Goal: Task Accomplishment & Management: Manage account settings

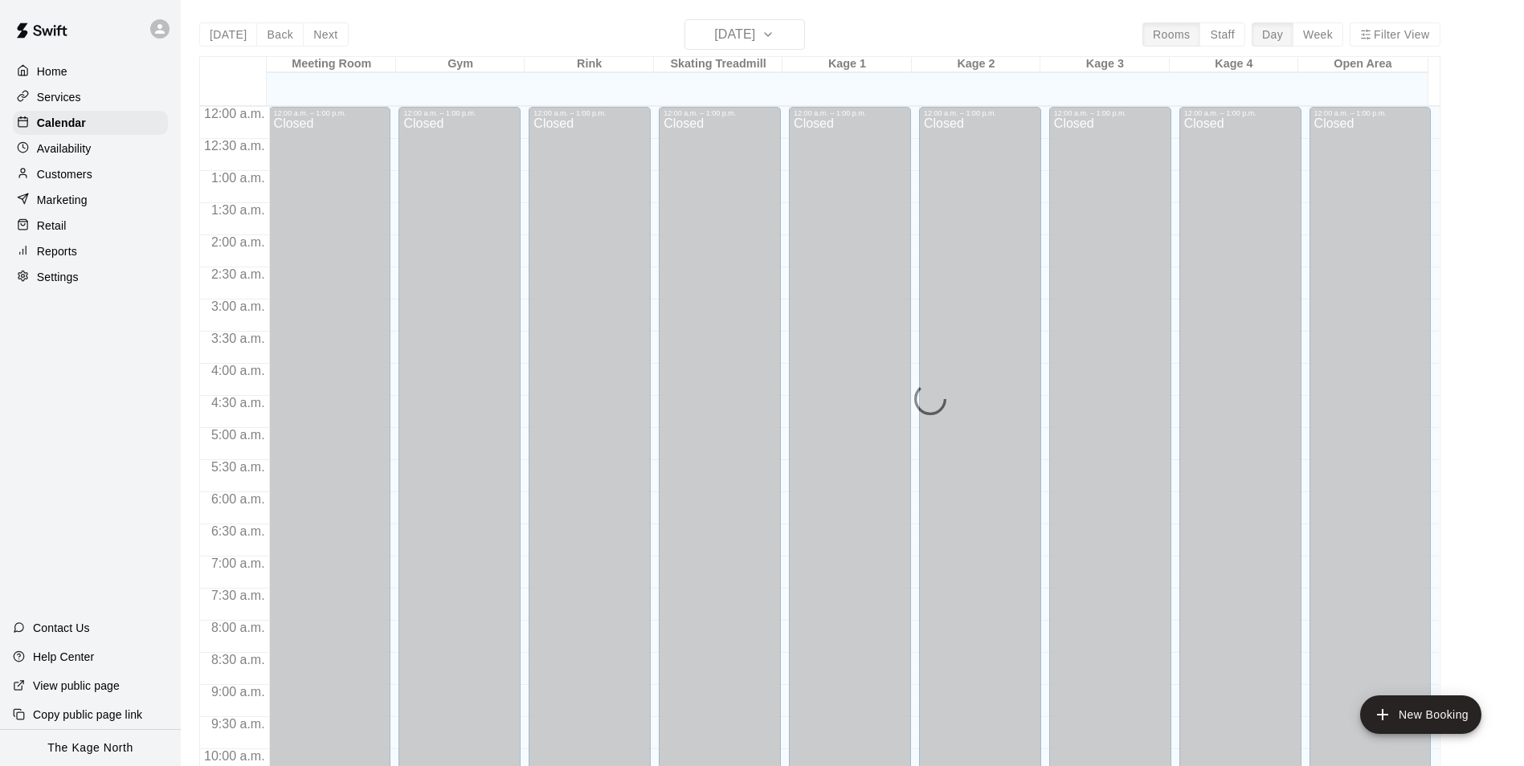
scroll to position [816, 0]
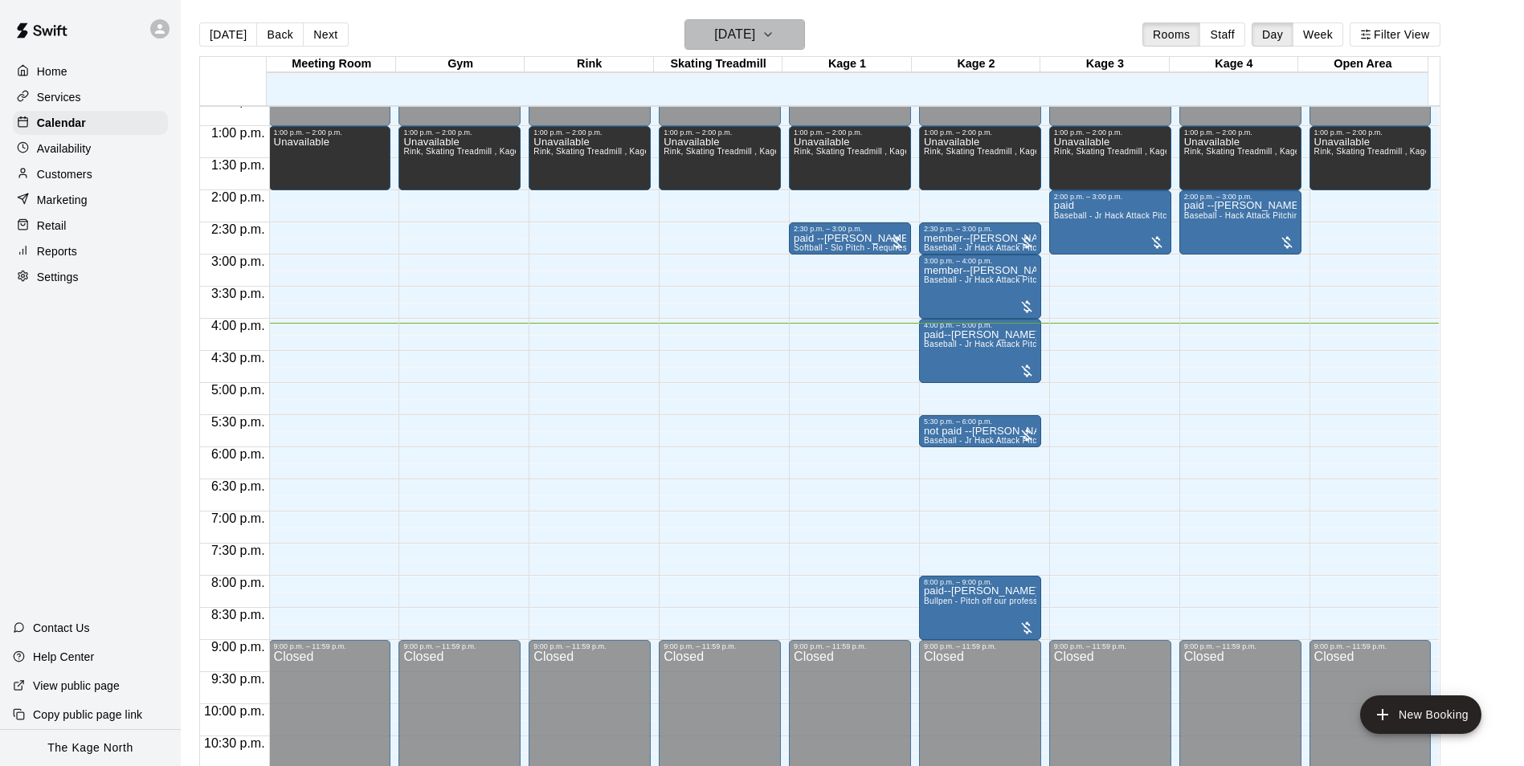
click at [755, 41] on h6 "[DATE]" at bounding box center [734, 34] width 41 height 22
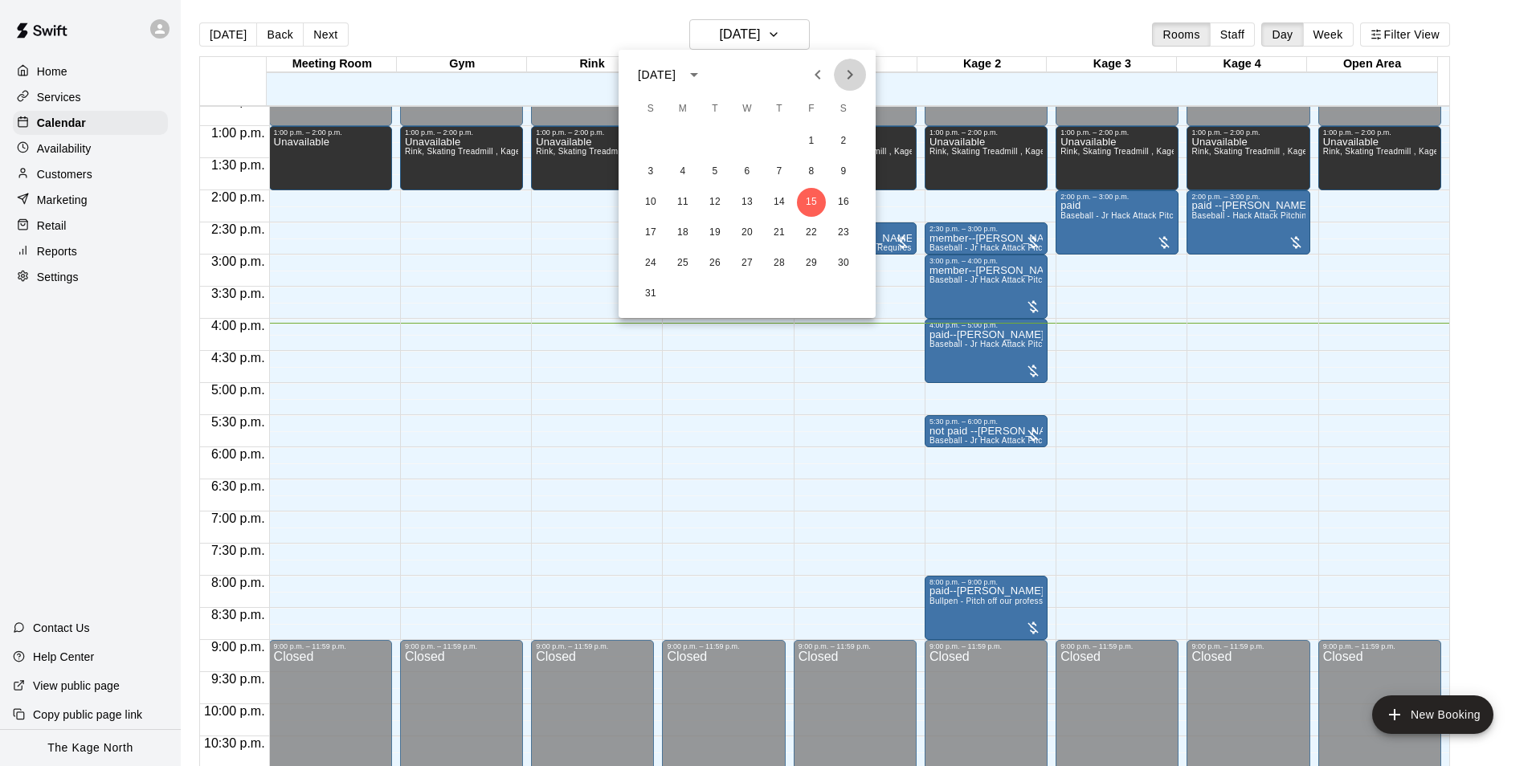
click at [843, 83] on icon "Next month" at bounding box center [849, 74] width 19 height 19
drag, startPoint x: 849, startPoint y: 70, endPoint x: 850, endPoint y: 80, distance: 9.7
click at [849, 70] on icon "Next month" at bounding box center [849, 74] width 19 height 19
click at [747, 143] on button "1" at bounding box center [747, 141] width 29 height 29
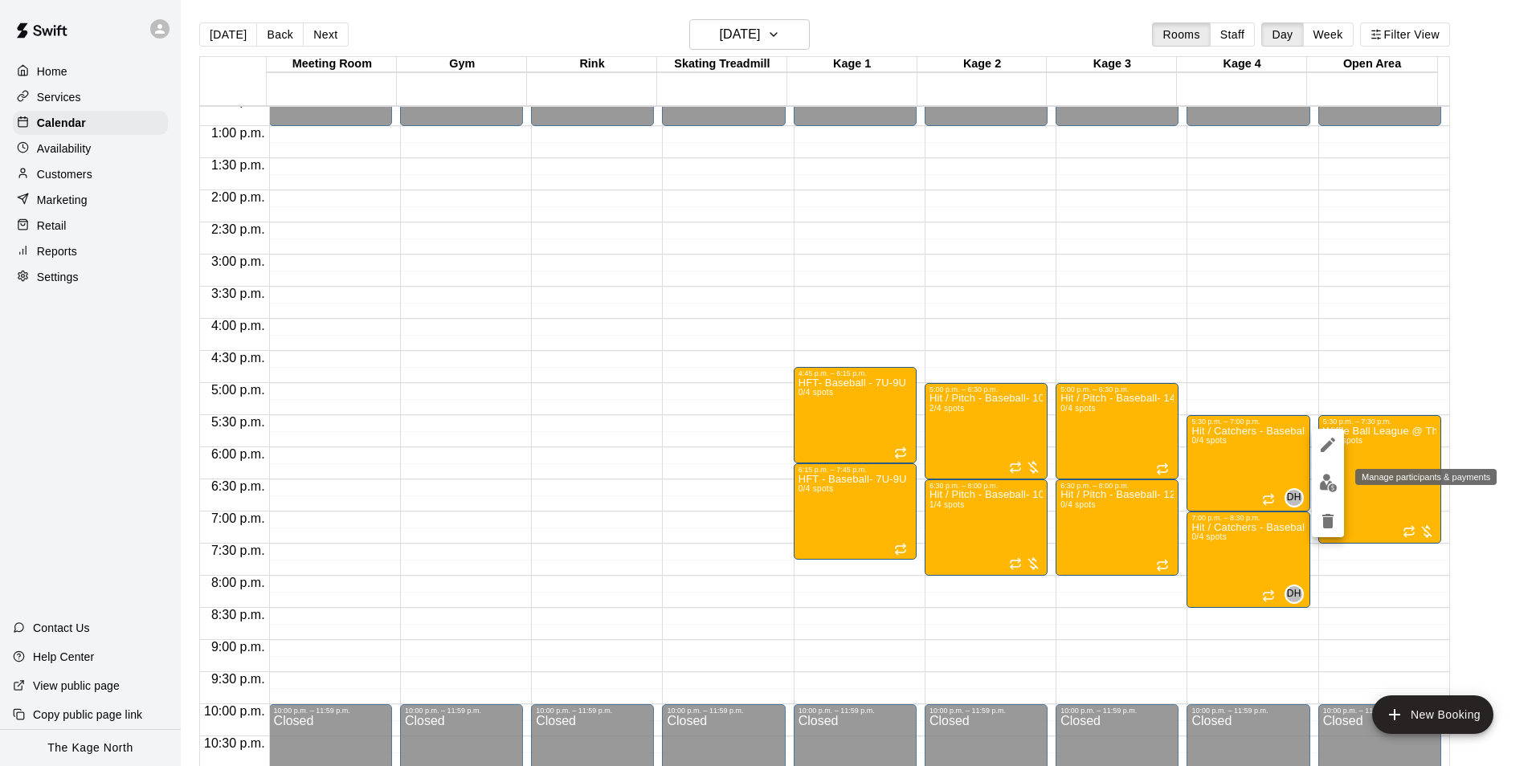
click at [1323, 489] on img "edit" at bounding box center [1328, 483] width 18 height 18
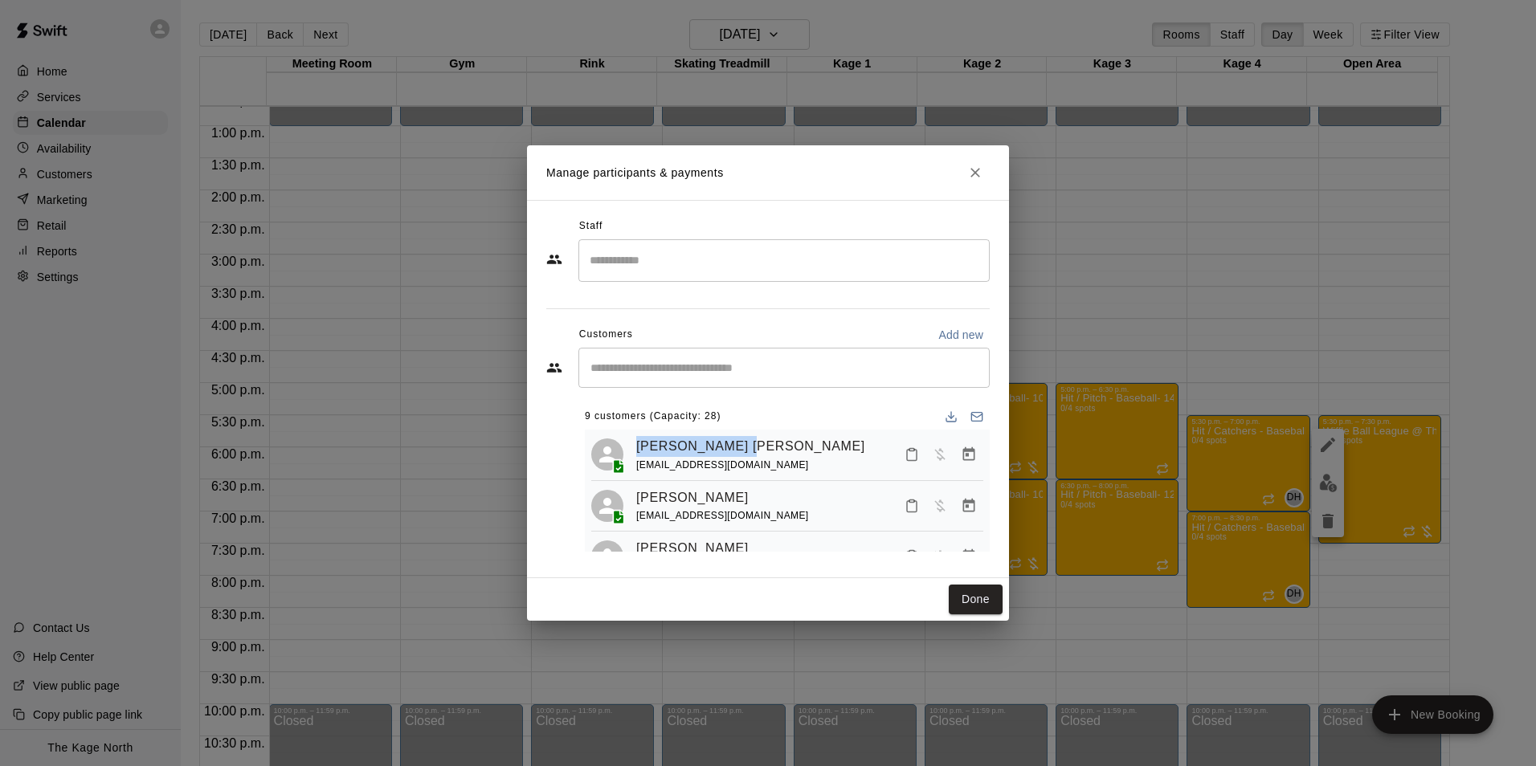
drag, startPoint x: 756, startPoint y: 445, endPoint x: 628, endPoint y: 445, distance: 127.7
click at [628, 445] on div "[PERSON_NAME] [PERSON_NAME] [EMAIL_ADDRESS][DOMAIN_NAME]" at bounding box center [787, 455] width 392 height 38
copy link "[PERSON_NAME] [PERSON_NAME]"
drag, startPoint x: 690, startPoint y: 467, endPoint x: 631, endPoint y: 469, distance: 58.7
click at [631, 469] on div "[PERSON_NAME] [PERSON_NAME] [EMAIL_ADDRESS][DOMAIN_NAME]" at bounding box center [787, 455] width 392 height 38
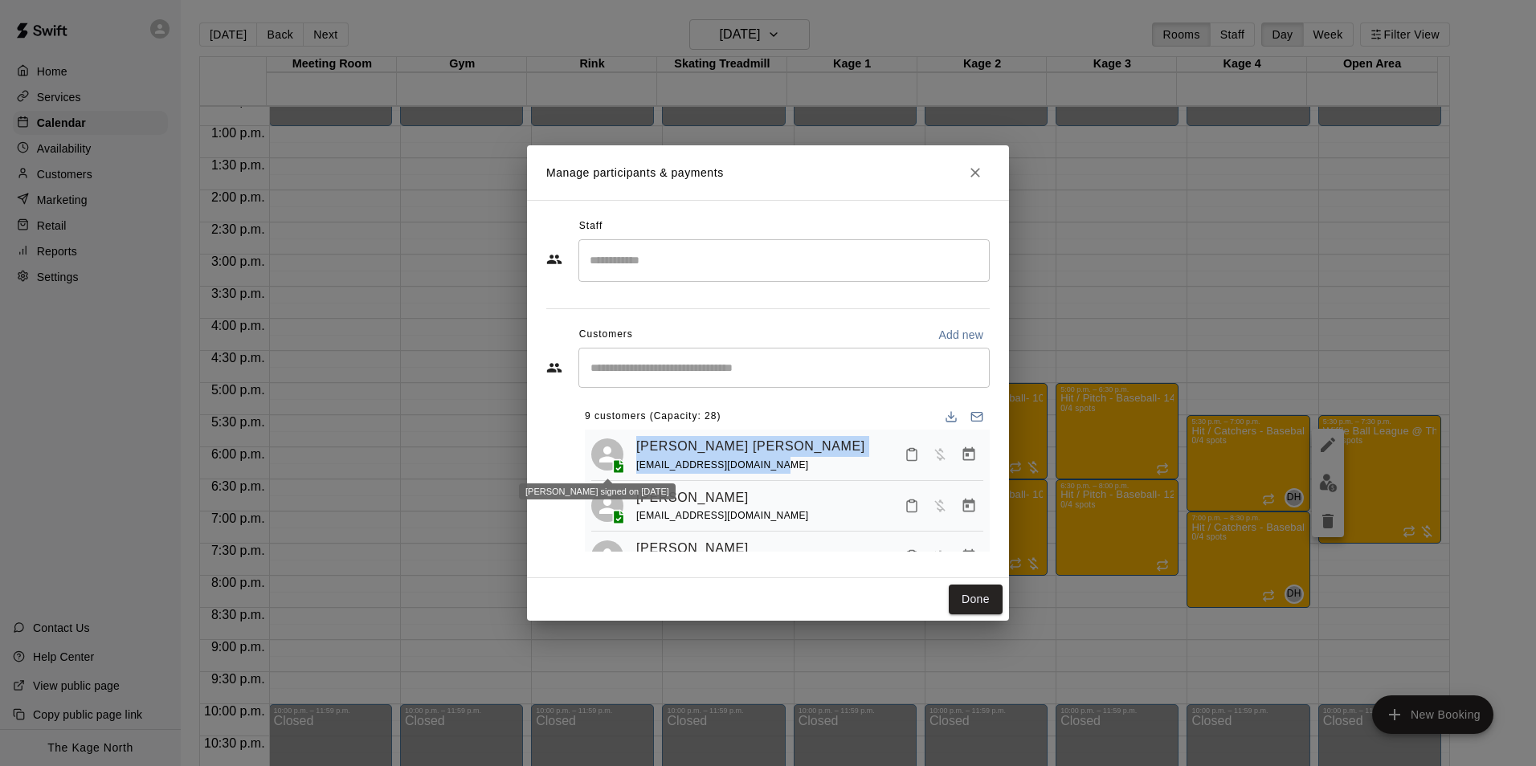
drag, startPoint x: 631, startPoint y: 469, endPoint x: 790, endPoint y: 465, distance: 159.1
click at [812, 463] on div "[PERSON_NAME] [PERSON_NAME] [EMAIL_ADDRESS][DOMAIN_NAME]" at bounding box center [809, 455] width 347 height 38
click at [790, 477] on div "[PERSON_NAME] [PERSON_NAME] [EMAIL_ADDRESS][DOMAIN_NAME] [PERSON_NAME] [PERSON_…" at bounding box center [787, 663] width 405 height 466
drag, startPoint x: 765, startPoint y: 472, endPoint x: 635, endPoint y: 473, distance: 129.3
click at [635, 473] on div "[PERSON_NAME] [PERSON_NAME] [EMAIL_ADDRESS][DOMAIN_NAME]" at bounding box center [787, 455] width 392 height 38
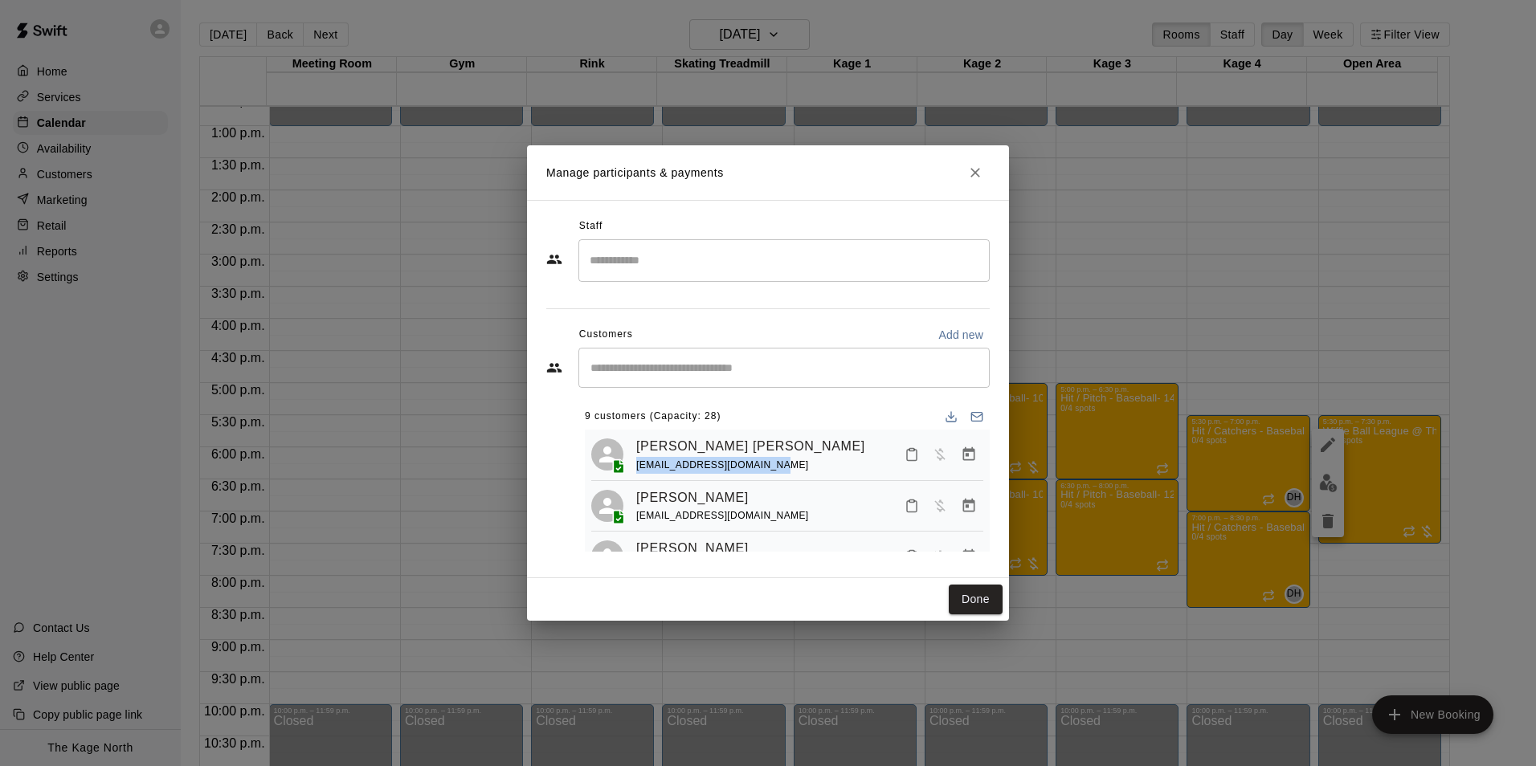
copy span "[EMAIL_ADDRESS][DOMAIN_NAME]"
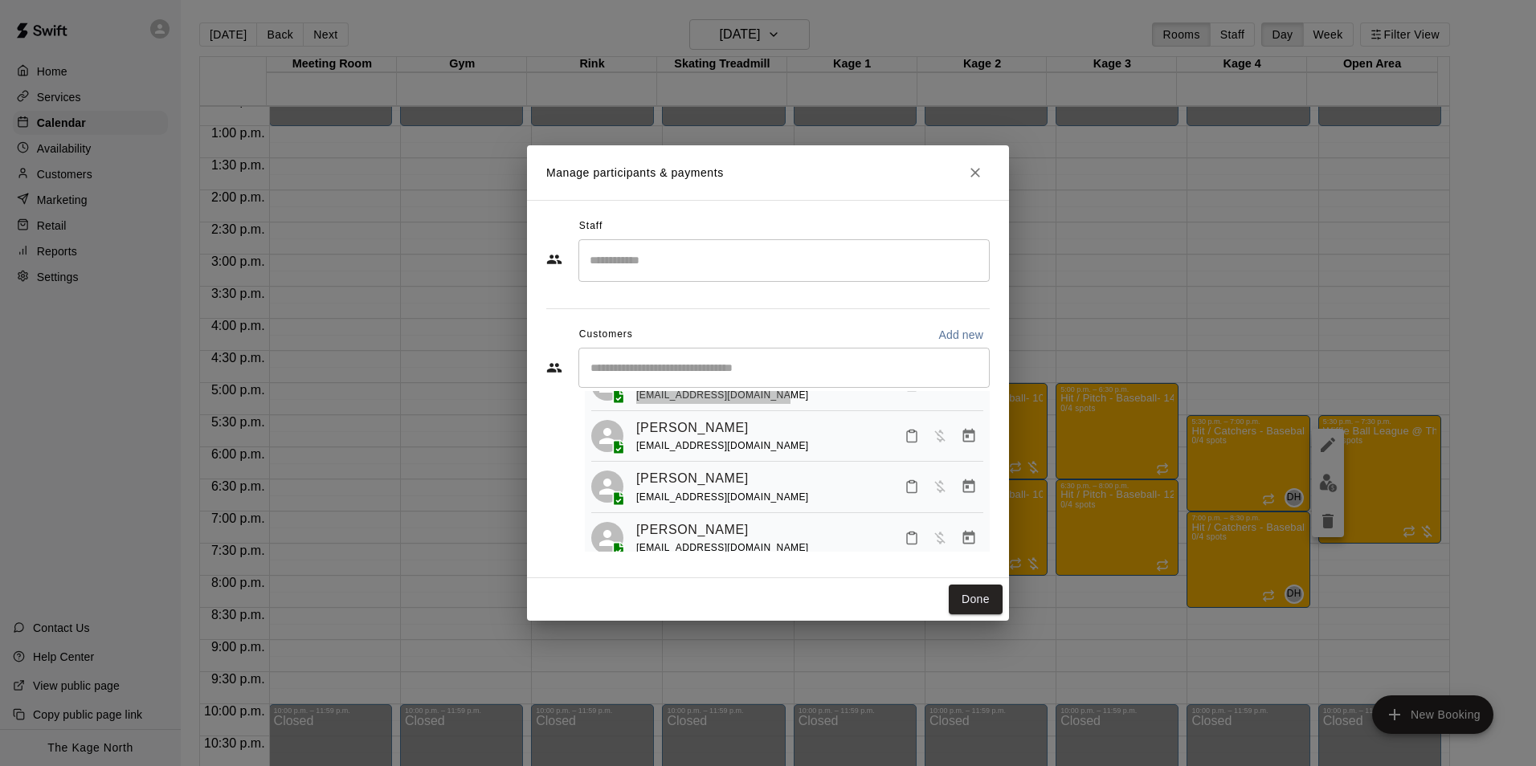
scroll to position [80, 0]
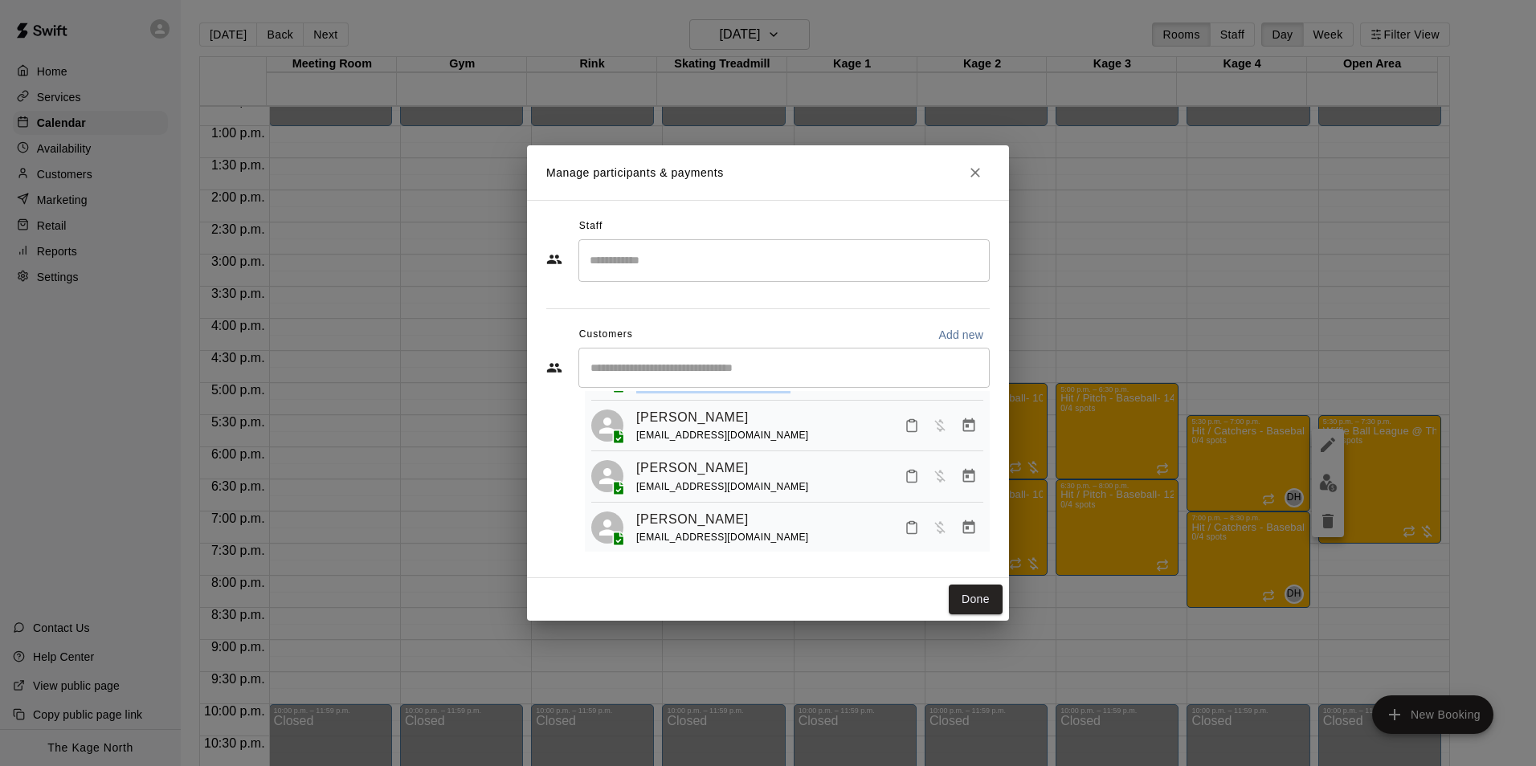
drag, startPoint x: 750, startPoint y: 418, endPoint x: 633, endPoint y: 418, distance: 117.3
click at [633, 418] on div "[PERSON_NAME] [PERSON_NAME][EMAIL_ADDRESS][DOMAIN_NAME]" at bounding box center [787, 426] width 392 height 38
copy link "[PERSON_NAME]"
drag, startPoint x: 753, startPoint y: 439, endPoint x: 635, endPoint y: 443, distance: 117.3
click at [635, 443] on div "[PERSON_NAME] [PERSON_NAME][EMAIL_ADDRESS][DOMAIN_NAME]" at bounding box center [787, 426] width 392 height 38
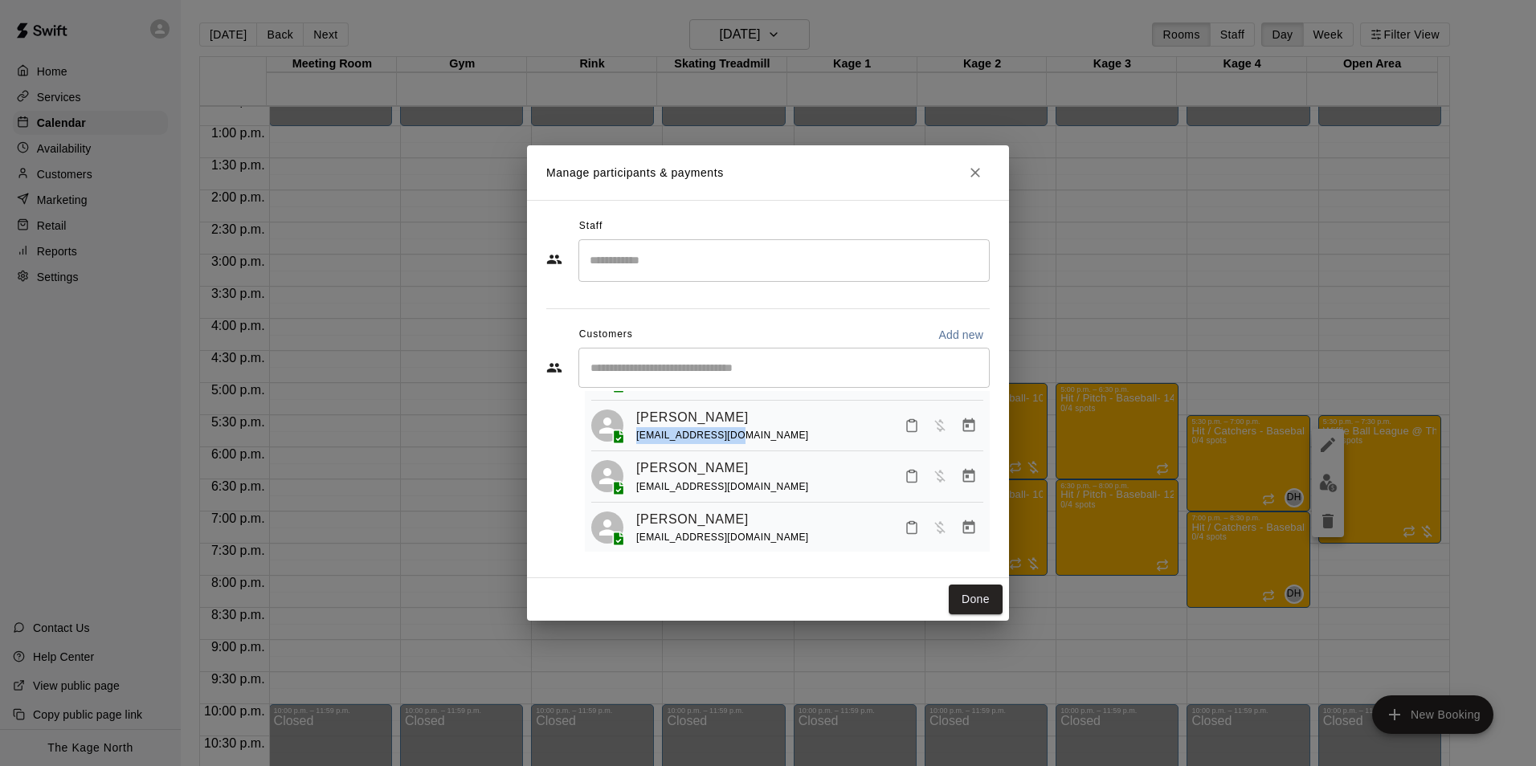
copy span "[EMAIL_ADDRESS][DOMAIN_NAME]"
drag, startPoint x: 750, startPoint y: 493, endPoint x: 635, endPoint y: 490, distance: 115.7
click at [635, 490] on div "[PERSON_NAME] [EMAIL_ADDRESS][DOMAIN_NAME]" at bounding box center [787, 477] width 392 height 38
copy span "[EMAIL_ADDRESS][DOMAIN_NAME]"
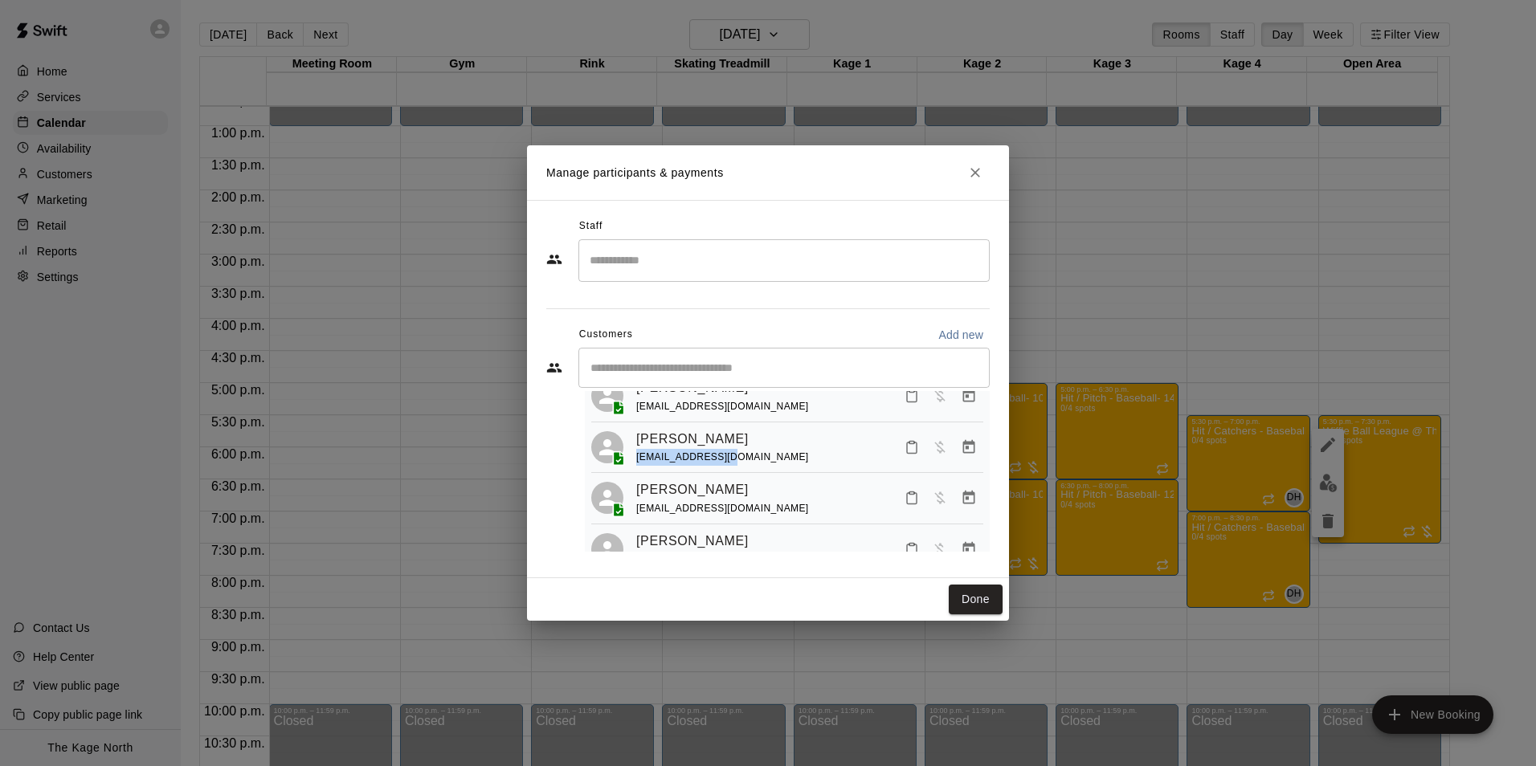
drag, startPoint x: 735, startPoint y: 469, endPoint x: 637, endPoint y: 469, distance: 98.0
click at [637, 467] on div "[PERSON_NAME] [PERSON_NAME][EMAIL_ADDRESS][DOMAIN_NAME]" at bounding box center [809, 448] width 347 height 38
copy span "[EMAIL_ADDRESS][DOMAIN_NAME]"
drag, startPoint x: 708, startPoint y: 498, endPoint x: 636, endPoint y: 498, distance: 72.3
click at [636, 498] on div "[PERSON_NAME]" at bounding box center [722, 490] width 173 height 21
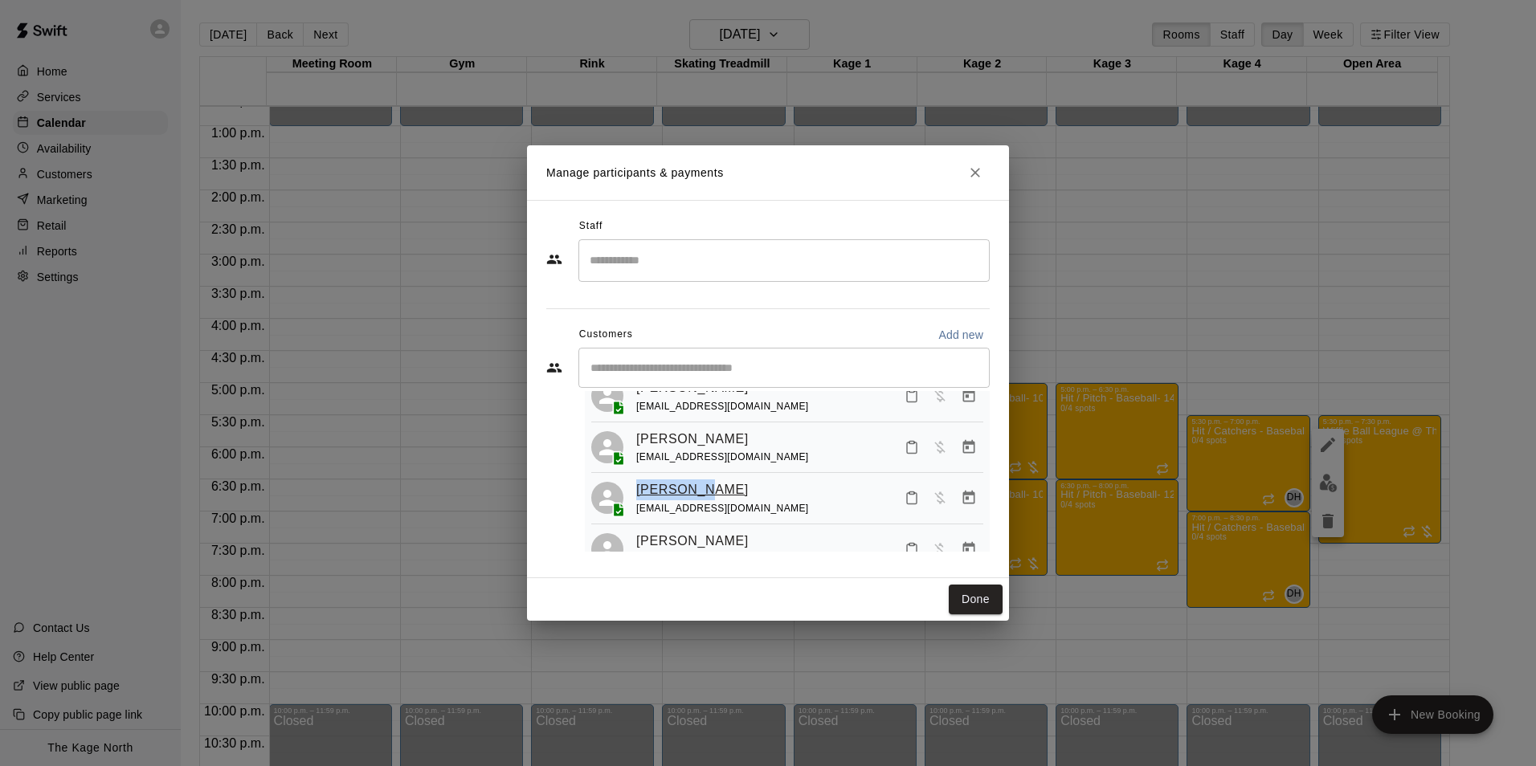
copy link "[PERSON_NAME]"
drag, startPoint x: 713, startPoint y: 520, endPoint x: 633, endPoint y: 521, distance: 80.3
click at [633, 517] on div "[PERSON_NAME] [PERSON_NAME][EMAIL_ADDRESS][DOMAIN_NAME]" at bounding box center [787, 499] width 392 height 38
copy span "[EMAIL_ADDRESS][DOMAIN_NAME]"
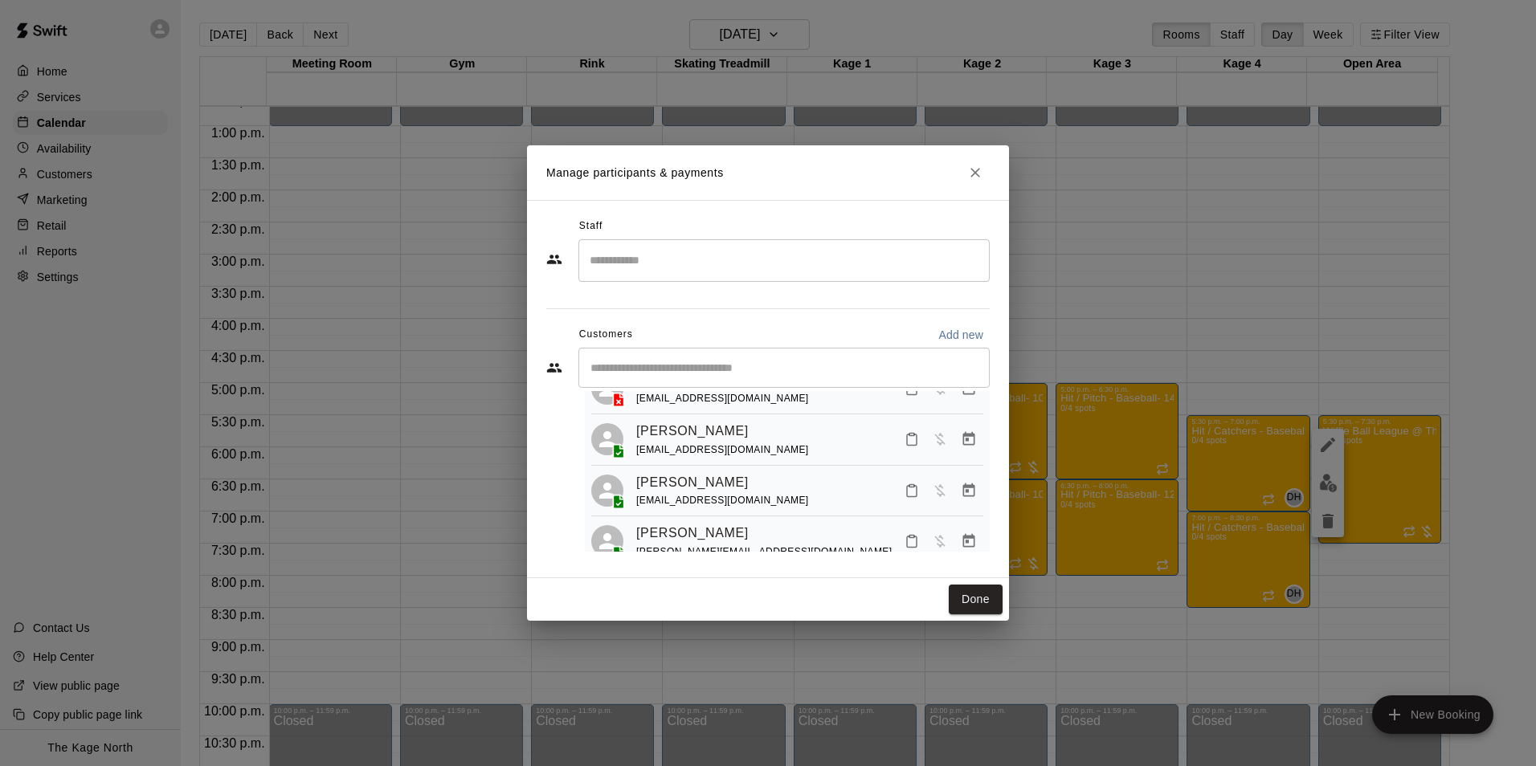
scroll to position [241, 0]
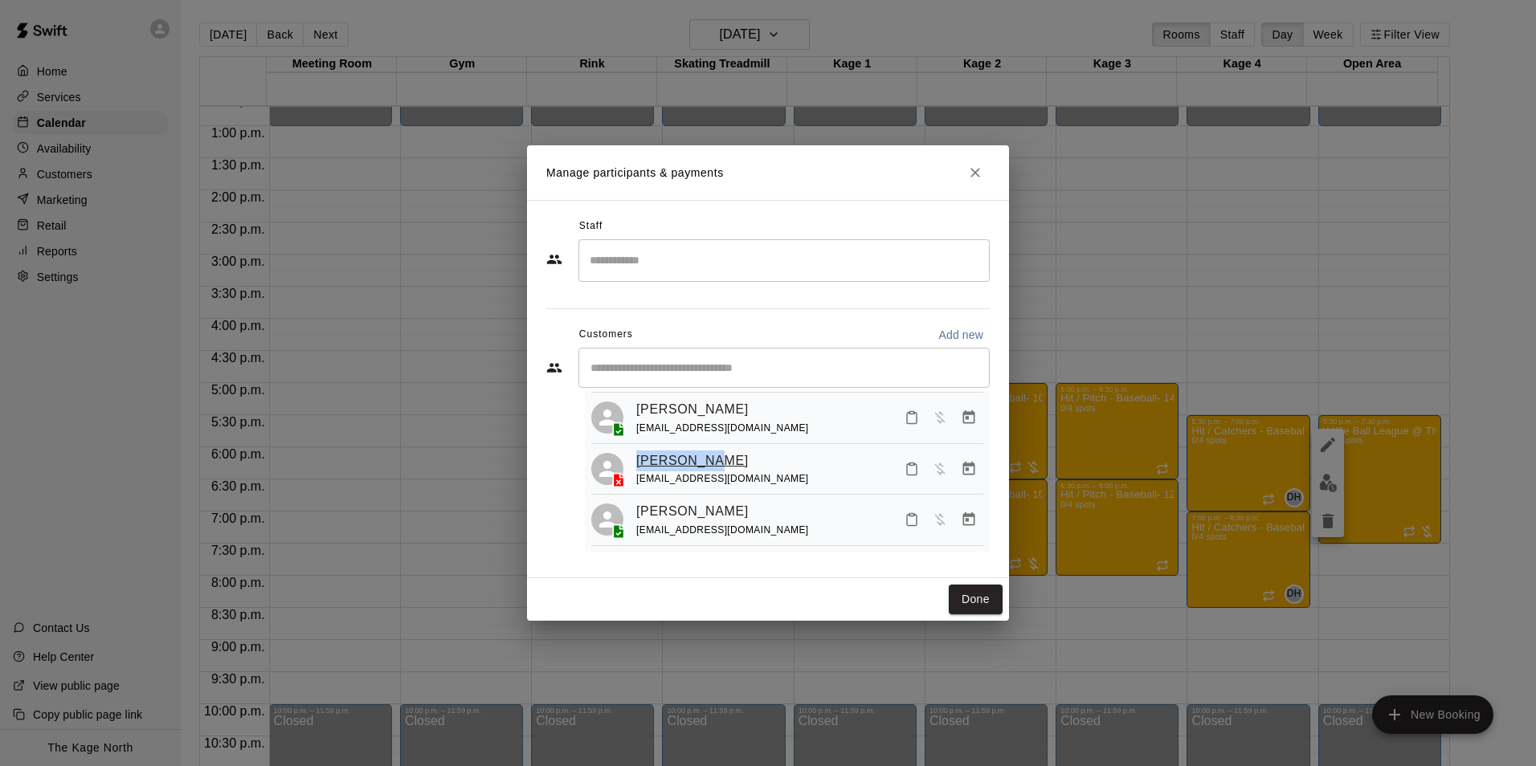
drag, startPoint x: 715, startPoint y: 472, endPoint x: 637, endPoint y: 471, distance: 77.9
click at [637, 471] on div "[PERSON_NAME]" at bounding box center [722, 461] width 173 height 21
copy link "[PERSON_NAME]"
drag, startPoint x: 728, startPoint y: 492, endPoint x: 635, endPoint y: 496, distance: 92.5
click at [635, 488] on div "[PERSON_NAME] Close [EMAIL_ADDRESS][DOMAIN_NAME]" at bounding box center [787, 470] width 392 height 38
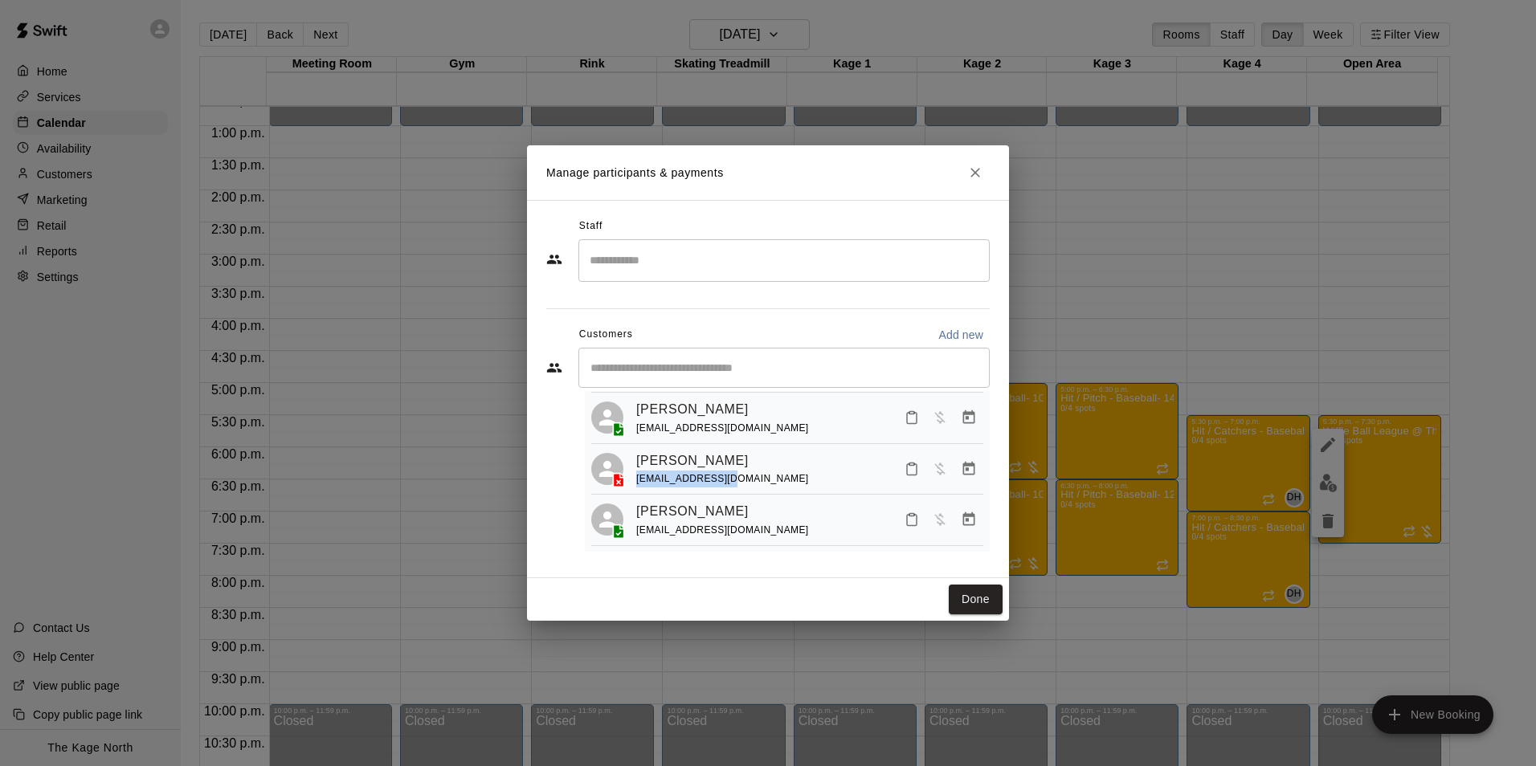
copy span "[EMAIL_ADDRESS][DOMAIN_NAME]"
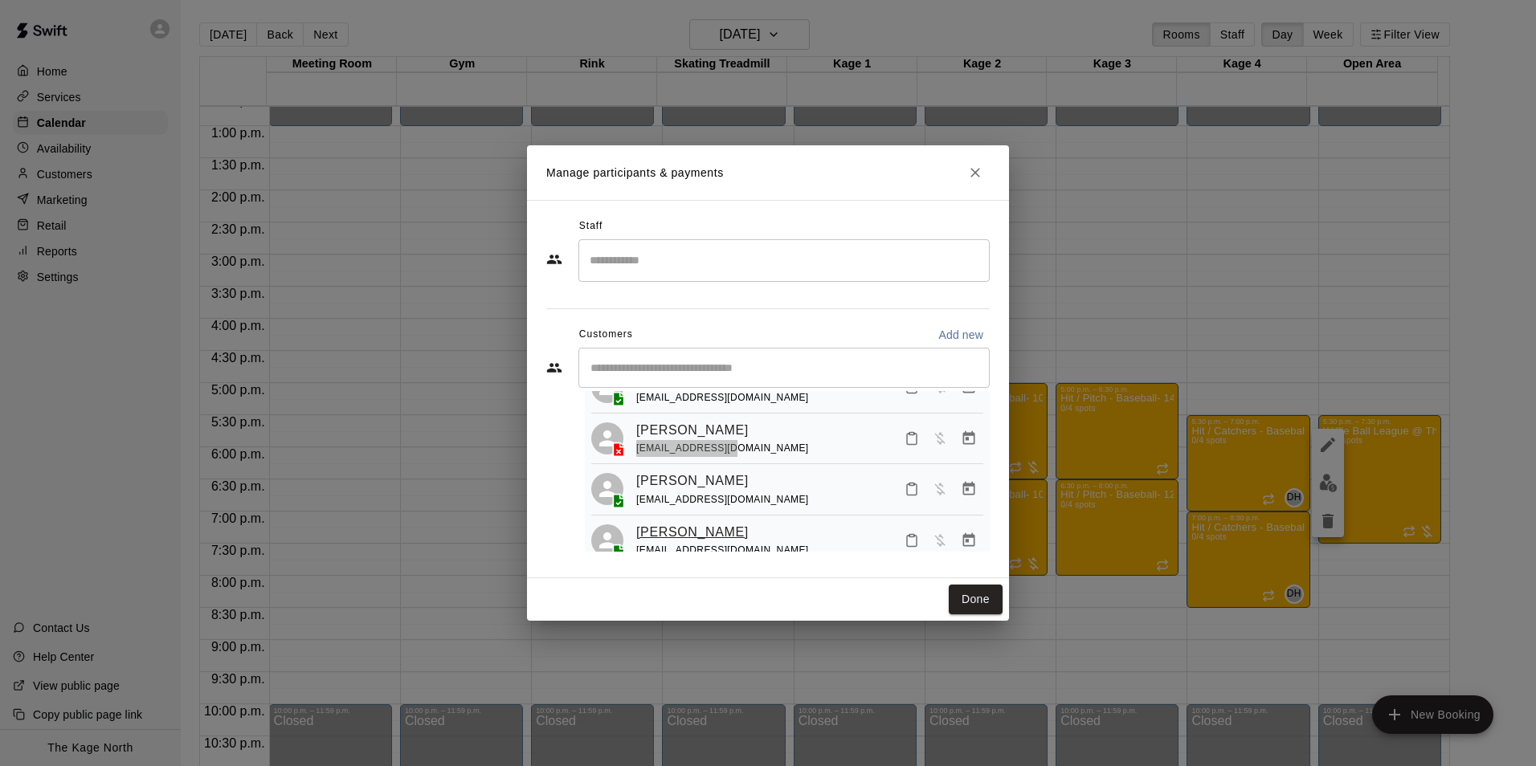
scroll to position [321, 0]
drag, startPoint x: 715, startPoint y: 449, endPoint x: 635, endPoint y: 453, distance: 79.6
click at [635, 453] on div "[PERSON_NAME] [PERSON_NAME][EMAIL_ADDRESS][DOMAIN_NAME]" at bounding box center [787, 440] width 392 height 38
drag, startPoint x: 791, startPoint y: 469, endPoint x: 631, endPoint y: 473, distance: 160.7
click at [631, 459] on div "[PERSON_NAME] [PERSON_NAME][EMAIL_ADDRESS][DOMAIN_NAME]" at bounding box center [787, 440] width 392 height 38
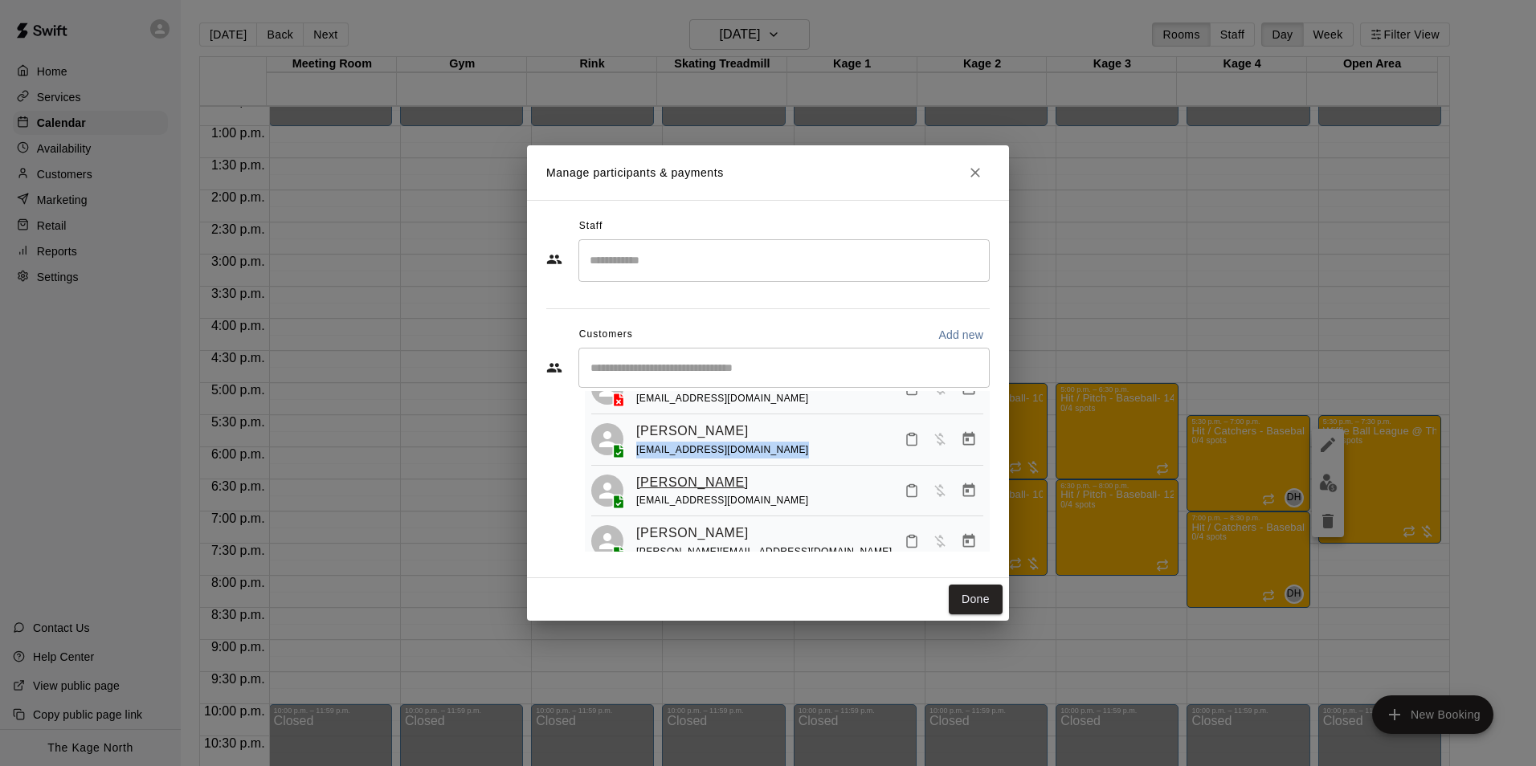
drag, startPoint x: 757, startPoint y: 500, endPoint x: 638, endPoint y: 501, distance: 118.9
click at [638, 501] on div "[PERSON_NAME] [EMAIL_ADDRESS][DOMAIN_NAME]" at bounding box center [809, 491] width 347 height 38
drag, startPoint x: 681, startPoint y: 521, endPoint x: 635, endPoint y: 522, distance: 45.8
click at [635, 510] on div "[PERSON_NAME] [EMAIL_ADDRESS][DOMAIN_NAME]" at bounding box center [787, 491] width 392 height 38
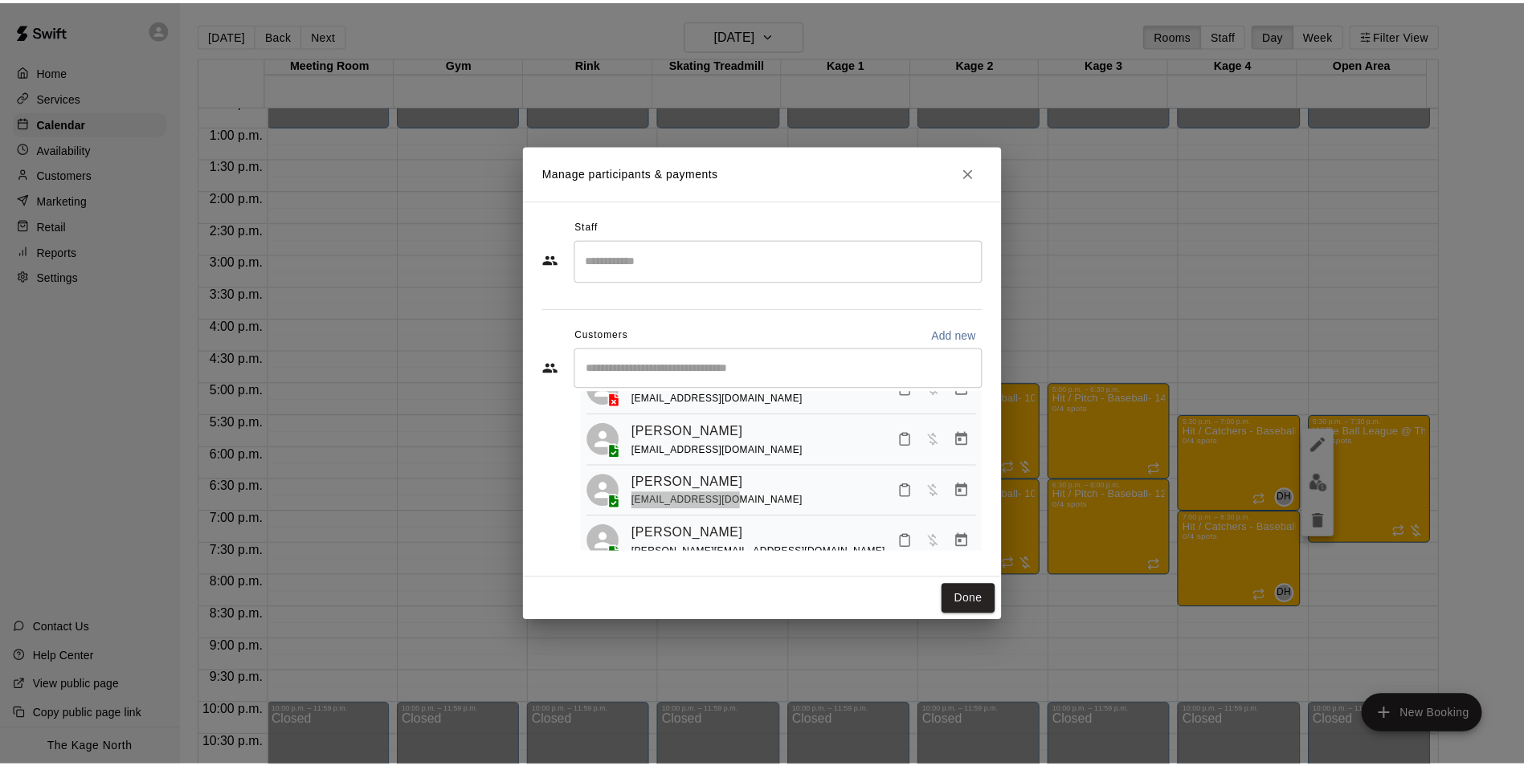
scroll to position [365, 0]
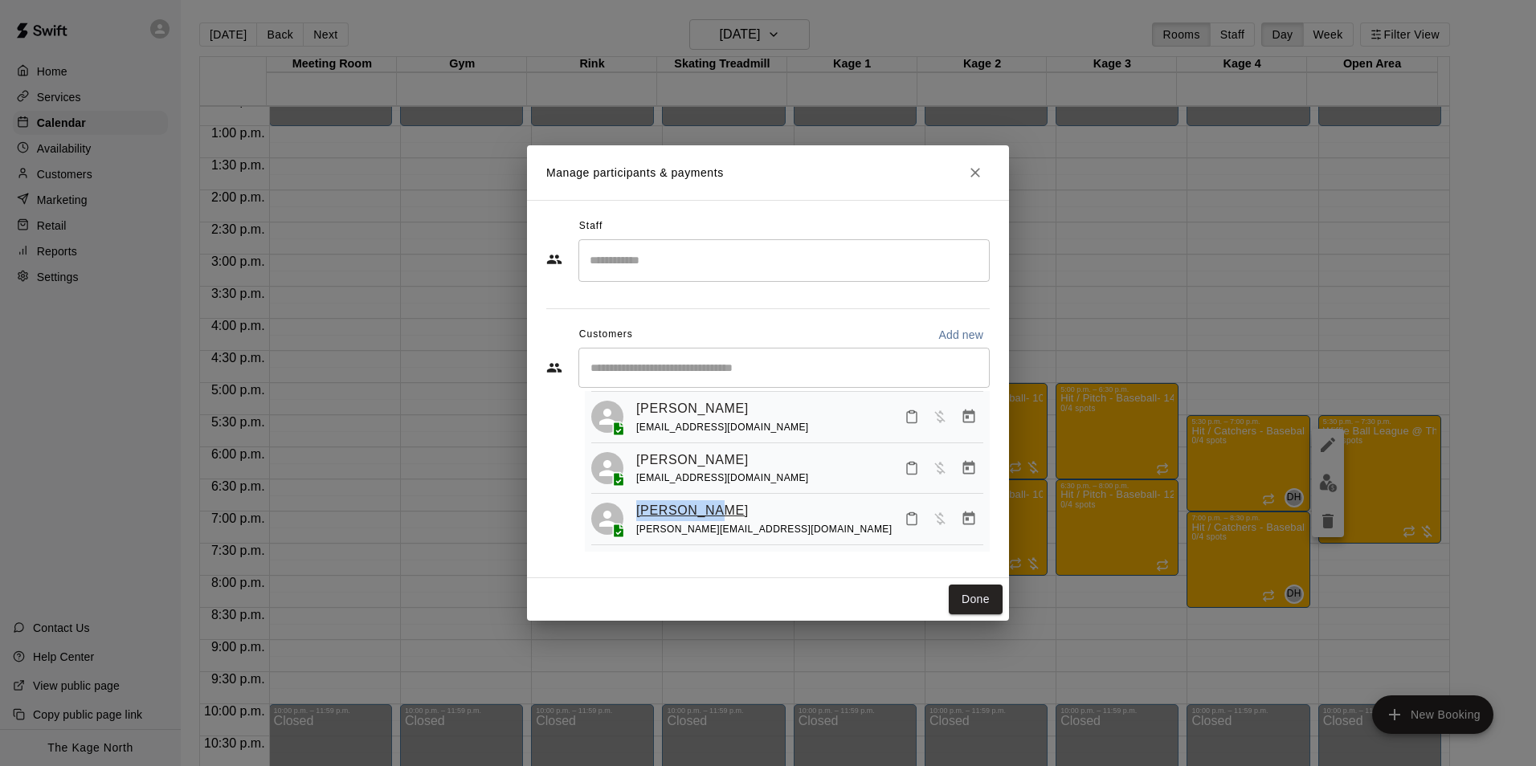
drag, startPoint x: 704, startPoint y: 512, endPoint x: 636, endPoint y: 512, distance: 67.5
click at [636, 512] on div "[PERSON_NAME]" at bounding box center [763, 510] width 255 height 21
drag, startPoint x: 721, startPoint y: 524, endPoint x: 638, endPoint y: 525, distance: 83.5
click at [638, 525] on div "Remi Myles [EMAIL_ADDRESS][DOMAIN_NAME]" at bounding box center [809, 519] width 347 height 38
drag, startPoint x: 977, startPoint y: 173, endPoint x: 1013, endPoint y: 278, distance: 110.2
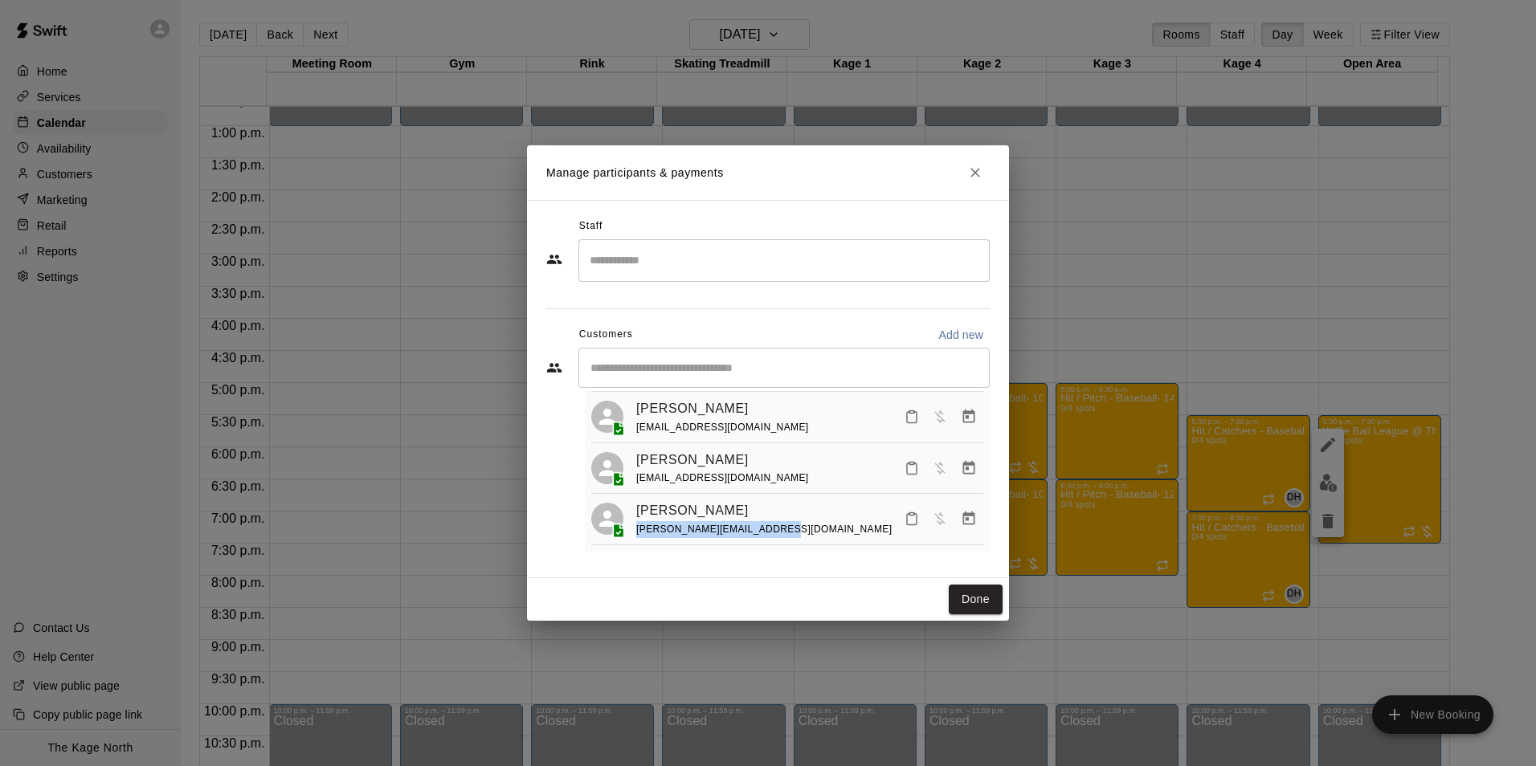
click at [977, 173] on icon "Close" at bounding box center [975, 173] width 16 height 16
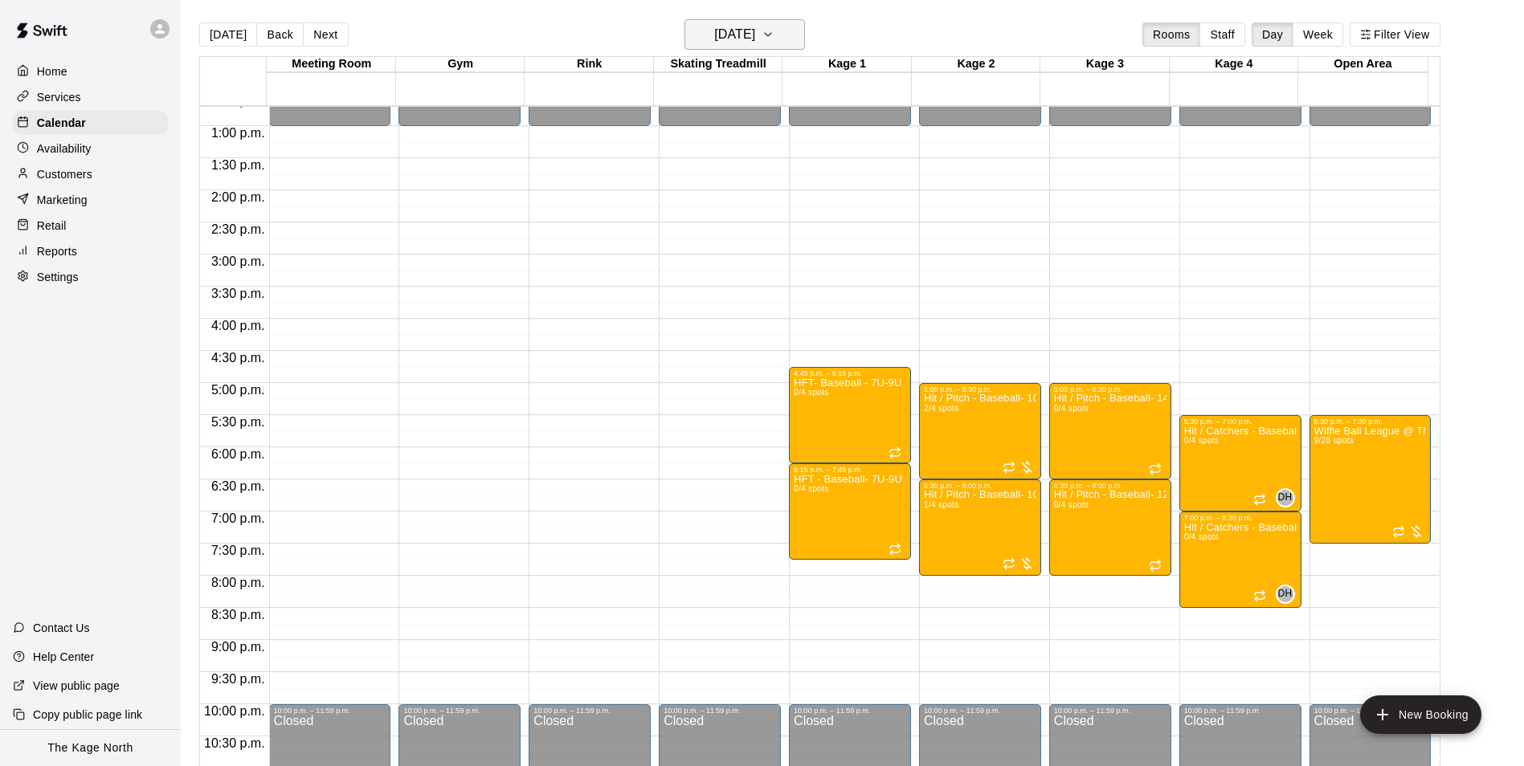
click at [755, 36] on h6 "[DATE]" at bounding box center [734, 34] width 41 height 22
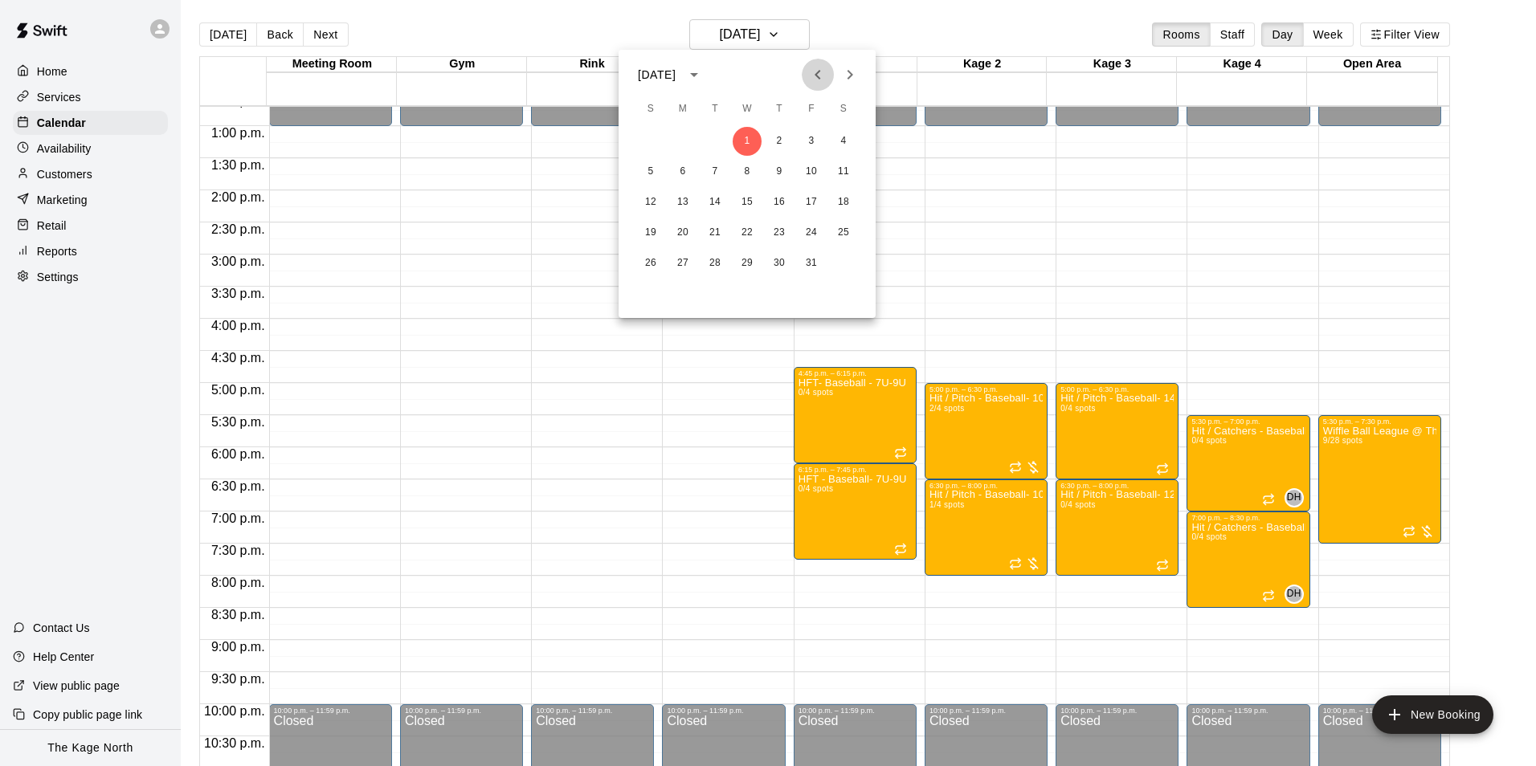
click at [814, 71] on icon "Previous month" at bounding box center [817, 74] width 19 height 19
click at [822, 75] on icon "Previous month" at bounding box center [817, 74] width 19 height 19
click at [806, 199] on button "15" at bounding box center [811, 202] width 29 height 29
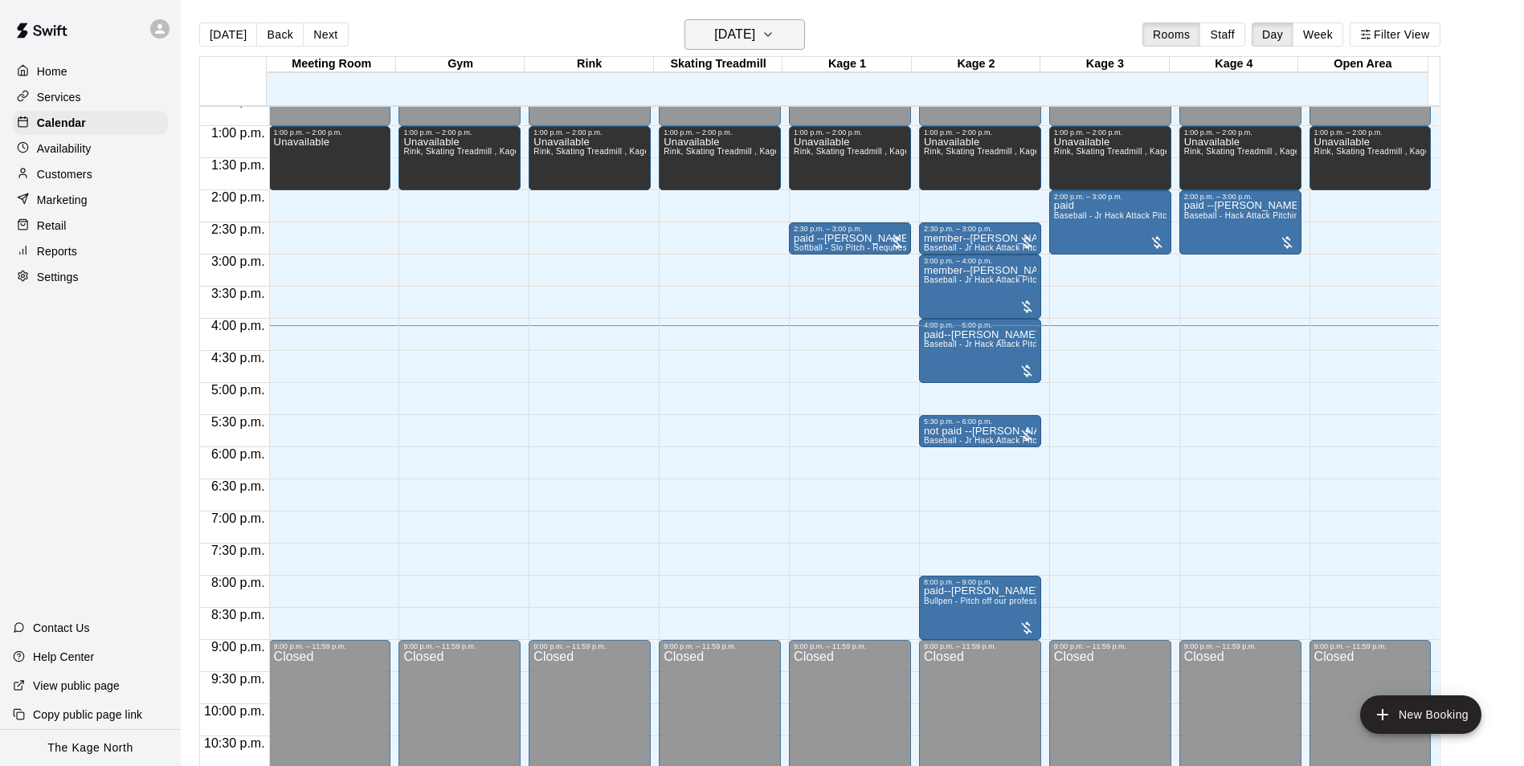
click at [774, 35] on icon "button" at bounding box center [767, 34] width 13 height 19
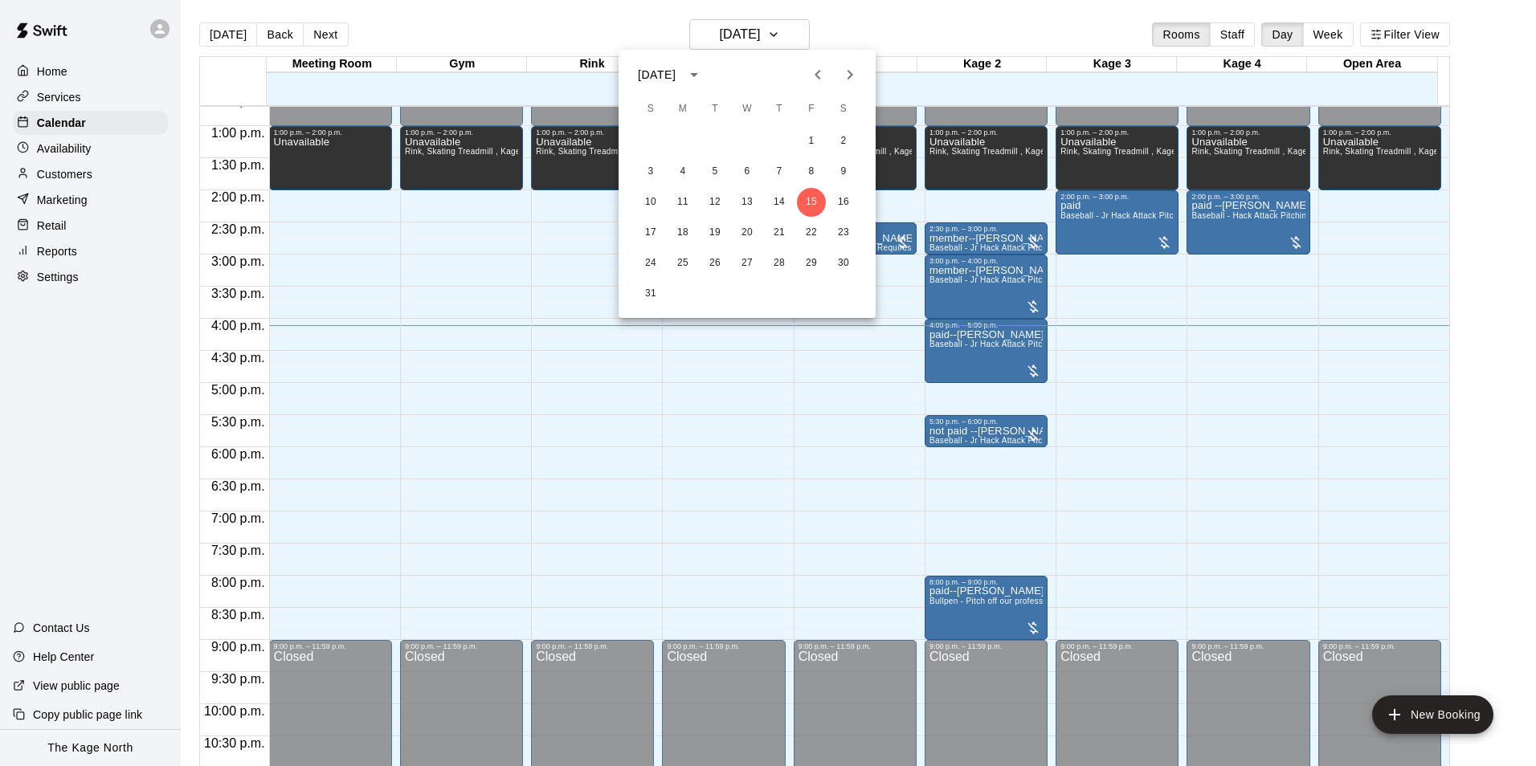
click at [818, 71] on icon "Previous month" at bounding box center [817, 75] width 6 height 10
click at [842, 75] on icon "Next month" at bounding box center [849, 74] width 19 height 19
click at [854, 73] on icon "Next month" at bounding box center [849, 74] width 19 height 19
click at [844, 176] on button "13" at bounding box center [843, 171] width 29 height 29
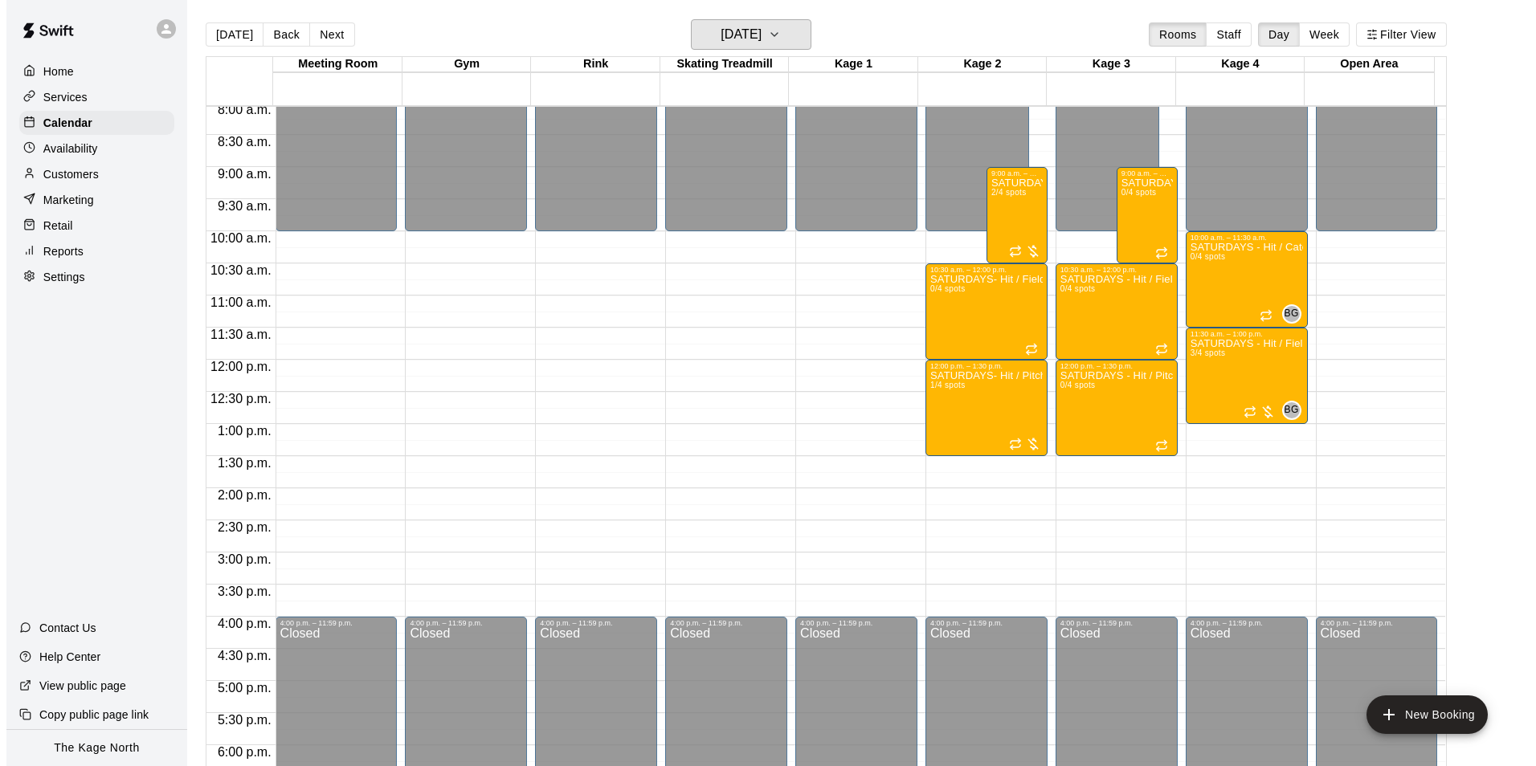
scroll to position [495, 0]
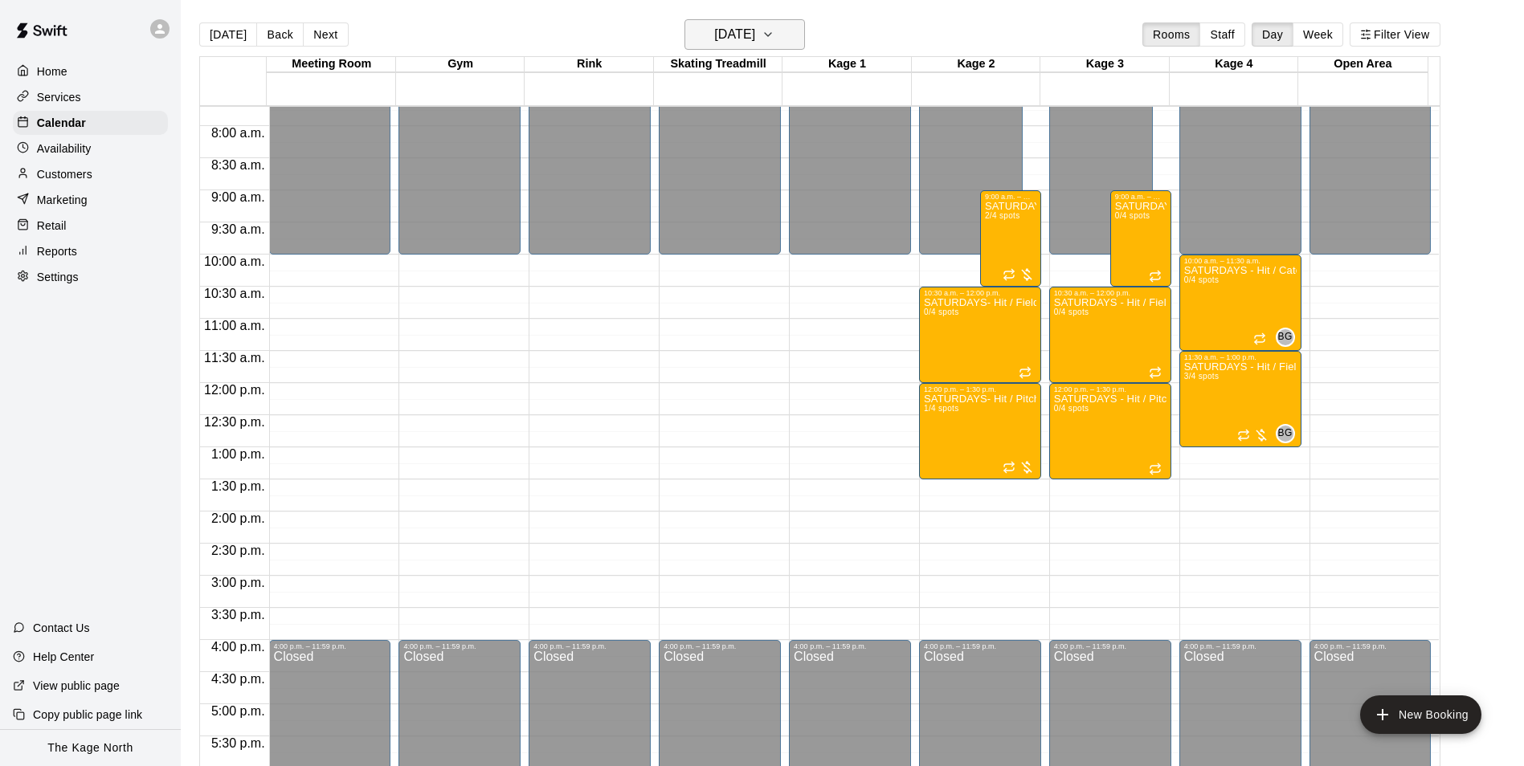
click at [750, 41] on h6 "[DATE]" at bounding box center [734, 34] width 41 height 22
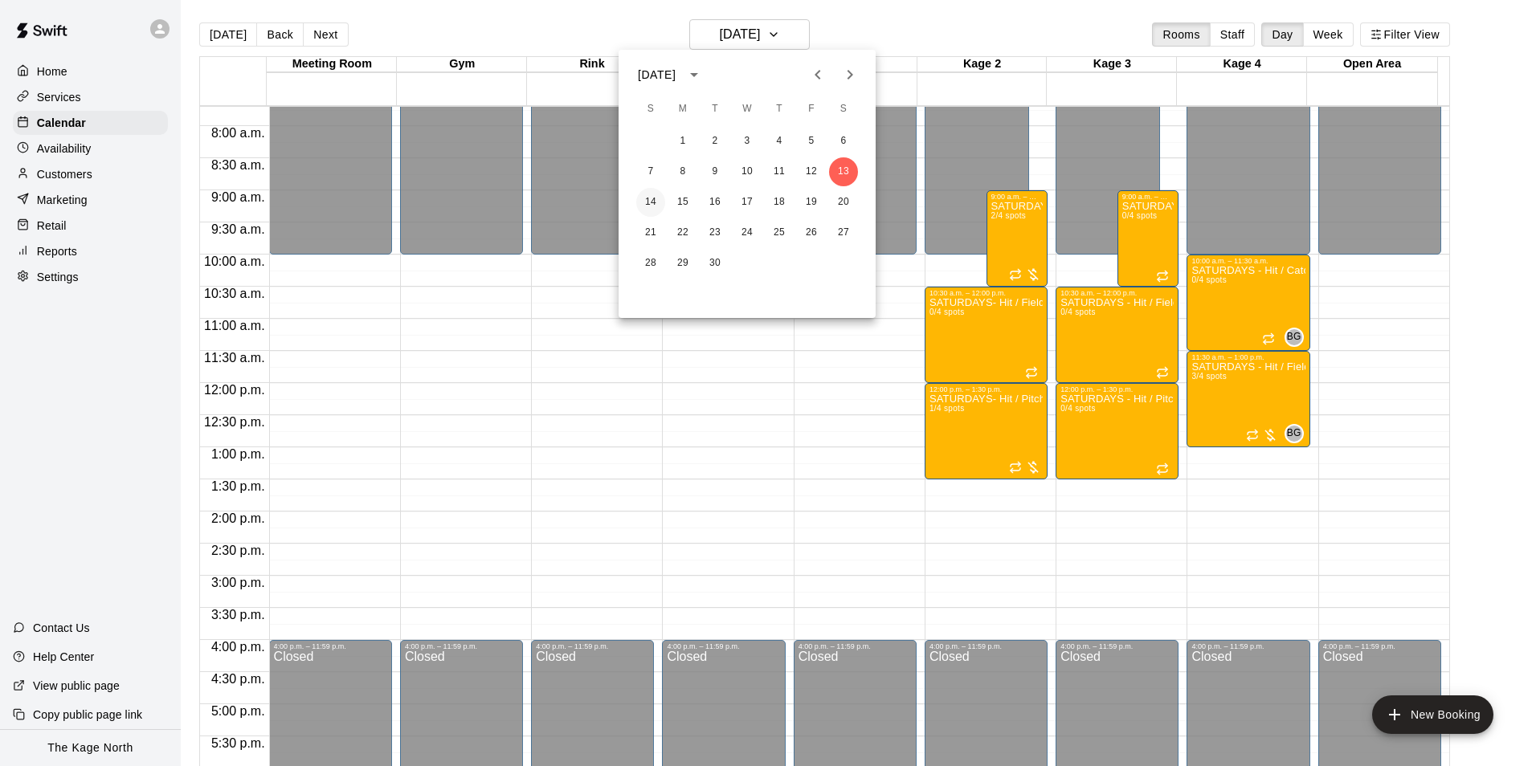
click at [653, 200] on button "14" at bounding box center [650, 202] width 29 height 29
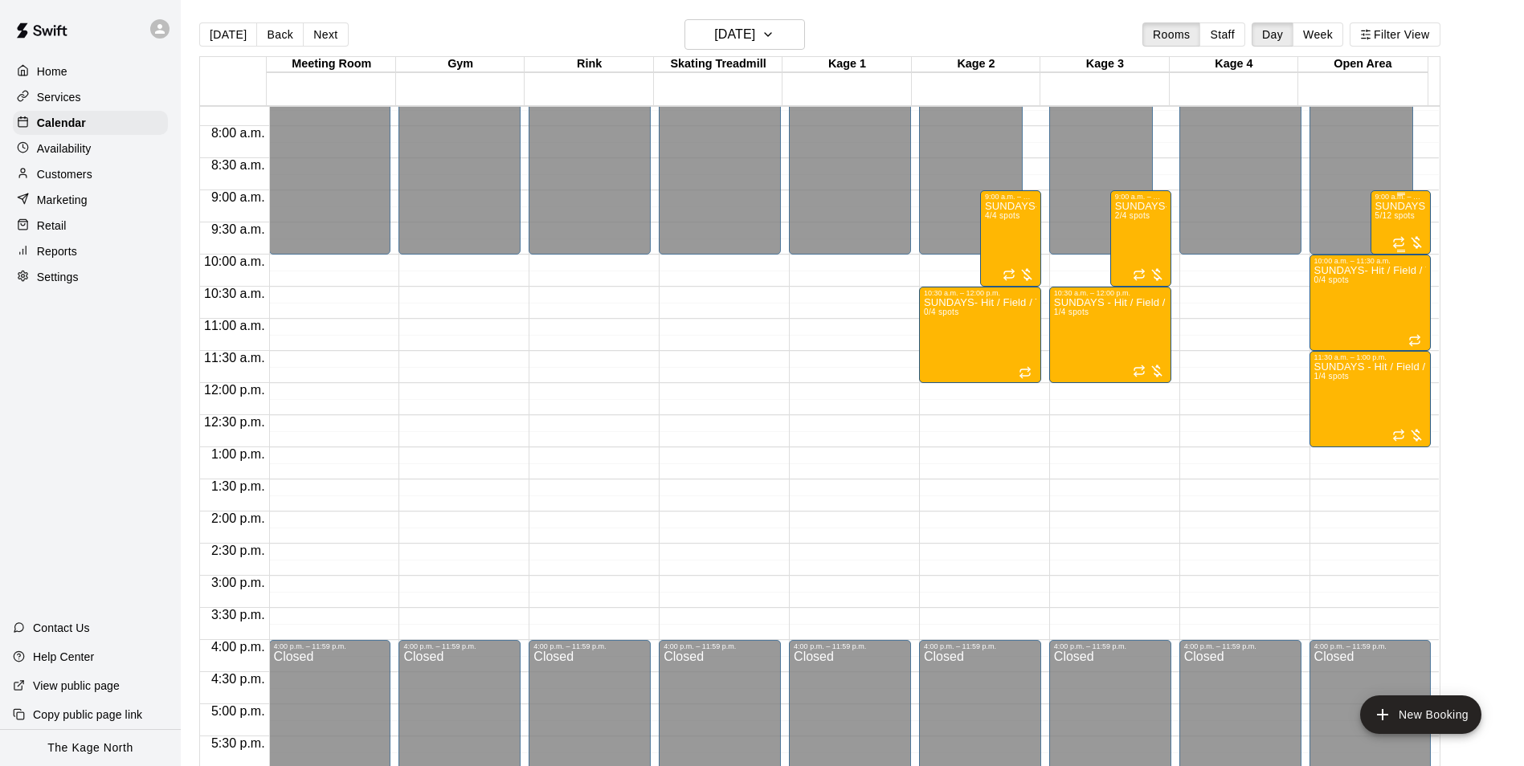
click at [1389, 226] on div "SUNDAYS - Intro to the Game - 4U - 6U - Baseball Program 5/12 spots" at bounding box center [1400, 584] width 51 height 766
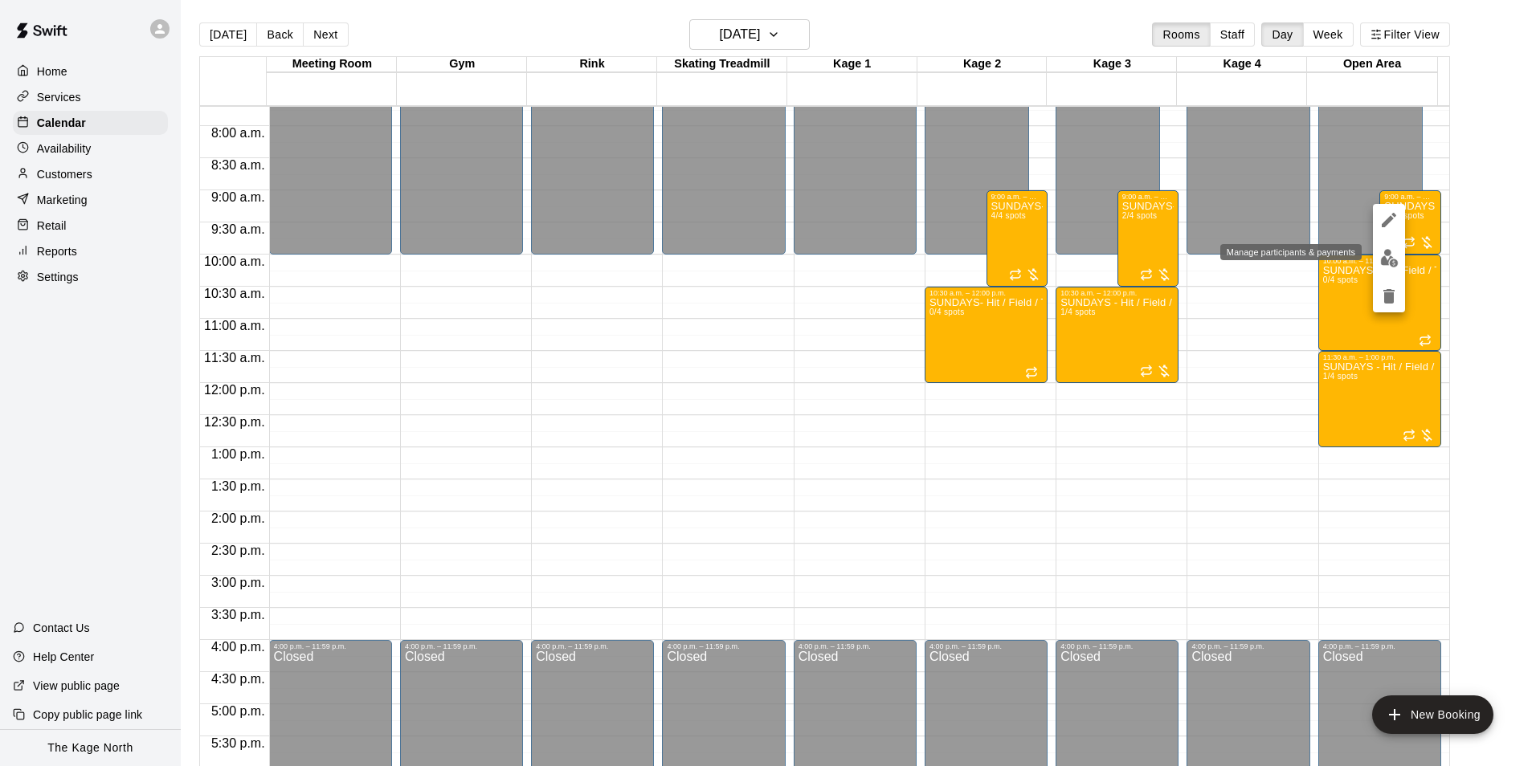
click at [1386, 260] on img "edit" at bounding box center [1389, 258] width 18 height 18
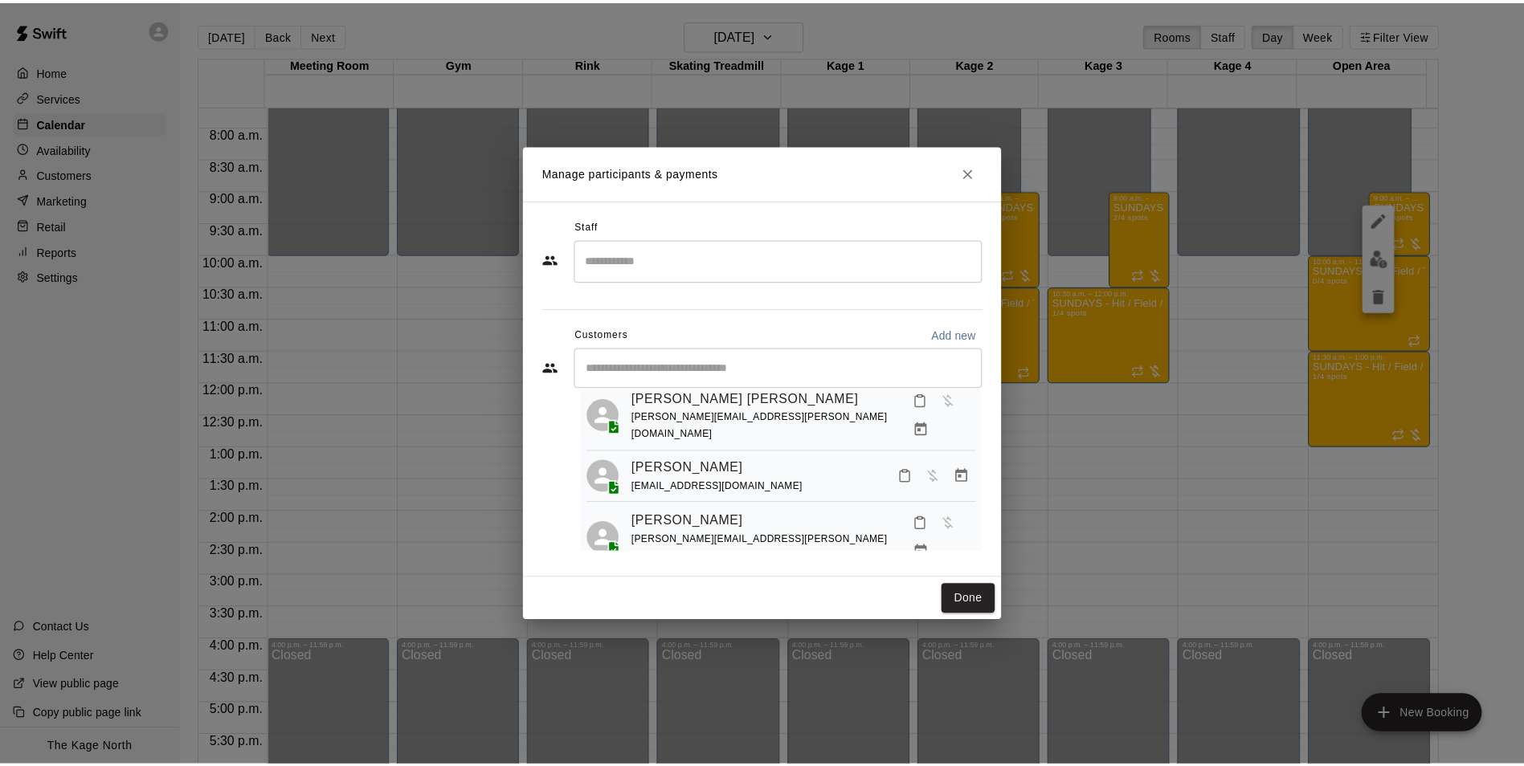
scroll to position [0, 0]
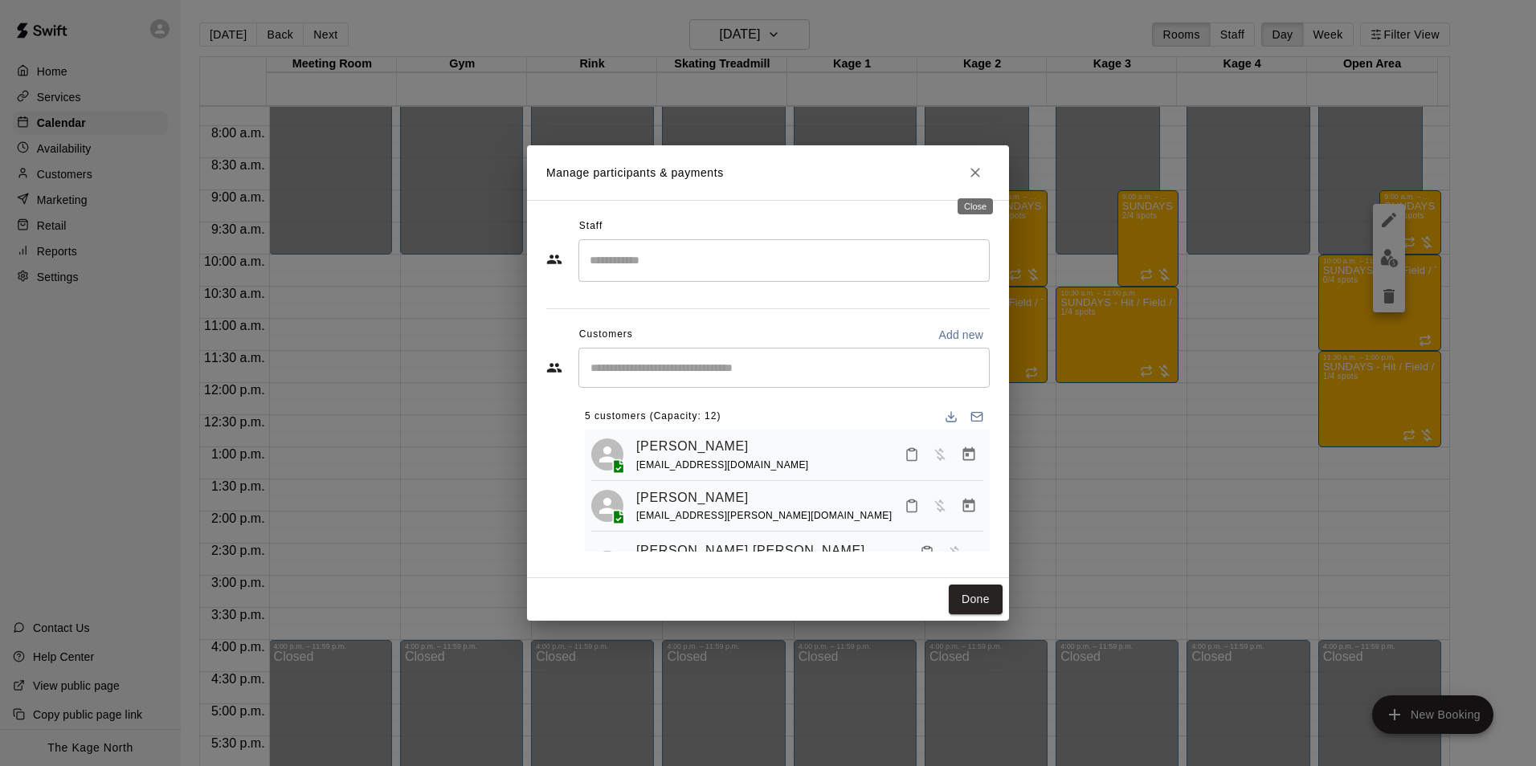
click at [974, 174] on icon "Close" at bounding box center [975, 173] width 10 height 10
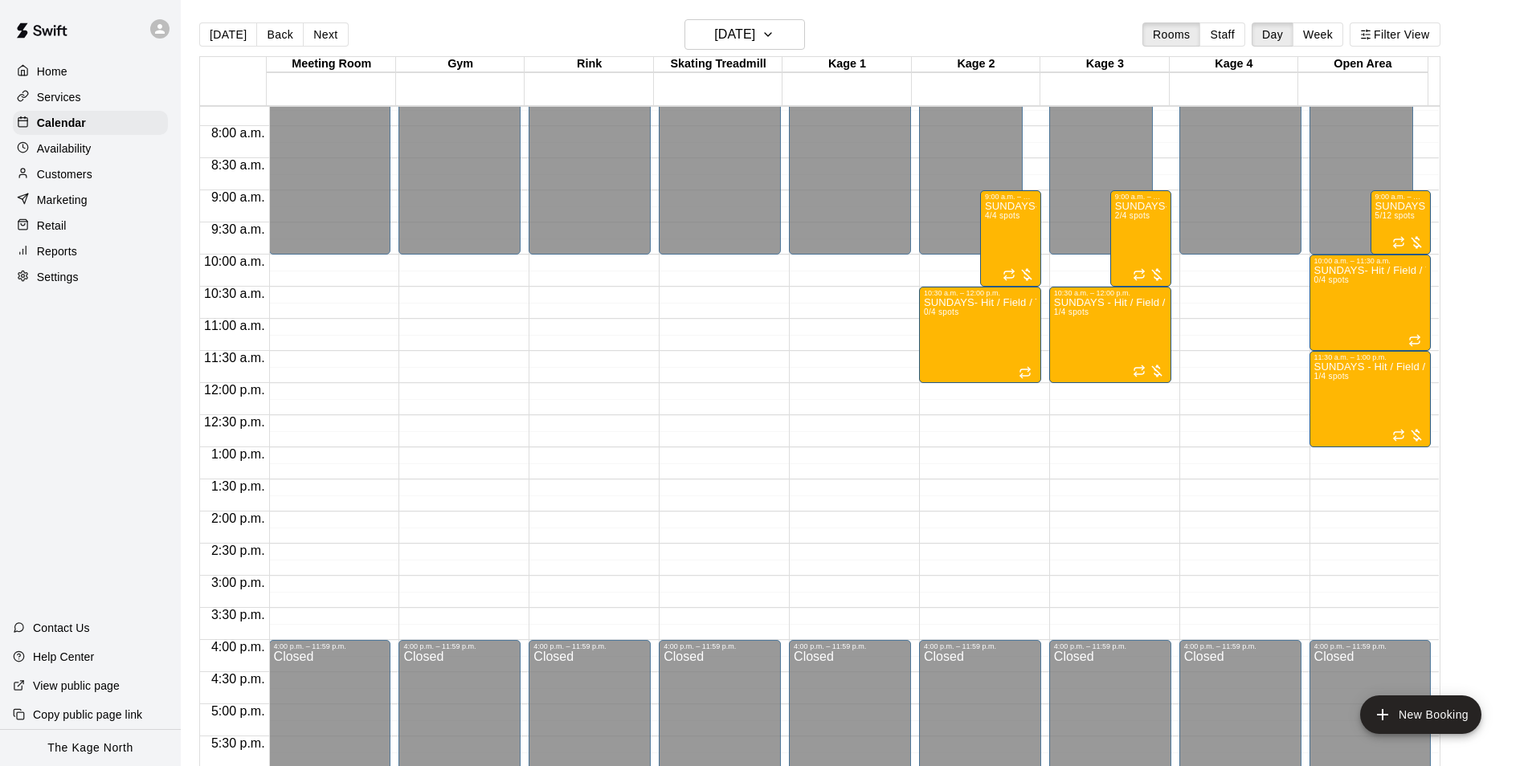
click at [87, 174] on p "Customers" at bounding box center [64, 174] width 55 height 16
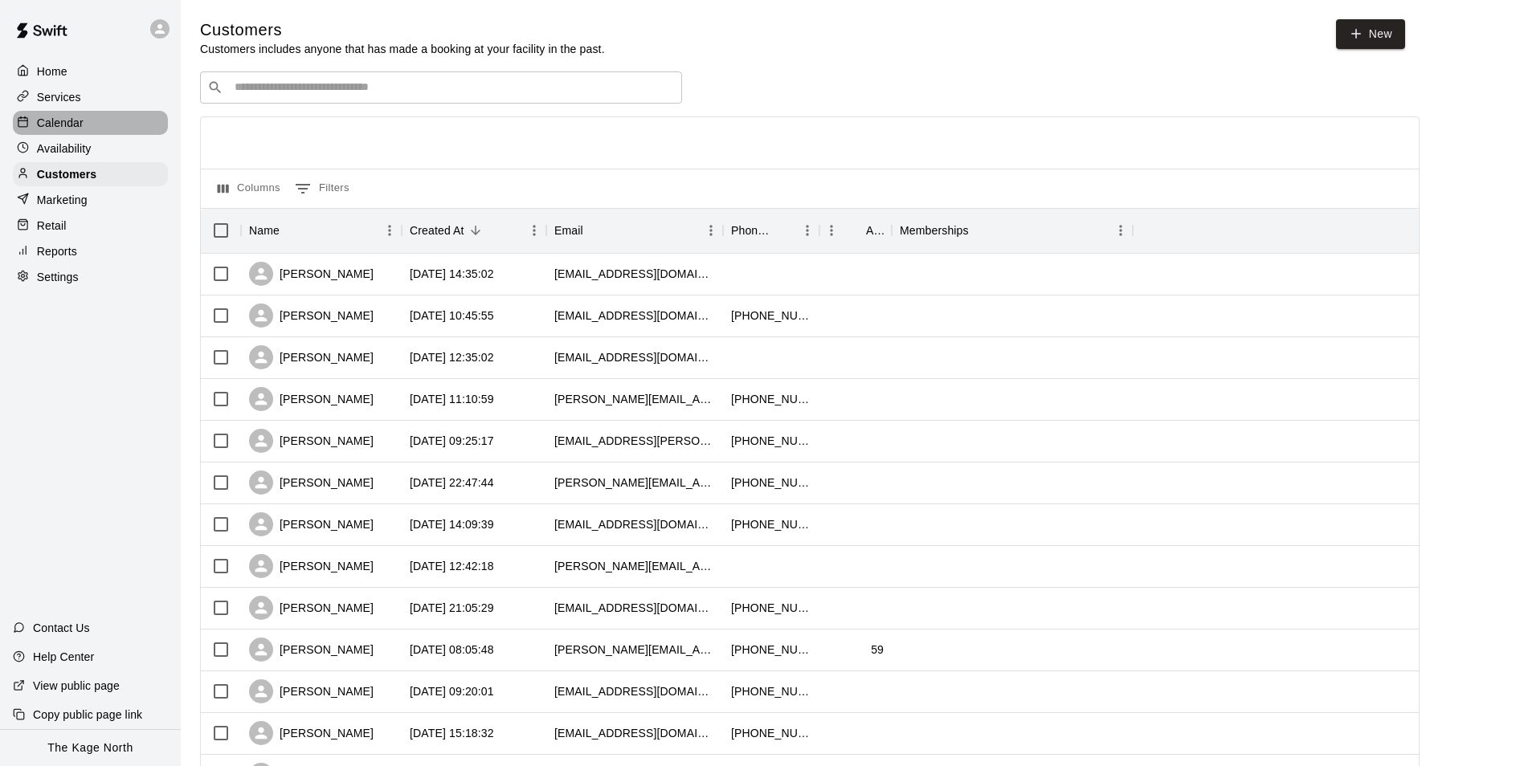
click at [82, 120] on p "Calendar" at bounding box center [60, 123] width 47 height 16
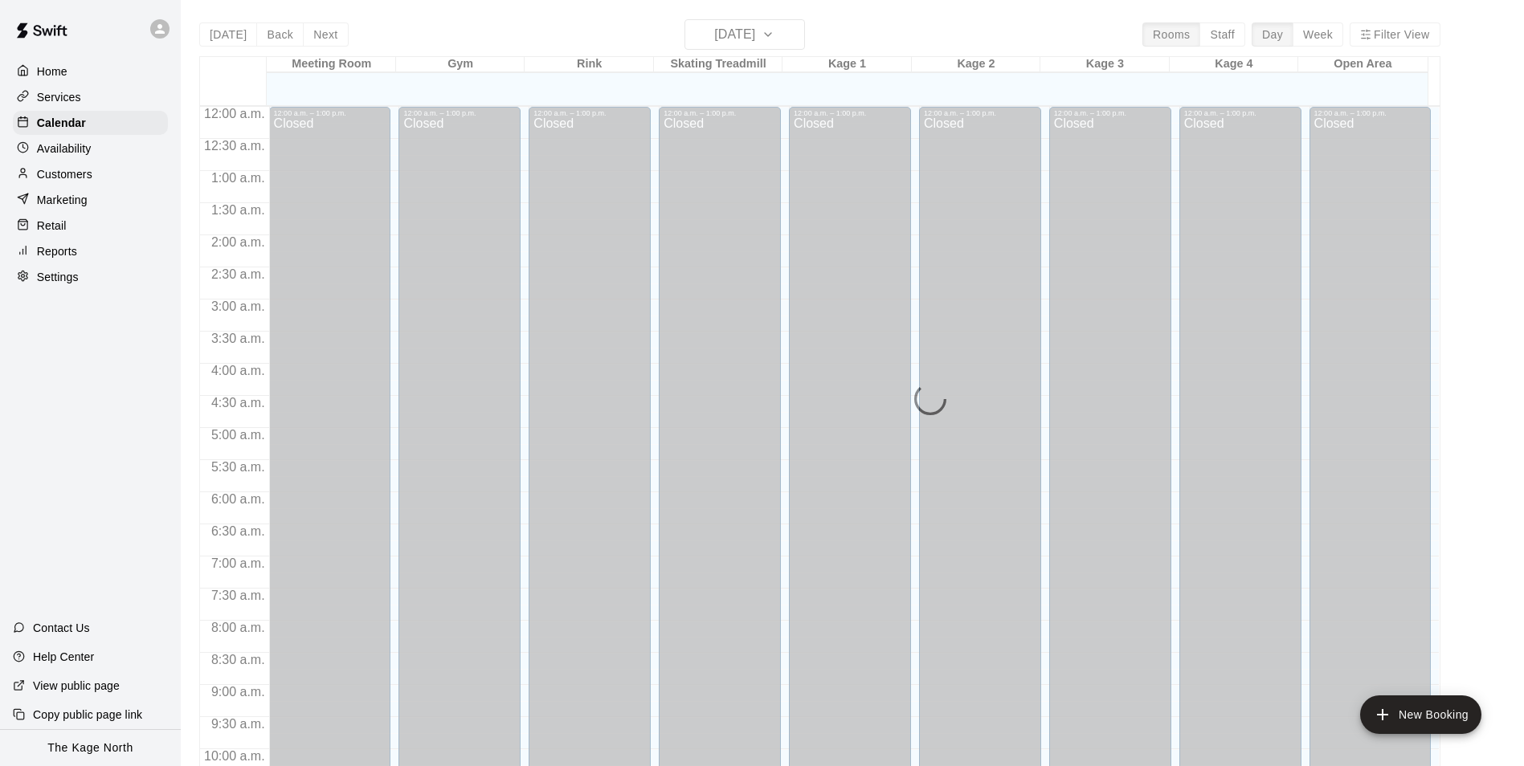
scroll to position [816, 0]
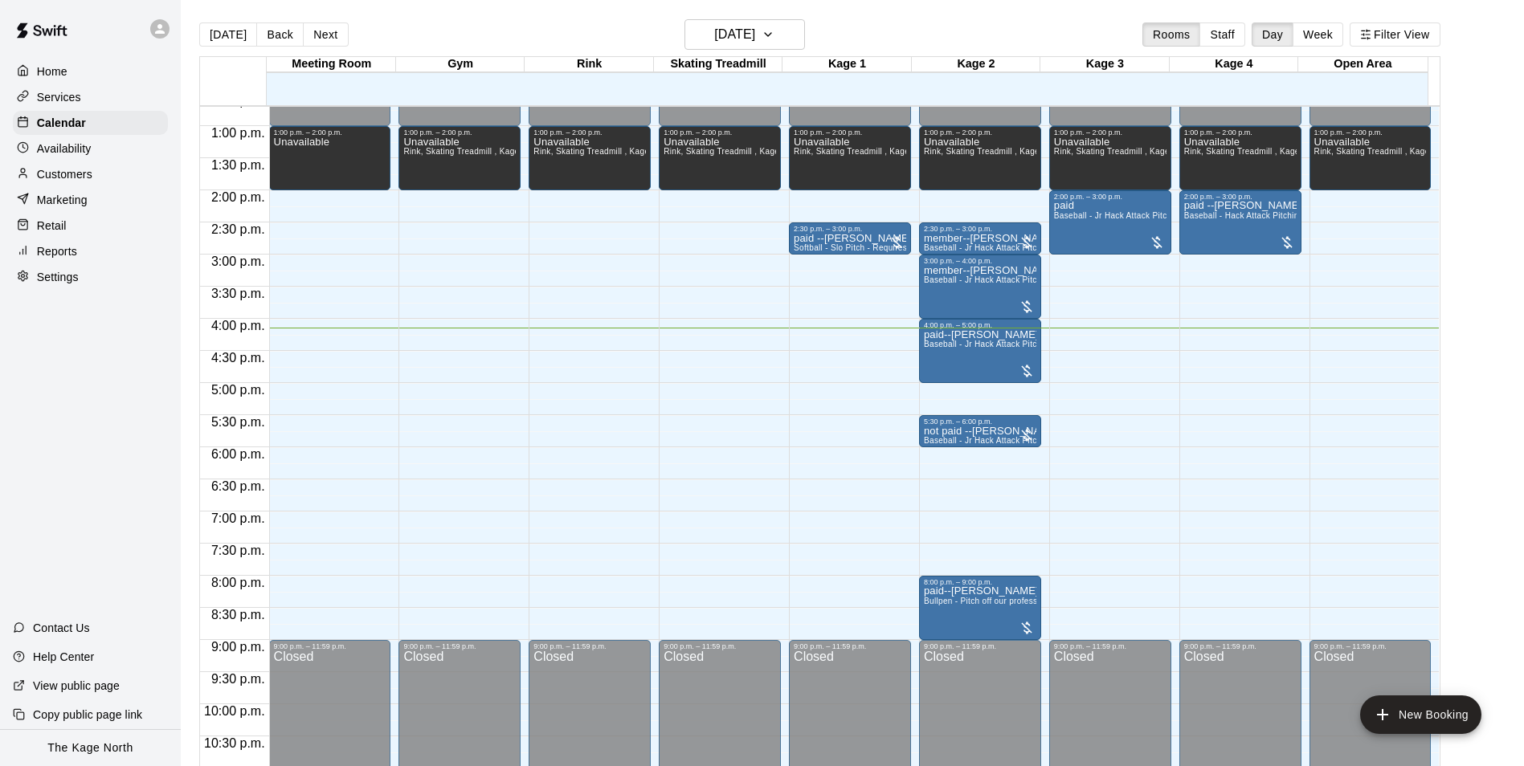
click at [168, 31] on div at bounding box center [159, 28] width 19 height 19
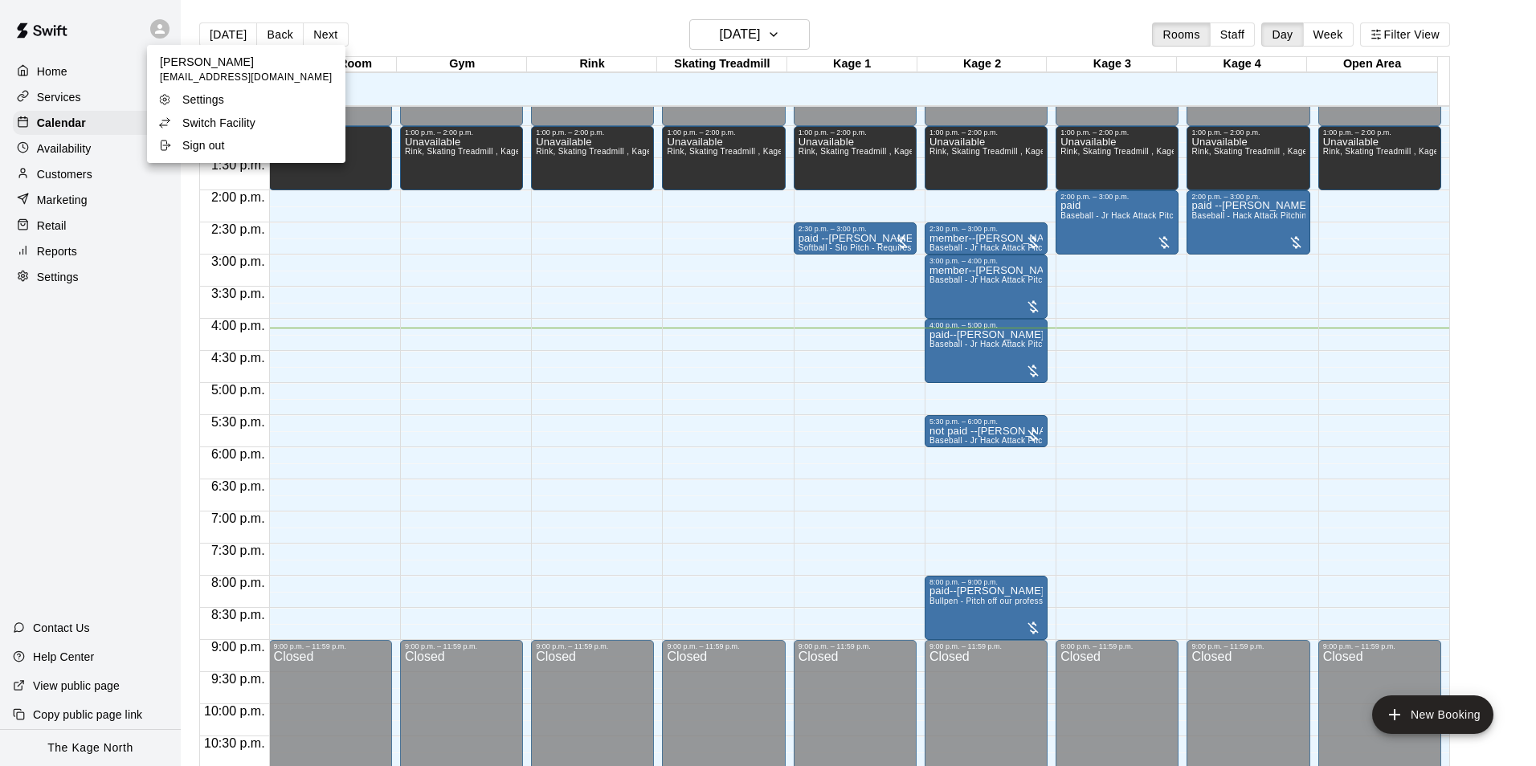
click at [408, 22] on div at bounding box center [768, 383] width 1536 height 766
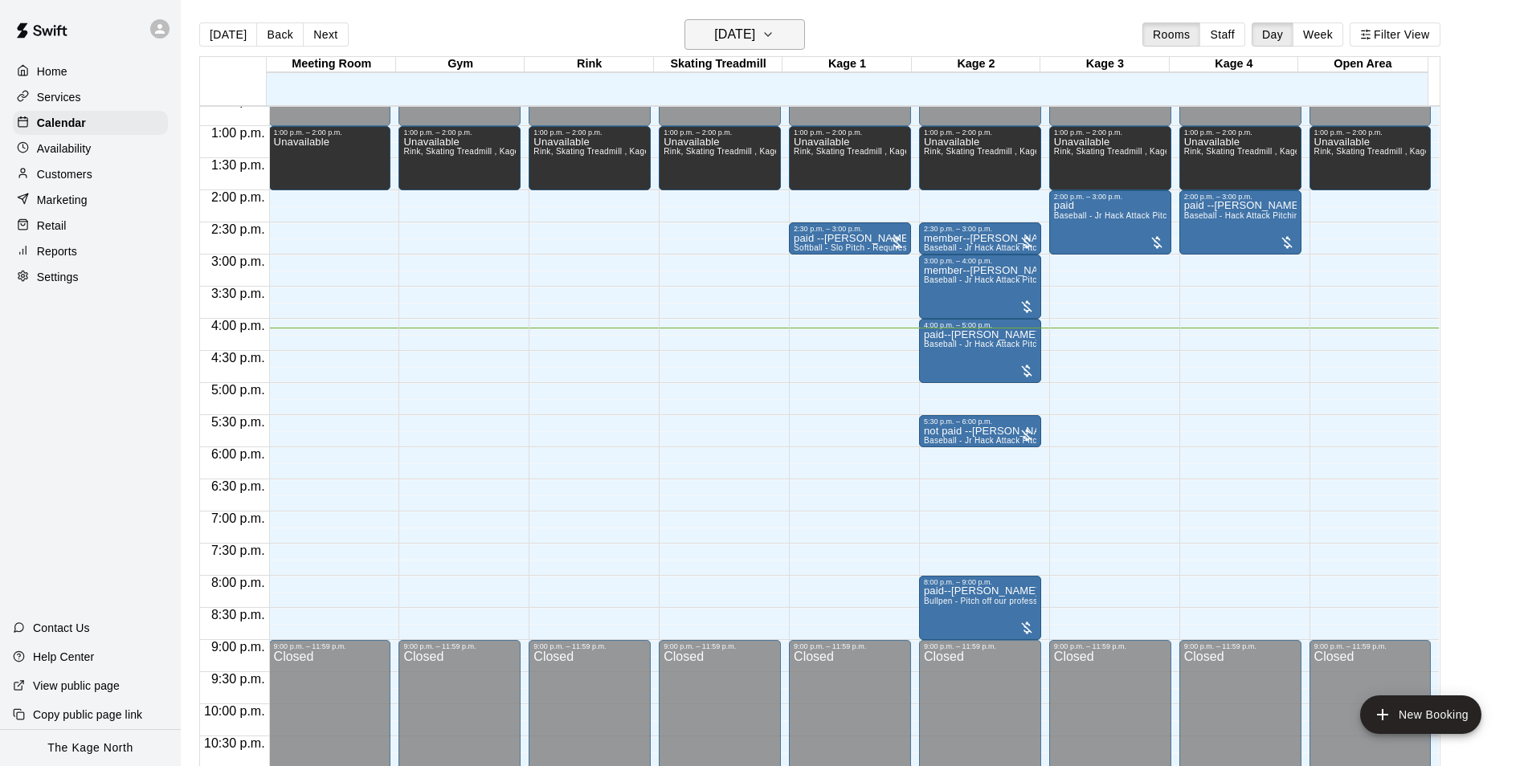
click at [755, 35] on h6 "[DATE]" at bounding box center [734, 34] width 41 height 22
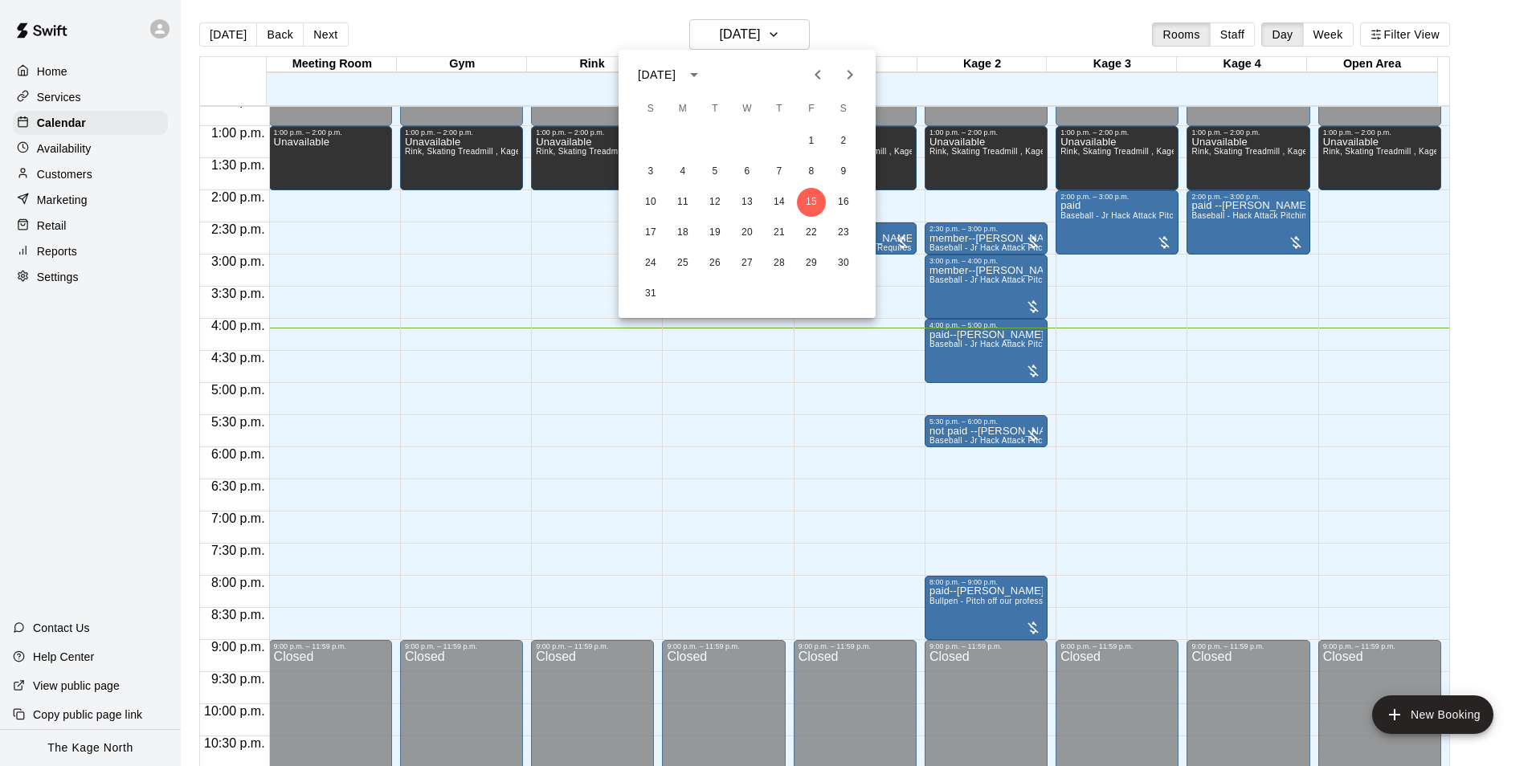
click at [851, 71] on icon "Next month" at bounding box center [849, 74] width 19 height 19
click at [687, 171] on button "8" at bounding box center [682, 171] width 29 height 29
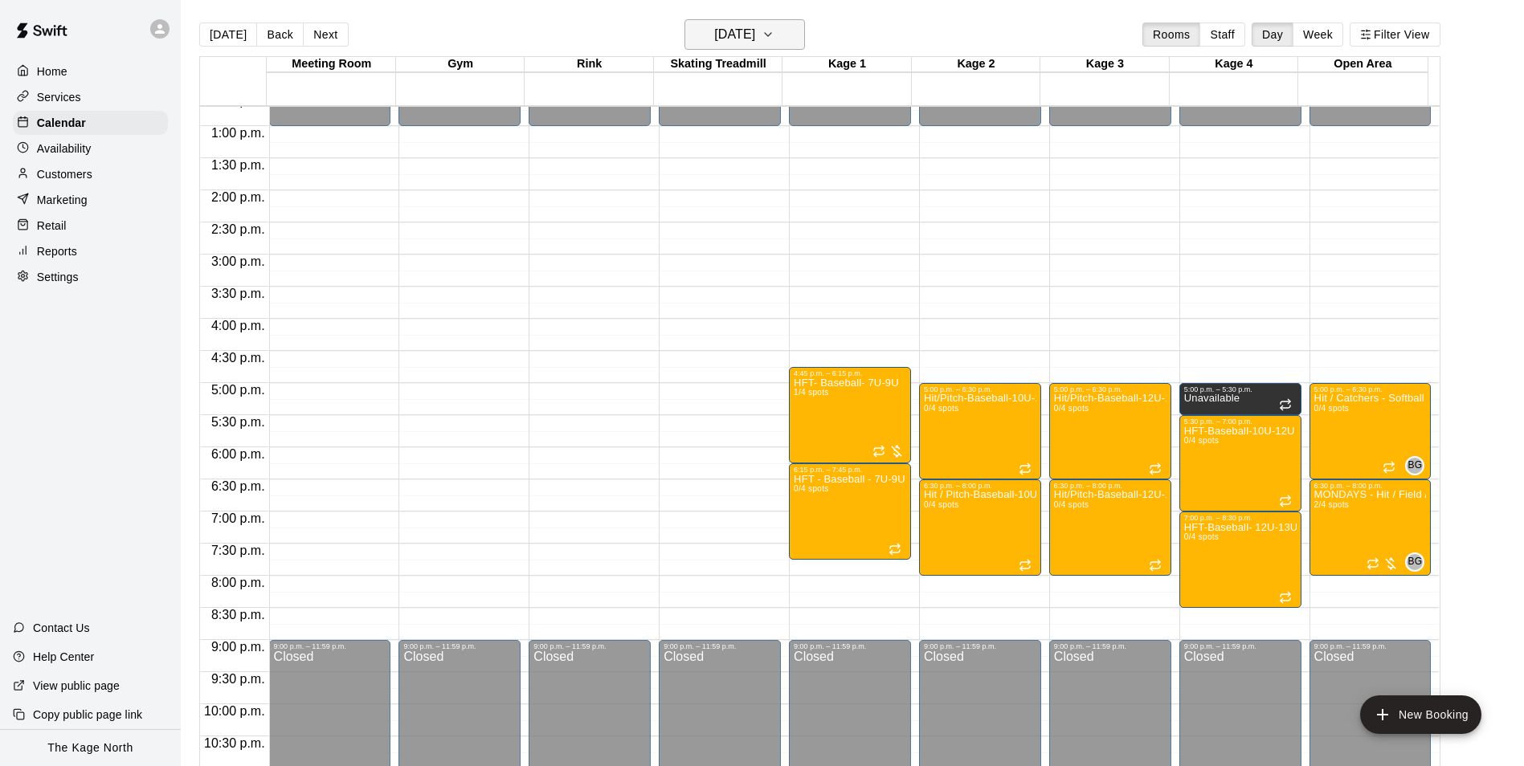
click at [788, 35] on button "[DATE]" at bounding box center [744, 34] width 120 height 31
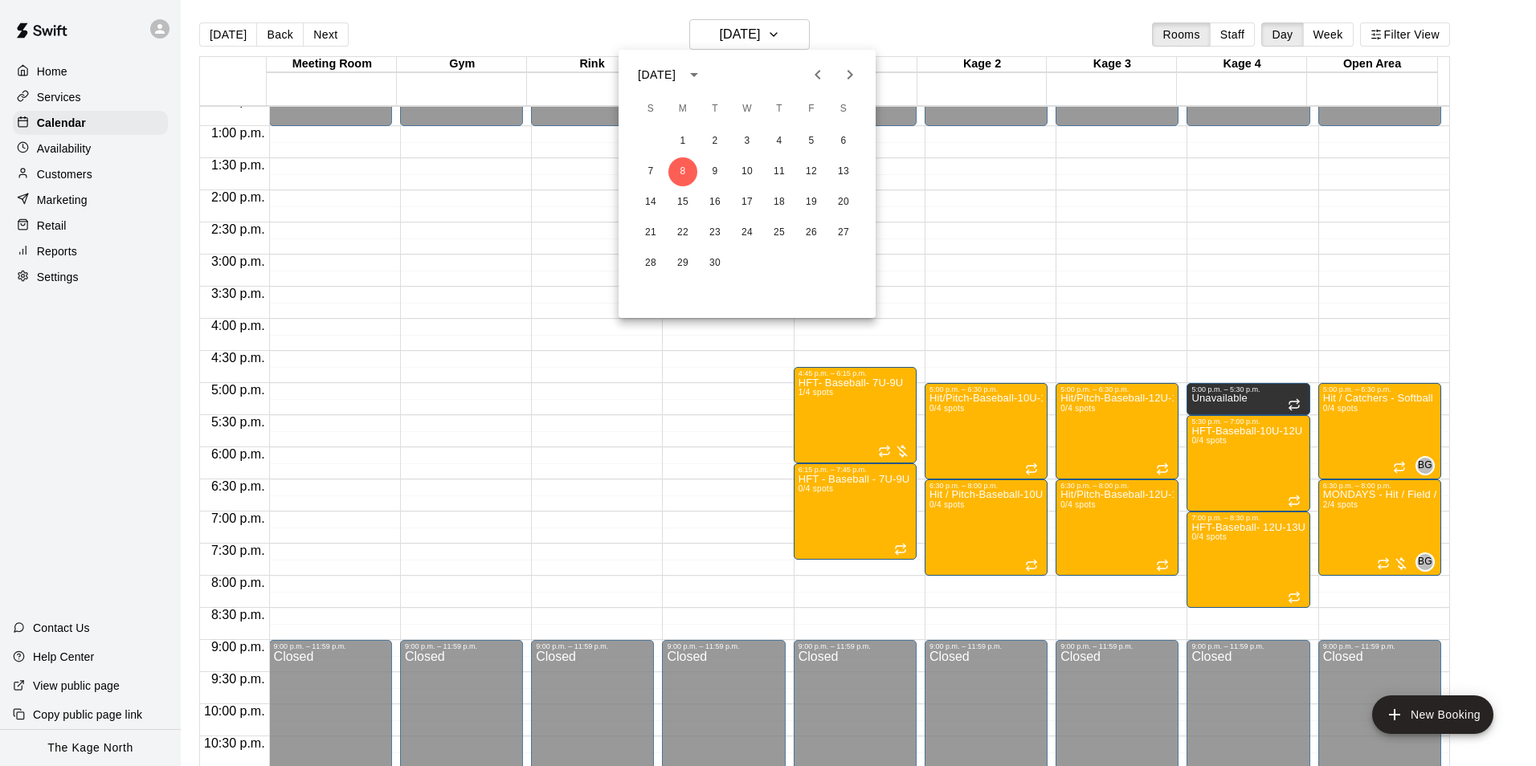
click at [867, 22] on div at bounding box center [768, 383] width 1536 height 766
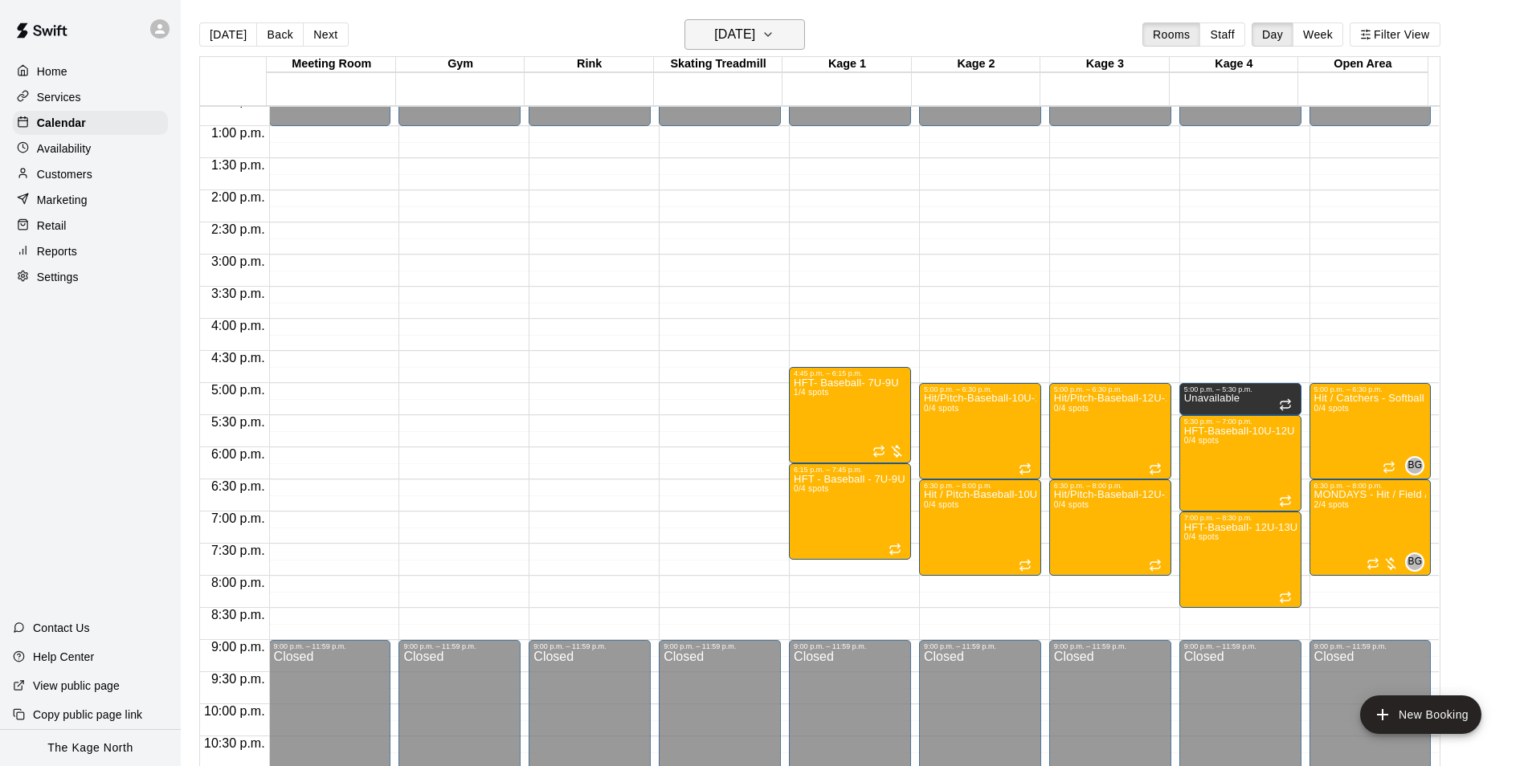
click at [755, 26] on h6 "[DATE]" at bounding box center [734, 34] width 41 height 22
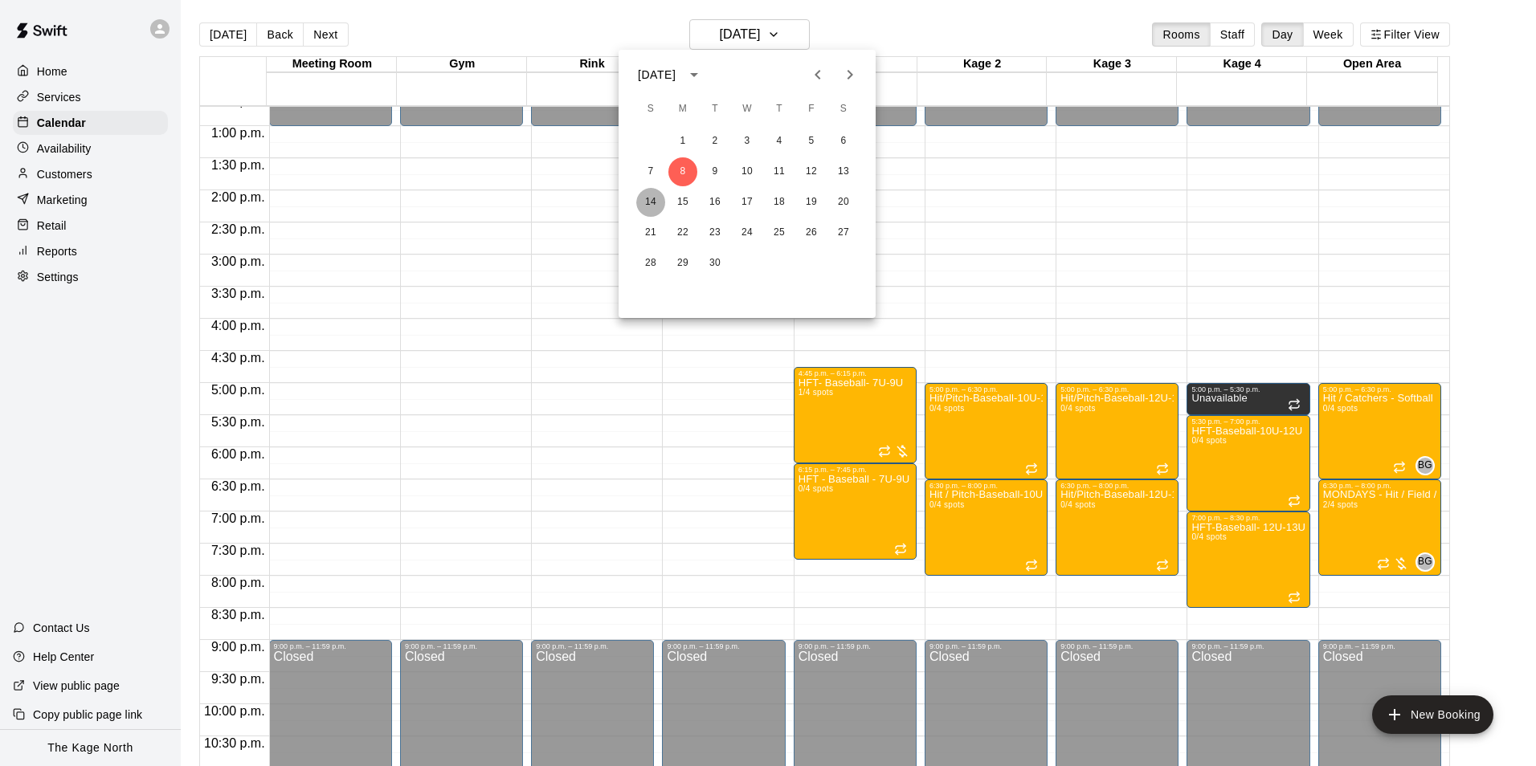
click at [659, 198] on button "14" at bounding box center [650, 202] width 29 height 29
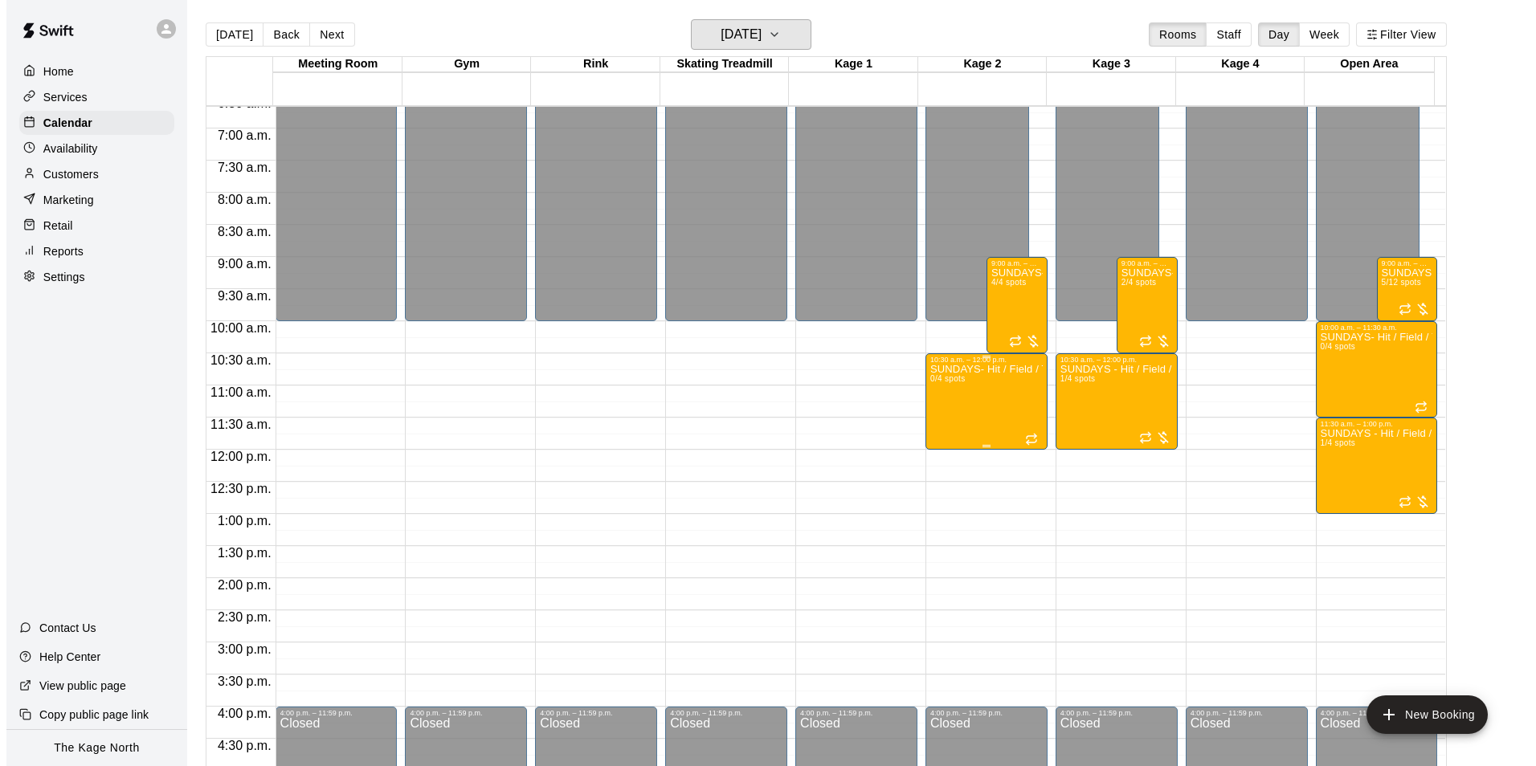
scroll to position [414, 0]
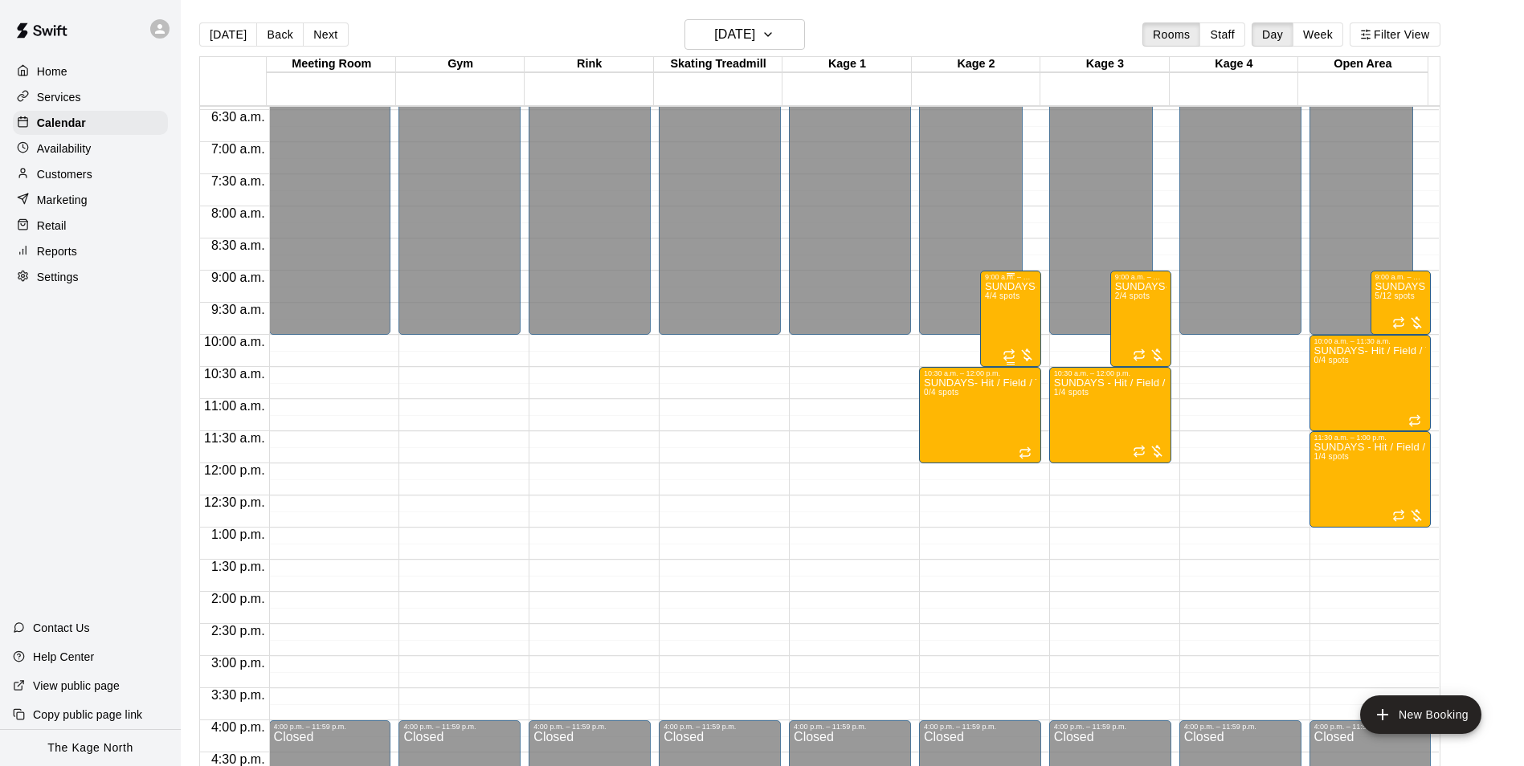
click at [997, 307] on div "SUNDAYS- Hit / Field / Throw - Baseball Program - 7U-9U 4/4 spots" at bounding box center [1010, 664] width 51 height 766
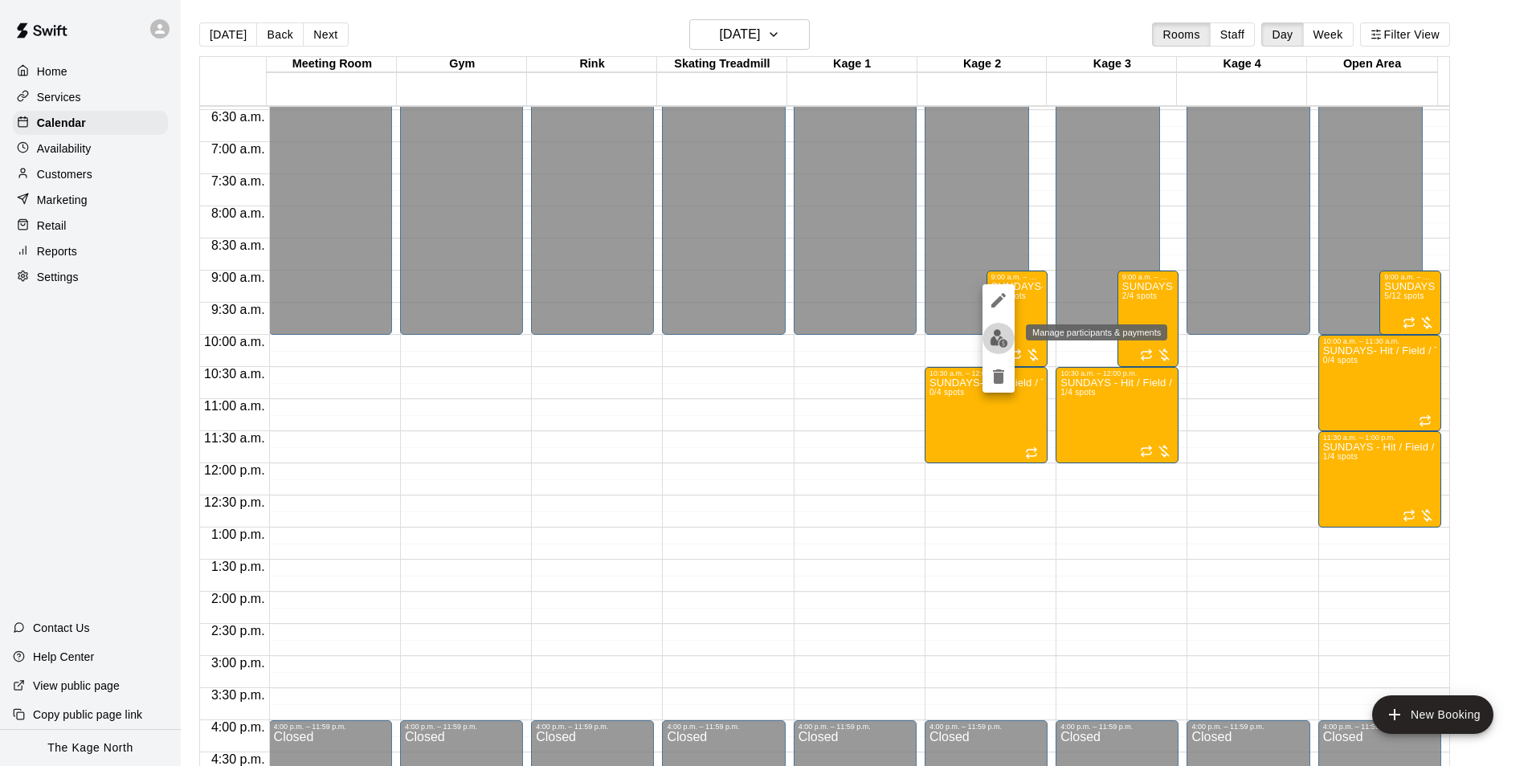
click at [1004, 340] on img "edit" at bounding box center [999, 338] width 18 height 18
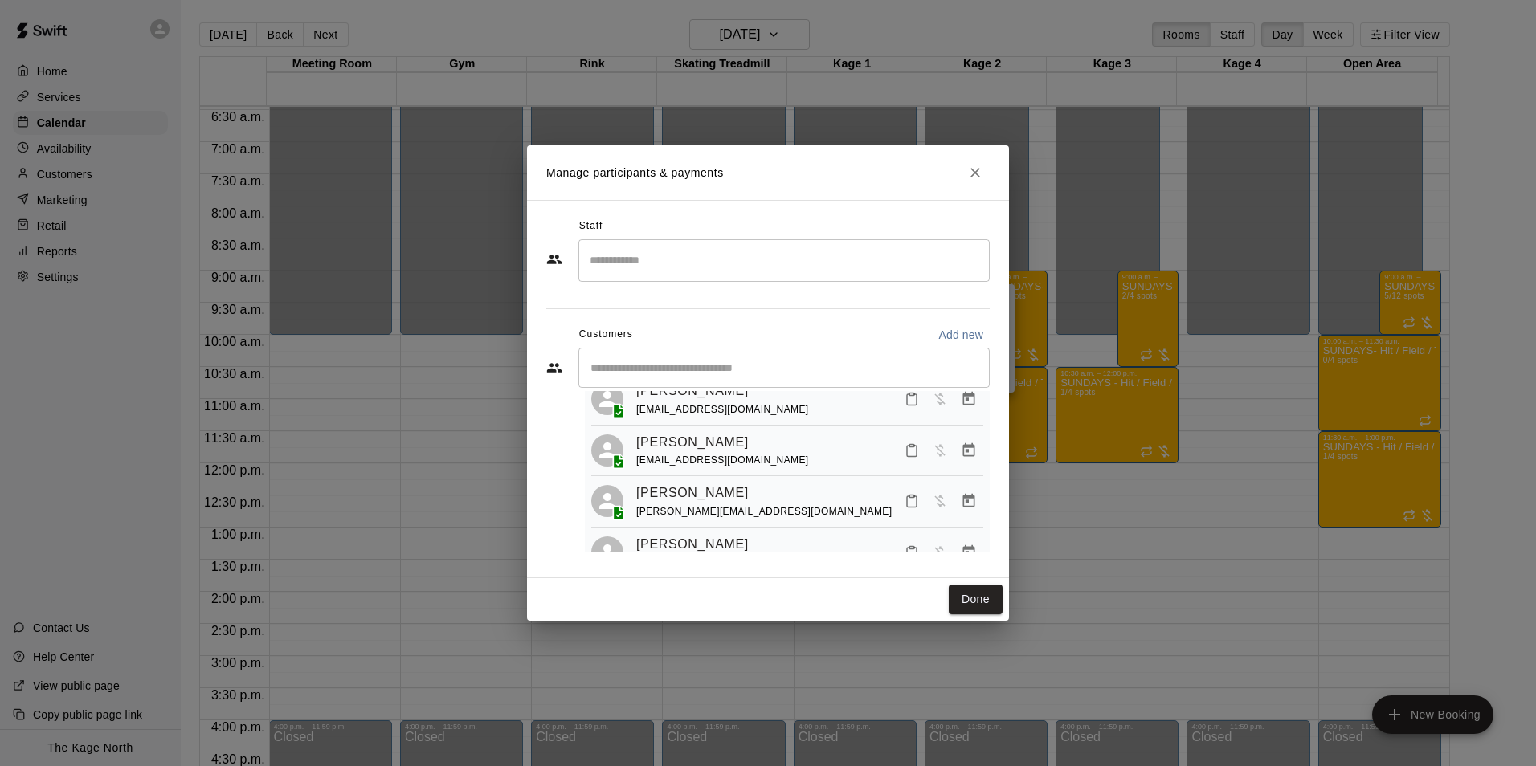
scroll to position [18, 0]
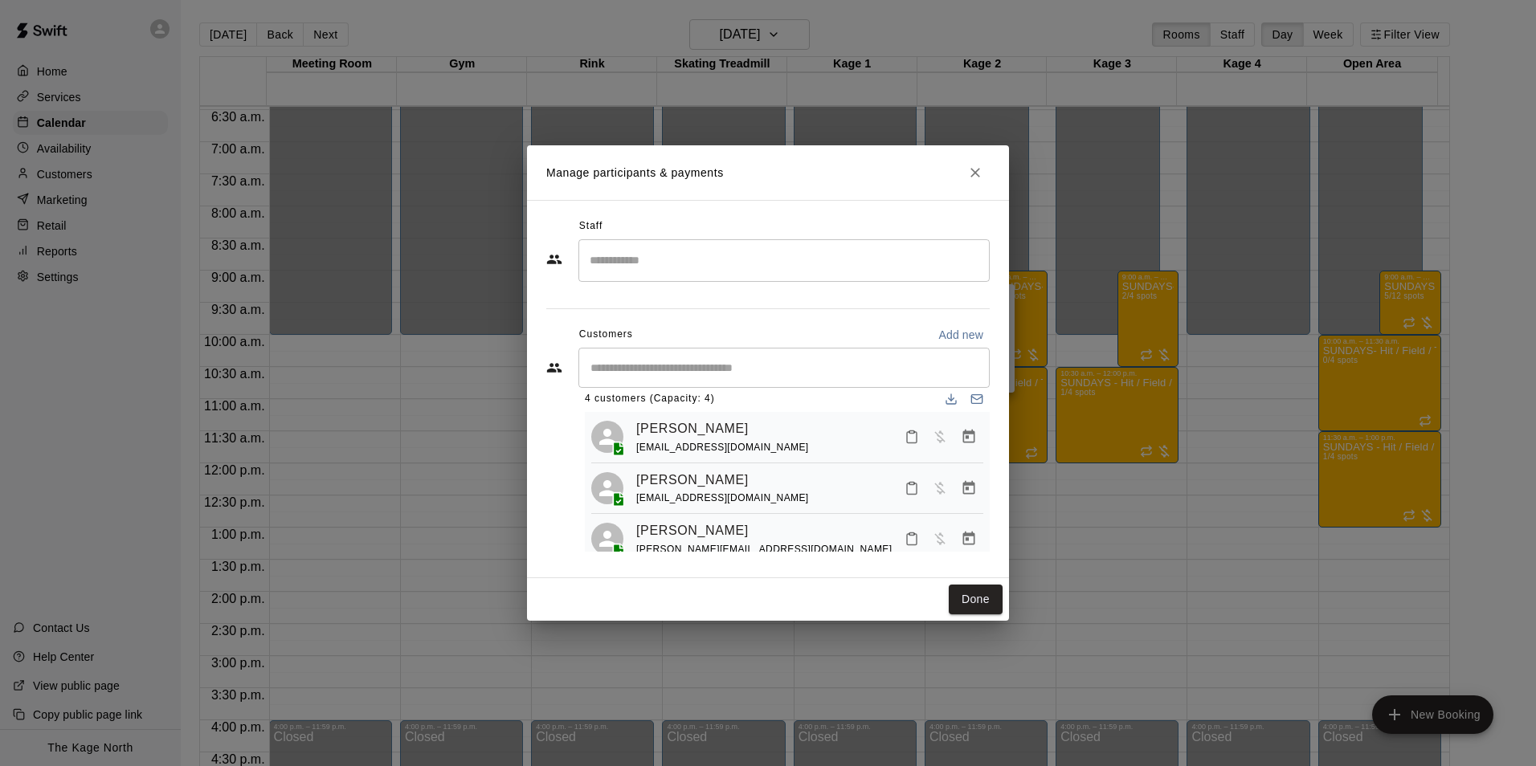
drag, startPoint x: 786, startPoint y: 485, endPoint x: 635, endPoint y: 482, distance: 150.2
click at [635, 482] on div "[PERSON_NAME] [EMAIL_ADDRESS][DOMAIN_NAME]" at bounding box center [787, 489] width 392 height 38
drag, startPoint x: 818, startPoint y: 502, endPoint x: 634, endPoint y: 502, distance: 184.7
click at [634, 502] on div "[PERSON_NAME] [EMAIL_ADDRESS][DOMAIN_NAME]" at bounding box center [787, 489] width 392 height 38
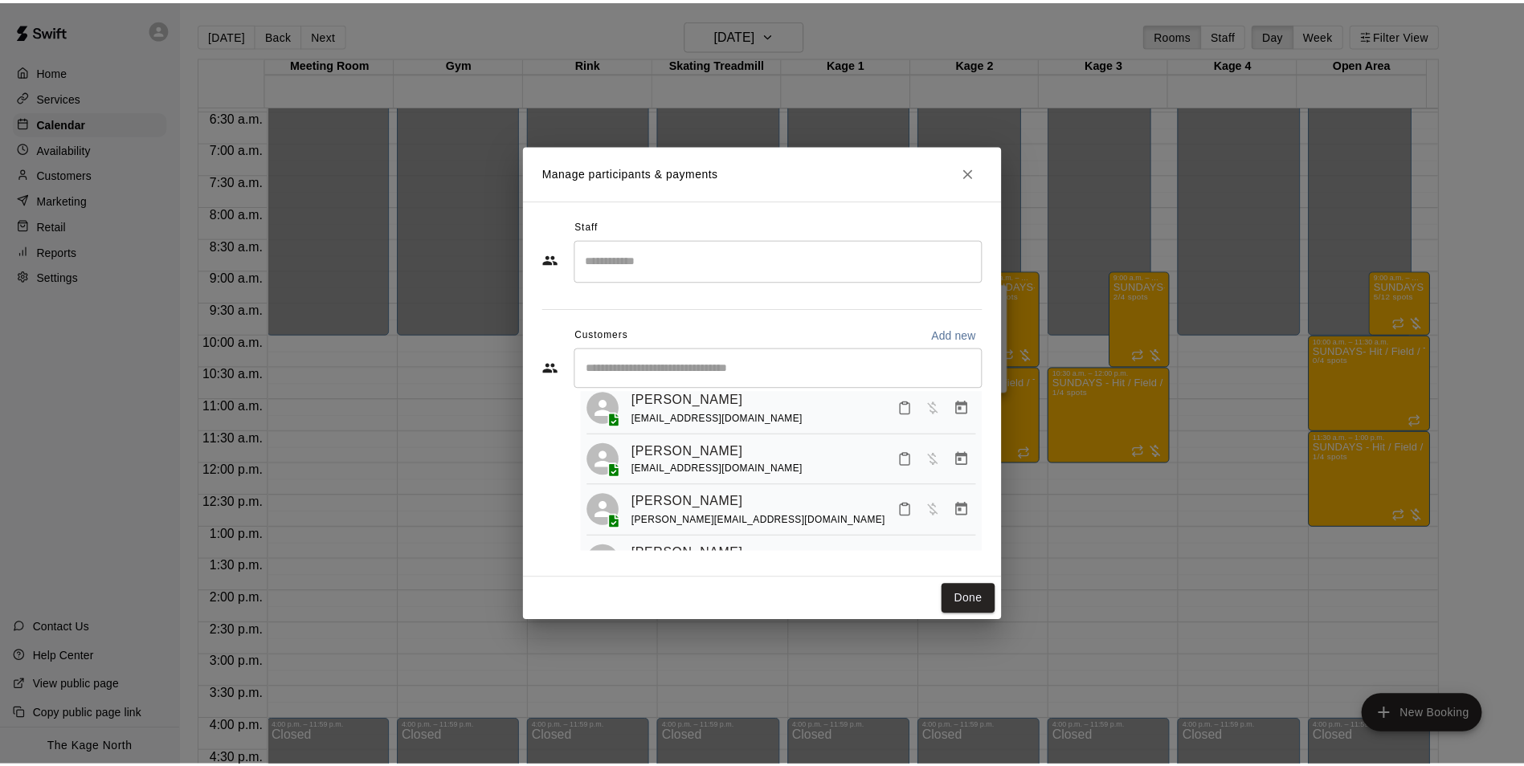
scroll to position [0, 0]
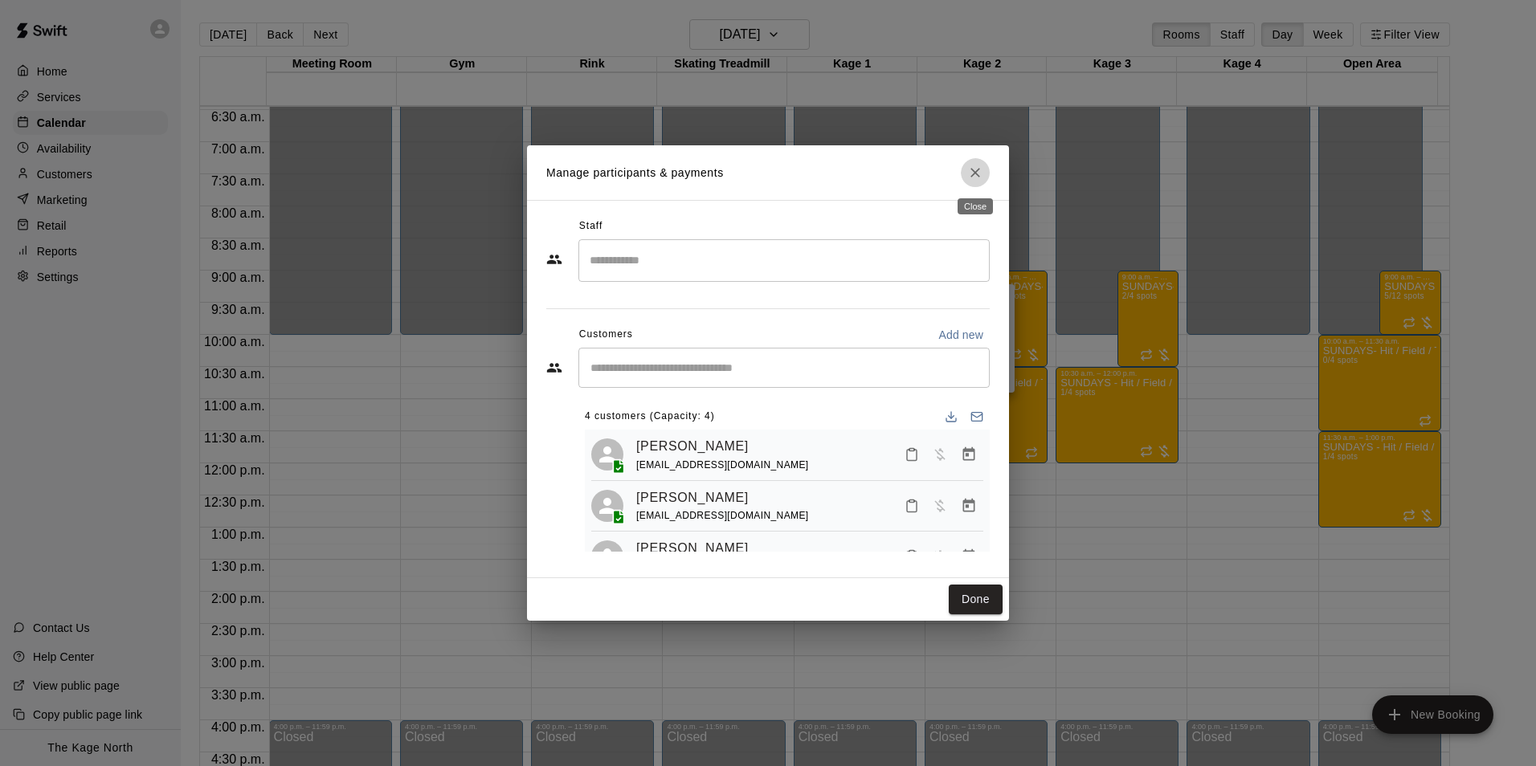
click at [976, 169] on icon "Close" at bounding box center [975, 173] width 16 height 16
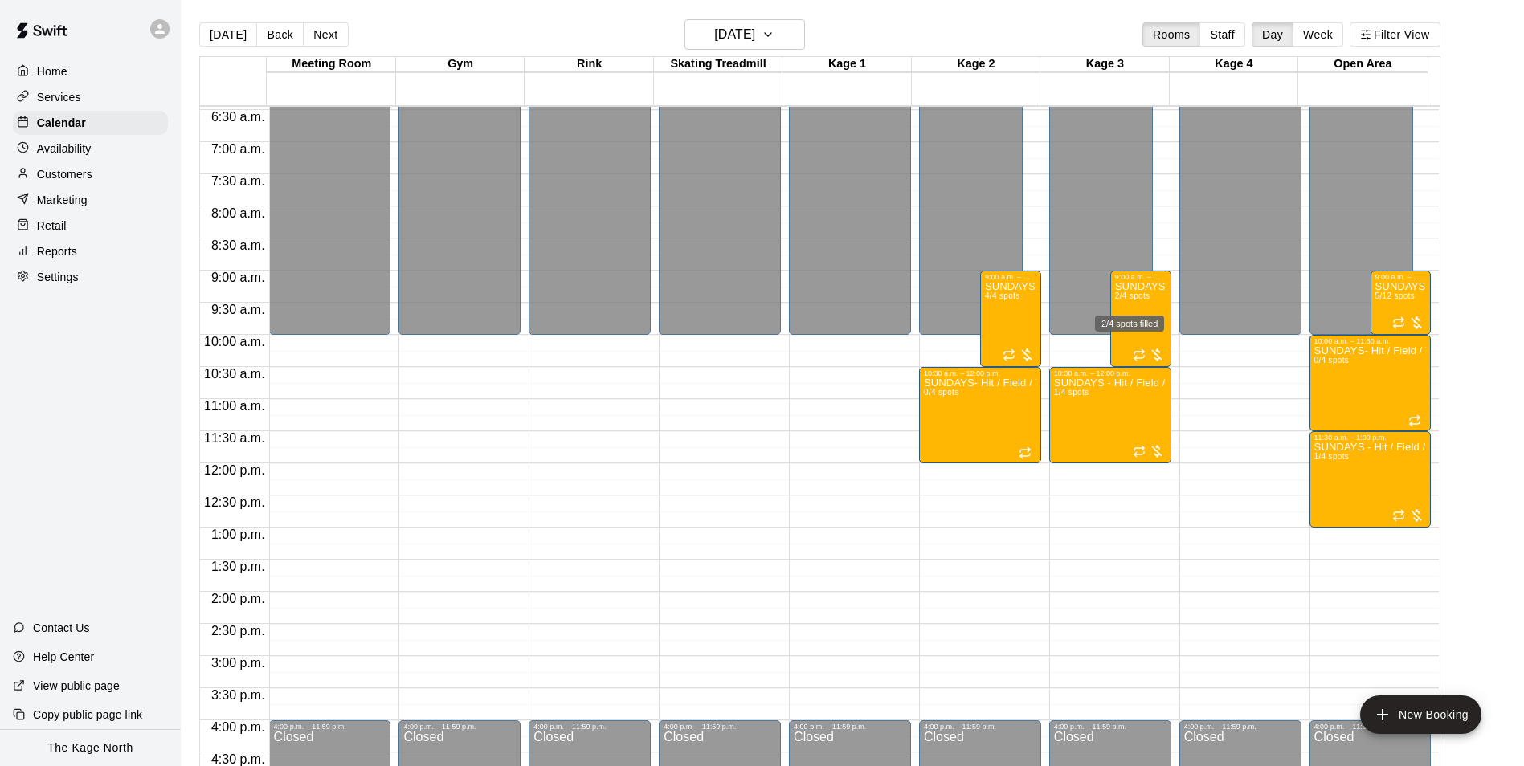
click at [1139, 308] on div "2/4 spots filled" at bounding box center [1129, 318] width 72 height 29
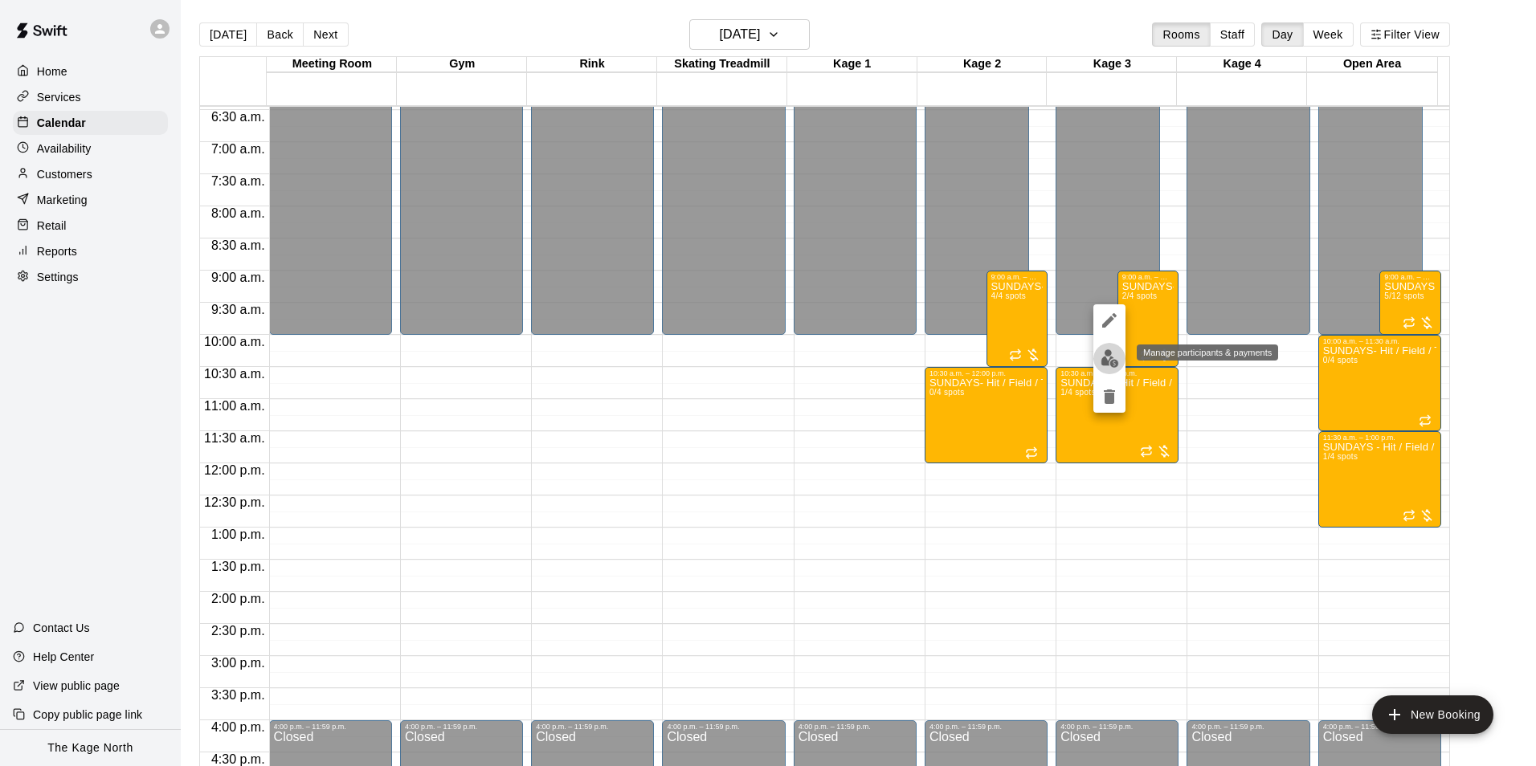
click at [1111, 360] on img "edit" at bounding box center [1109, 358] width 18 height 18
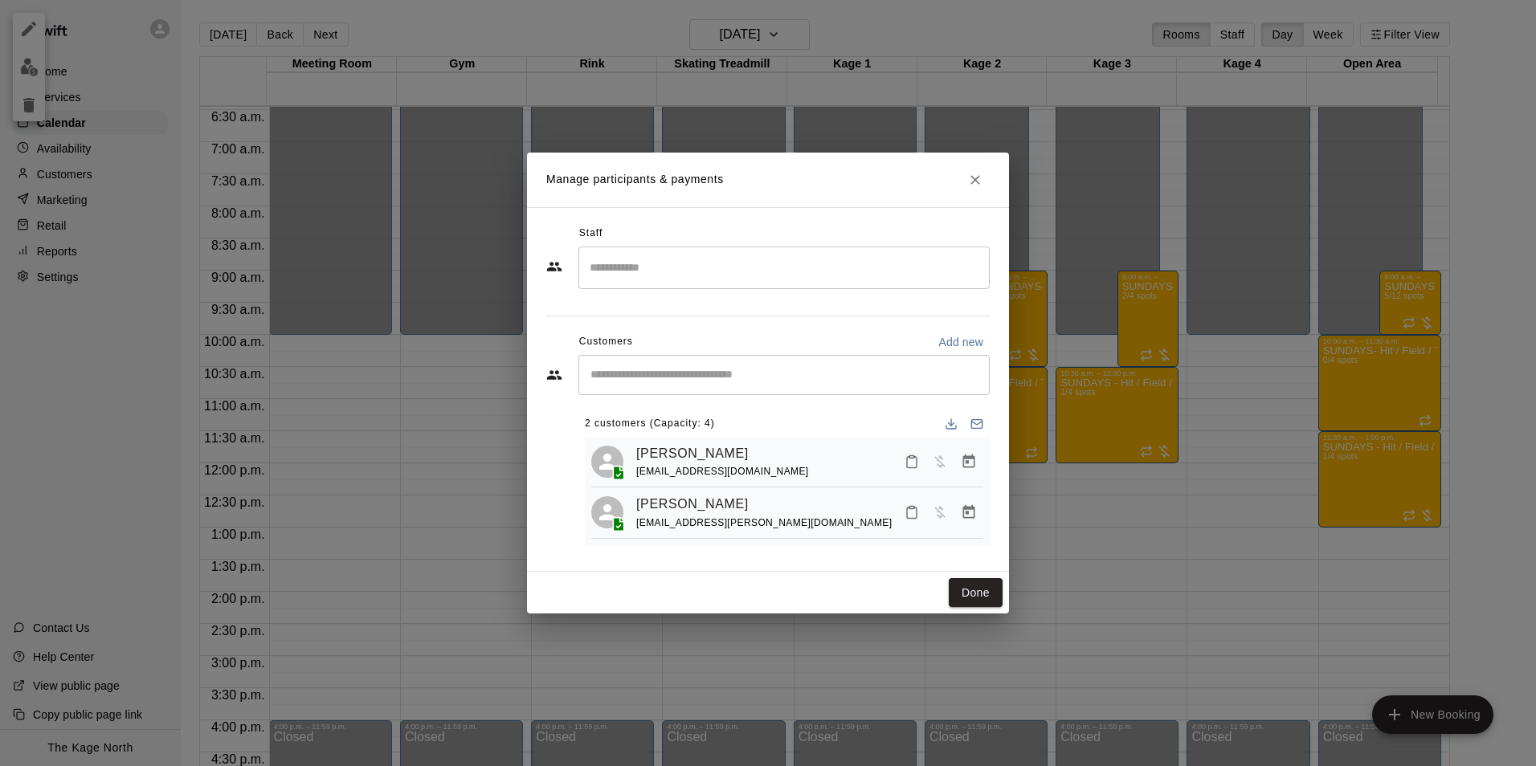
drag, startPoint x: 817, startPoint y: 447, endPoint x: 634, endPoint y: 448, distance: 183.1
click at [634, 448] on div "[PERSON_NAME] [EMAIL_ADDRESS][DOMAIN_NAME]" at bounding box center [787, 462] width 392 height 38
drag, startPoint x: 758, startPoint y: 507, endPoint x: 639, endPoint y: 504, distance: 118.9
click at [639, 504] on div "[PERSON_NAME] [EMAIL_ADDRESS][PERSON_NAME][DOMAIN_NAME]" at bounding box center [809, 513] width 347 height 38
drag, startPoint x: 828, startPoint y: 468, endPoint x: 634, endPoint y: 468, distance: 194.4
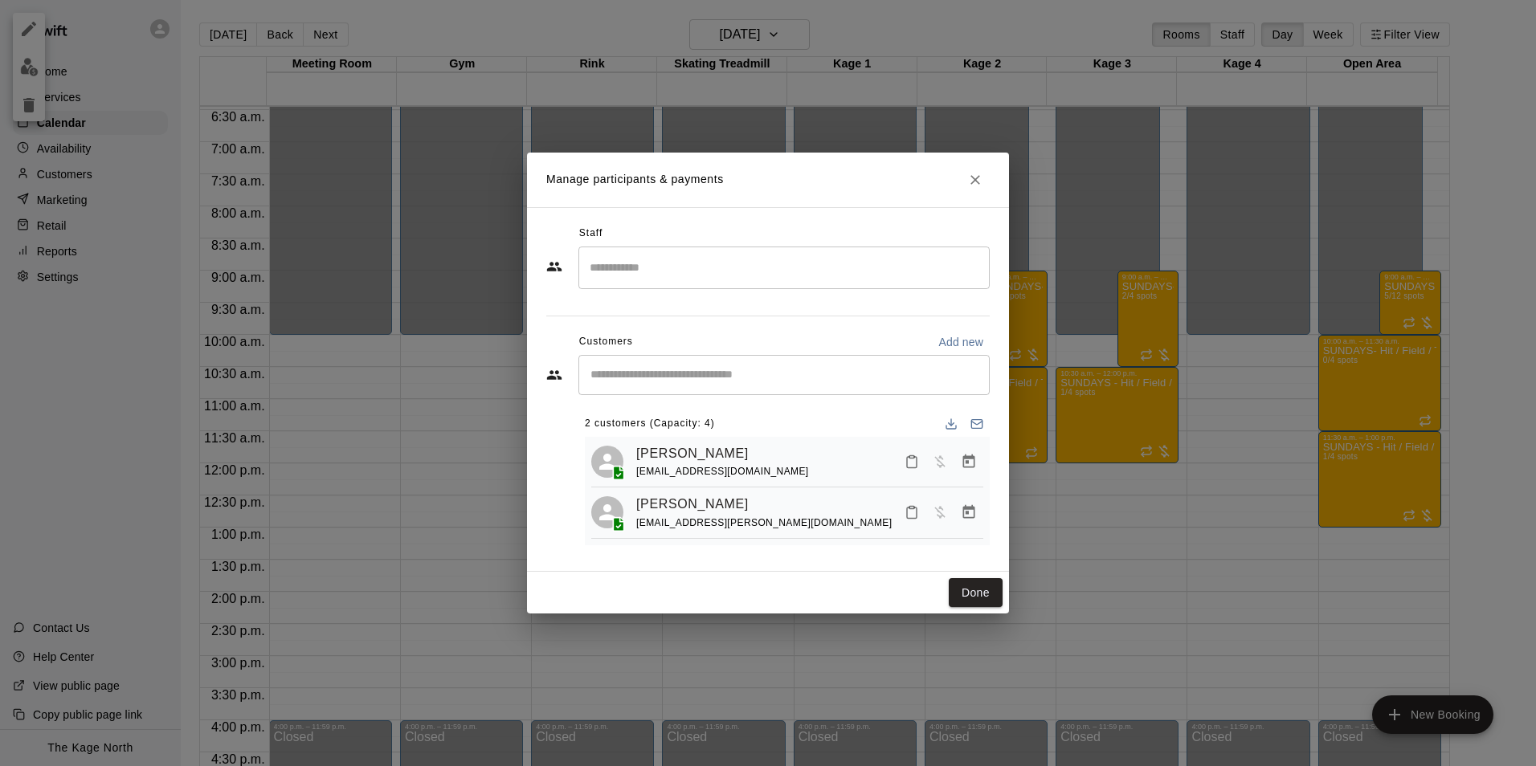
click at [634, 468] on div "[PERSON_NAME] [EMAIL_ADDRESS][DOMAIN_NAME]" at bounding box center [787, 462] width 392 height 38
drag, startPoint x: 752, startPoint y: 526, endPoint x: 626, endPoint y: 524, distance: 126.1
click at [626, 524] on div "[PERSON_NAME] [EMAIL_ADDRESS][PERSON_NAME][DOMAIN_NAME]" at bounding box center [787, 513] width 392 height 38
drag, startPoint x: 626, startPoint y: 524, endPoint x: 782, endPoint y: 525, distance: 156.6
click at [782, 525] on div "[PERSON_NAME] [EMAIL_ADDRESS][PERSON_NAME][DOMAIN_NAME]" at bounding box center [809, 513] width 347 height 38
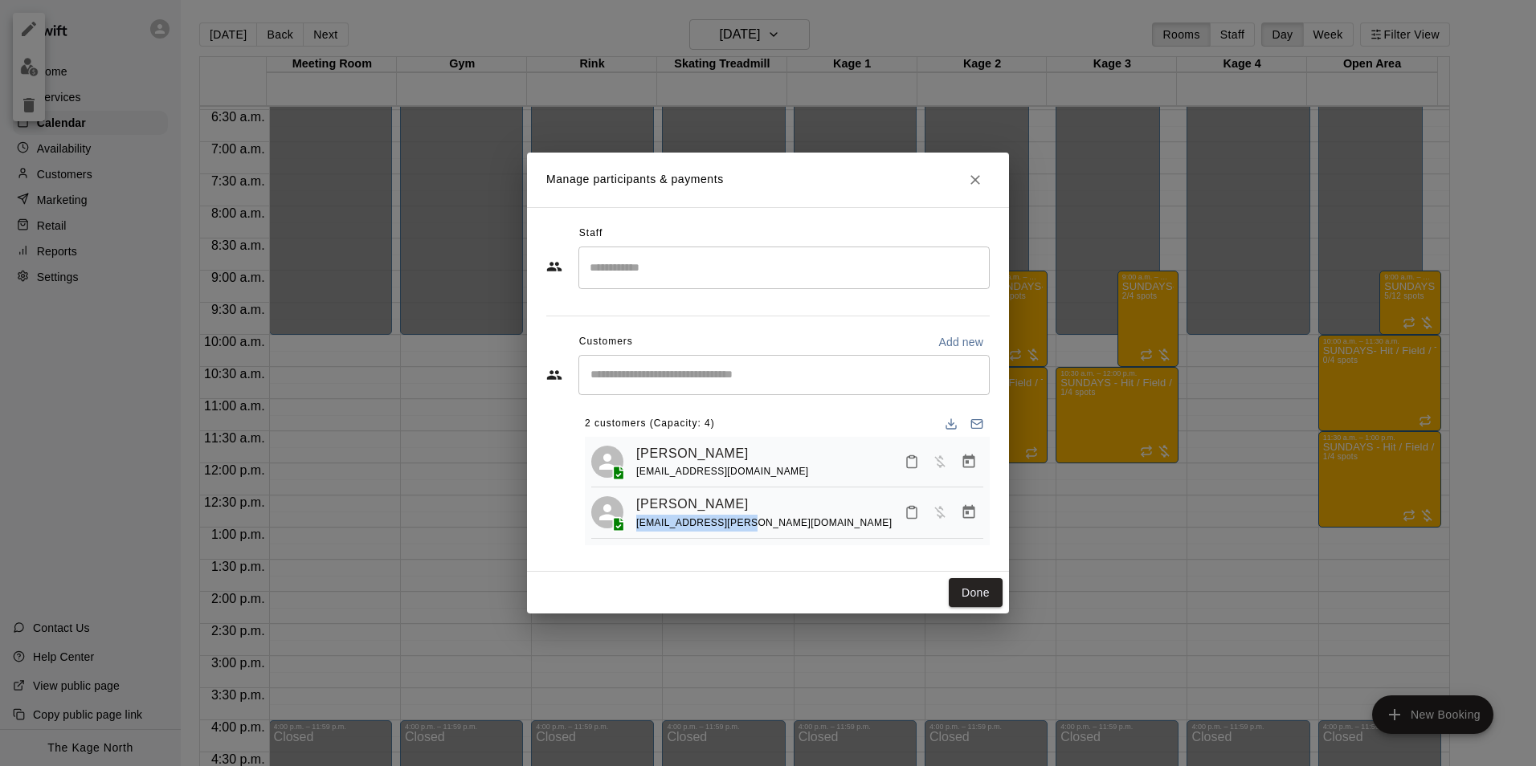
drag, startPoint x: 692, startPoint y: 524, endPoint x: 632, endPoint y: 526, distance: 59.5
click at [632, 526] on div "[PERSON_NAME] [EMAIL_ADDRESS][PERSON_NAME][DOMAIN_NAME]" at bounding box center [787, 513] width 392 height 38
click at [976, 177] on icon "Close" at bounding box center [975, 180] width 10 height 10
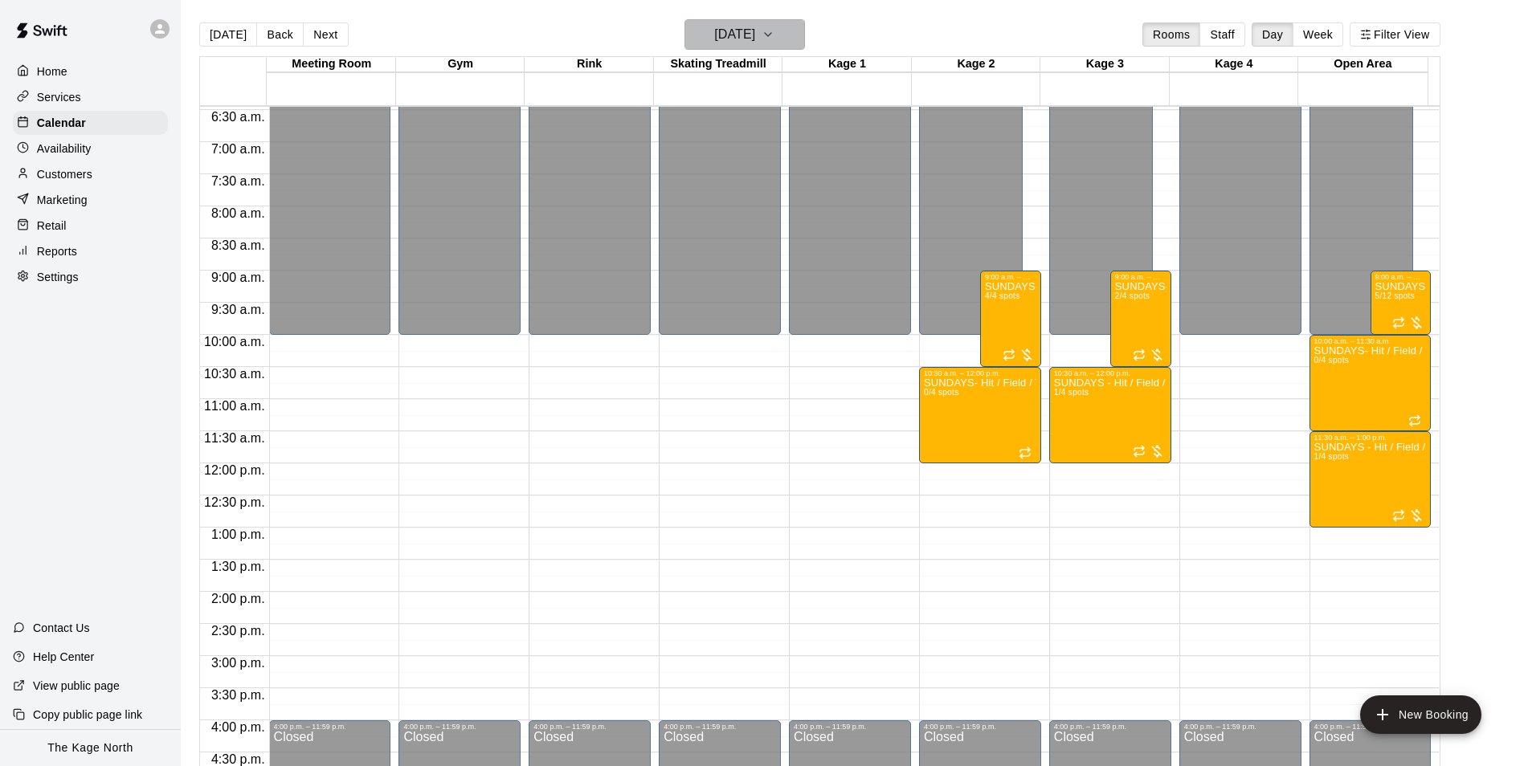
click at [755, 27] on h6 "[DATE]" at bounding box center [734, 34] width 41 height 22
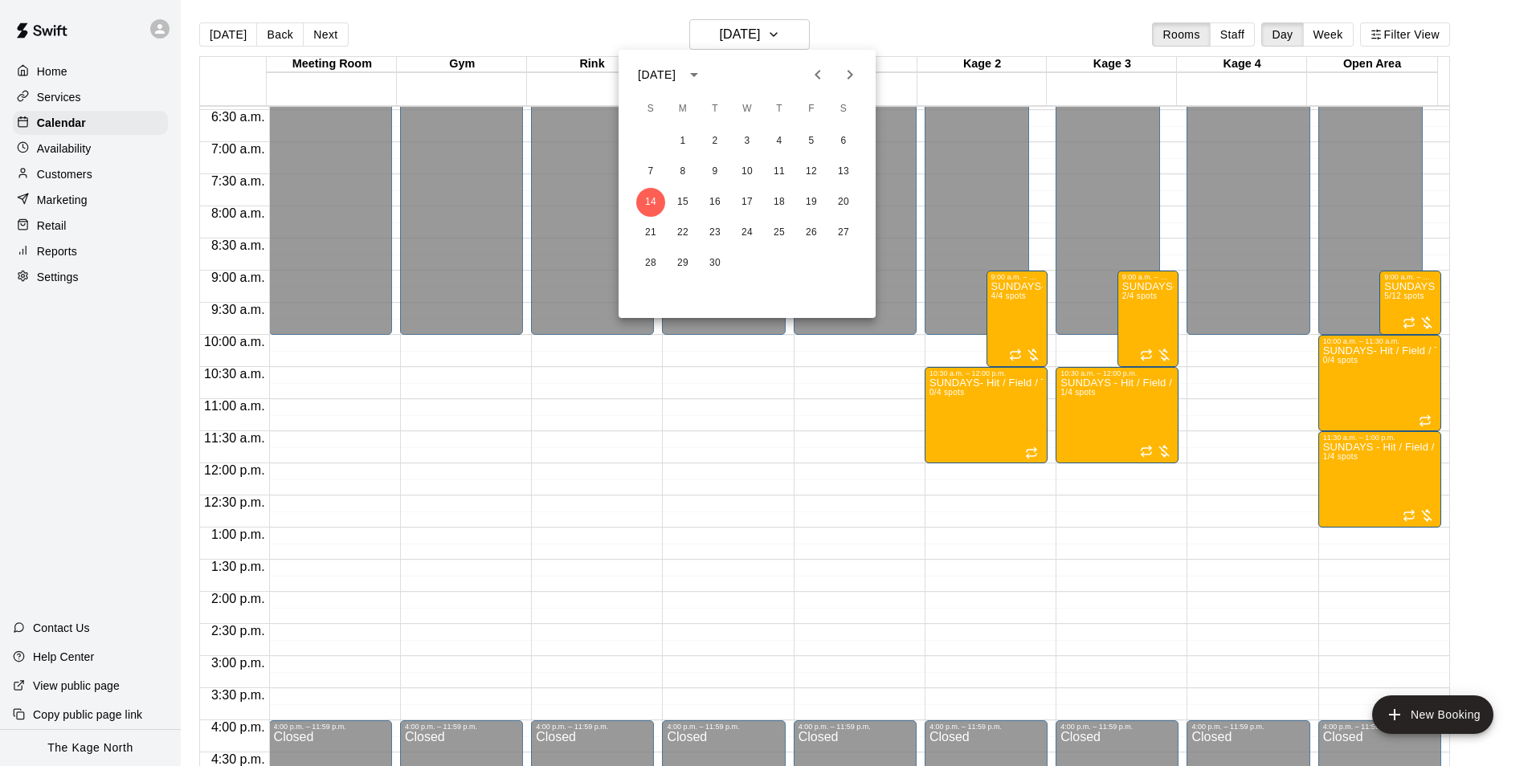
click at [812, 69] on icon "Previous month" at bounding box center [817, 74] width 19 height 19
click at [802, 196] on button "15" at bounding box center [811, 202] width 29 height 29
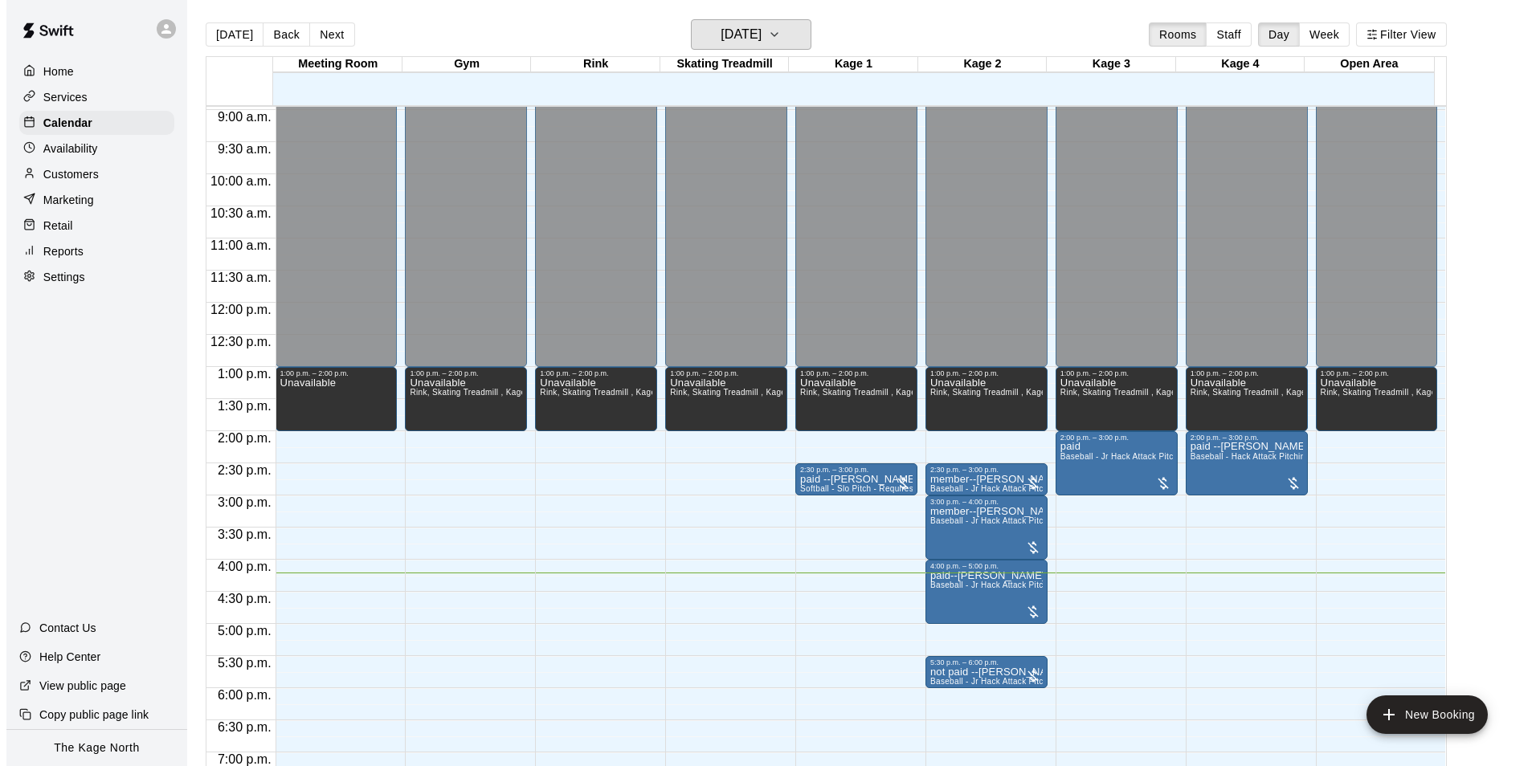
scroll to position [816, 0]
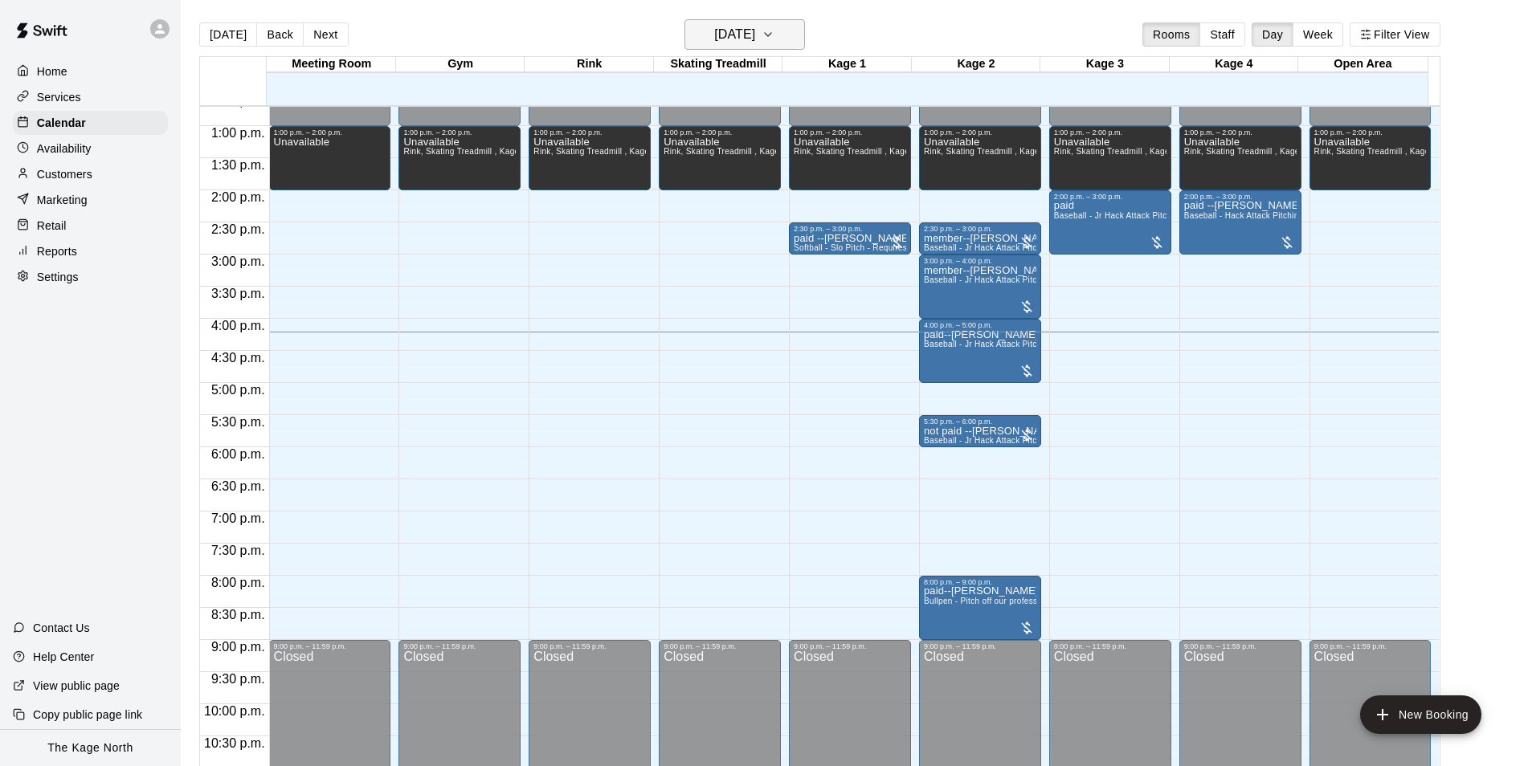
click at [755, 38] on h6 "[DATE]" at bounding box center [734, 34] width 41 height 22
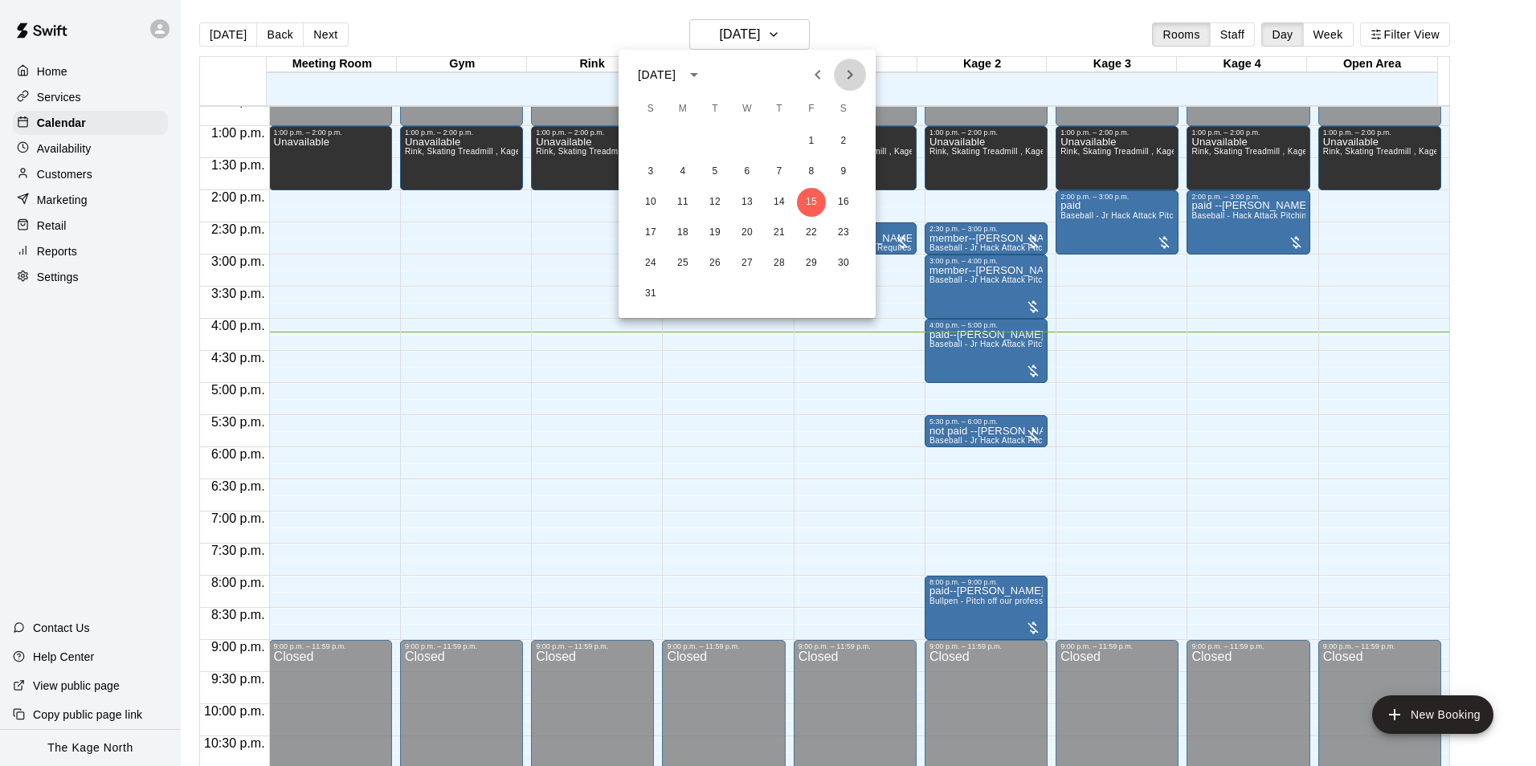
click at [843, 83] on icon "Next month" at bounding box center [849, 74] width 19 height 19
click at [682, 169] on button "8" at bounding box center [682, 171] width 29 height 29
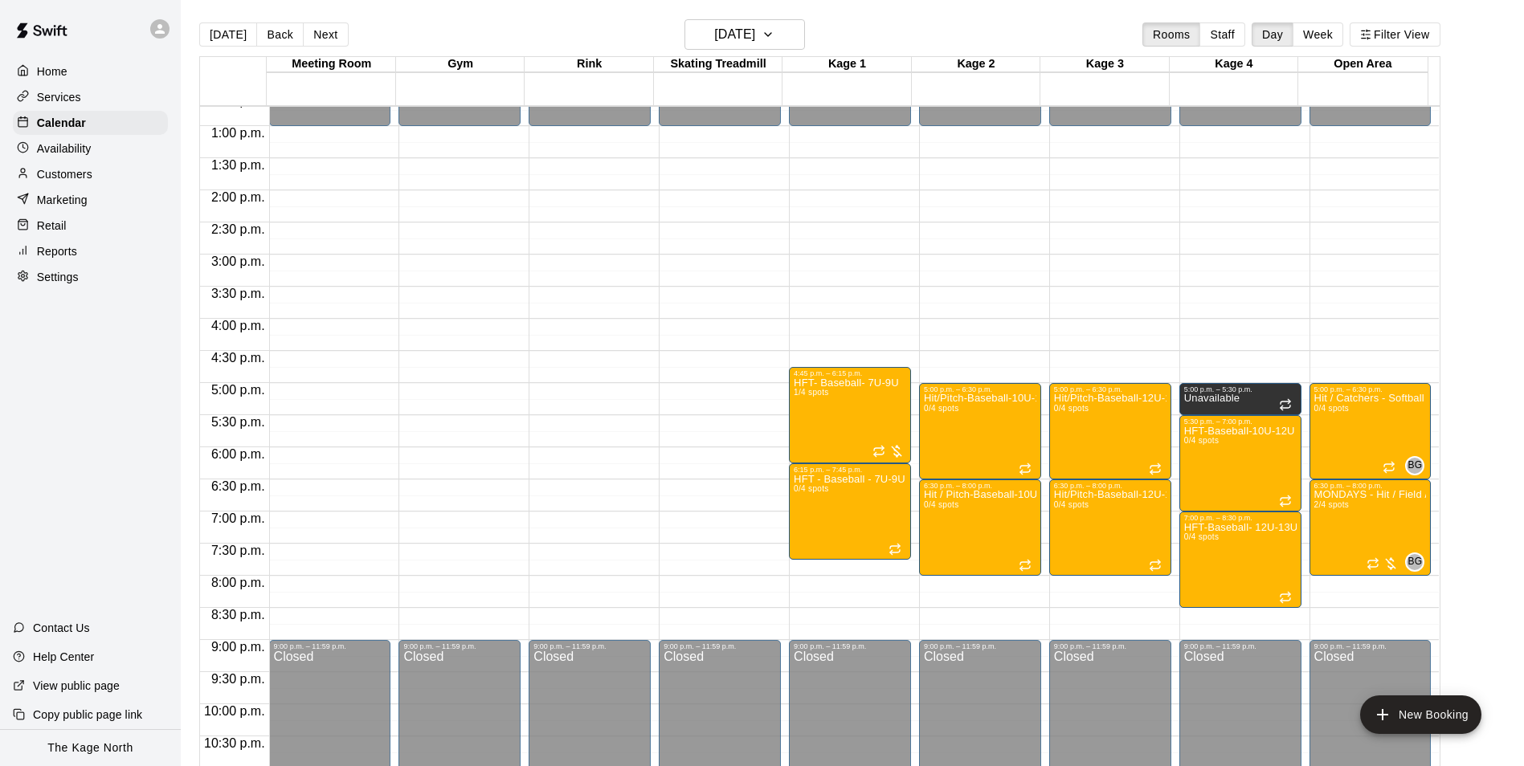
click at [65, 77] on p "Home" at bounding box center [52, 71] width 31 height 16
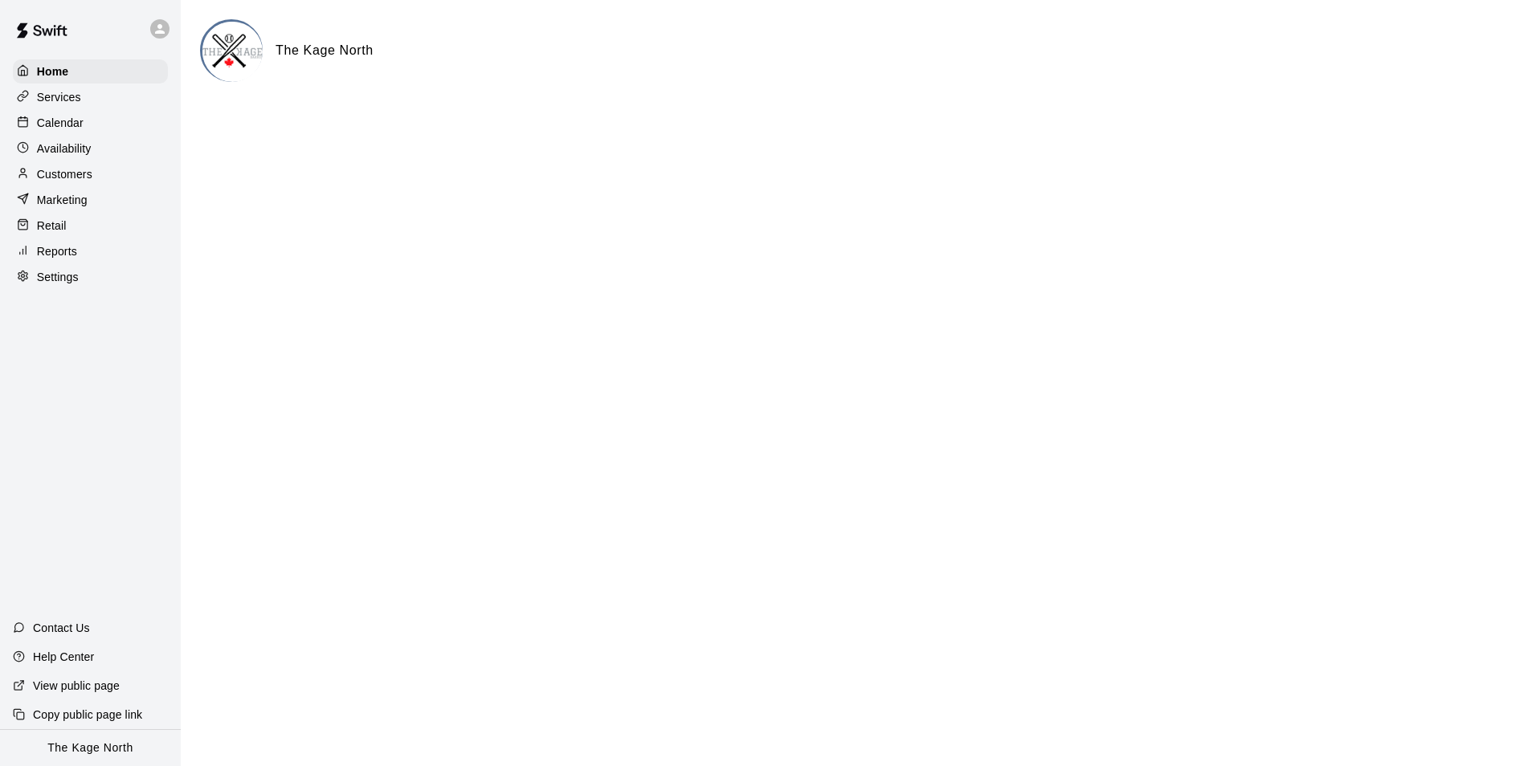
click at [71, 123] on p "Calendar" at bounding box center [60, 123] width 47 height 16
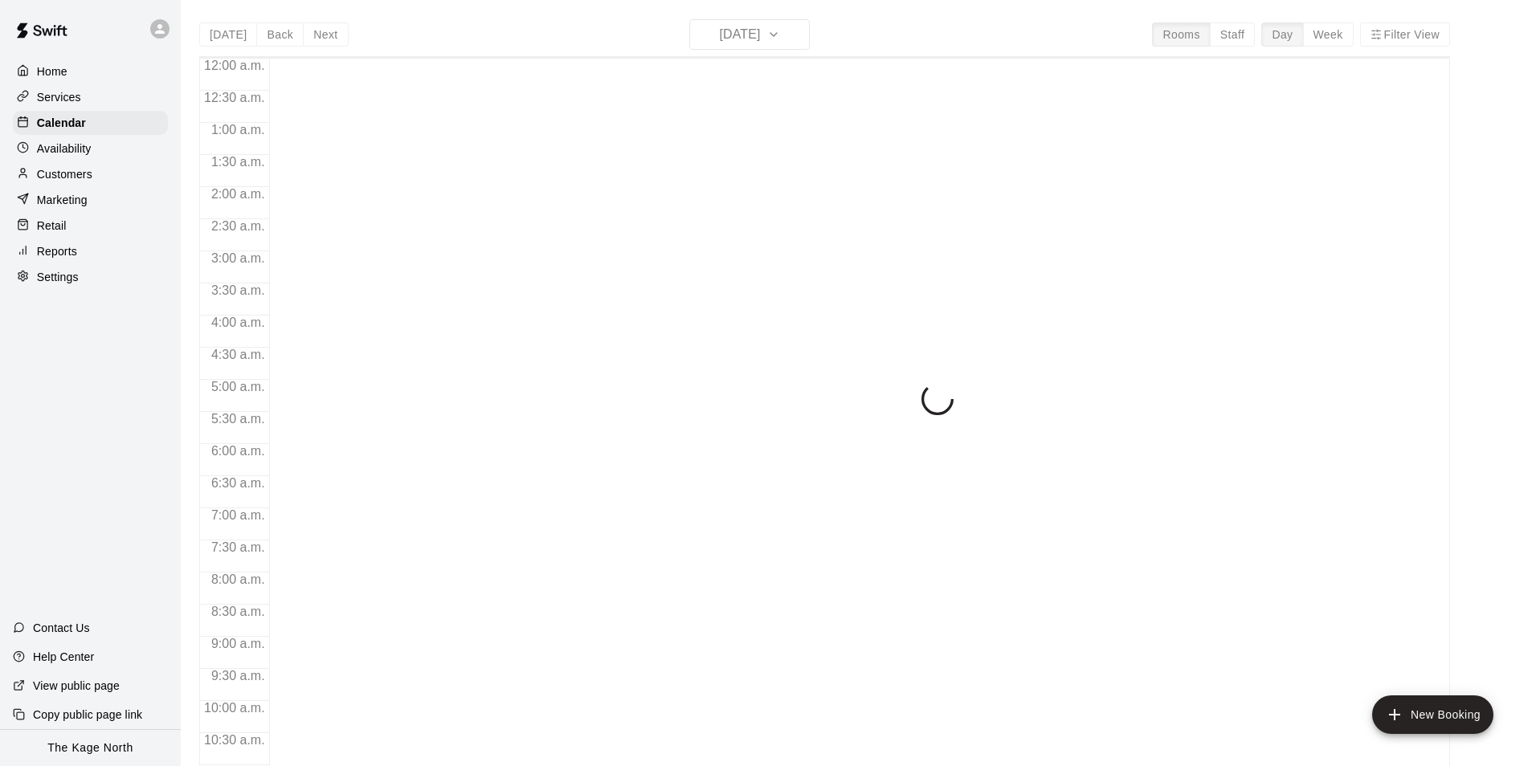
click at [81, 180] on p "Customers" at bounding box center [64, 174] width 55 height 16
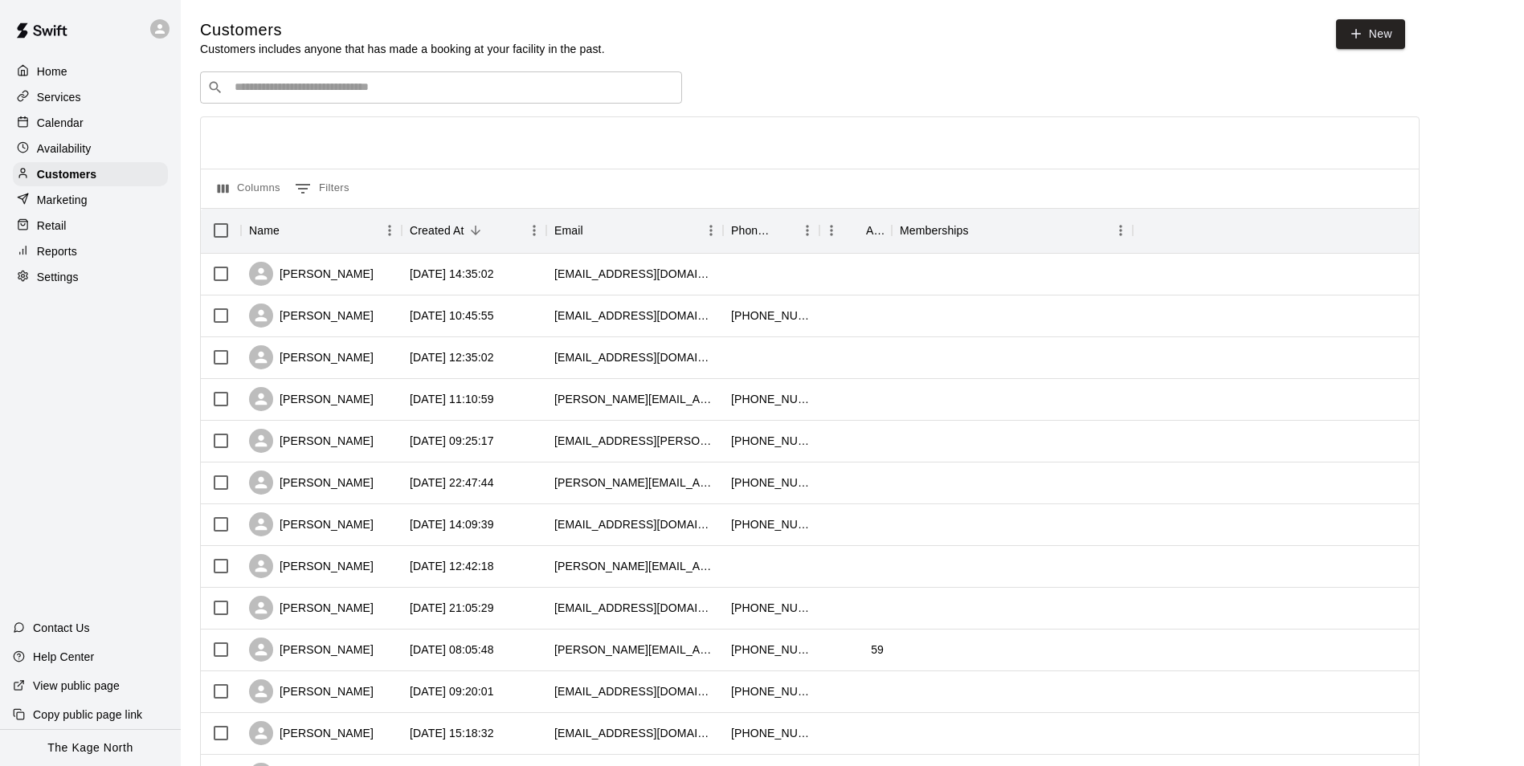
click at [72, 119] on p "Calendar" at bounding box center [60, 123] width 47 height 16
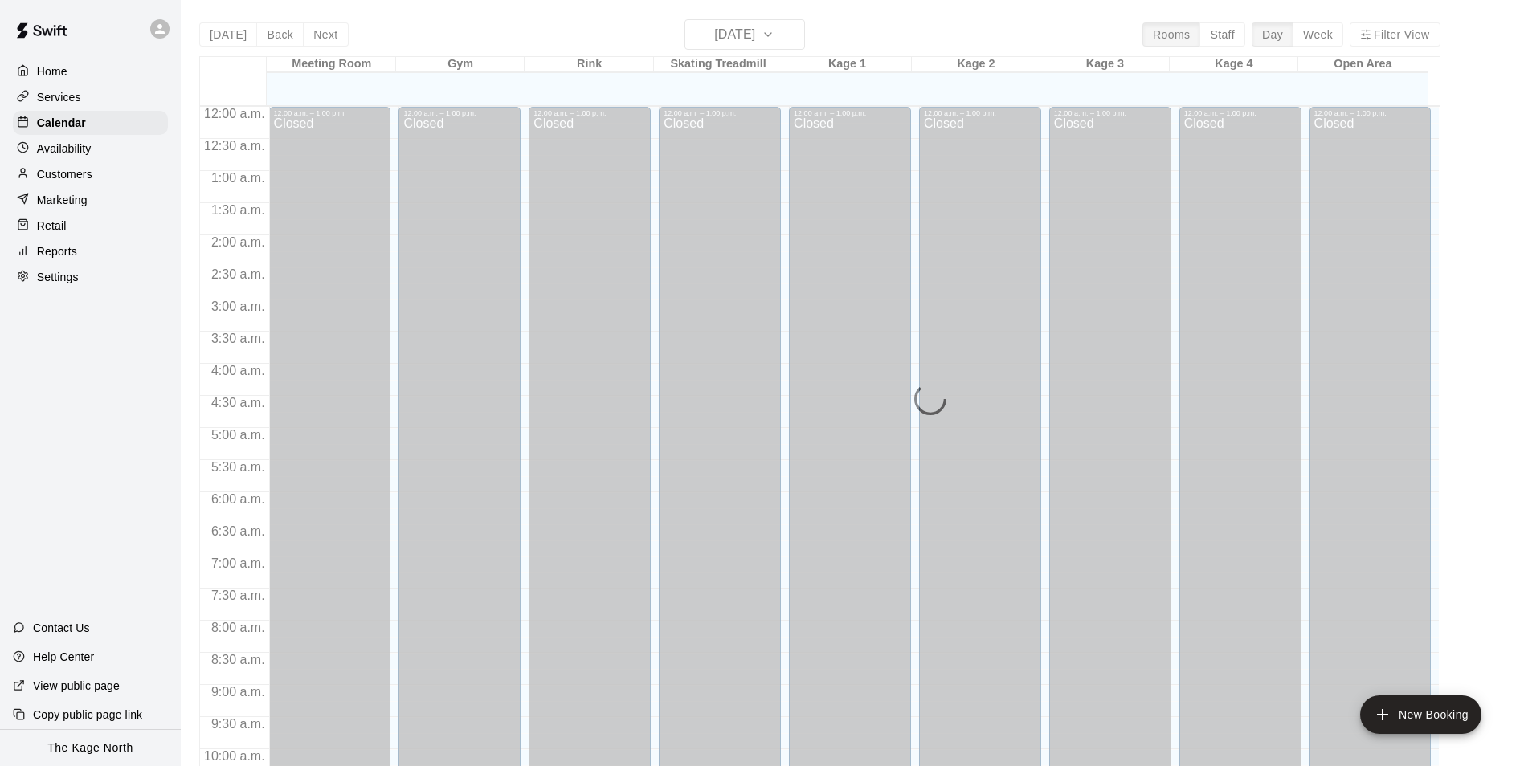
scroll to position [816, 0]
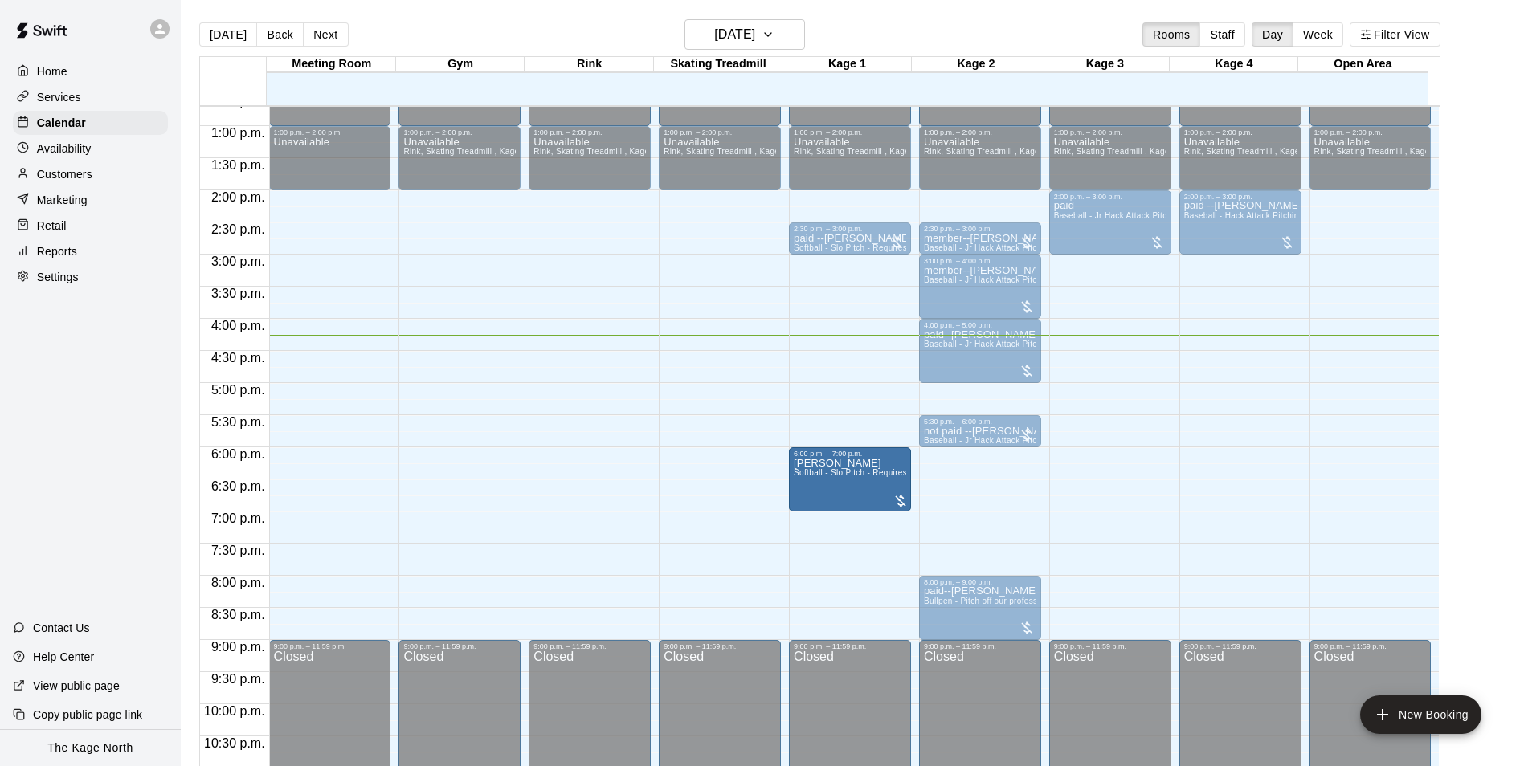
drag, startPoint x: 998, startPoint y: 484, endPoint x: 894, endPoint y: 492, distance: 103.9
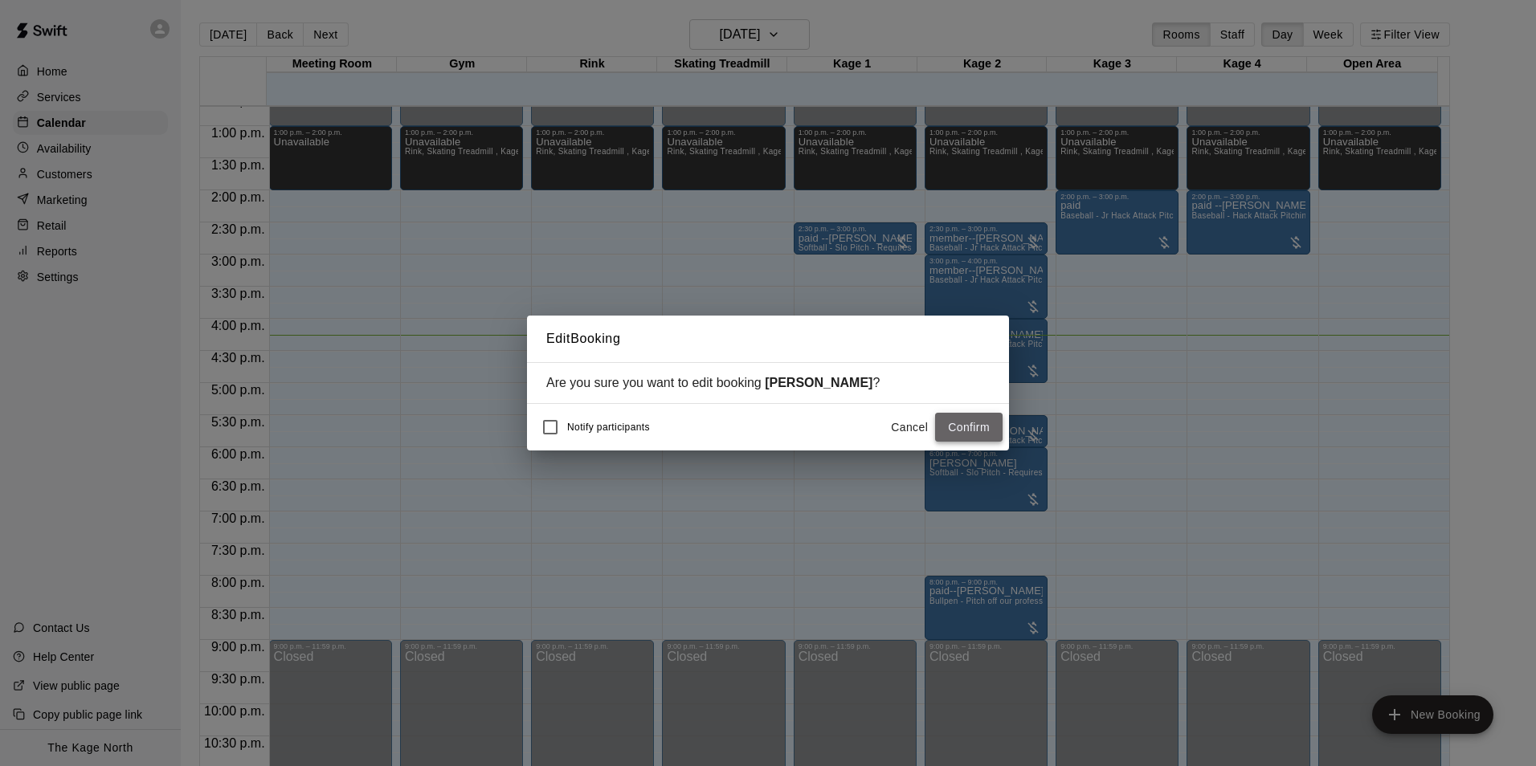
click at [969, 429] on button "Confirm" at bounding box center [968, 428] width 67 height 30
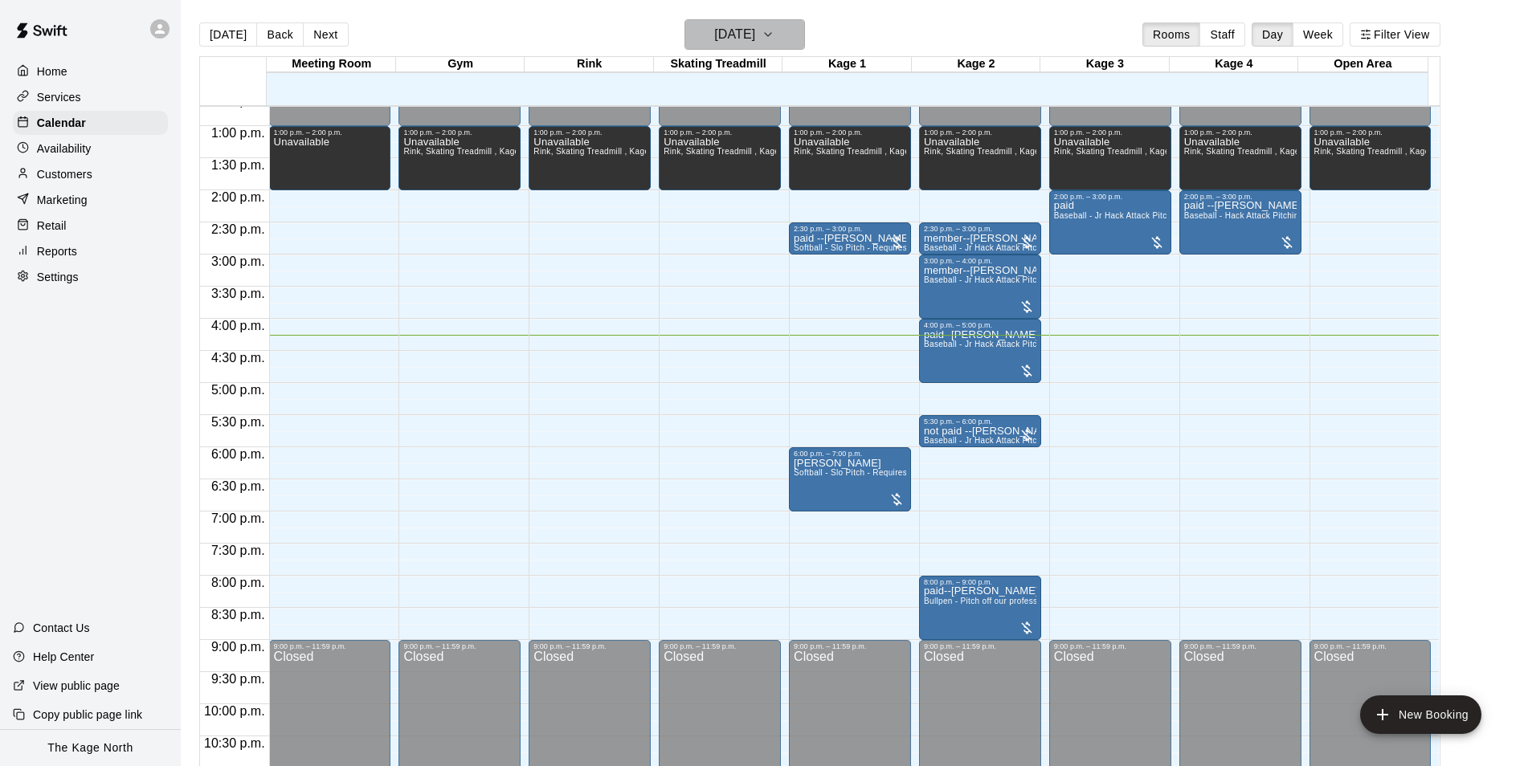
click at [733, 28] on h6 "[DATE]" at bounding box center [734, 34] width 41 height 22
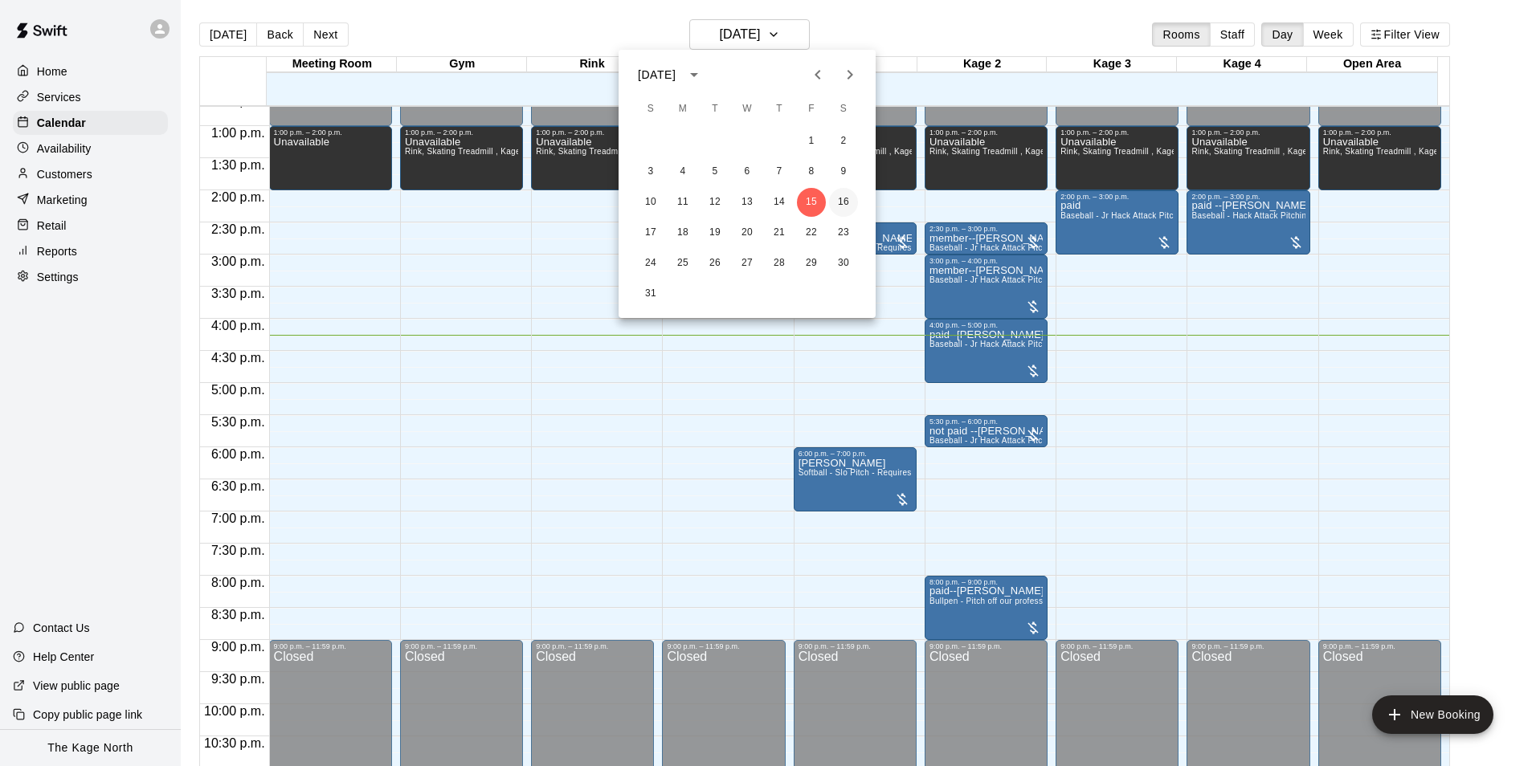
click at [838, 202] on button "16" at bounding box center [843, 202] width 29 height 29
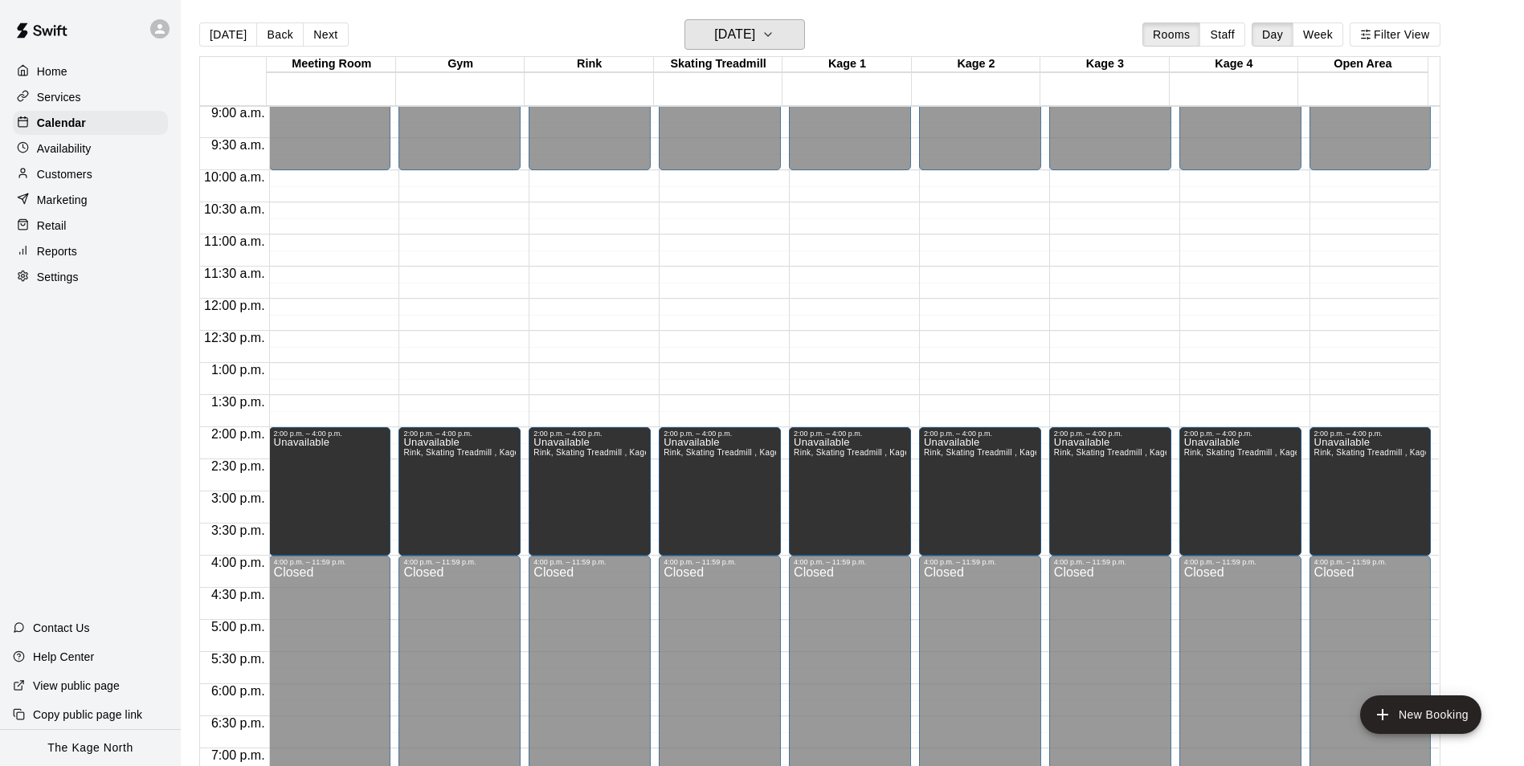
scroll to position [575, 0]
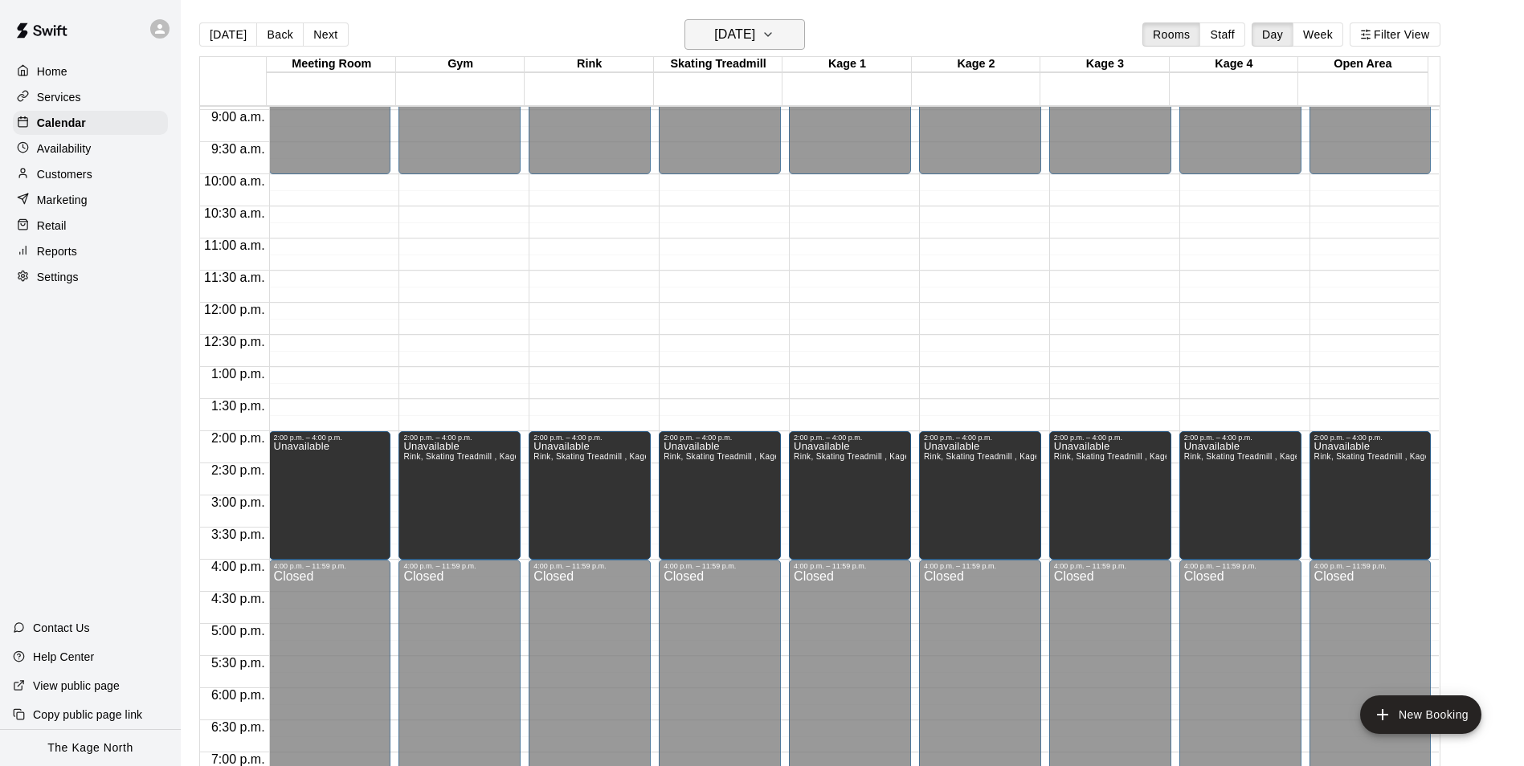
click at [740, 24] on h6 "[DATE]" at bounding box center [734, 34] width 41 height 22
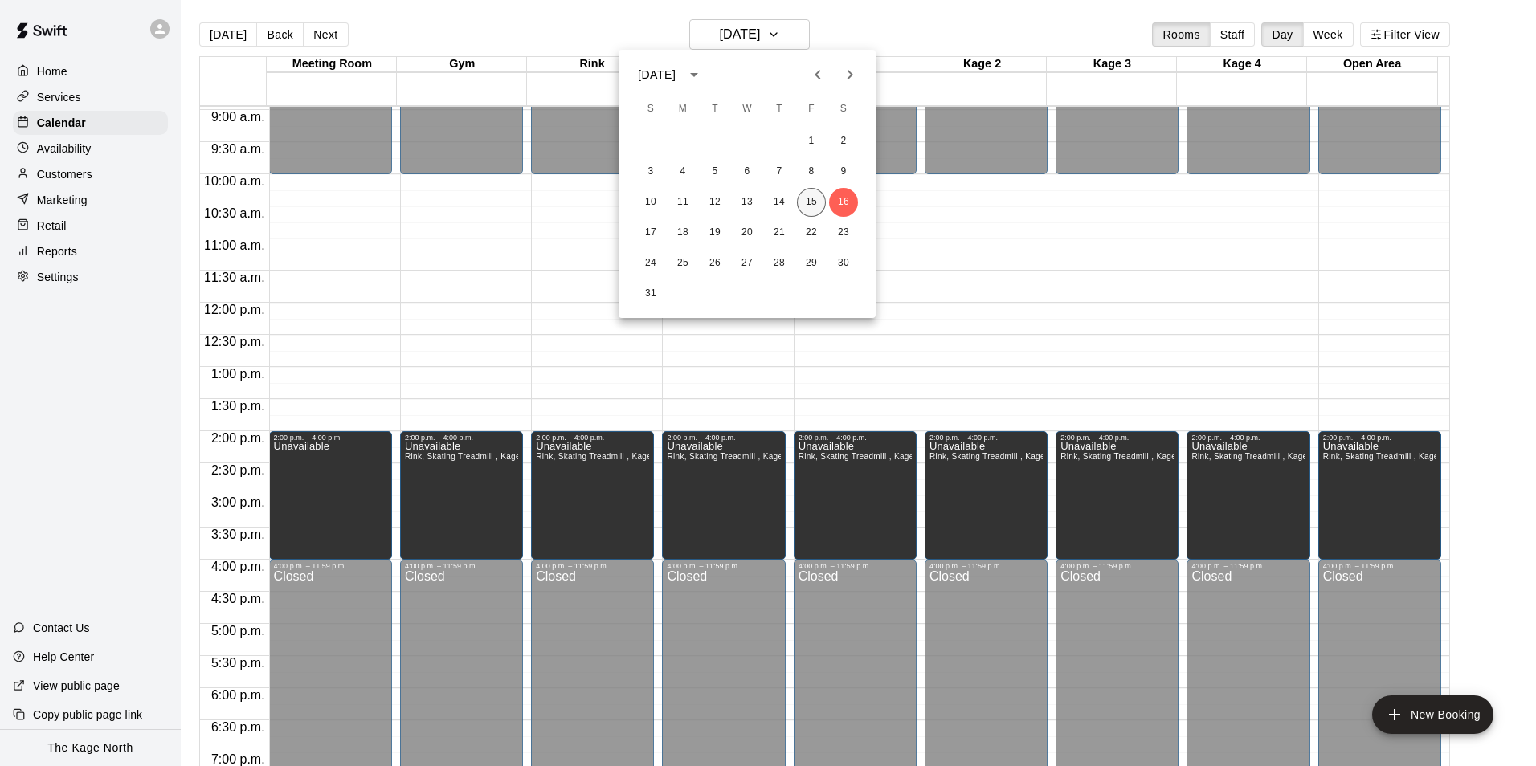
click at [810, 202] on button "15" at bounding box center [811, 202] width 29 height 29
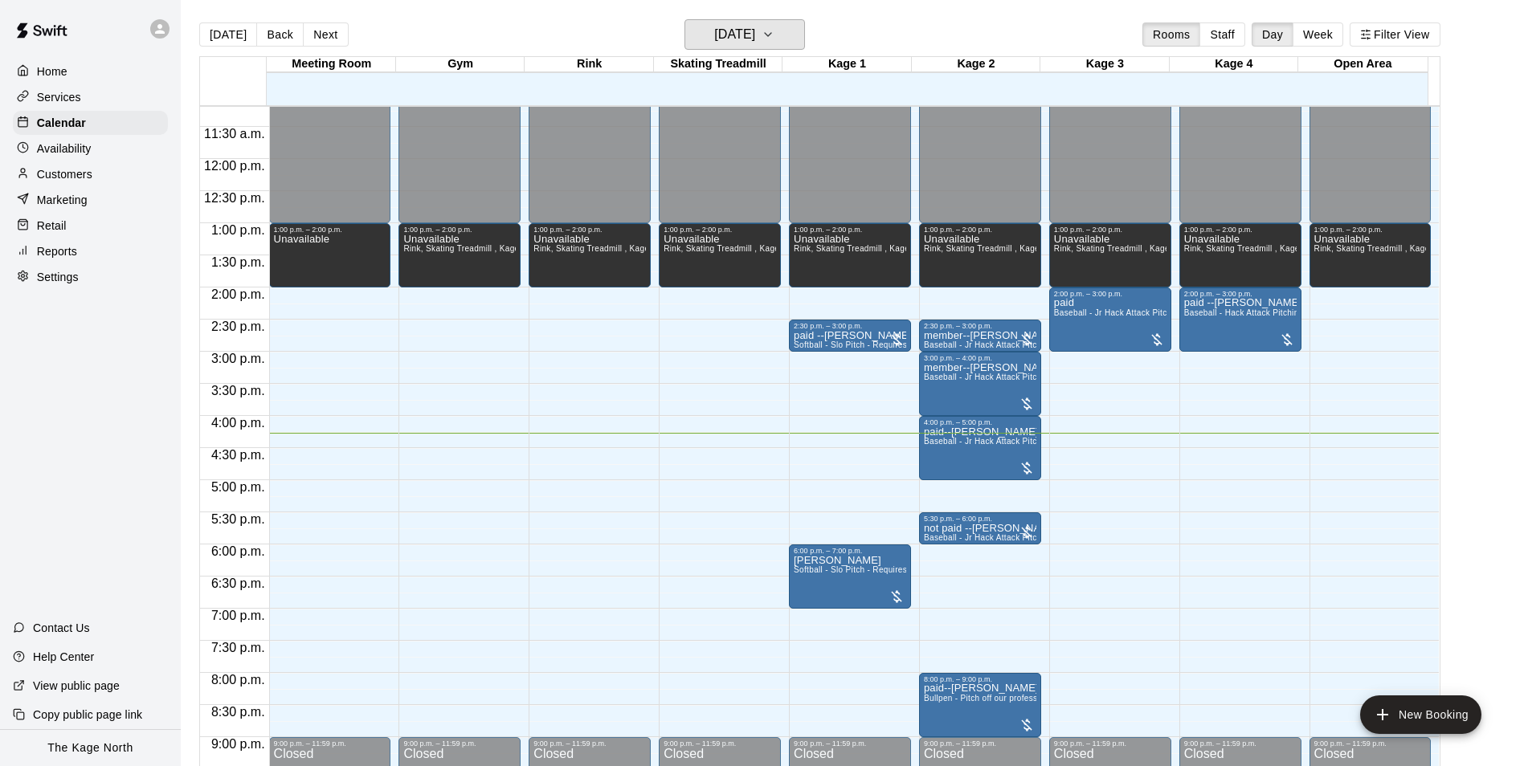
scroll to position [816, 0]
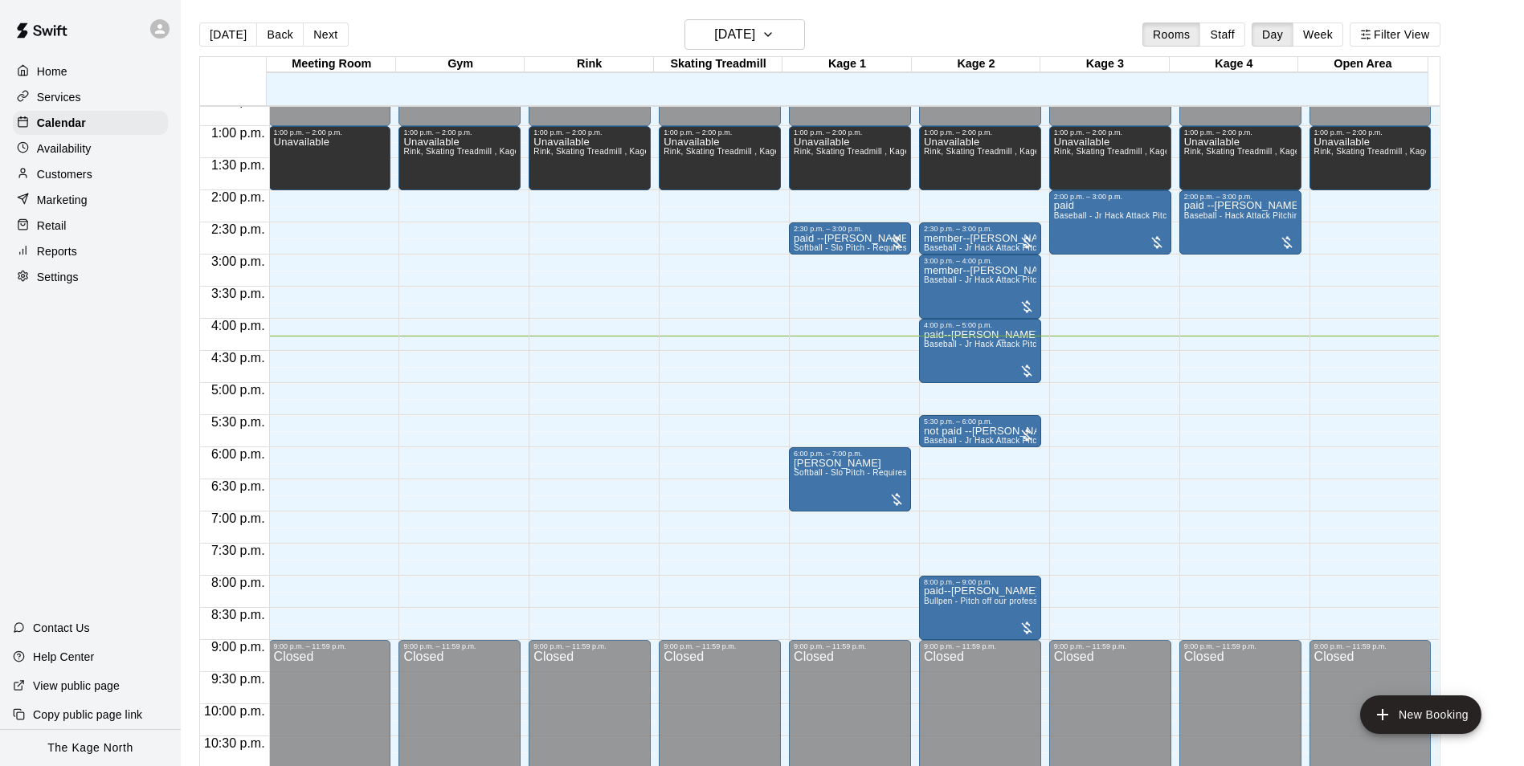
click at [74, 100] on p "Services" at bounding box center [59, 97] width 44 height 16
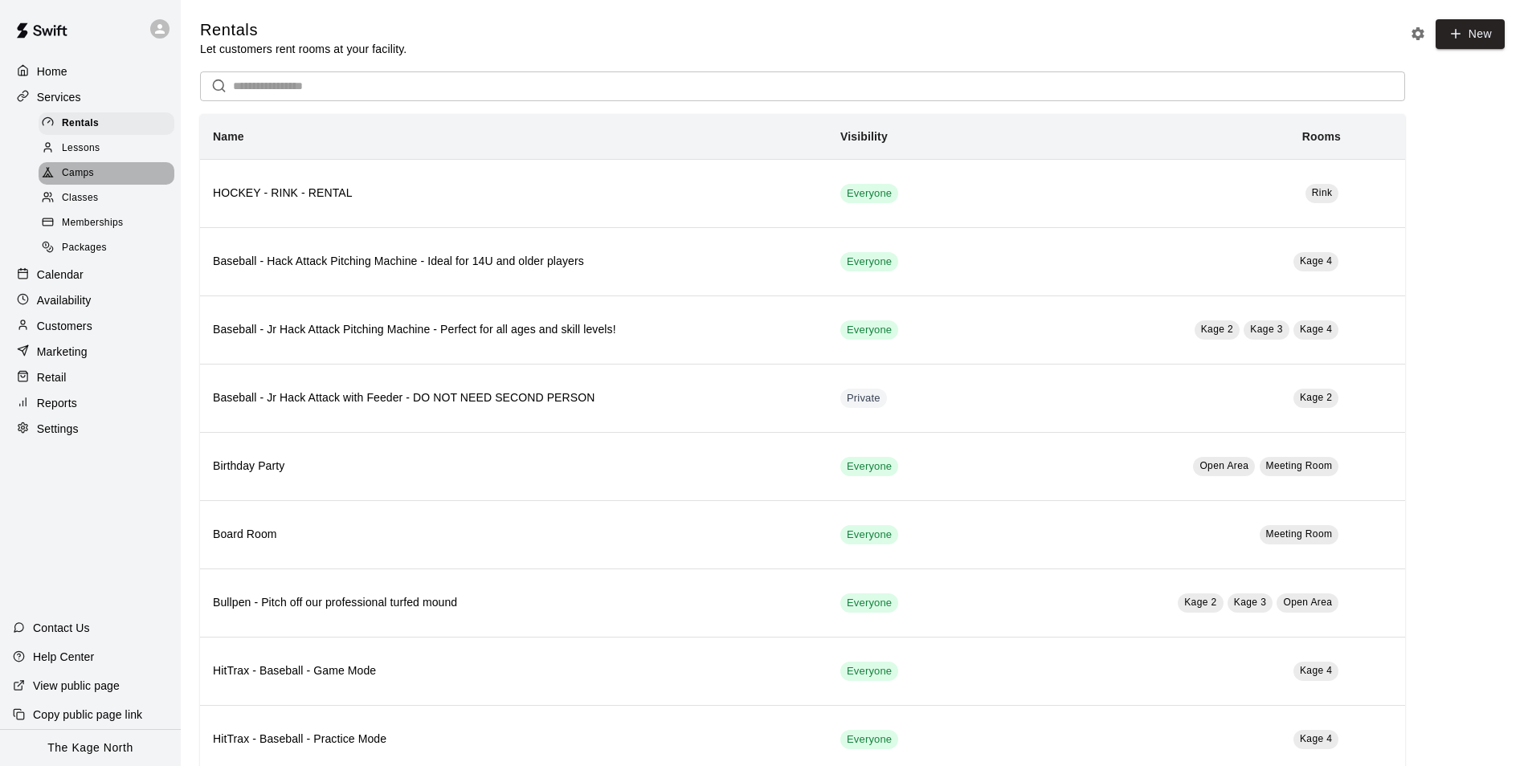
click at [84, 178] on span "Camps" at bounding box center [78, 173] width 32 height 16
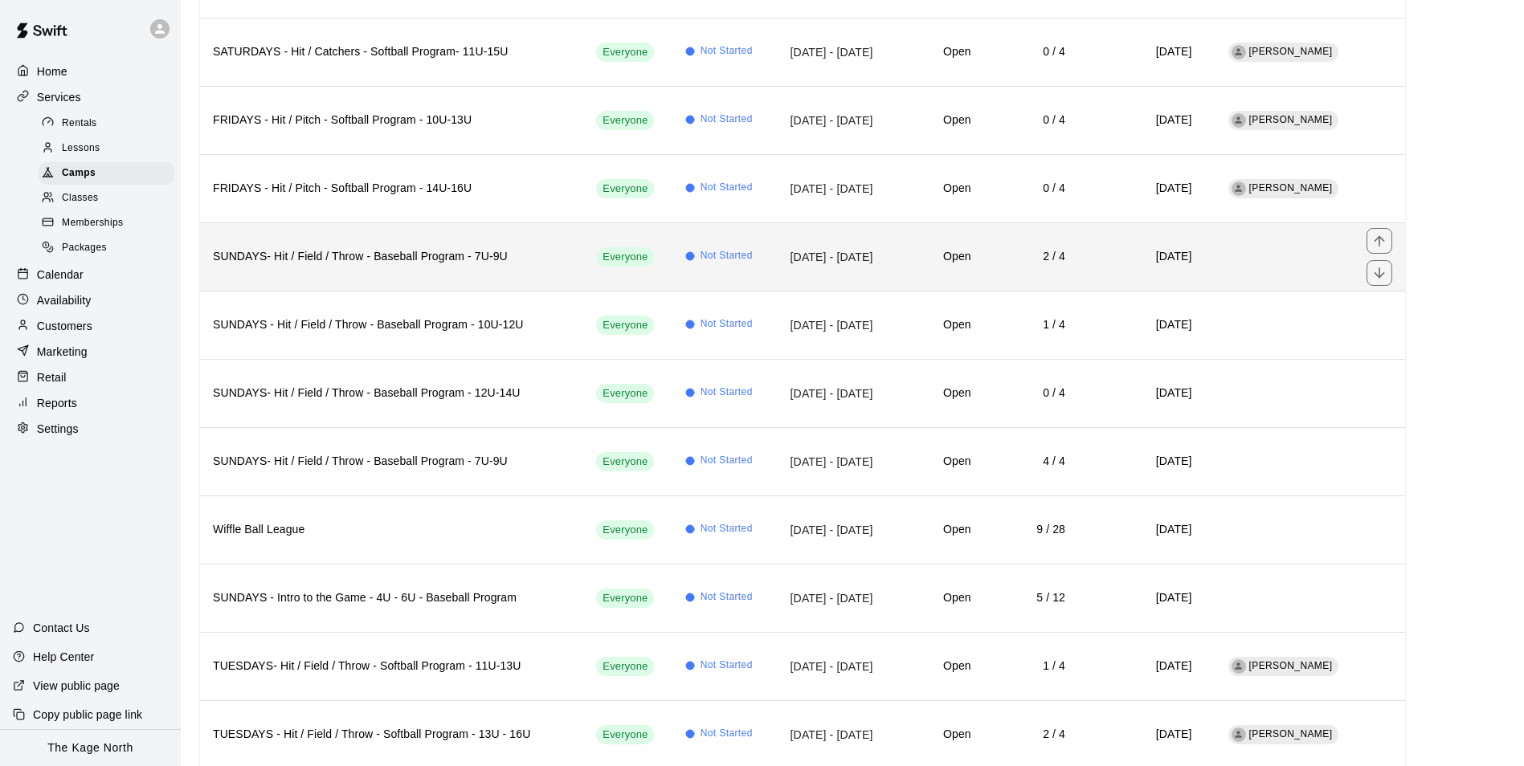
scroll to position [803, 0]
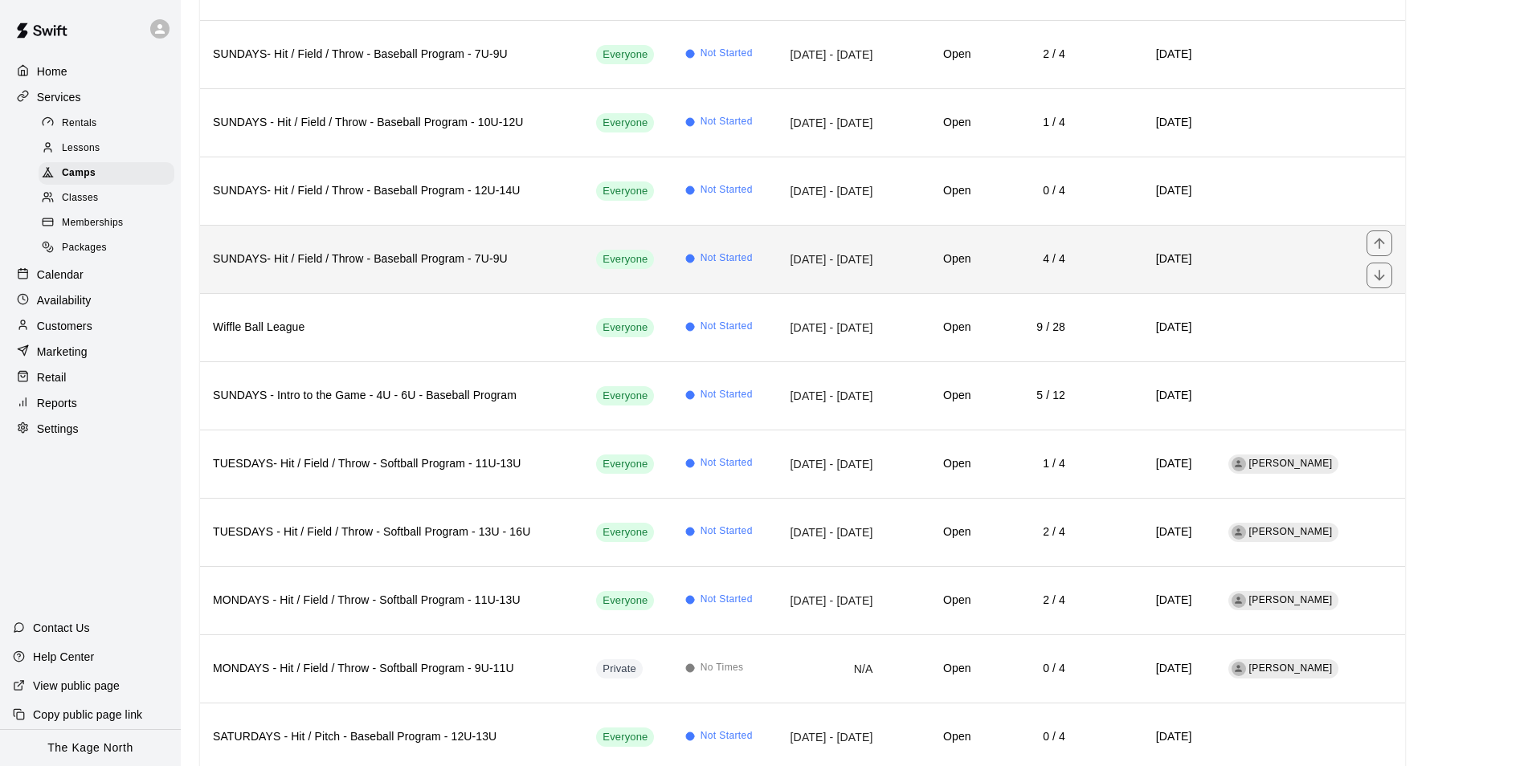
click at [901, 279] on td "Open" at bounding box center [934, 259] width 98 height 68
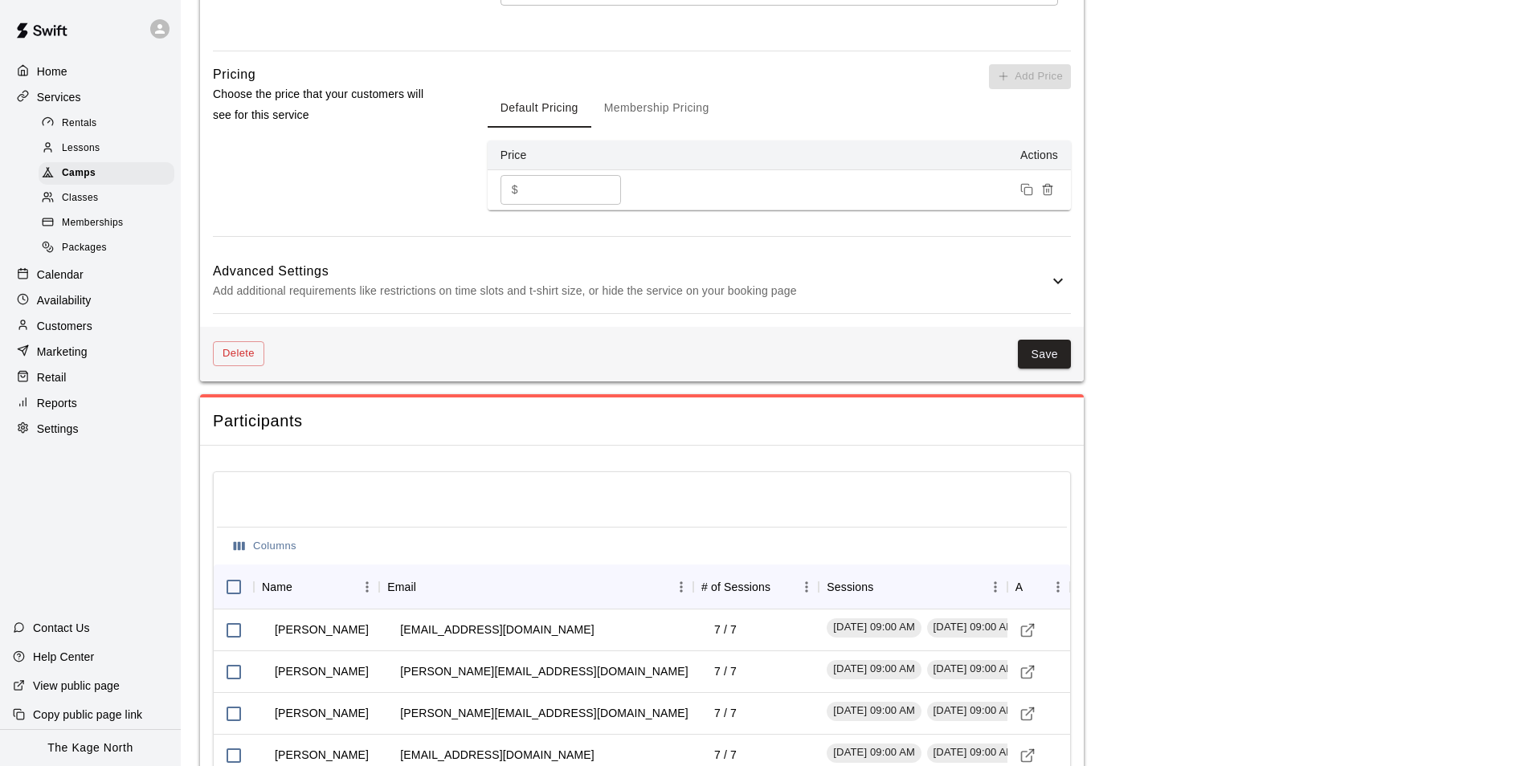
scroll to position [1316, 0]
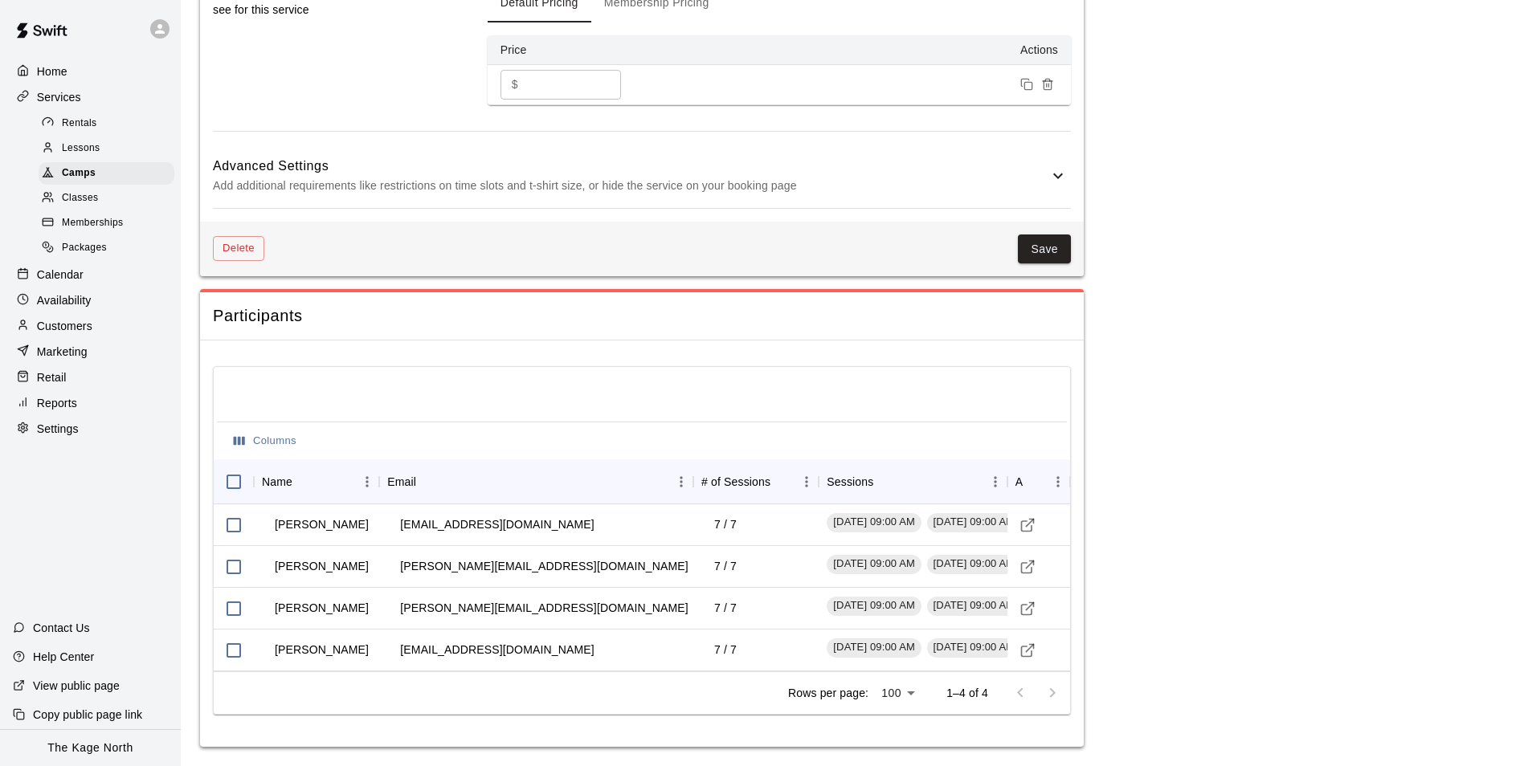
click at [1057, 175] on icon at bounding box center [1057, 175] width 19 height 19
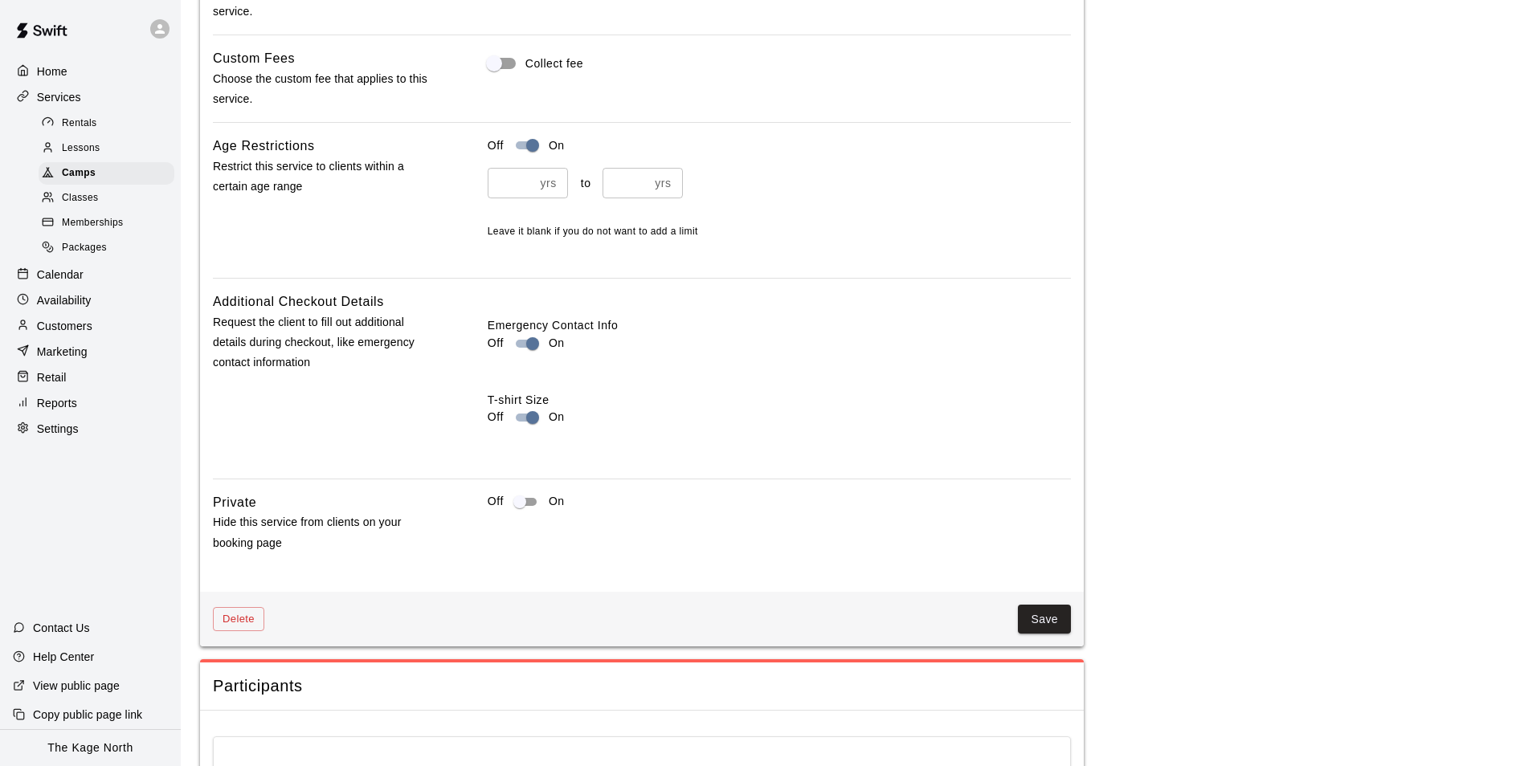
scroll to position [1718, 0]
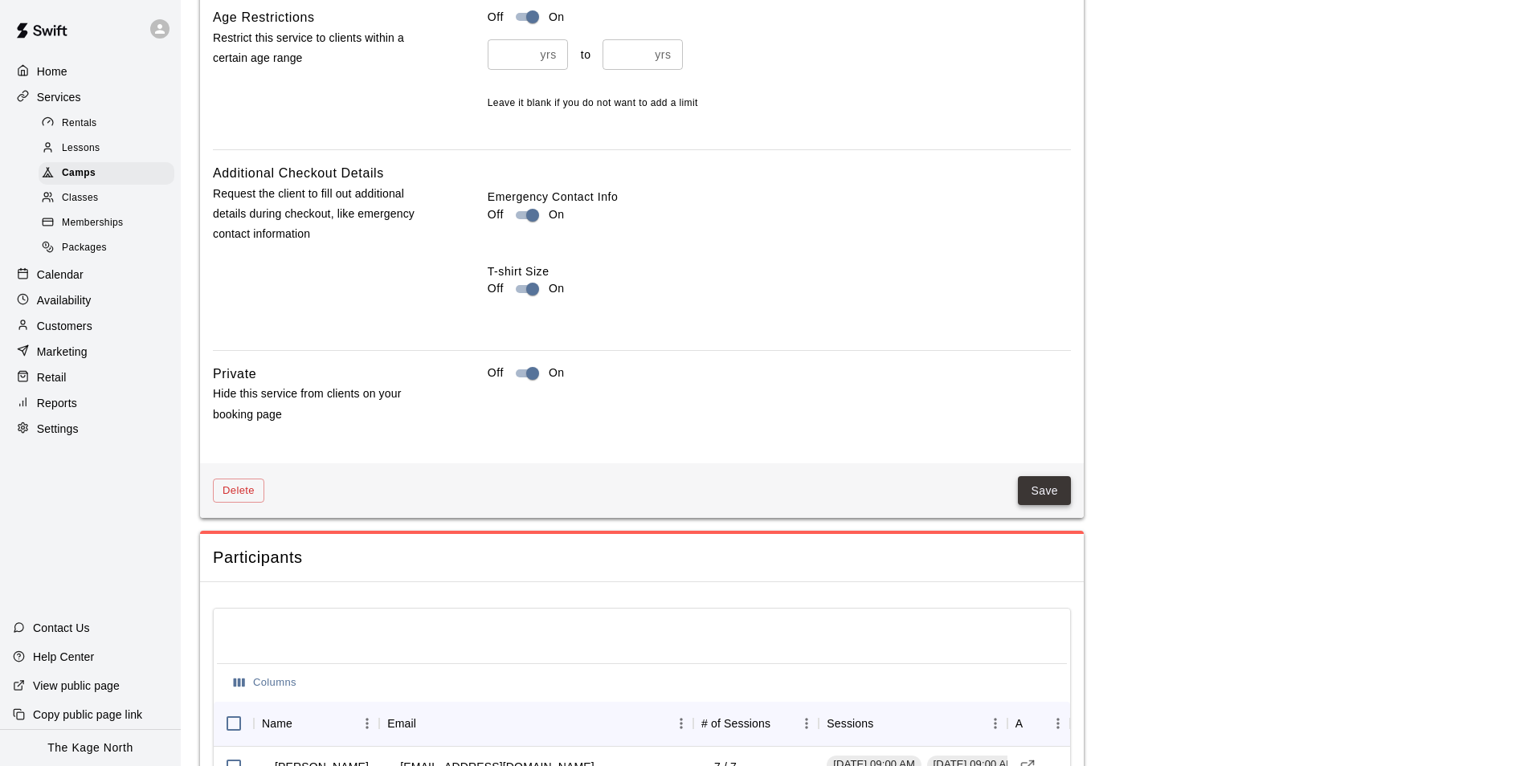
click at [1026, 487] on button "Save" at bounding box center [1044, 491] width 53 height 30
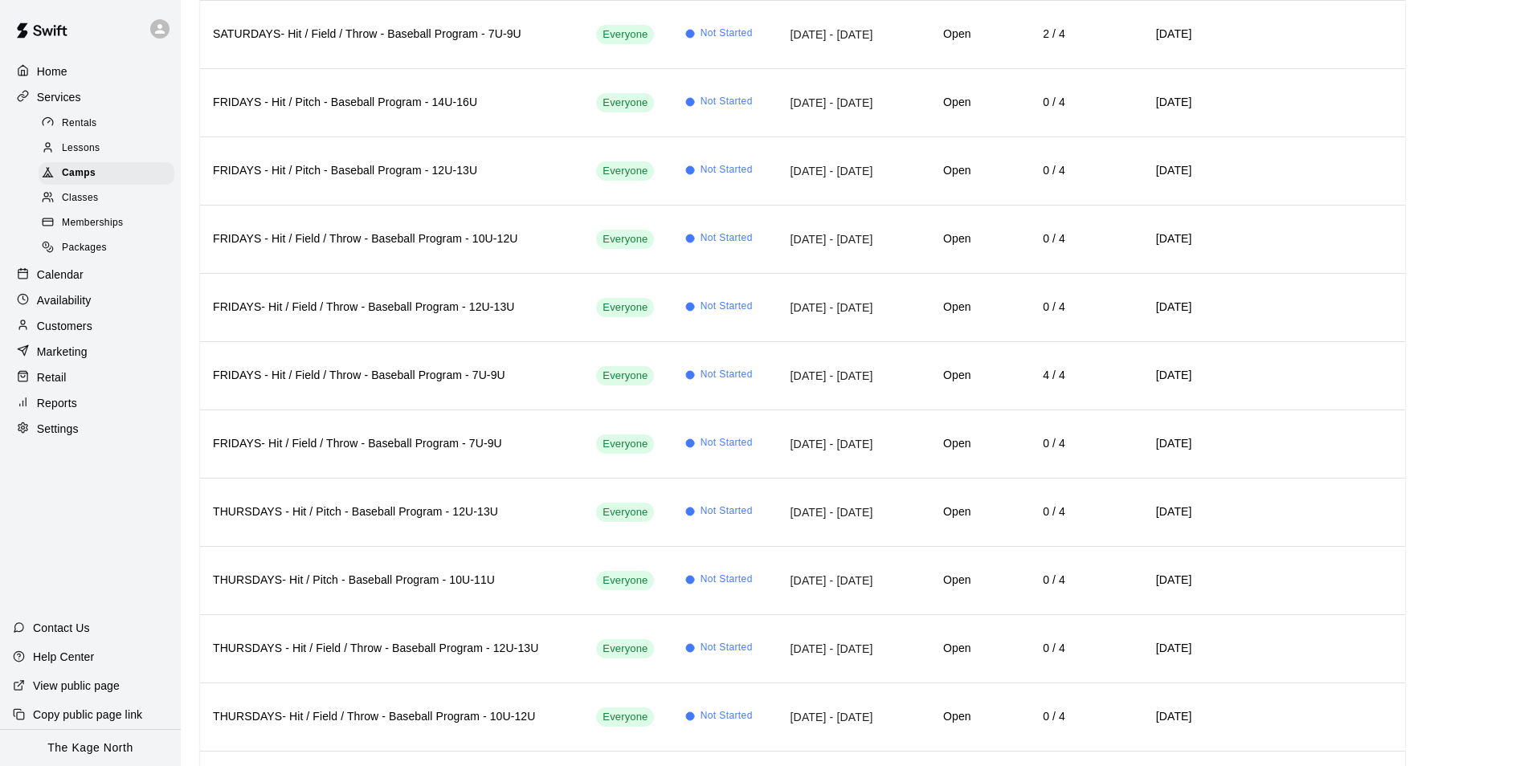
scroll to position [2008, 0]
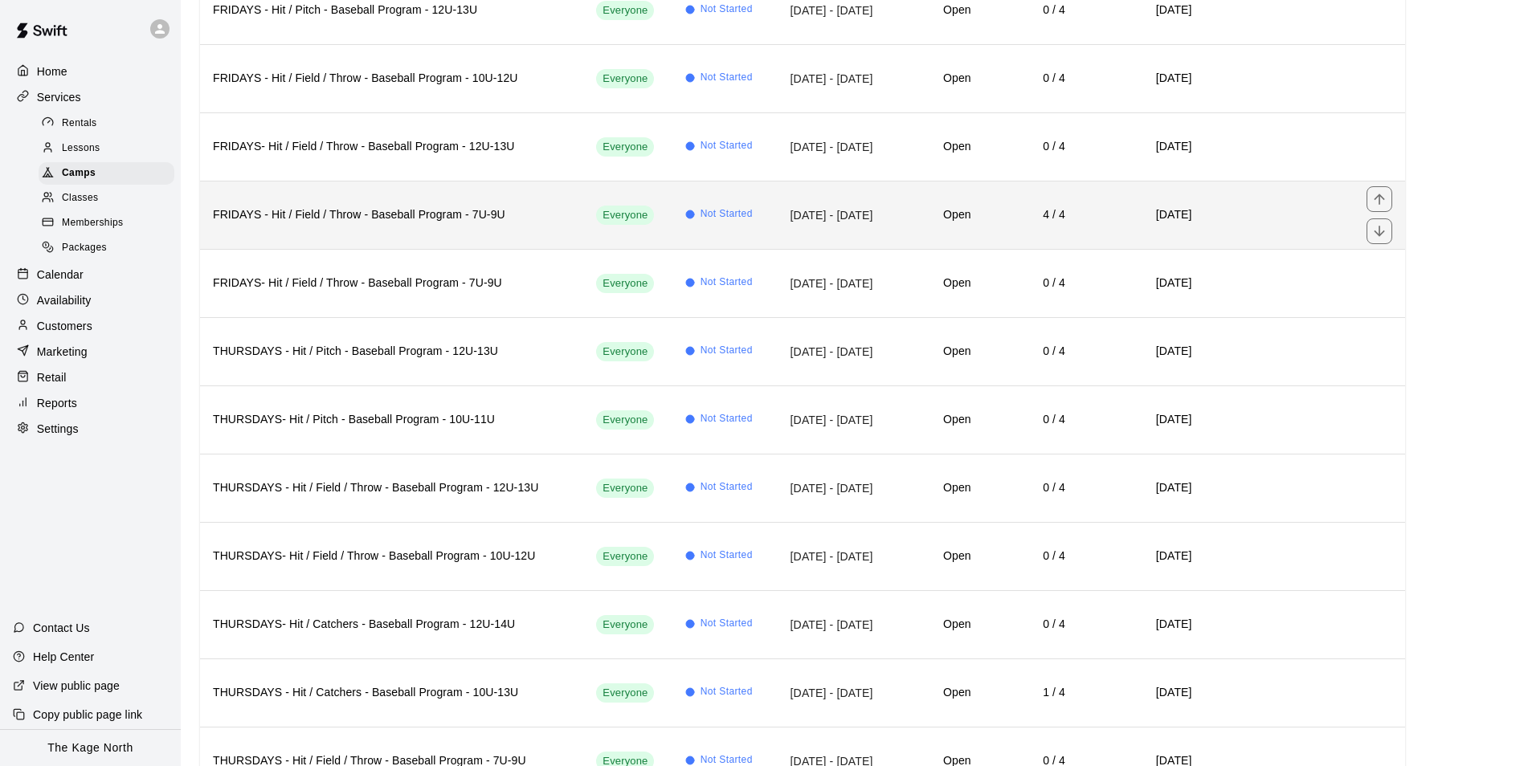
click at [885, 215] on td "Open" at bounding box center [934, 215] width 98 height 68
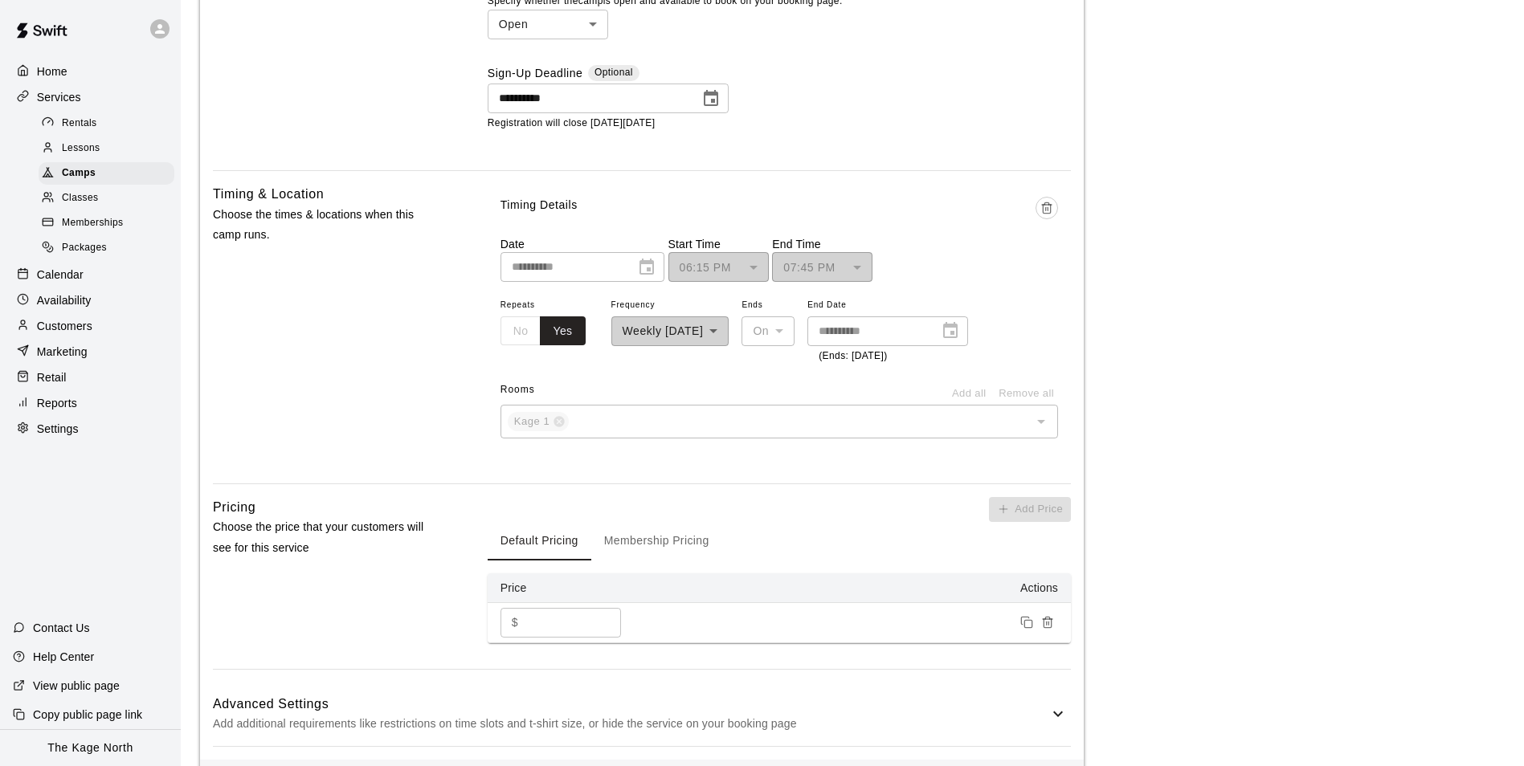
scroll to position [964, 0]
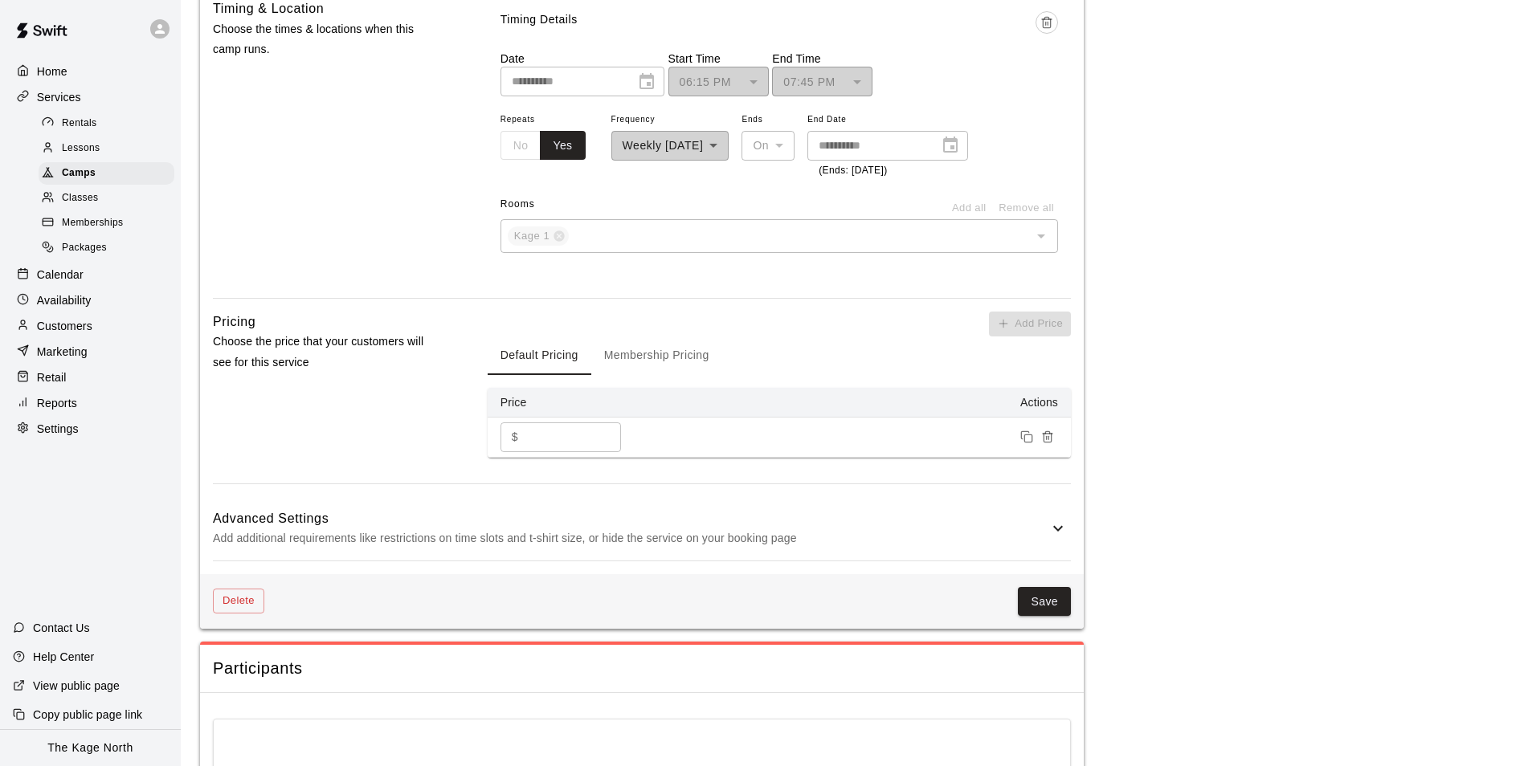
click at [1039, 532] on p "Add additional requirements like restrictions on time slots and t-shirt size, o…" at bounding box center [630, 539] width 835 height 20
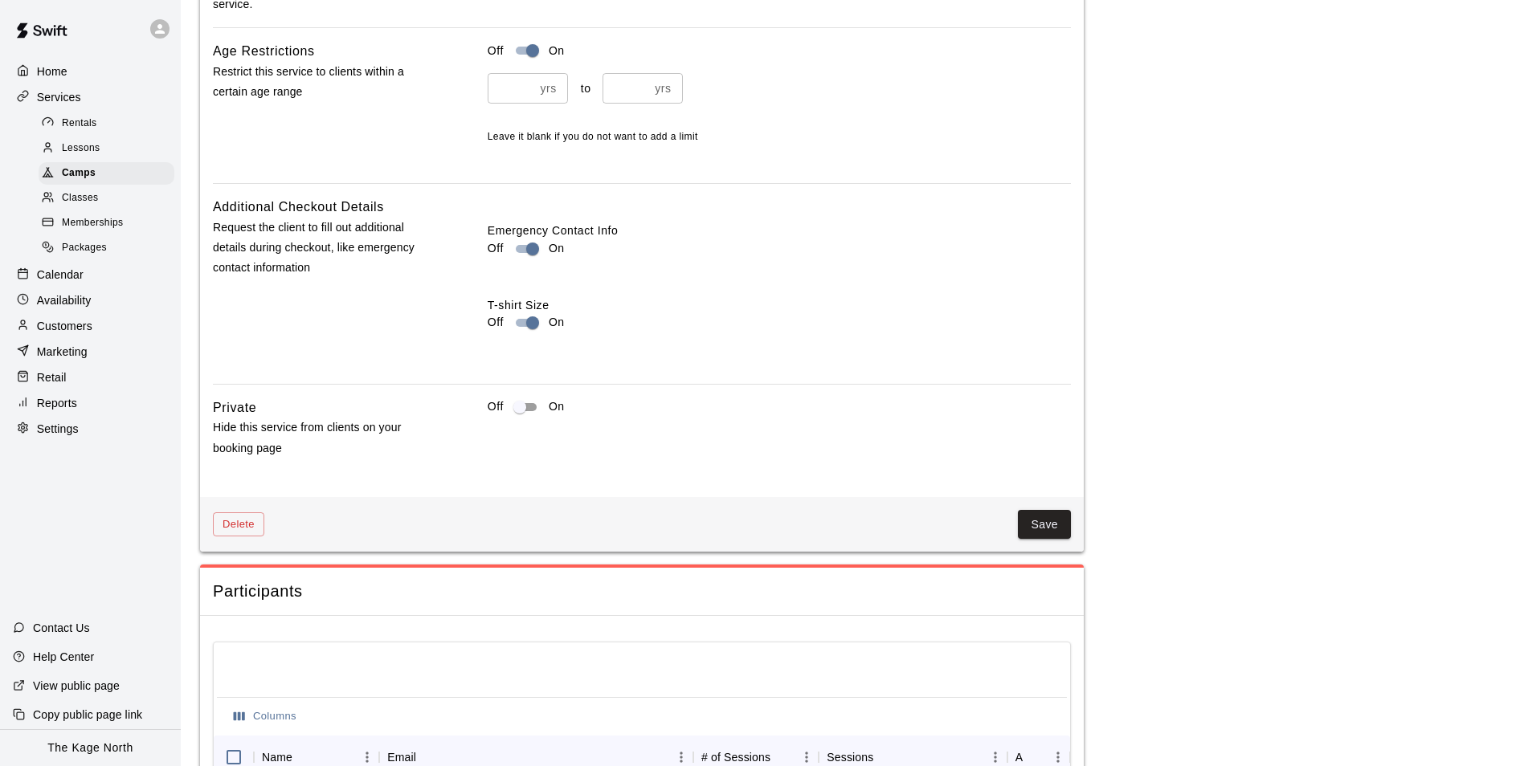
scroll to position [1847, 0]
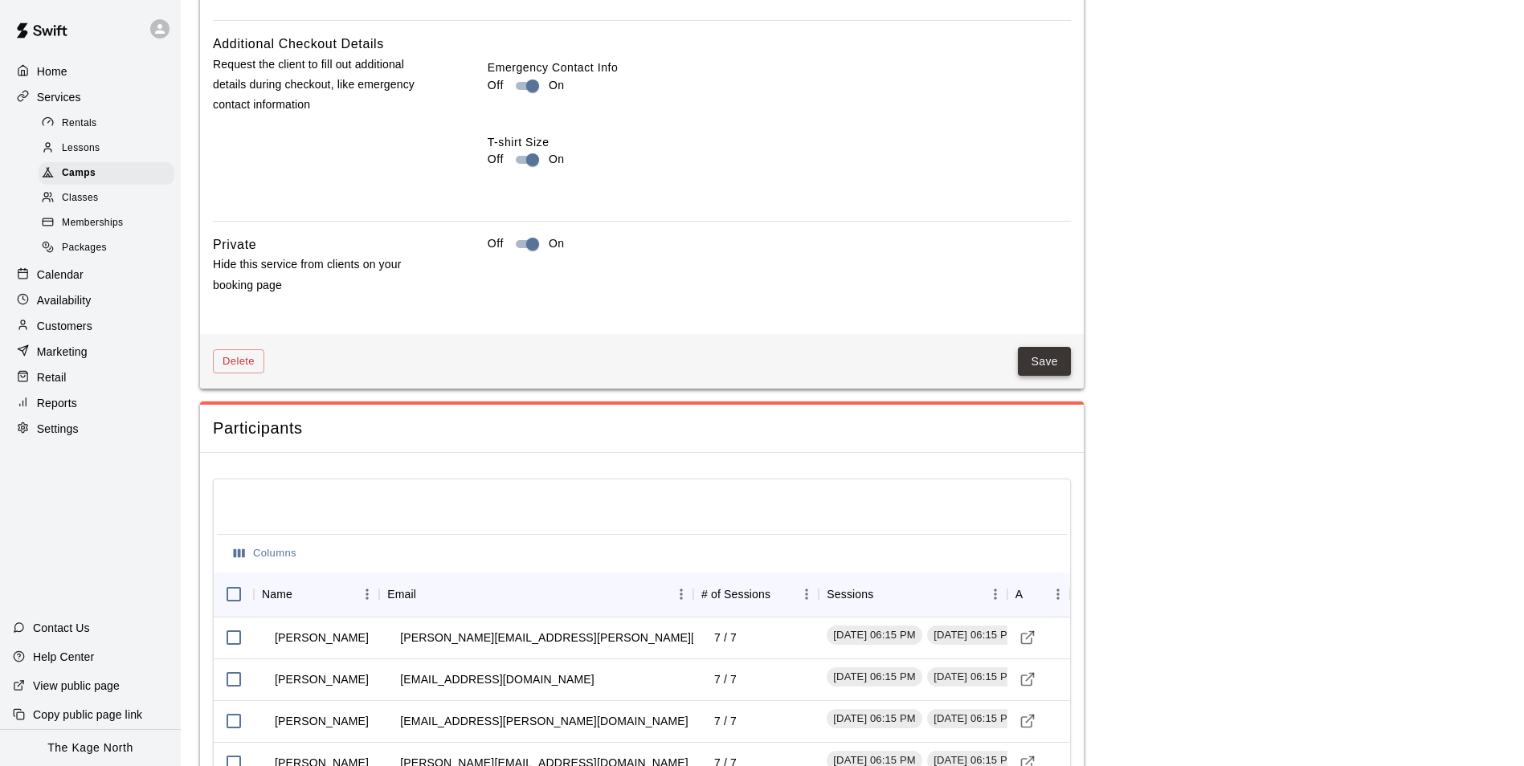
click at [1045, 358] on button "Save" at bounding box center [1044, 362] width 53 height 30
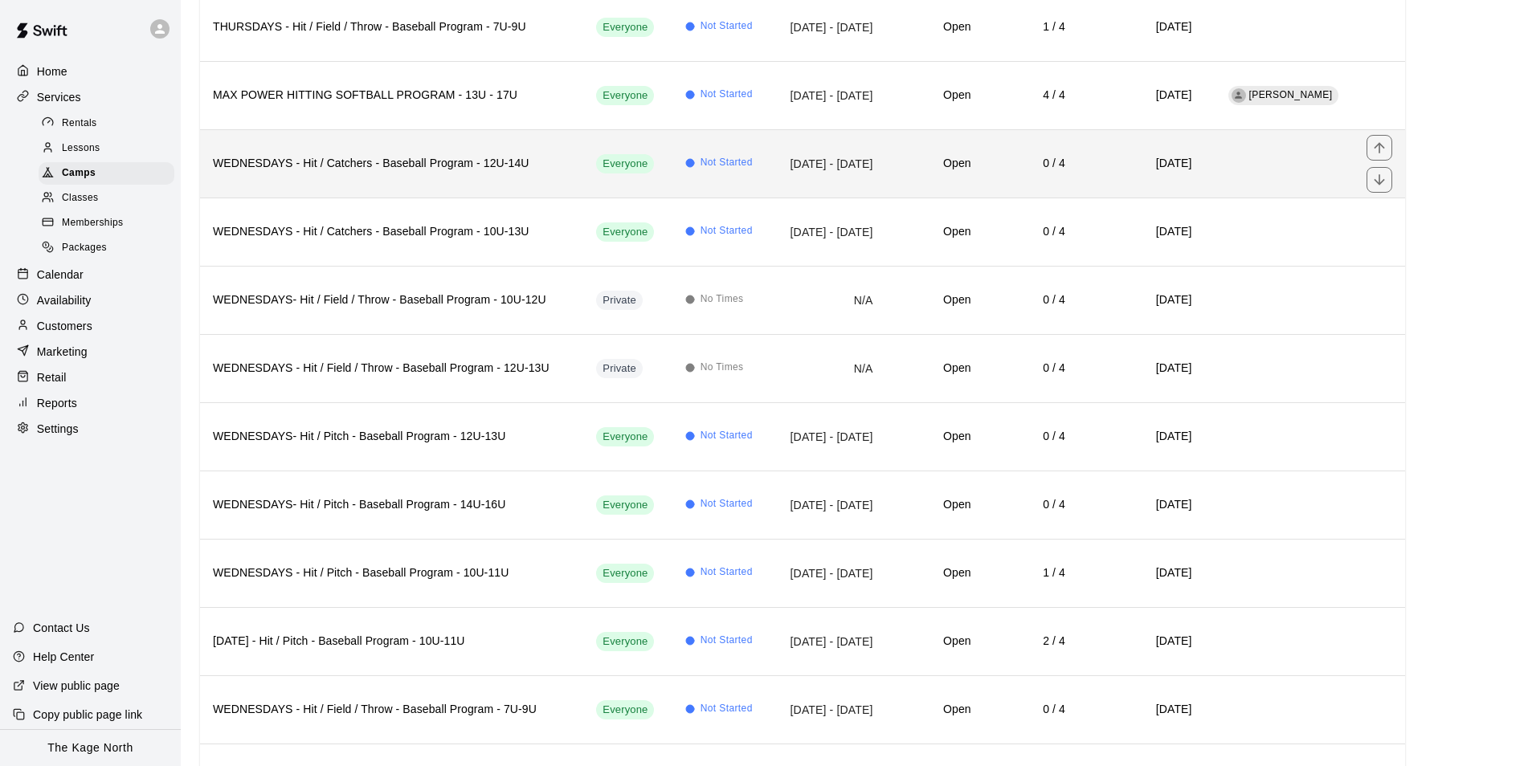
scroll to position [2811, 0]
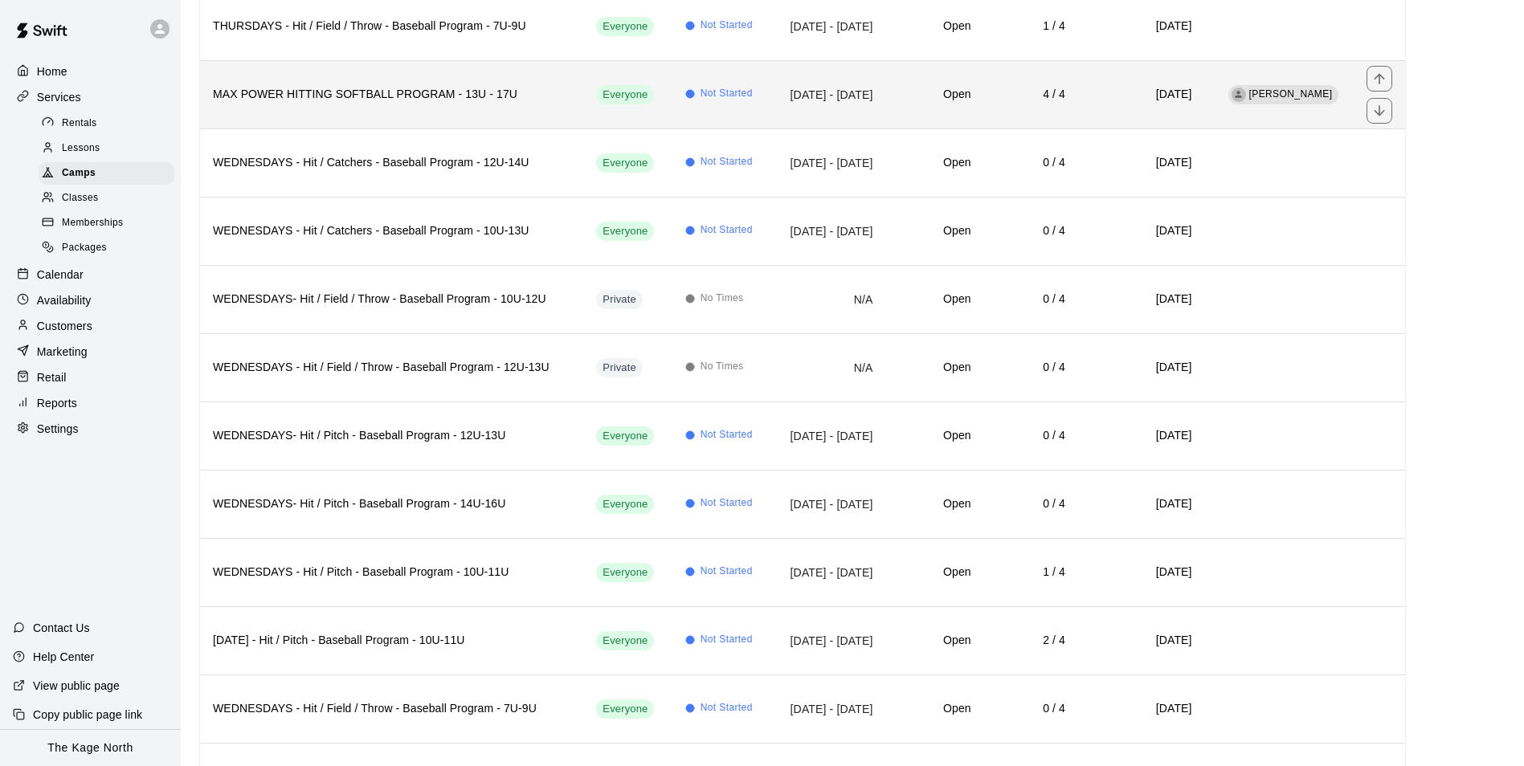
click at [984, 105] on td "4 / 4" at bounding box center [1031, 94] width 94 height 68
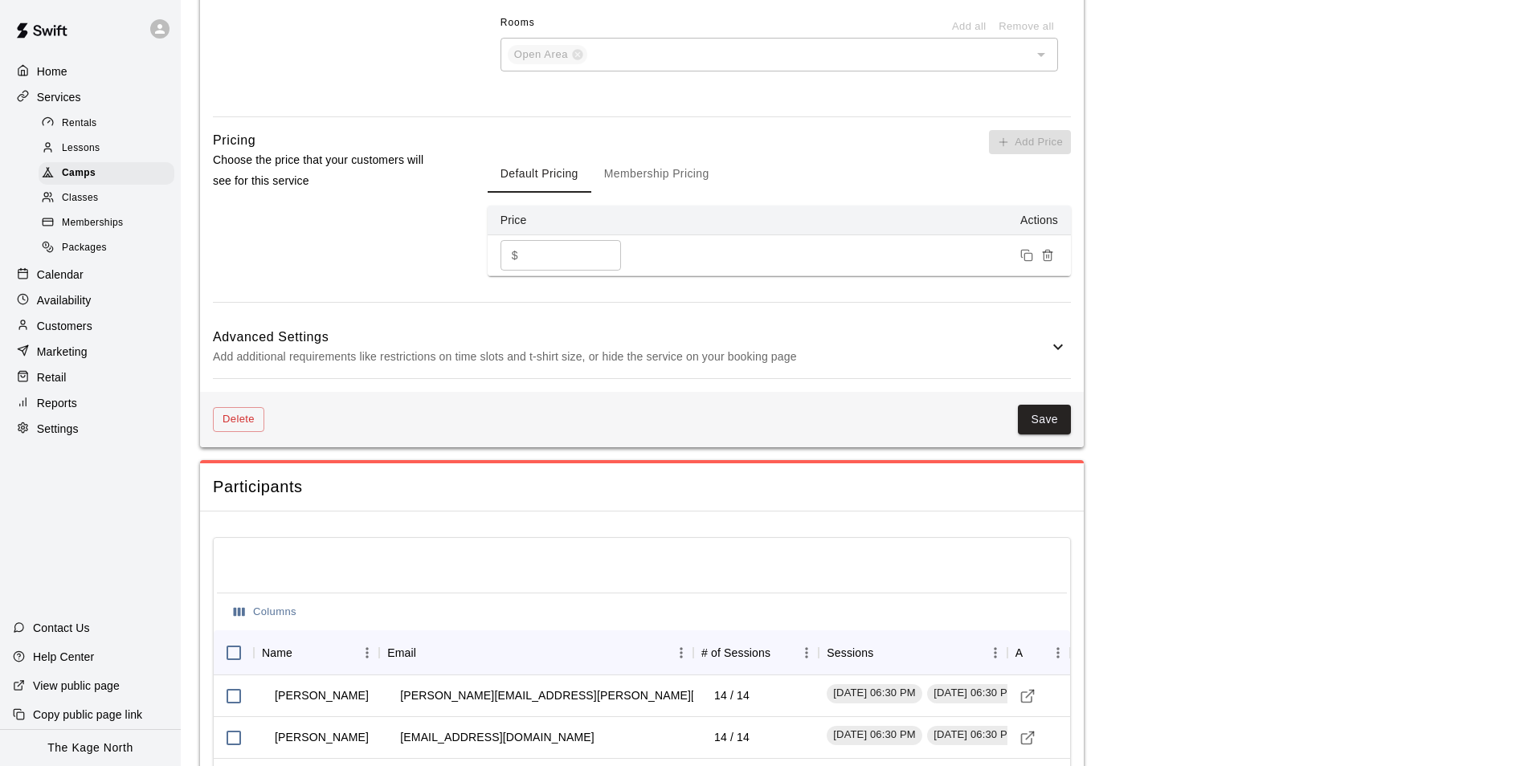
scroll to position [1446, 0]
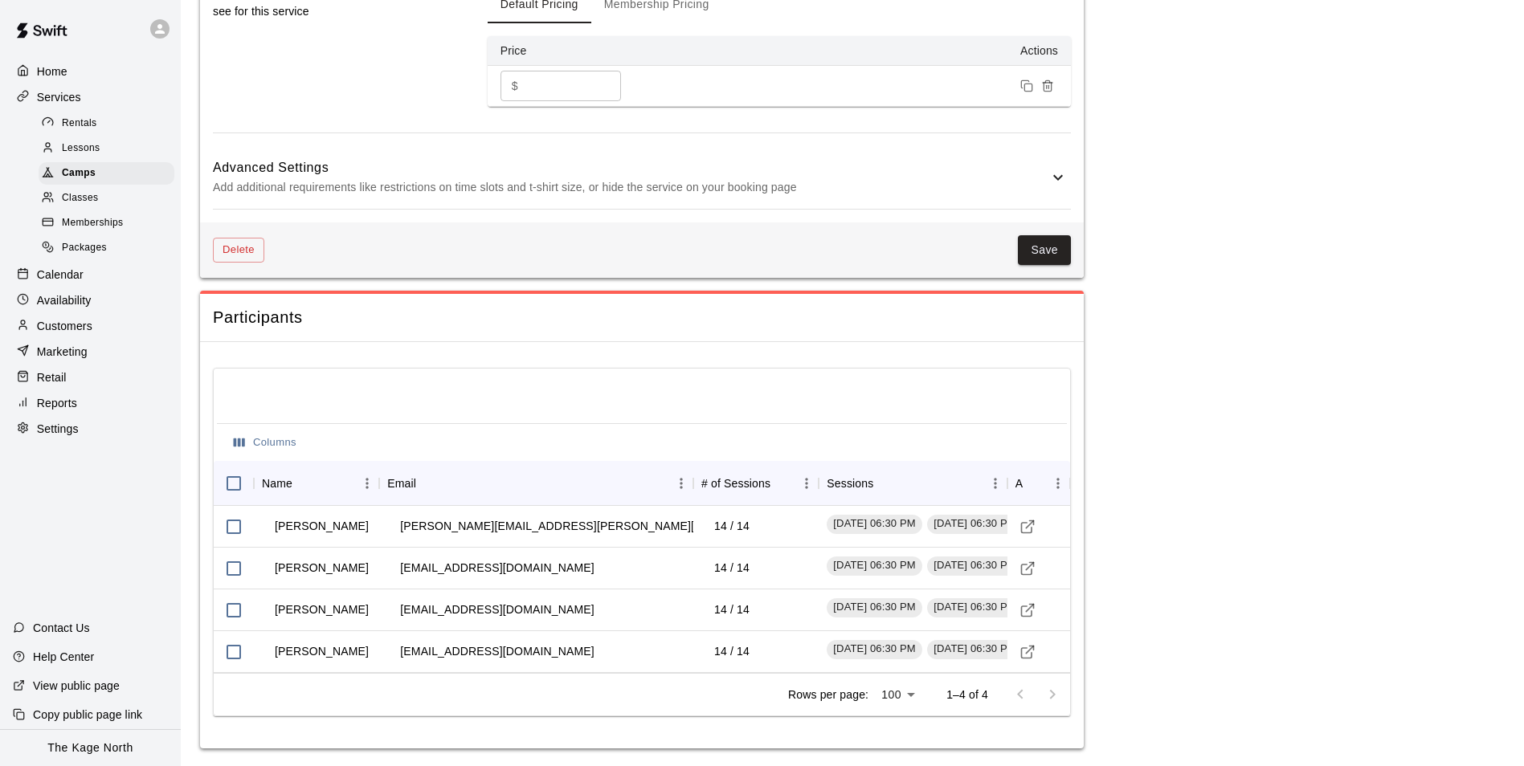
click at [1031, 178] on p "Add additional requirements like restrictions on time slots and t-shirt size, o…" at bounding box center [630, 188] width 835 height 20
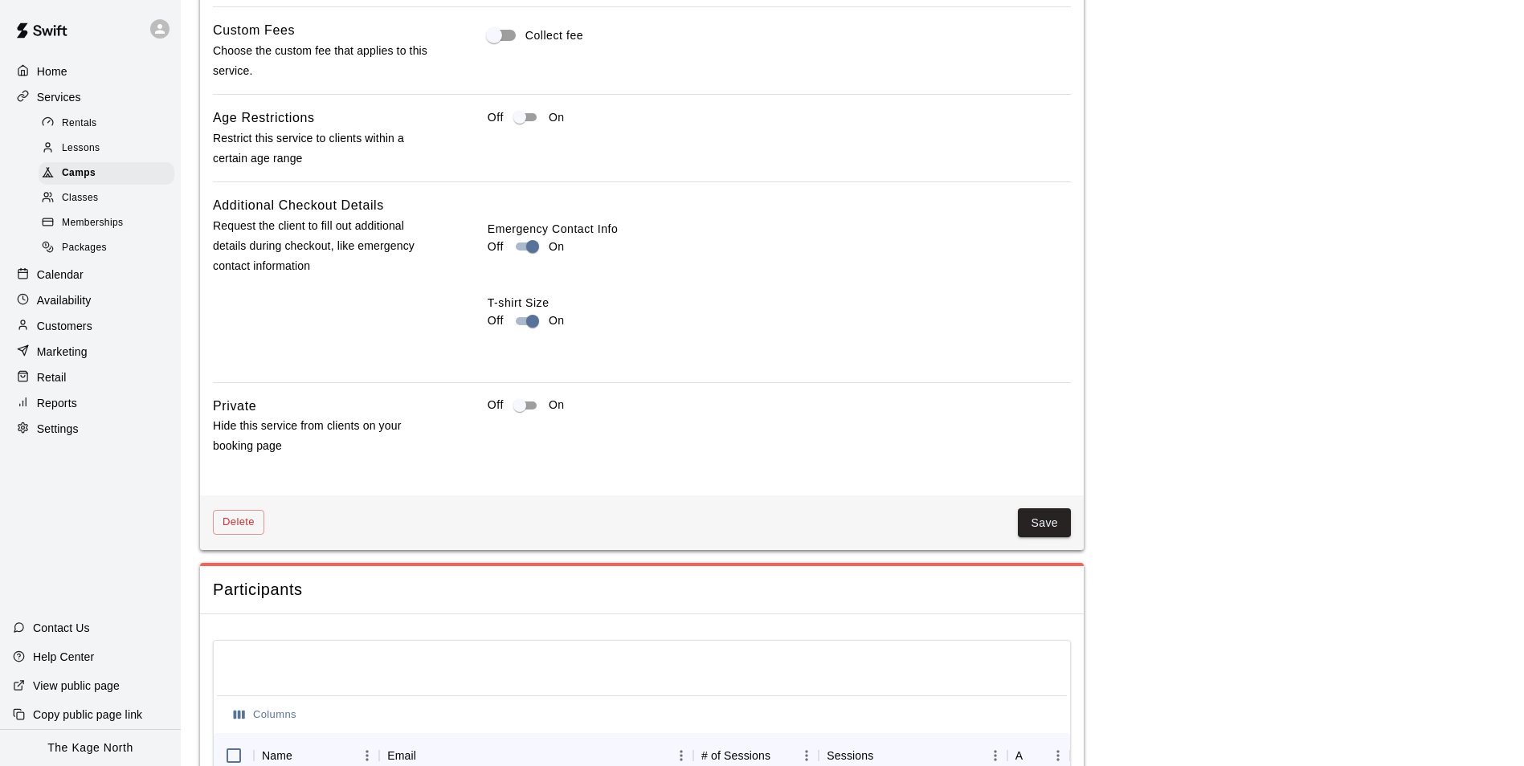
scroll to position [1928, 0]
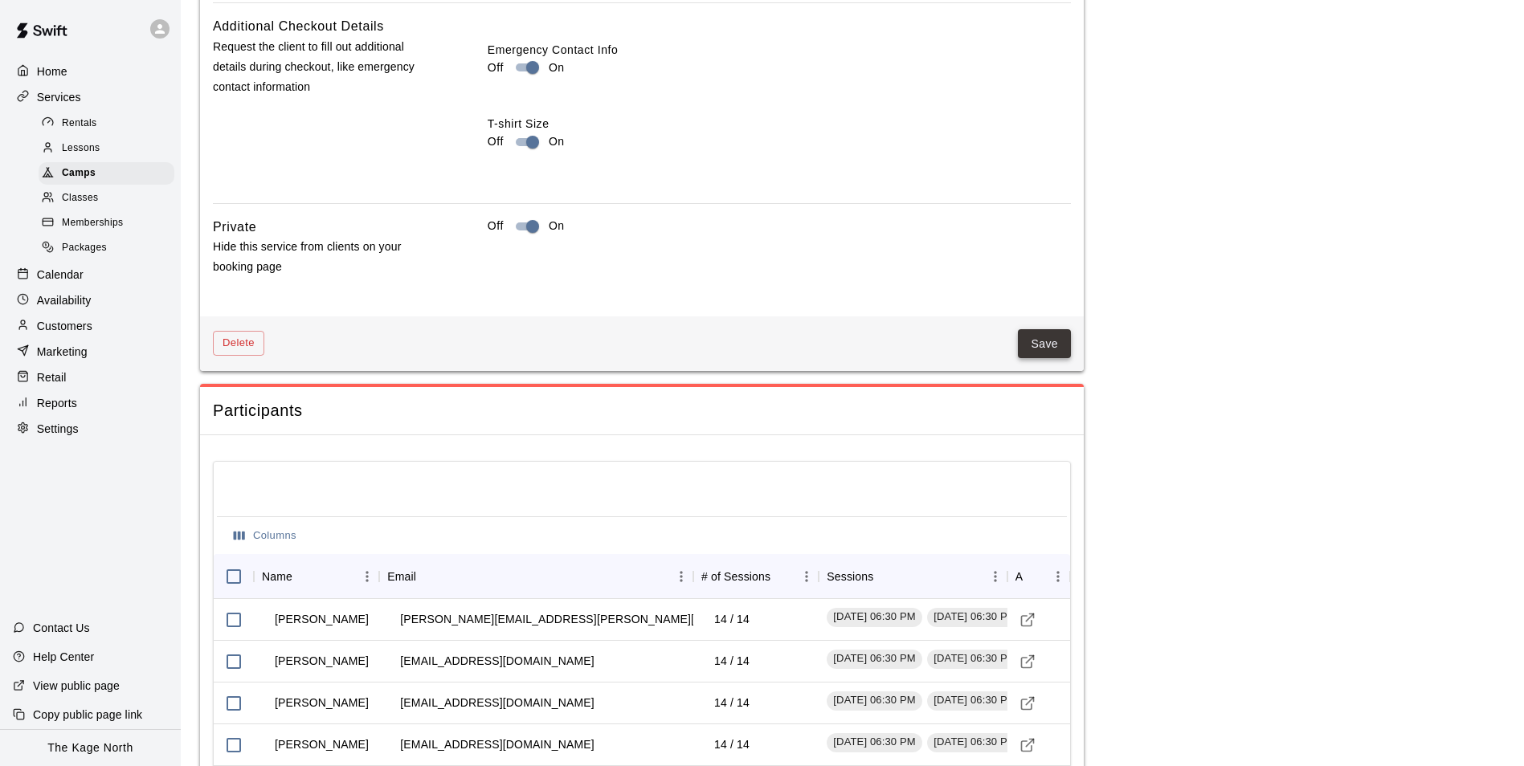
click at [1039, 337] on button "Save" at bounding box center [1044, 344] width 53 height 30
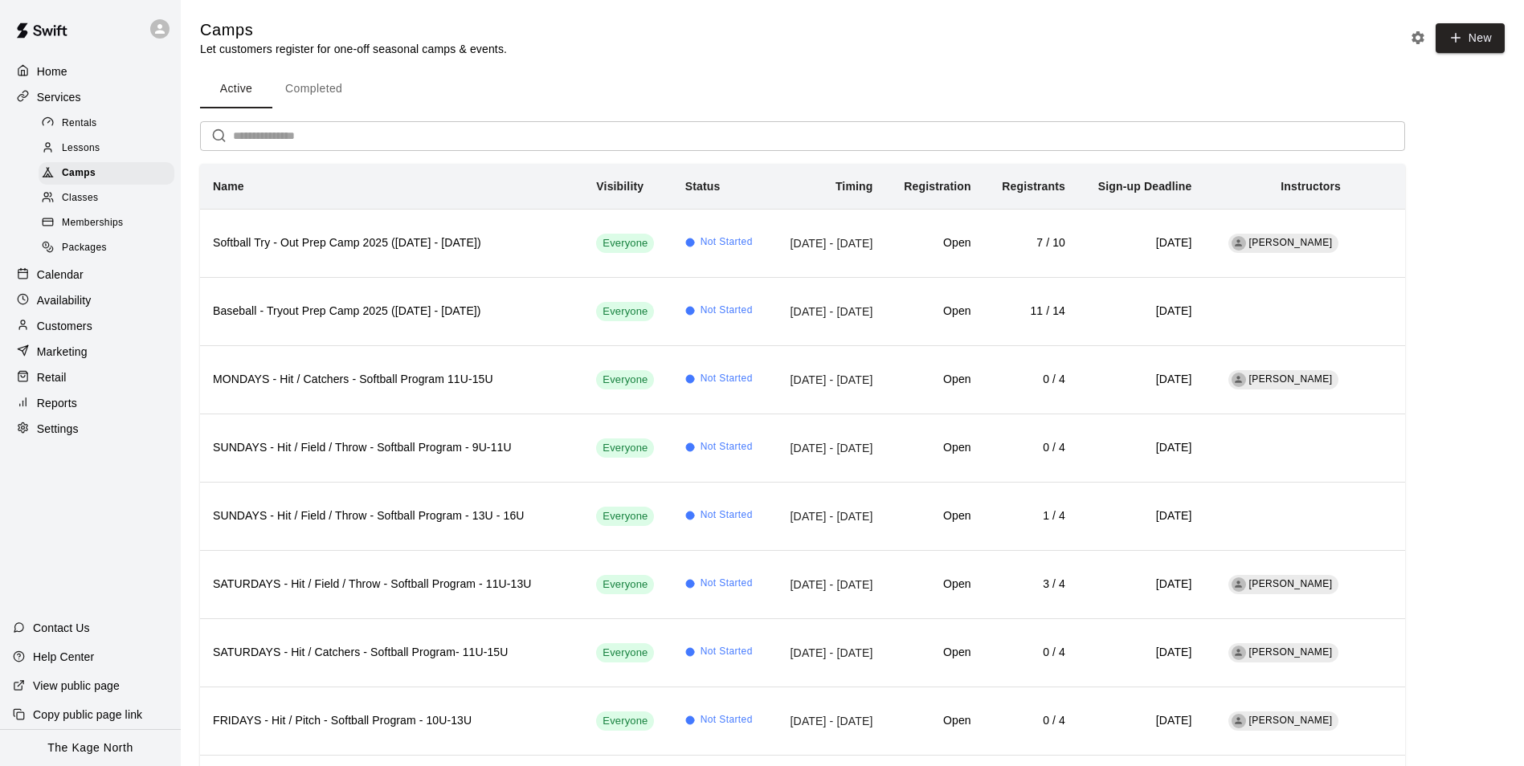
click at [59, 69] on p "Home" at bounding box center [52, 71] width 31 height 16
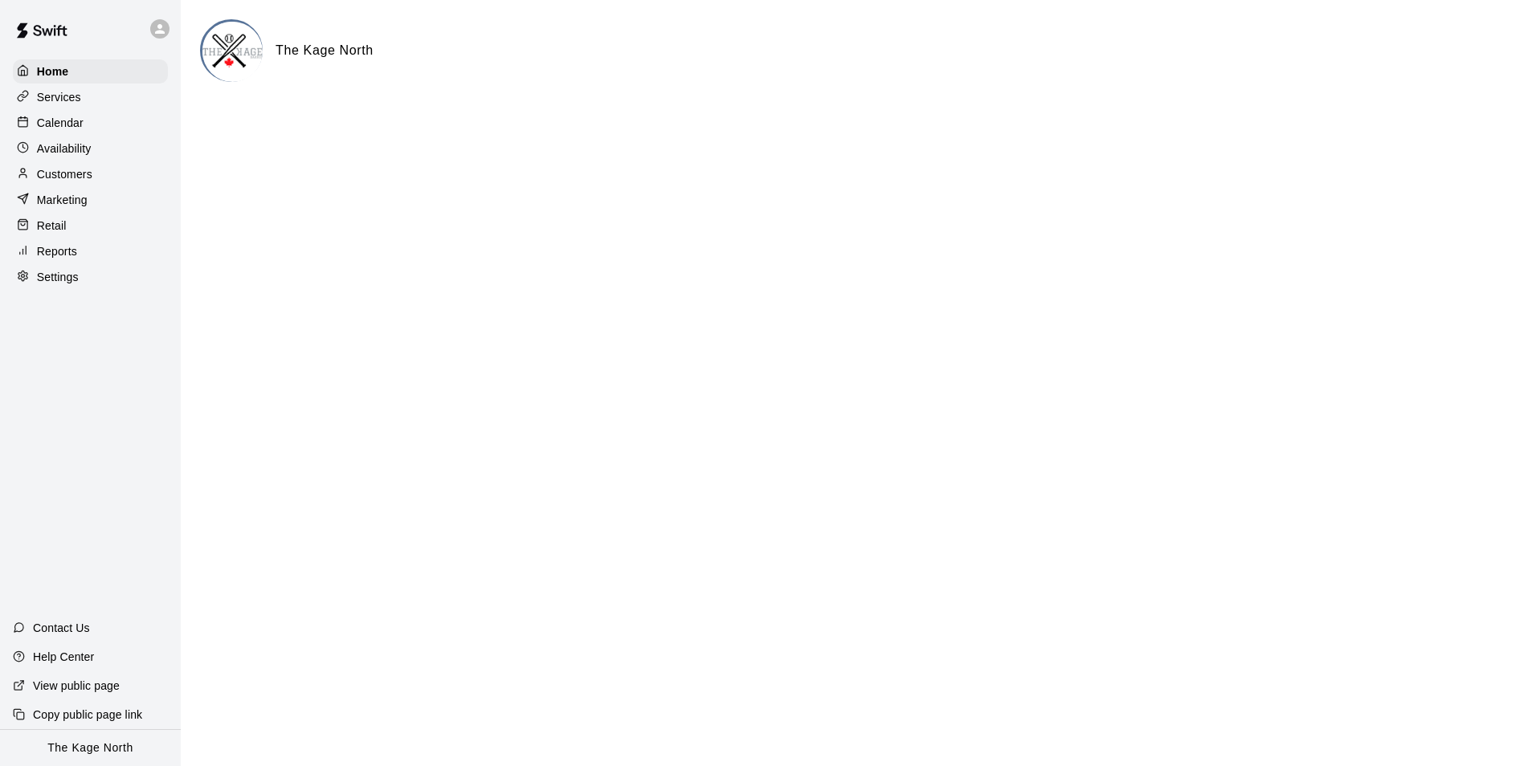
click at [77, 127] on p "Calendar" at bounding box center [60, 123] width 47 height 16
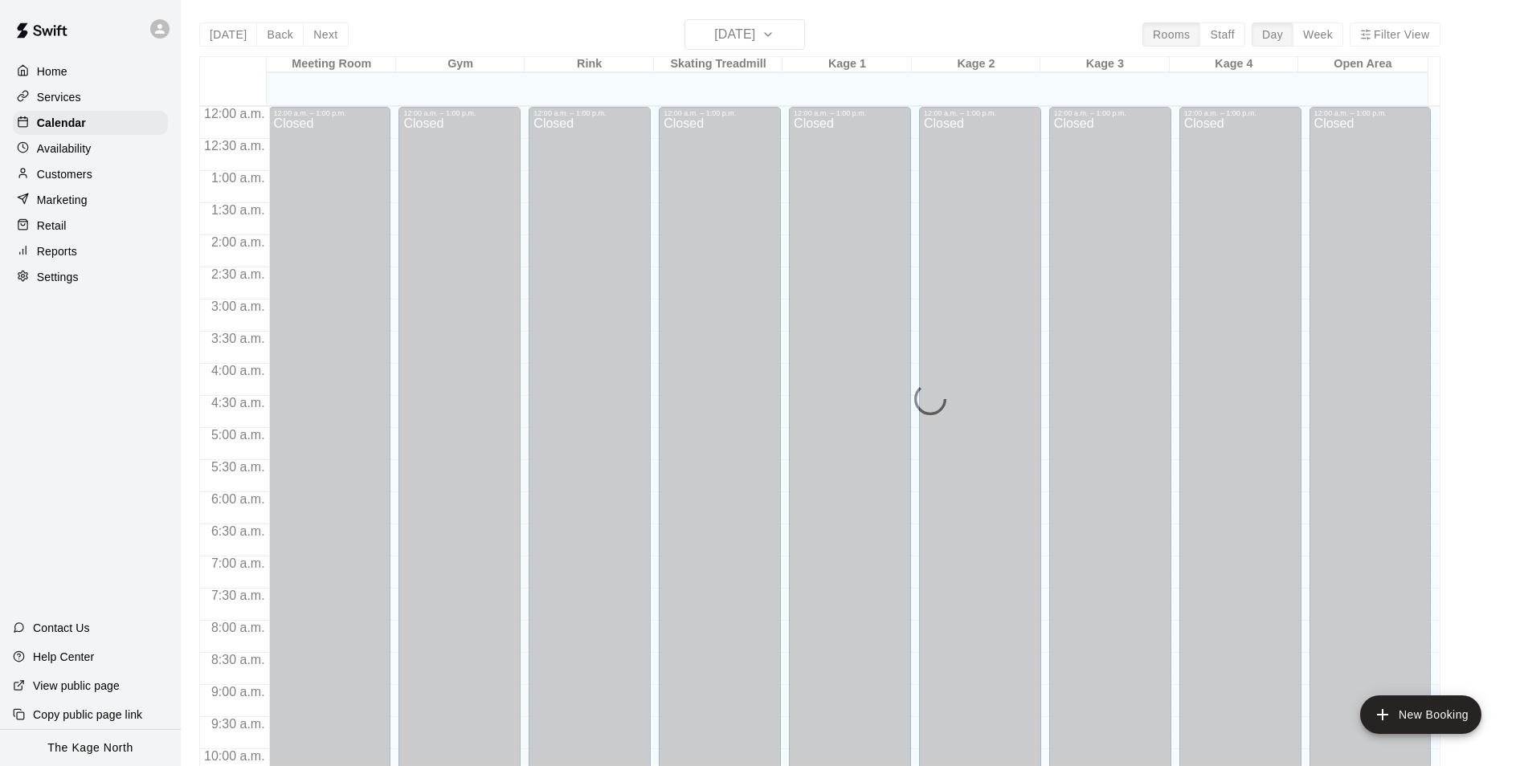
scroll to position [816, 0]
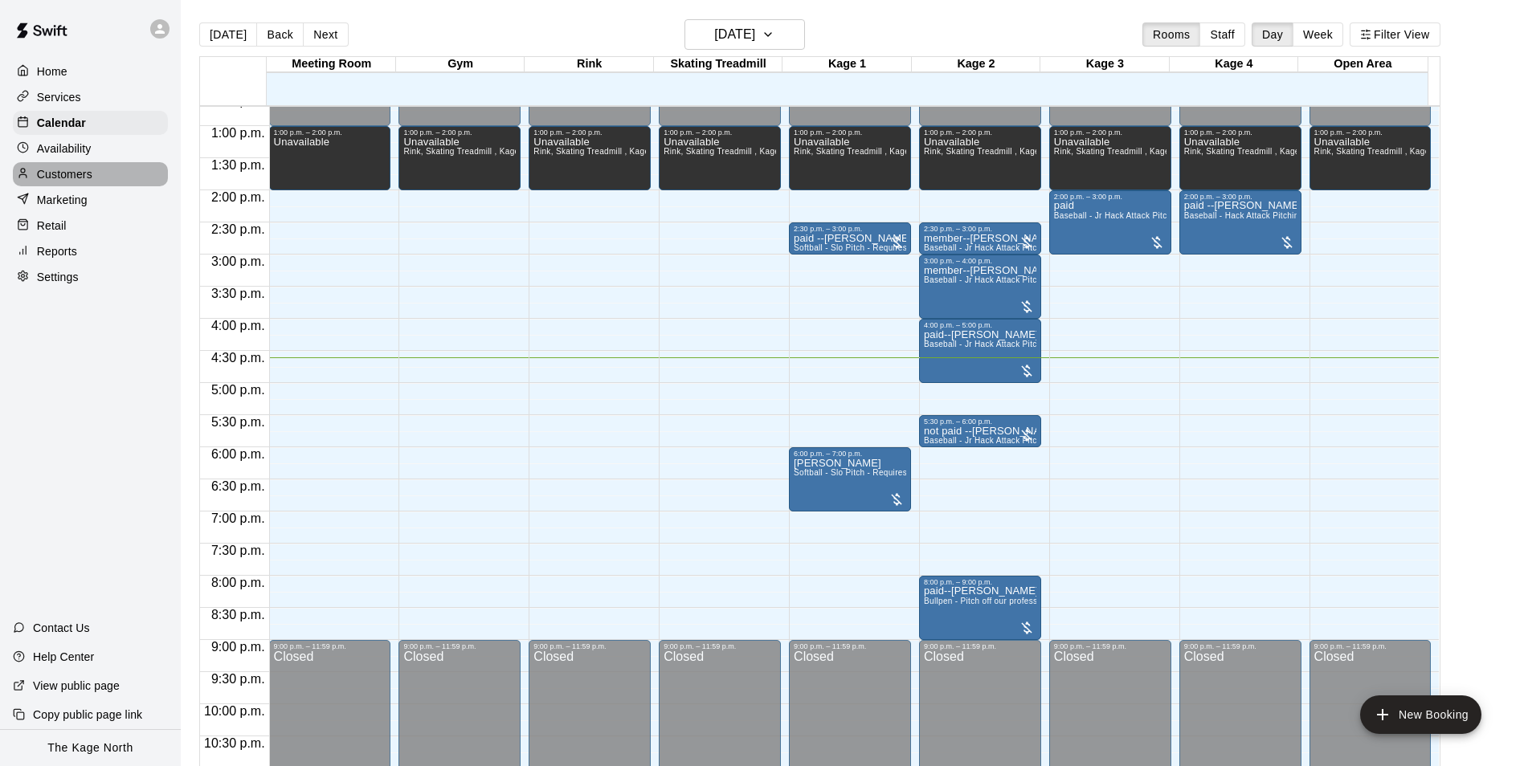
click at [63, 179] on p "Customers" at bounding box center [64, 174] width 55 height 16
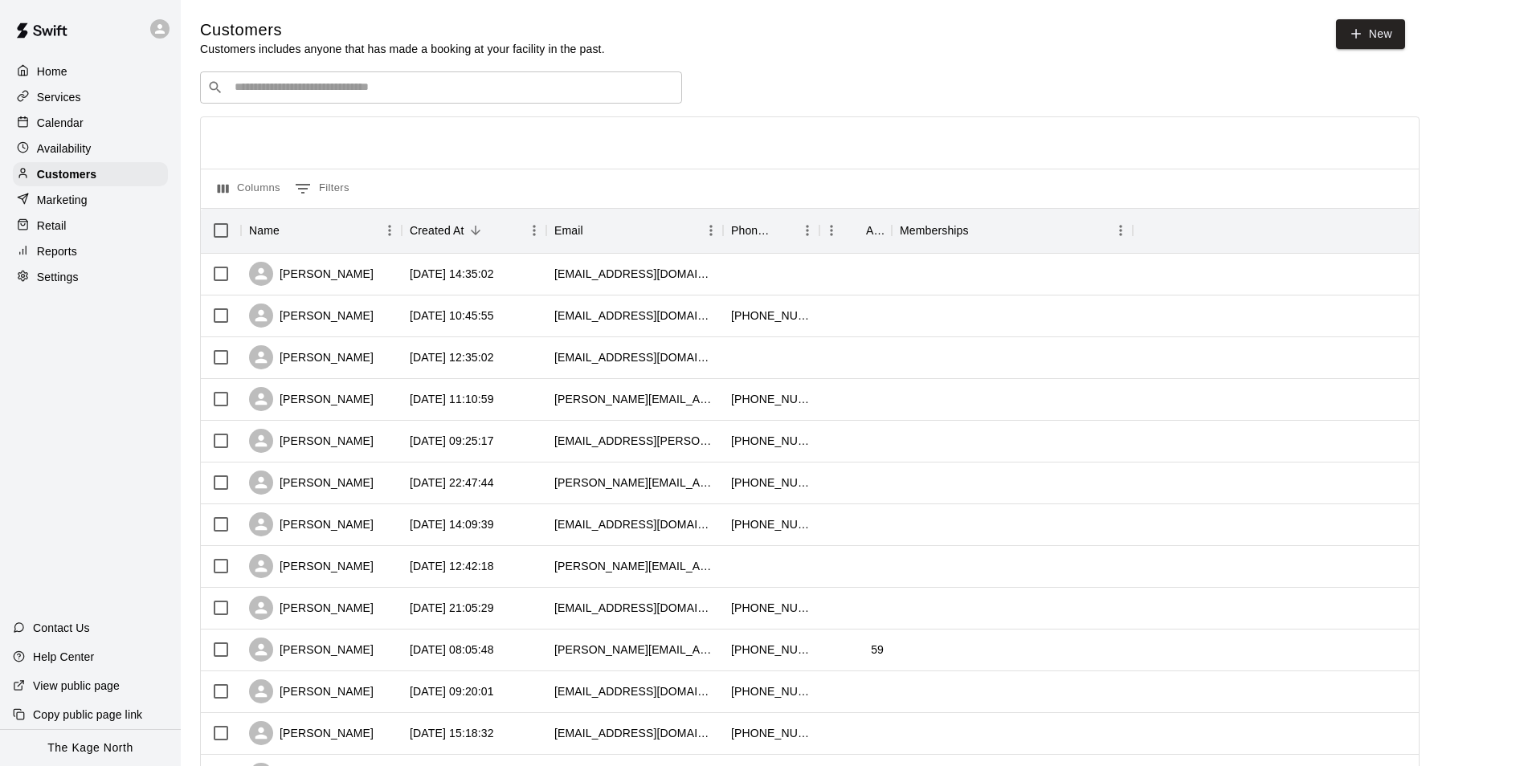
click at [81, 121] on p "Calendar" at bounding box center [60, 123] width 47 height 16
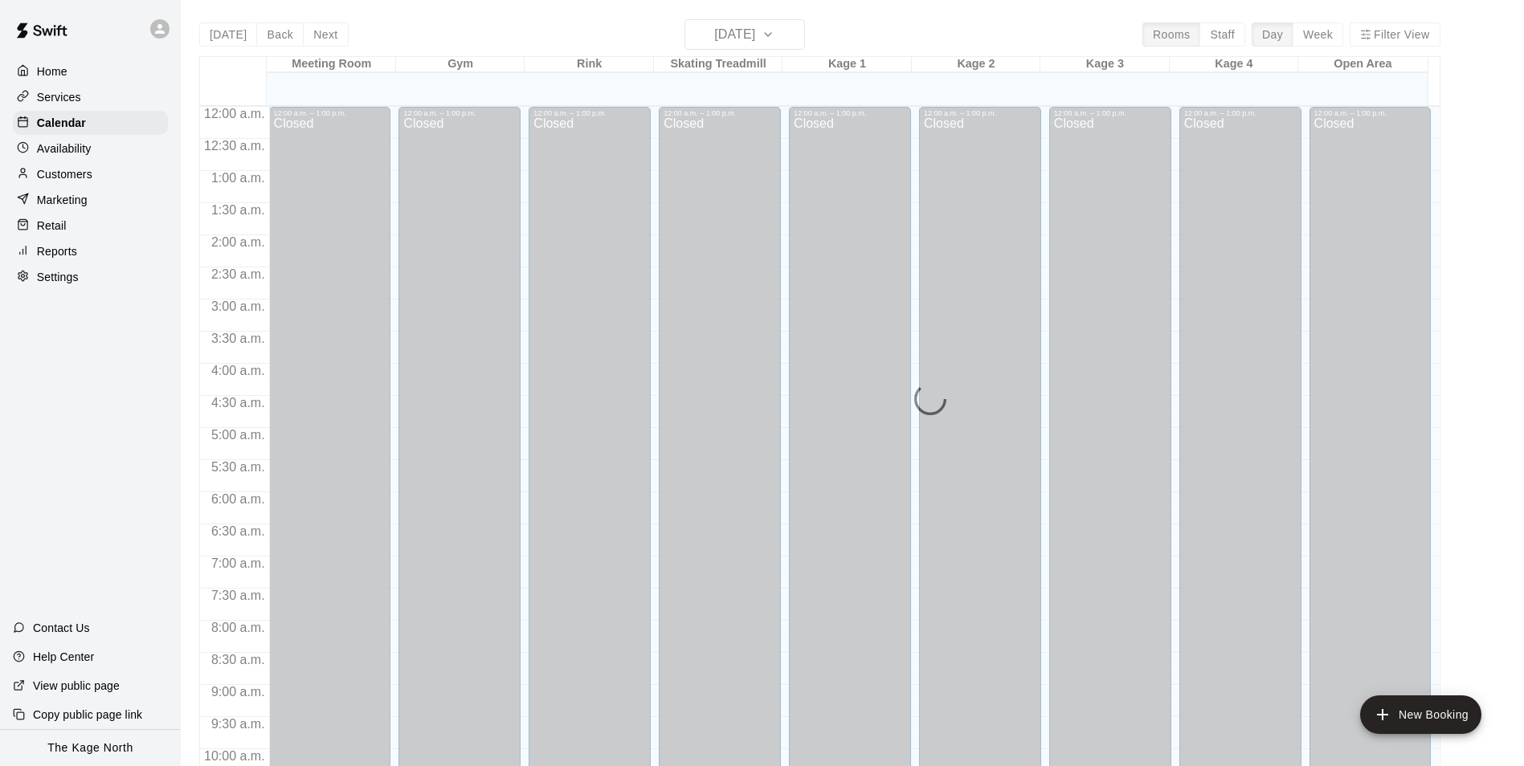
scroll to position [816, 0]
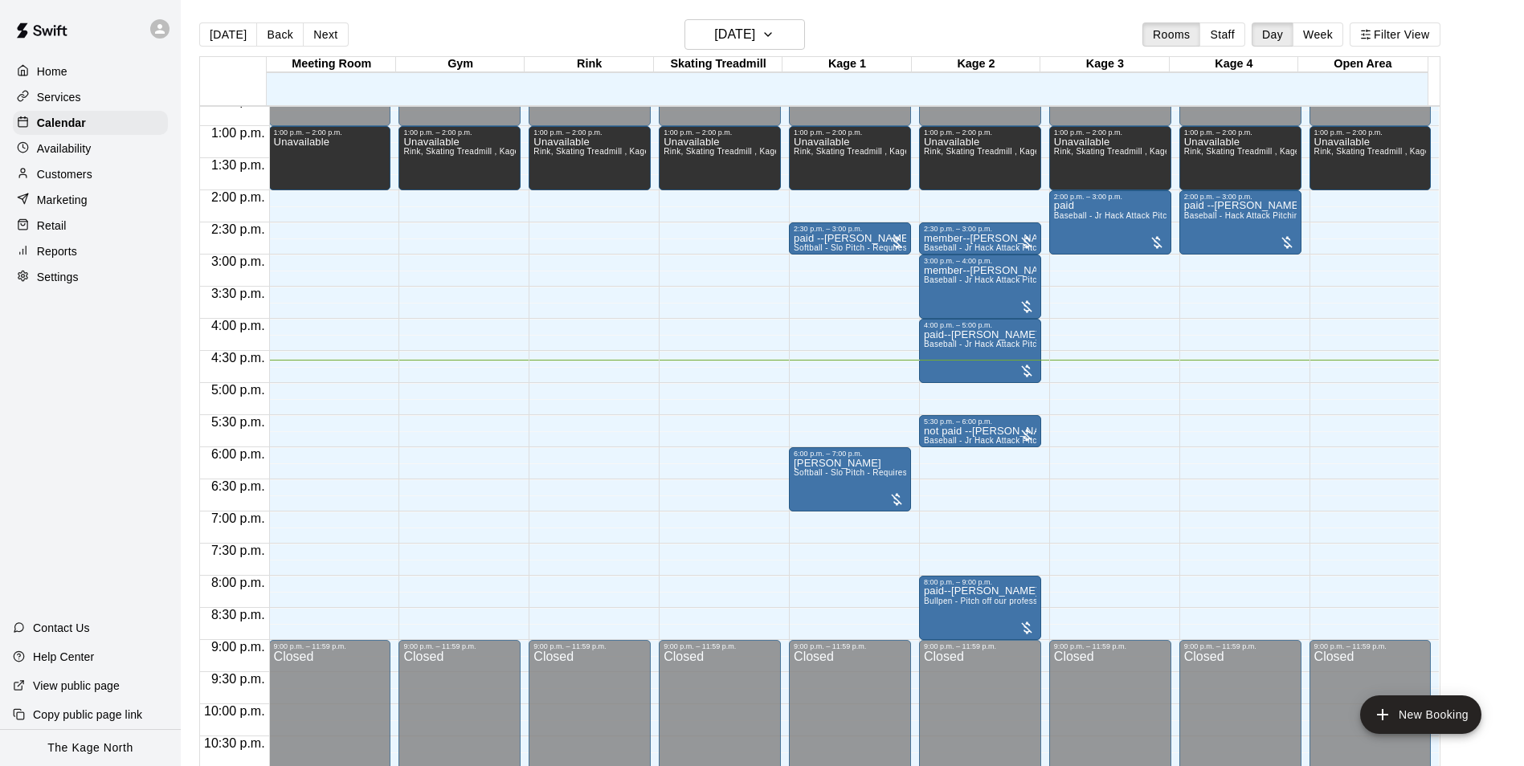
click at [492, 27] on div "[DATE] Back [DATE][DATE] Rooms Staff Day Week Filter View" at bounding box center [819, 37] width 1241 height 37
click at [95, 175] on div "Customers" at bounding box center [90, 174] width 155 height 24
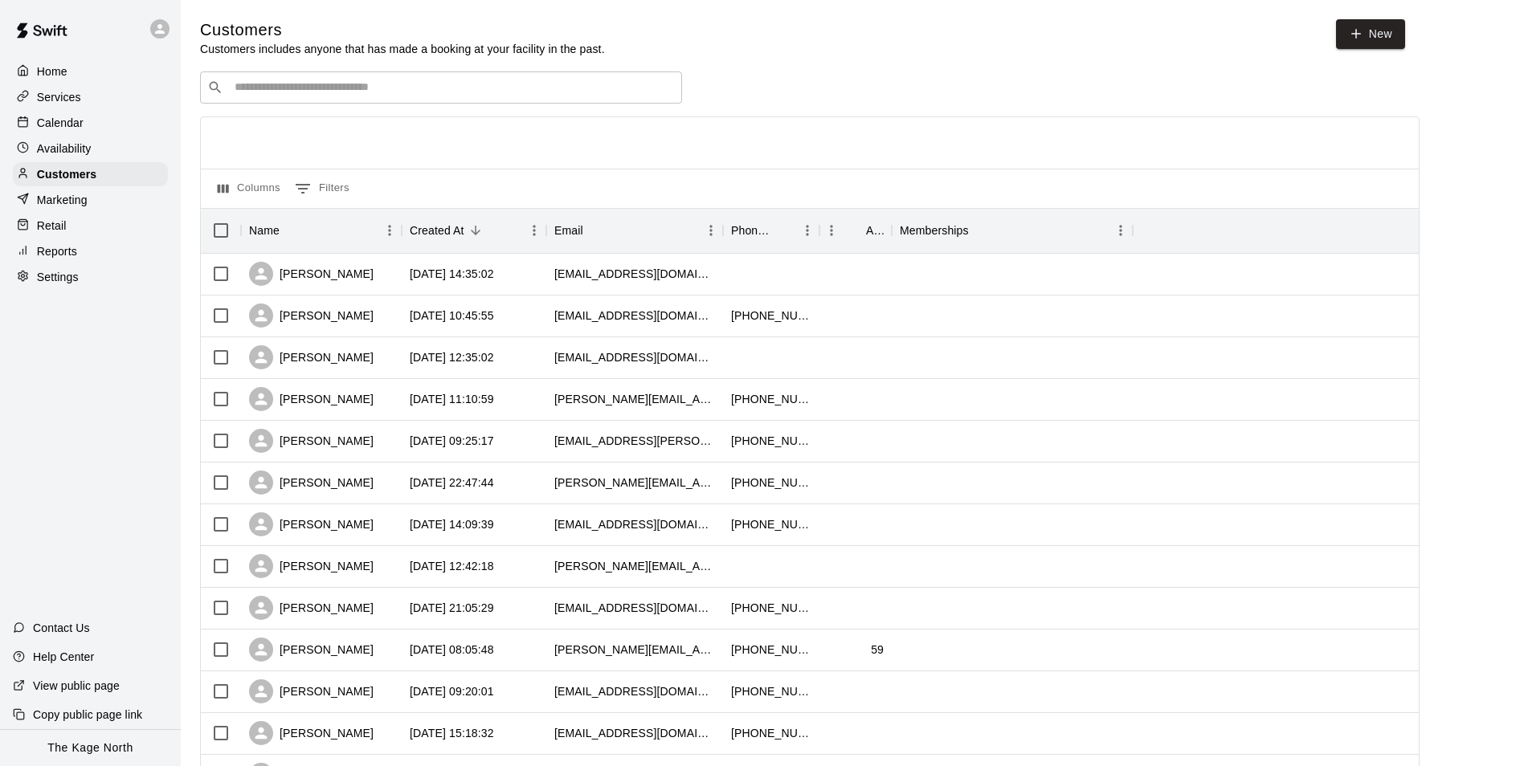
click at [71, 121] on p "Calendar" at bounding box center [60, 123] width 47 height 16
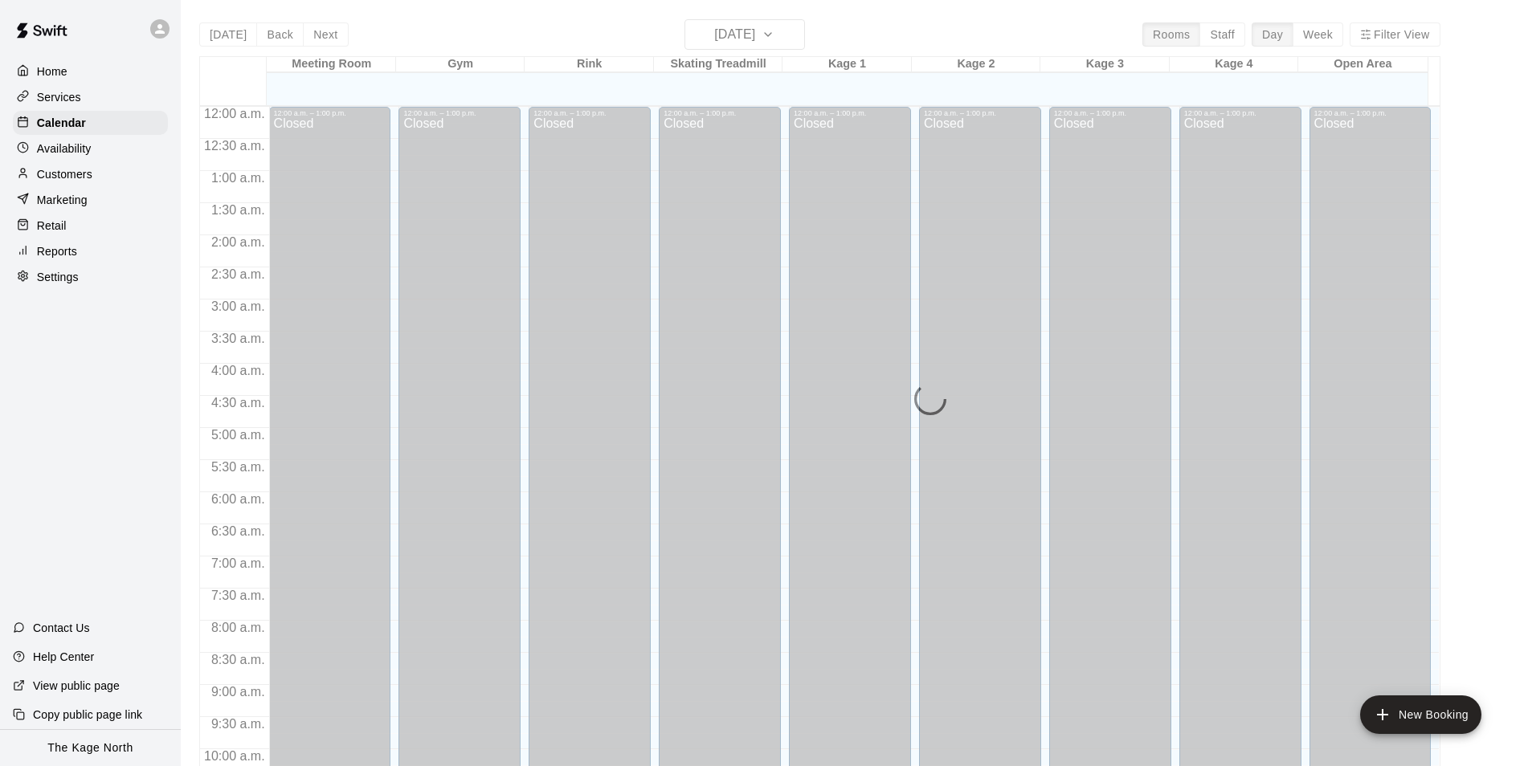
scroll to position [816, 0]
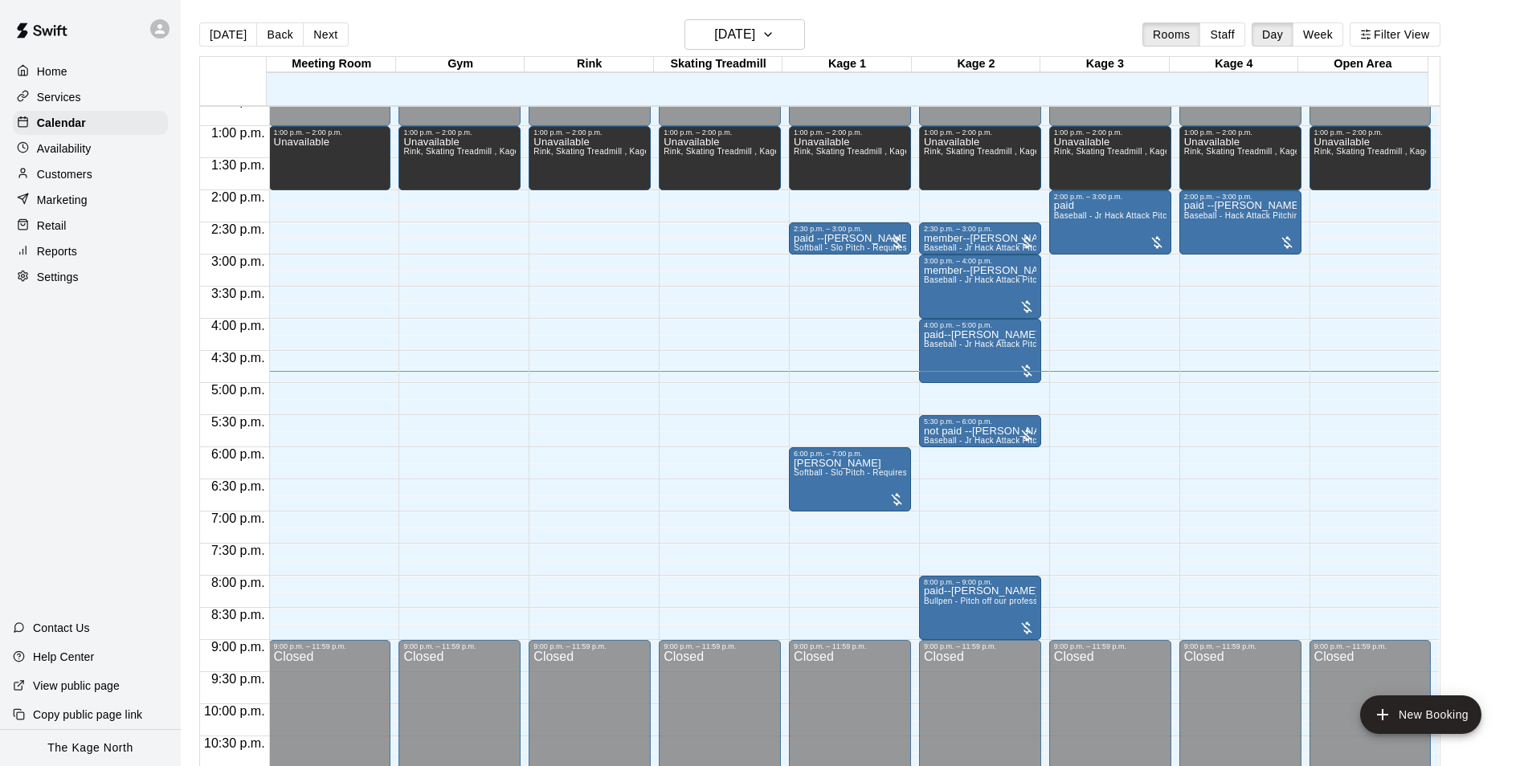
click at [74, 186] on div "Customers" at bounding box center [90, 174] width 155 height 24
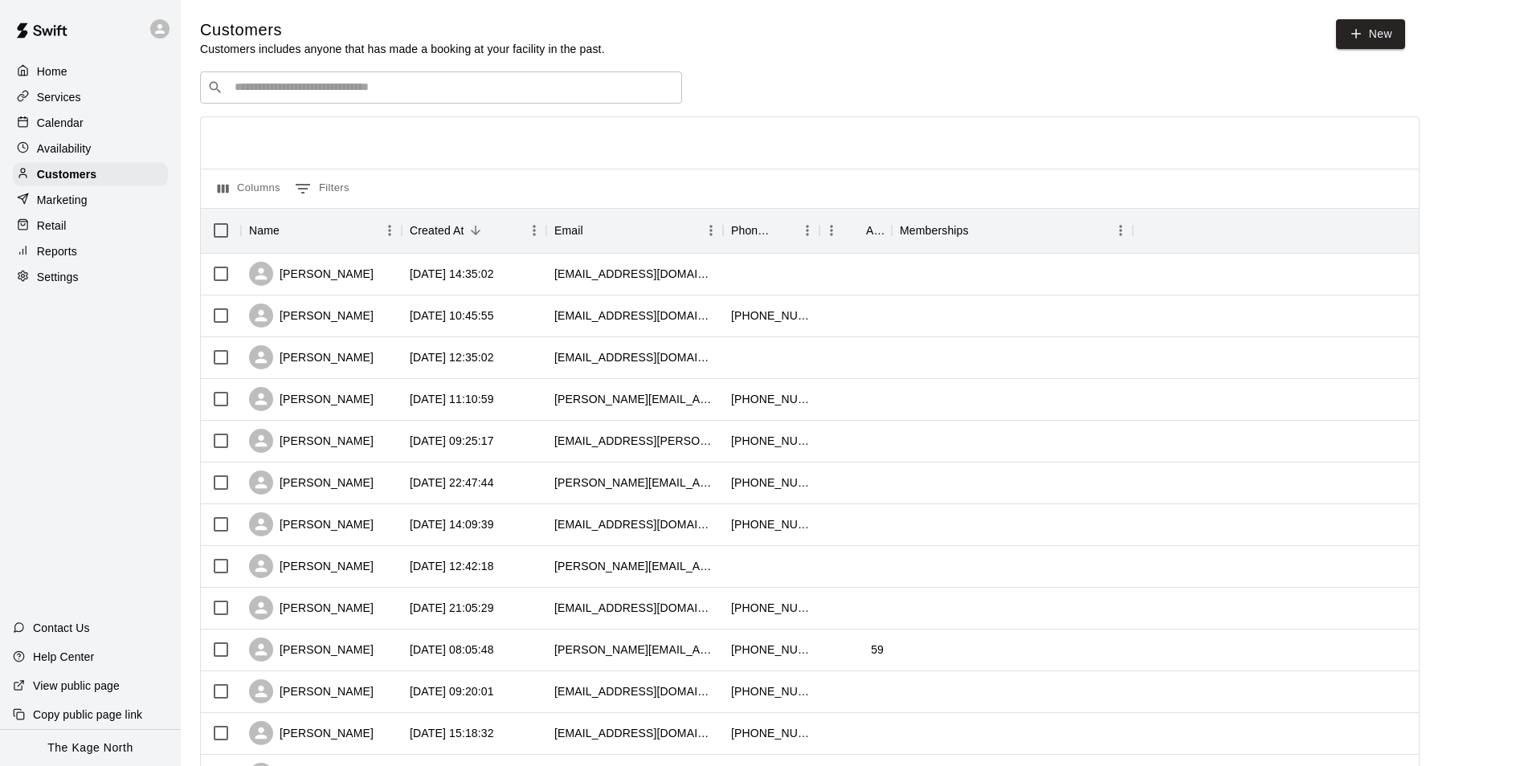
click at [84, 125] on div "Calendar" at bounding box center [90, 123] width 155 height 24
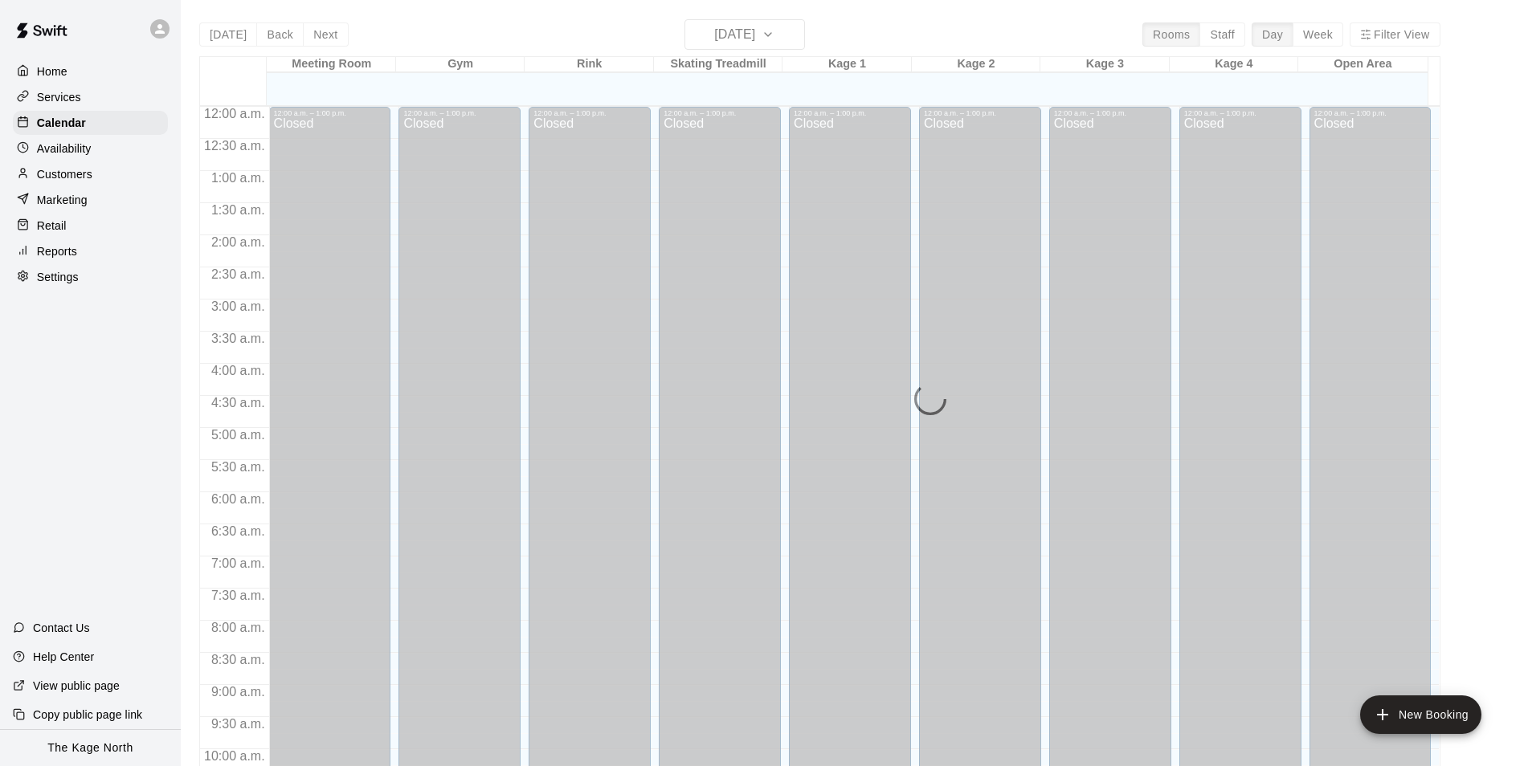
scroll to position [816, 0]
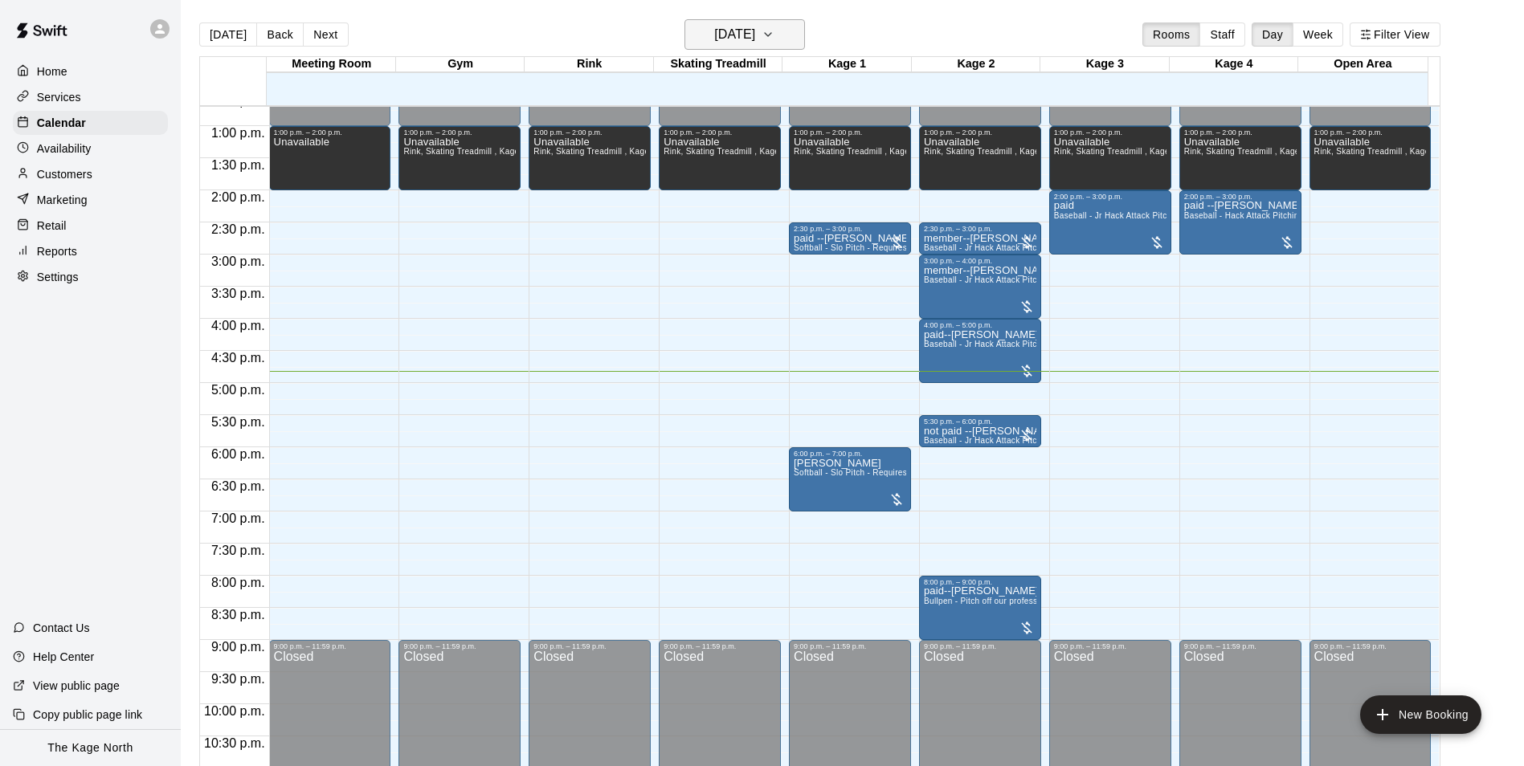
click at [755, 33] on h6 "[DATE]" at bounding box center [734, 34] width 41 height 22
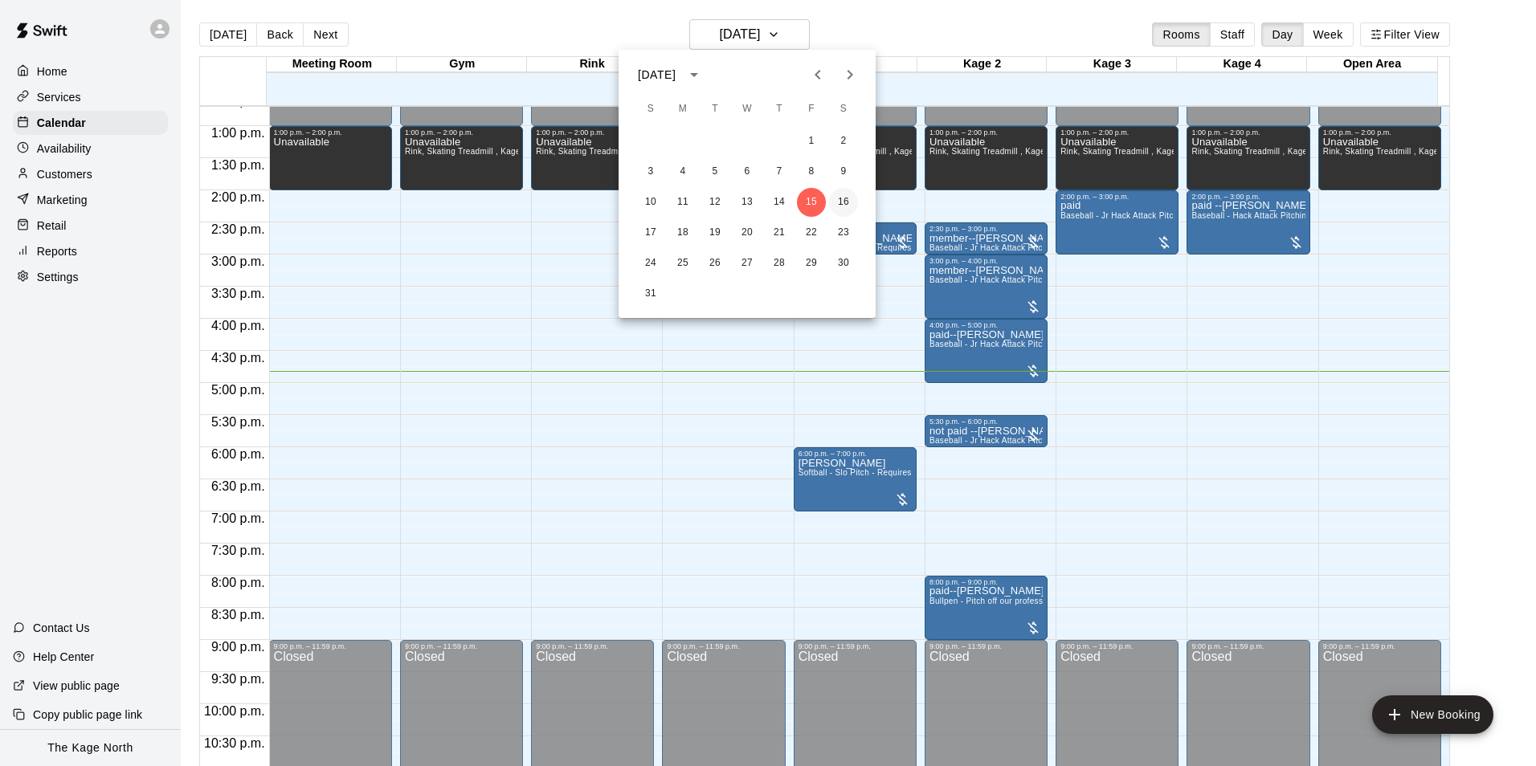
click at [845, 198] on button "16" at bounding box center [843, 202] width 29 height 29
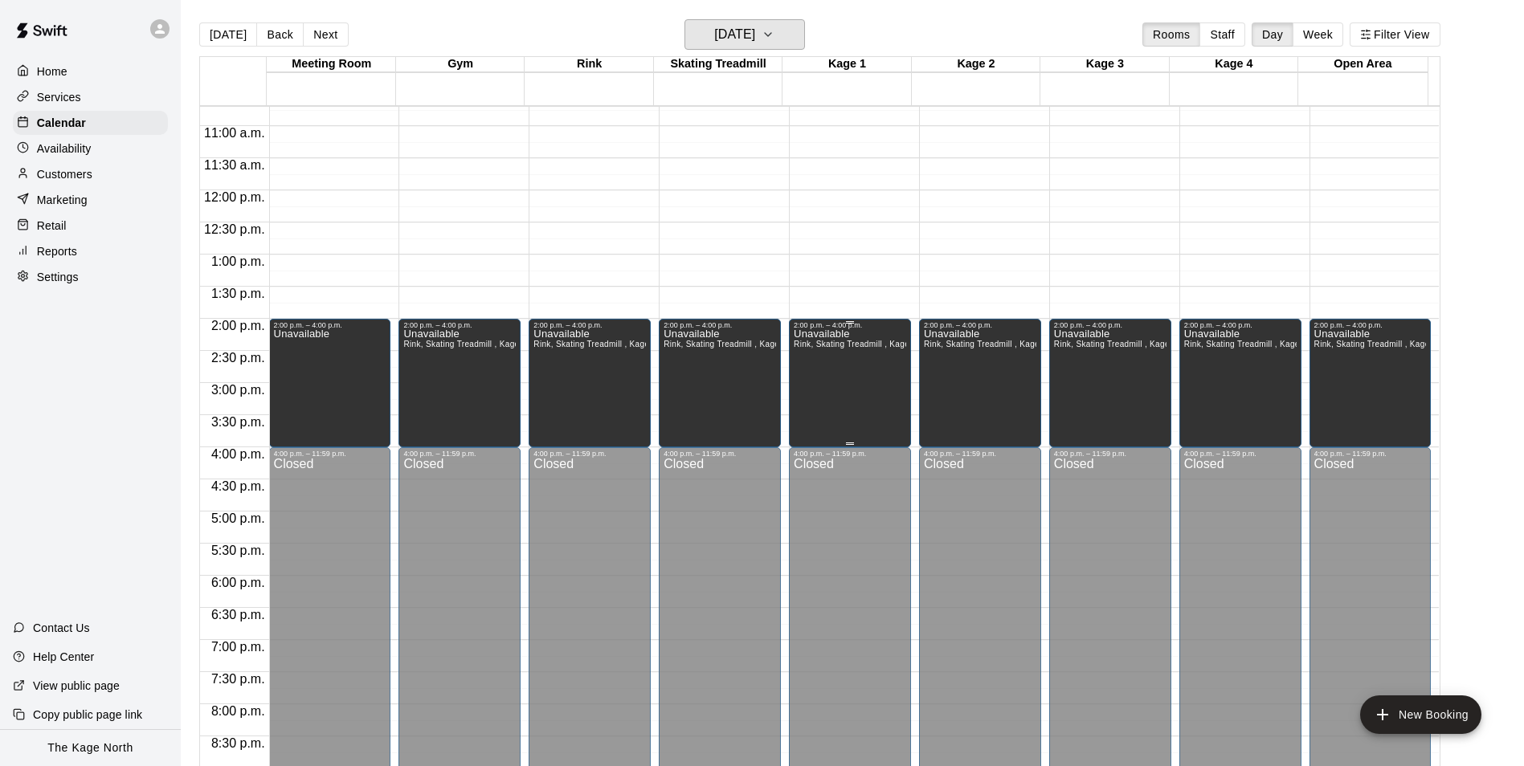
scroll to position [495, 0]
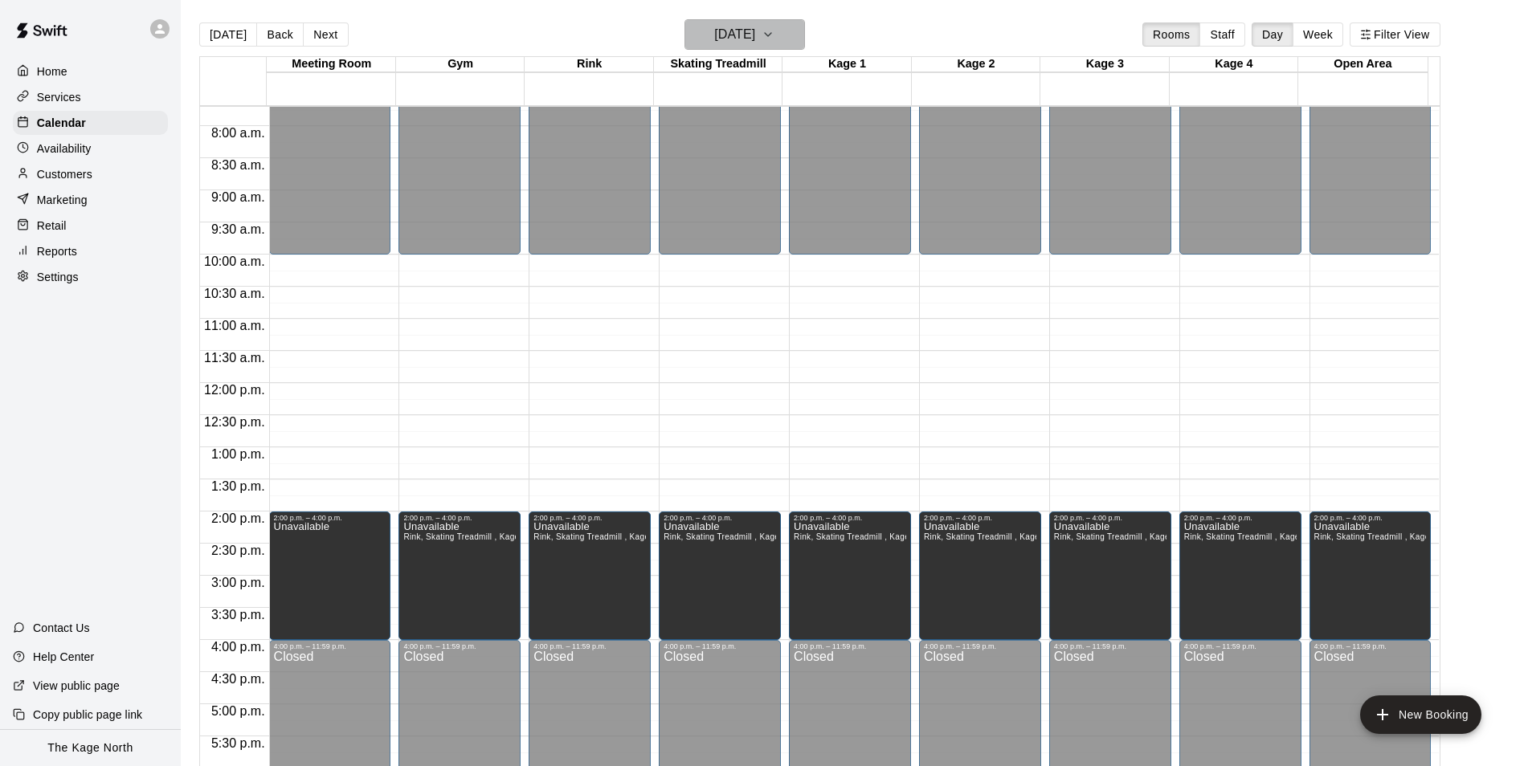
click at [755, 25] on h6 "[DATE]" at bounding box center [734, 34] width 41 height 22
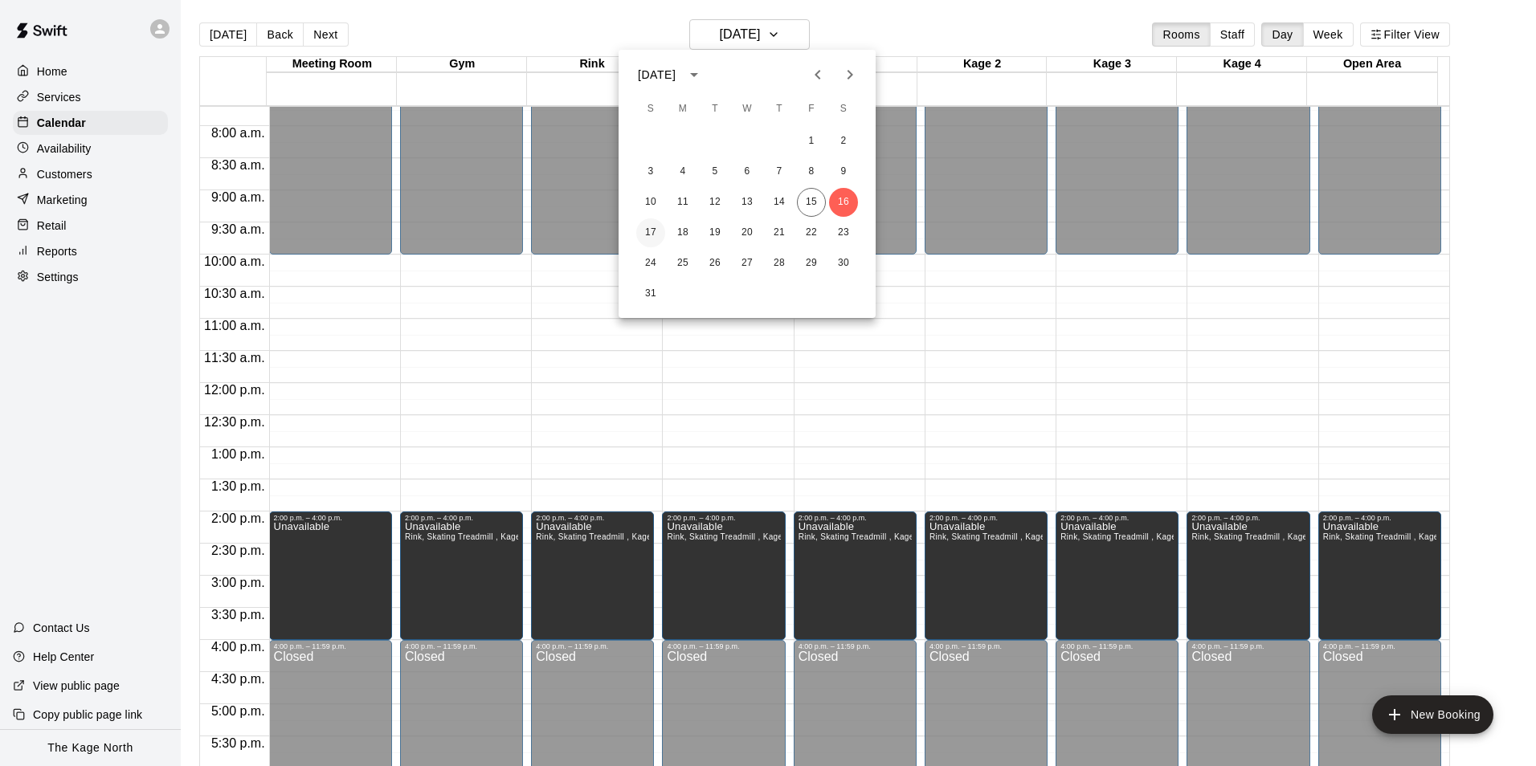
click at [647, 231] on button "17" at bounding box center [650, 232] width 29 height 29
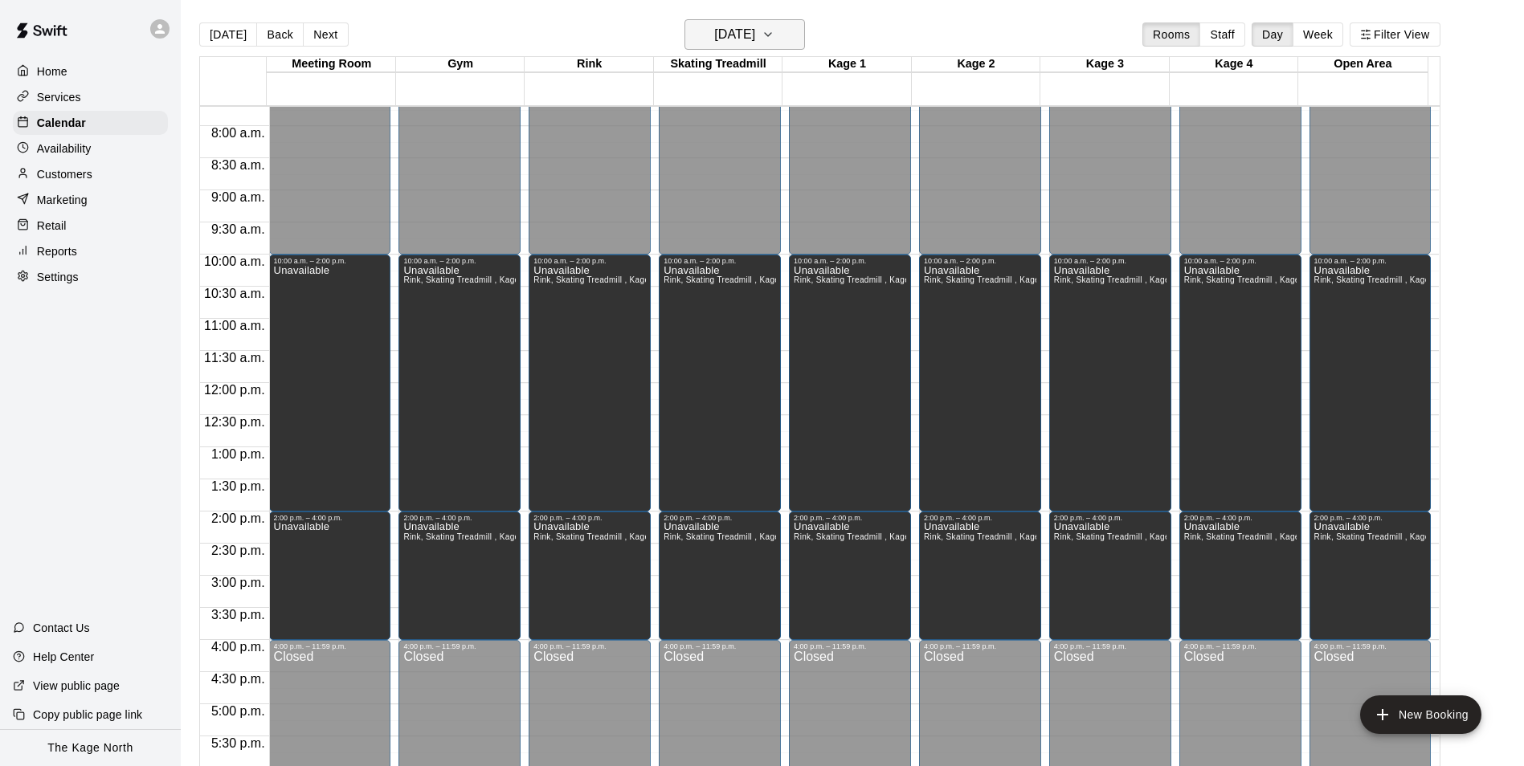
click at [755, 27] on h6 "[DATE]" at bounding box center [734, 34] width 41 height 22
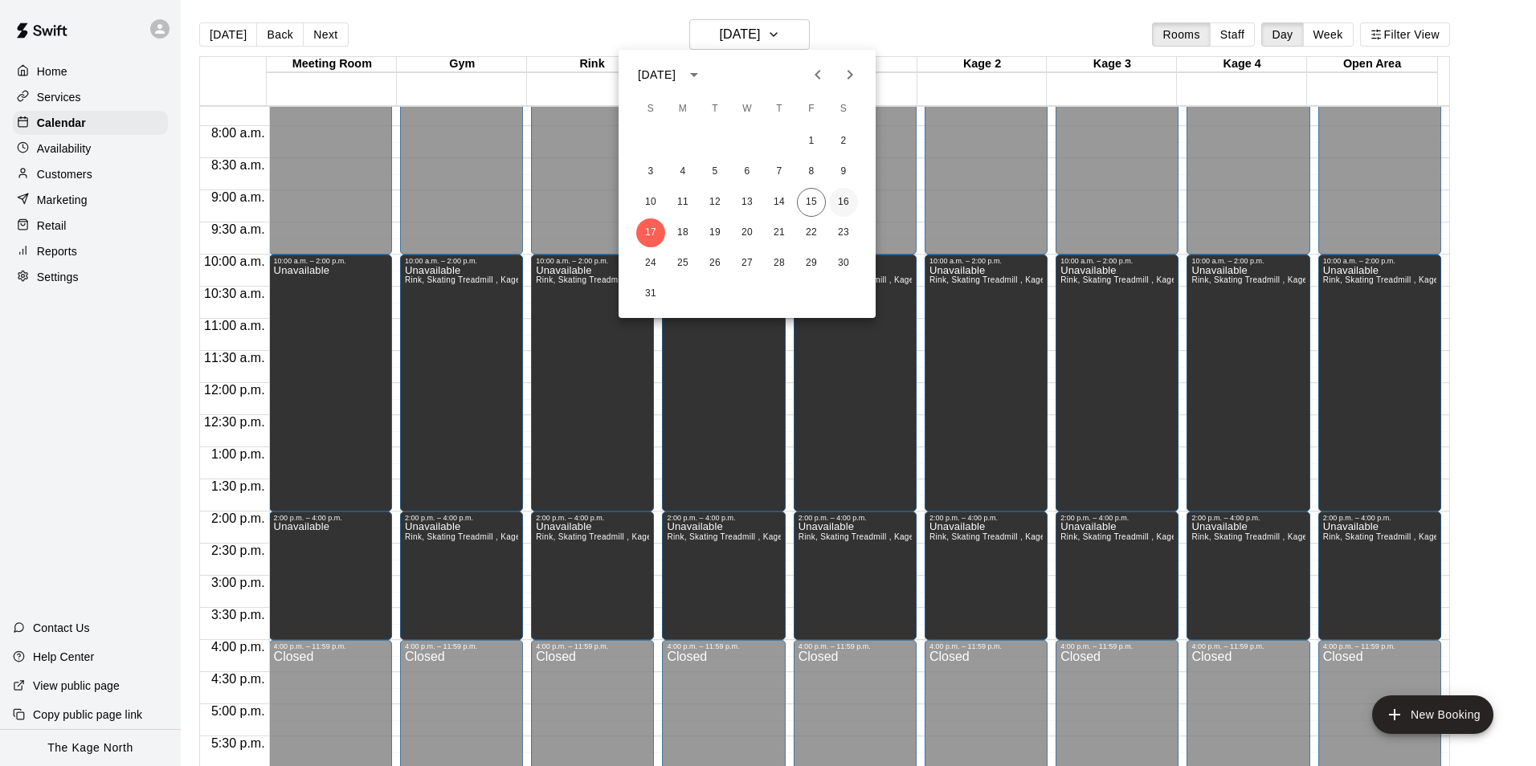
click at [839, 191] on button "16" at bounding box center [843, 202] width 29 height 29
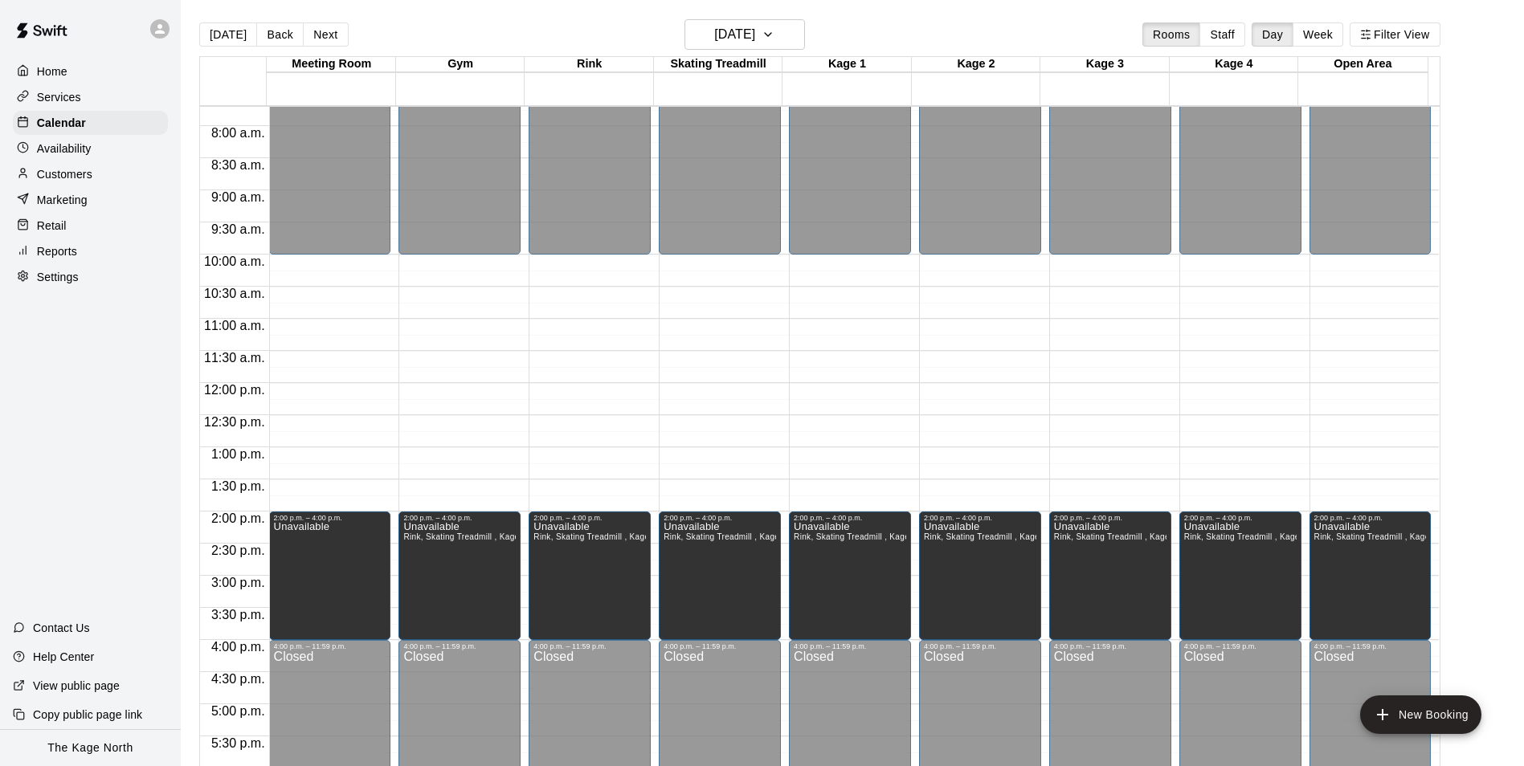
click at [91, 94] on div "Services" at bounding box center [90, 97] width 155 height 24
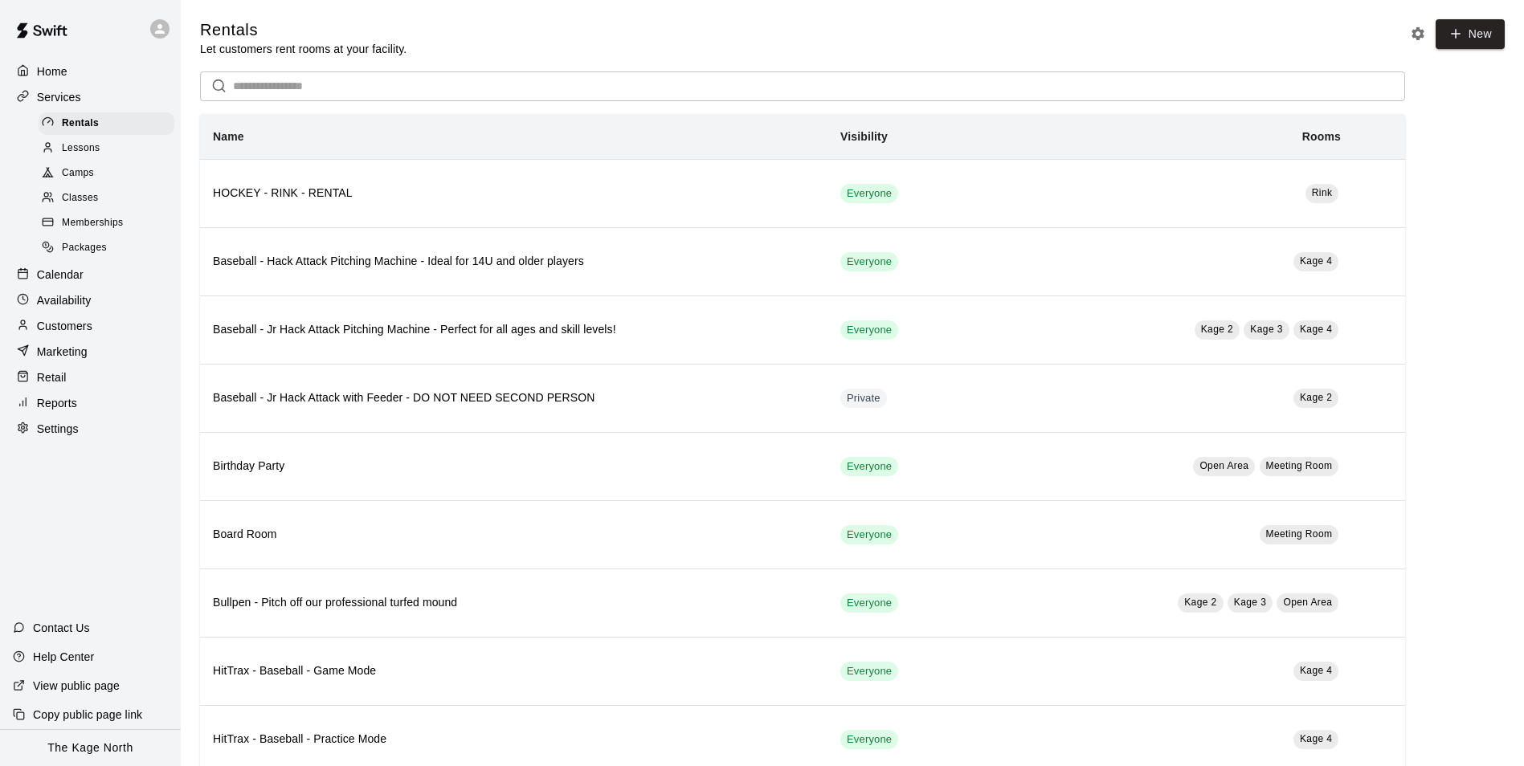
click at [87, 178] on span "Camps" at bounding box center [78, 173] width 32 height 16
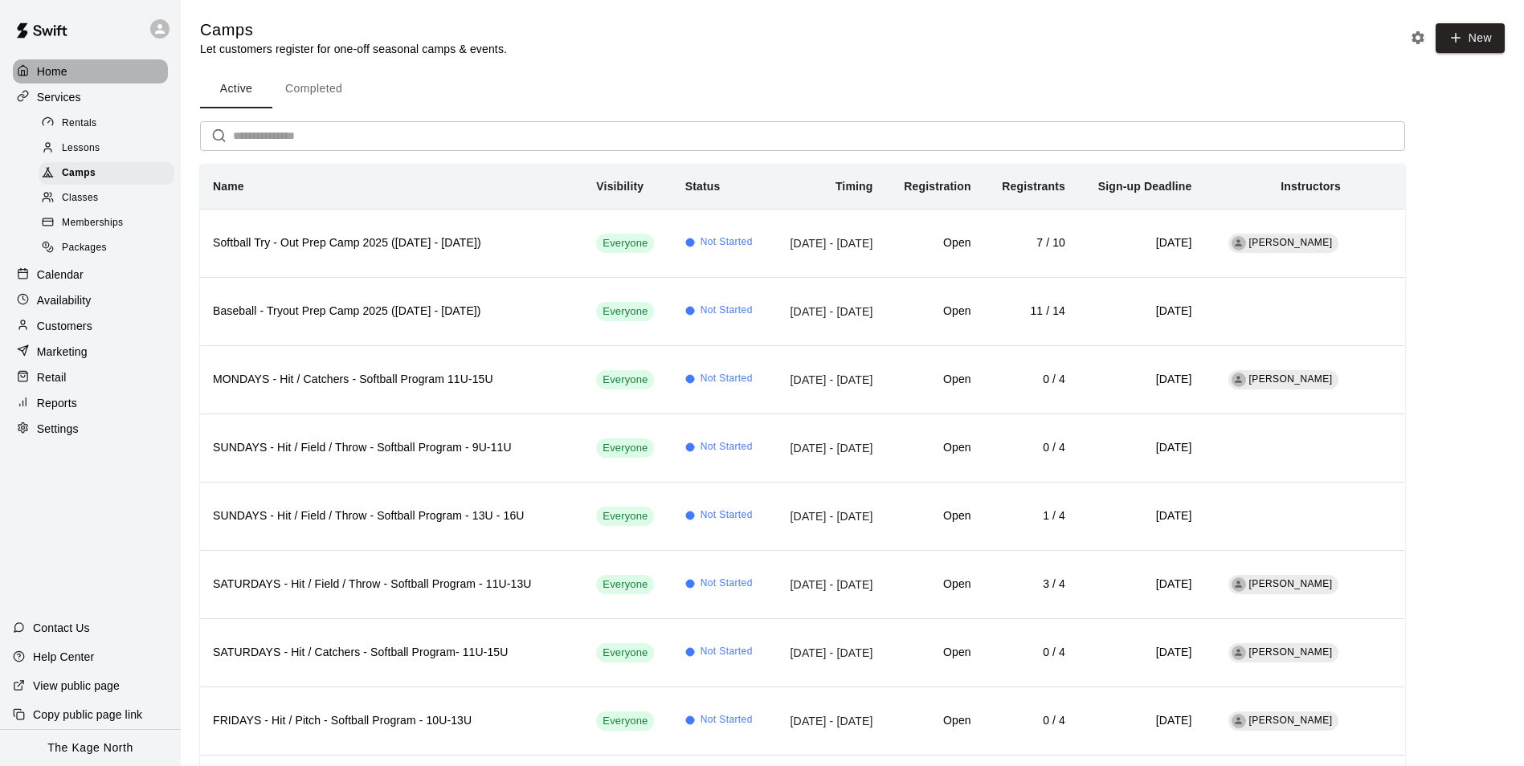
click at [67, 79] on p "Home" at bounding box center [52, 71] width 31 height 16
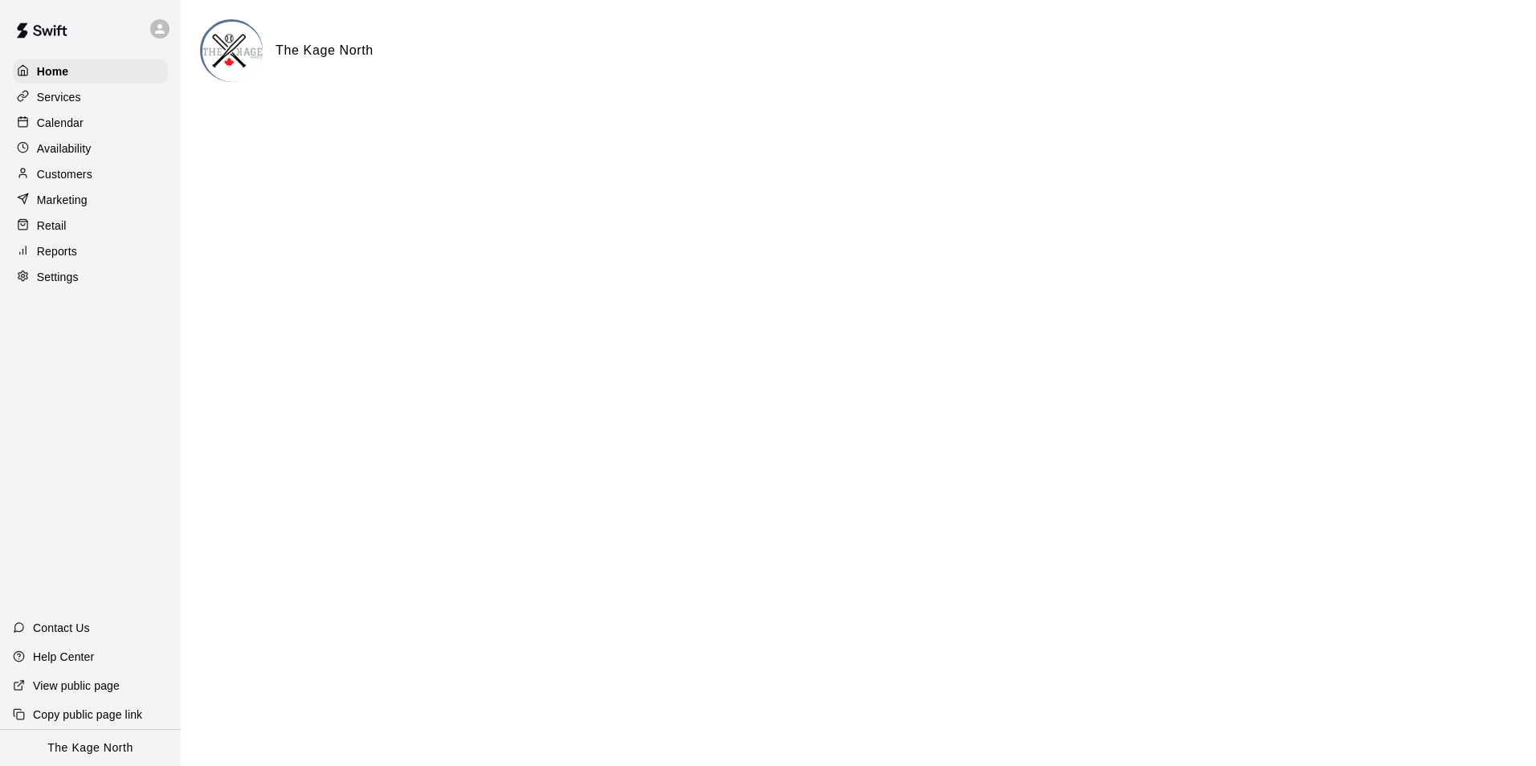
click at [80, 126] on p "Calendar" at bounding box center [60, 123] width 47 height 16
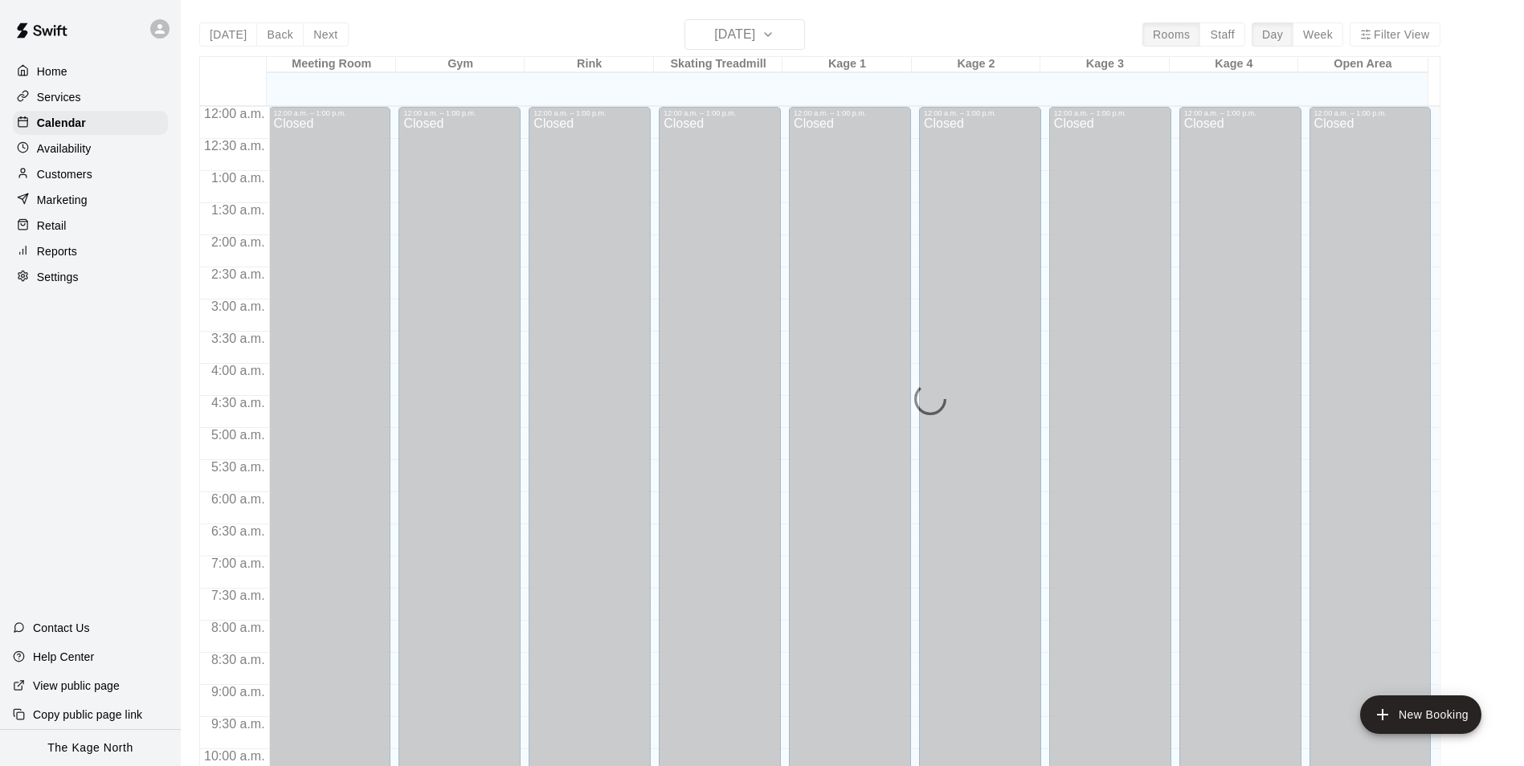
scroll to position [816, 0]
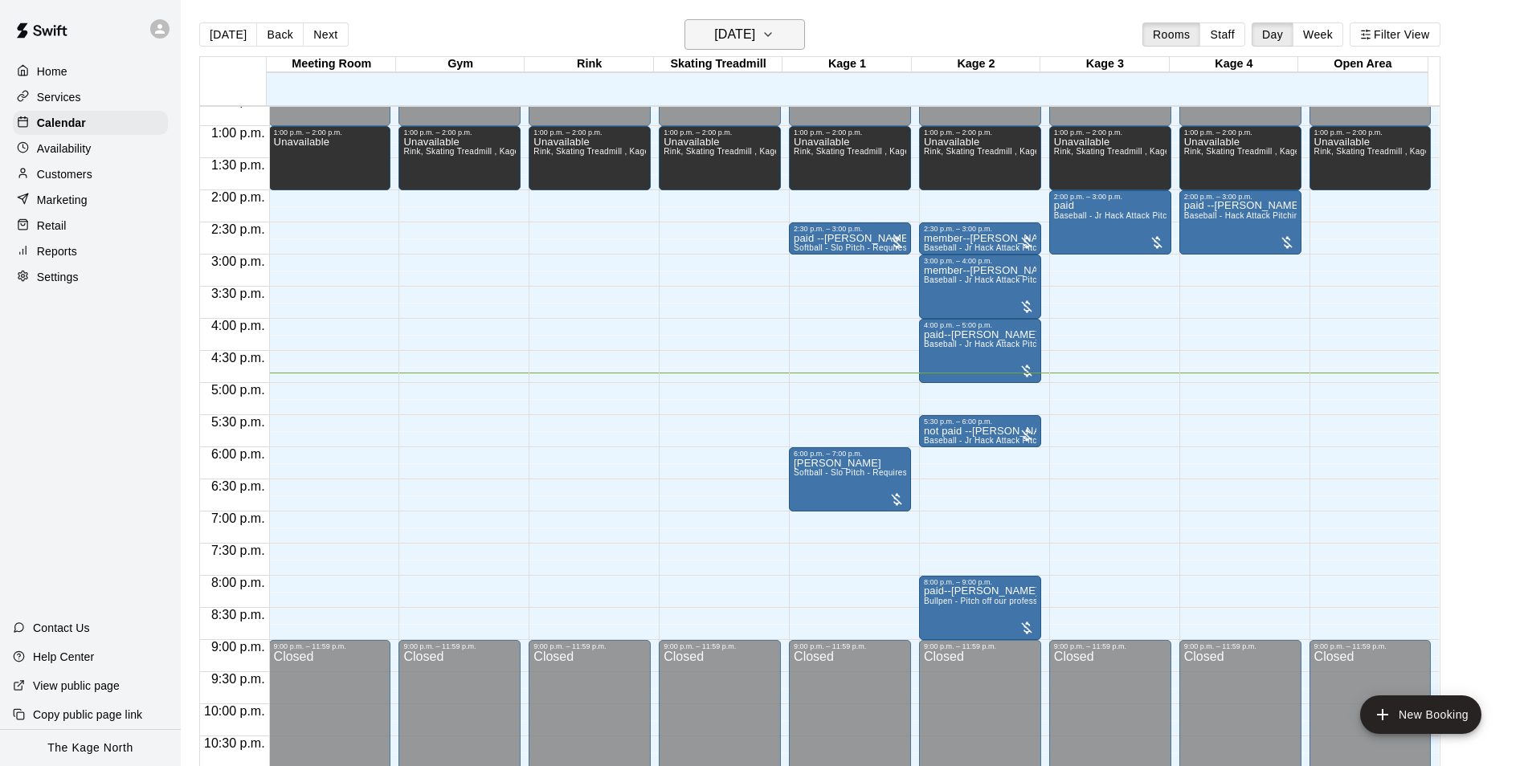
click at [748, 35] on h6 "[DATE]" at bounding box center [734, 34] width 41 height 22
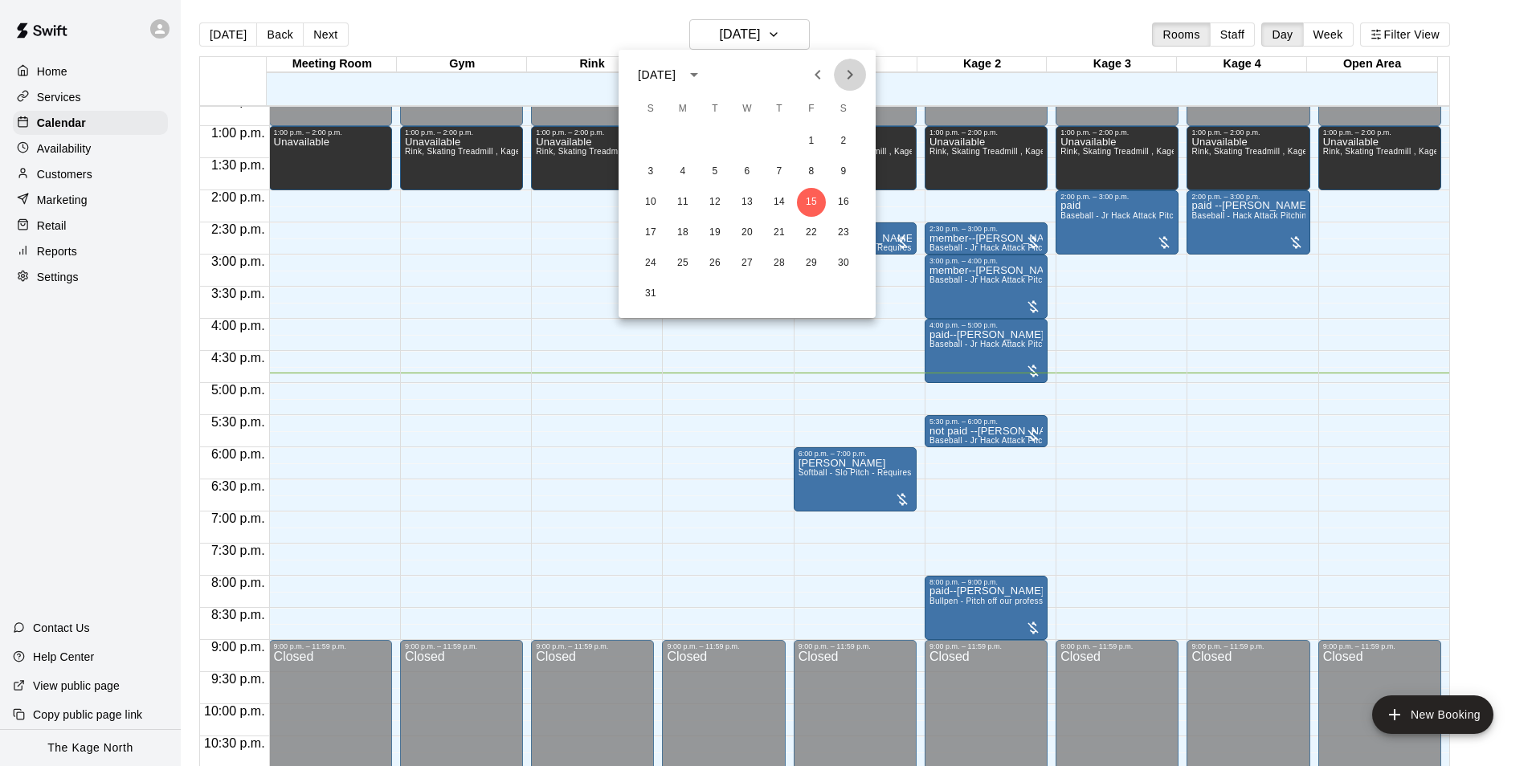
click at [855, 71] on icon "Next month" at bounding box center [849, 74] width 19 height 19
click at [680, 170] on button "8" at bounding box center [682, 171] width 29 height 29
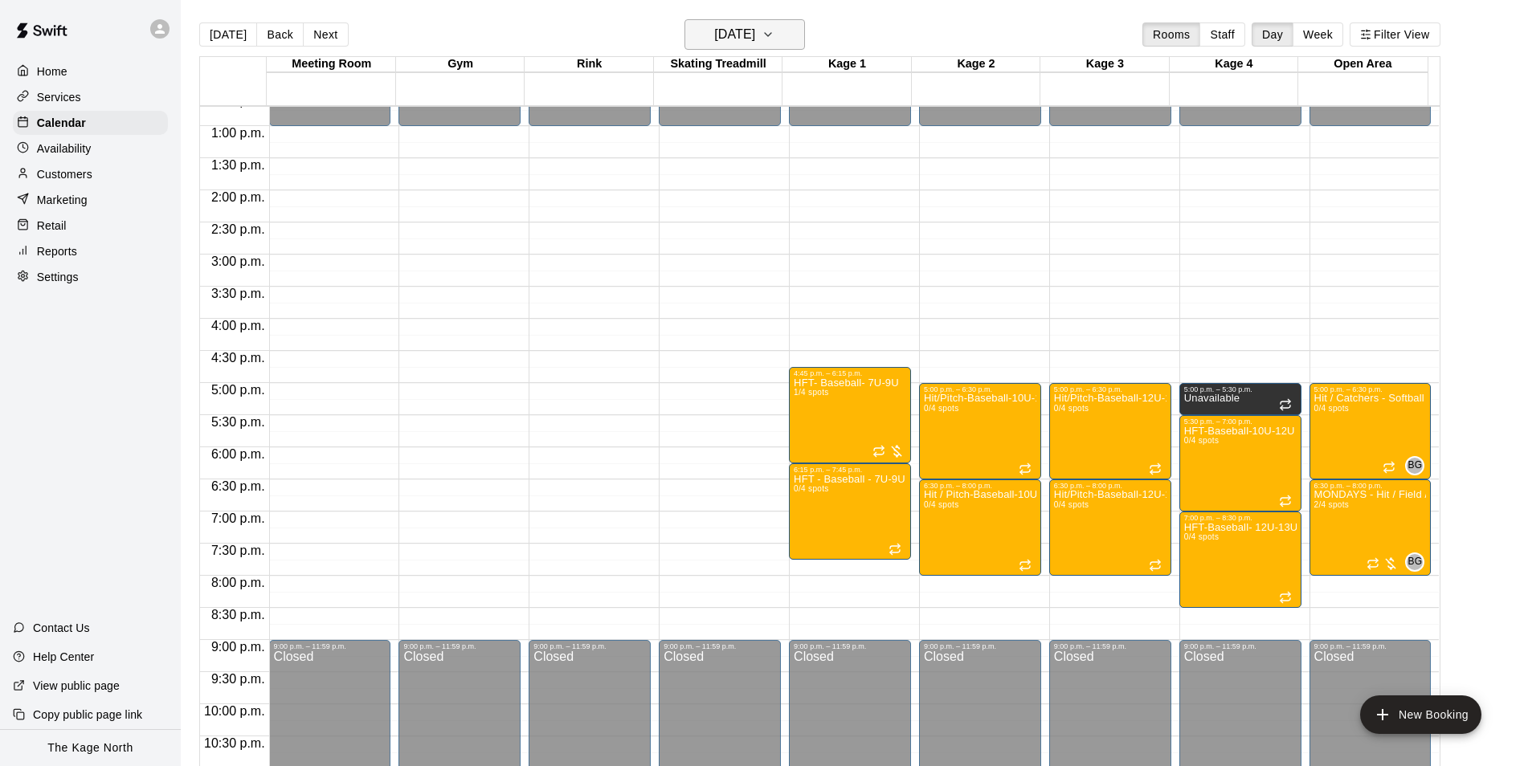
click at [752, 28] on h6 "[DATE]" at bounding box center [734, 34] width 41 height 22
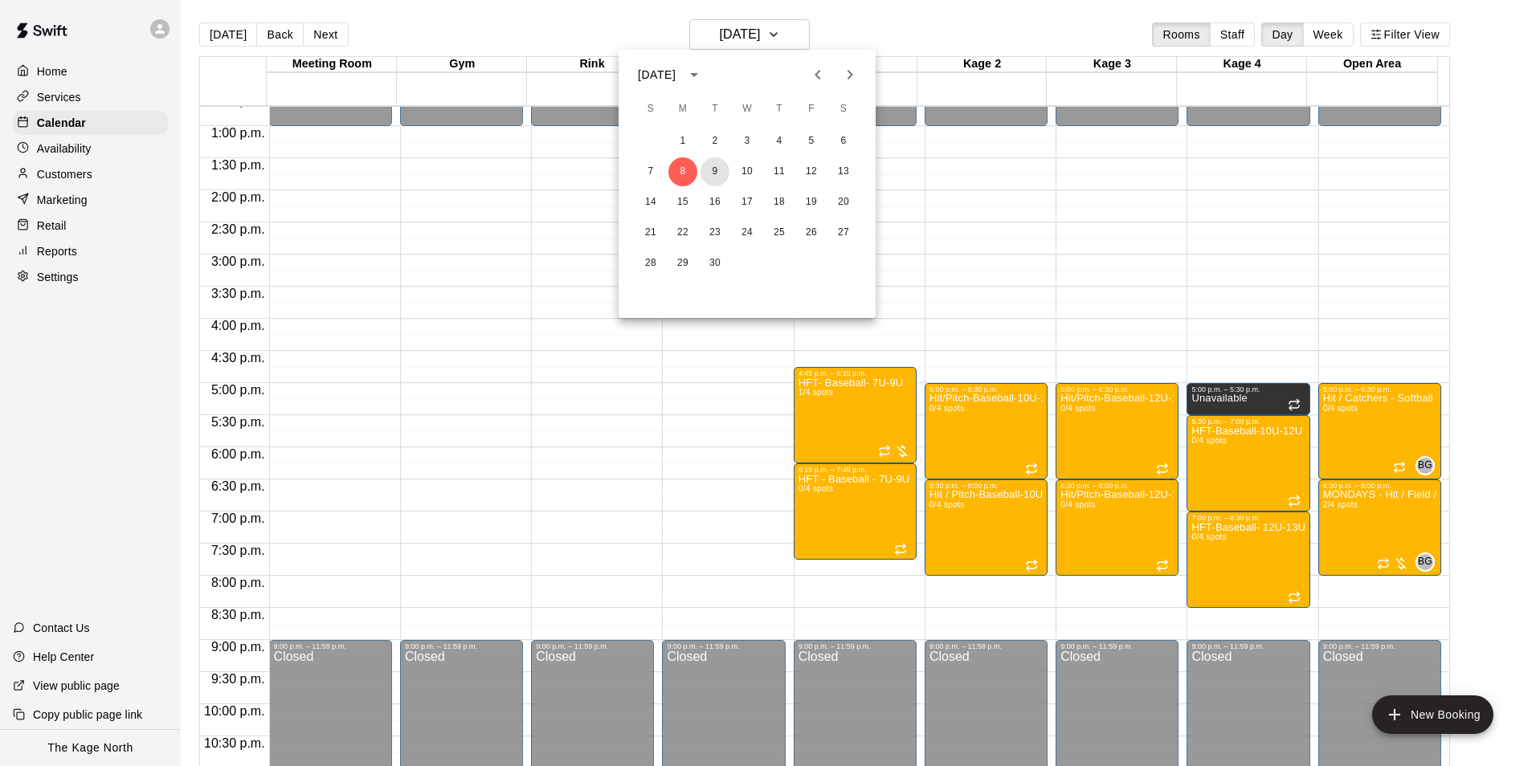
click at [716, 172] on button "9" at bounding box center [714, 171] width 29 height 29
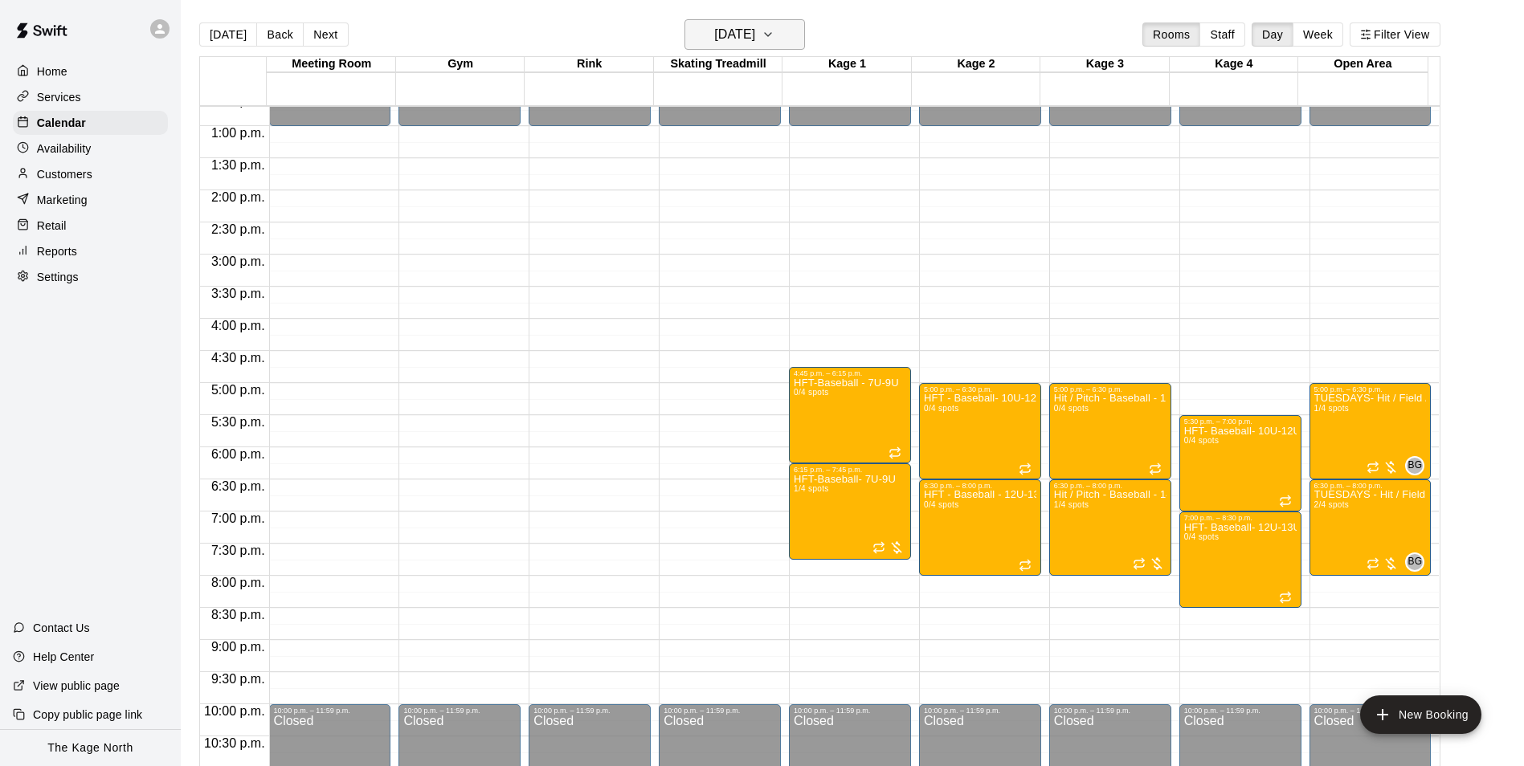
click at [750, 31] on h6 "[DATE]" at bounding box center [734, 34] width 41 height 22
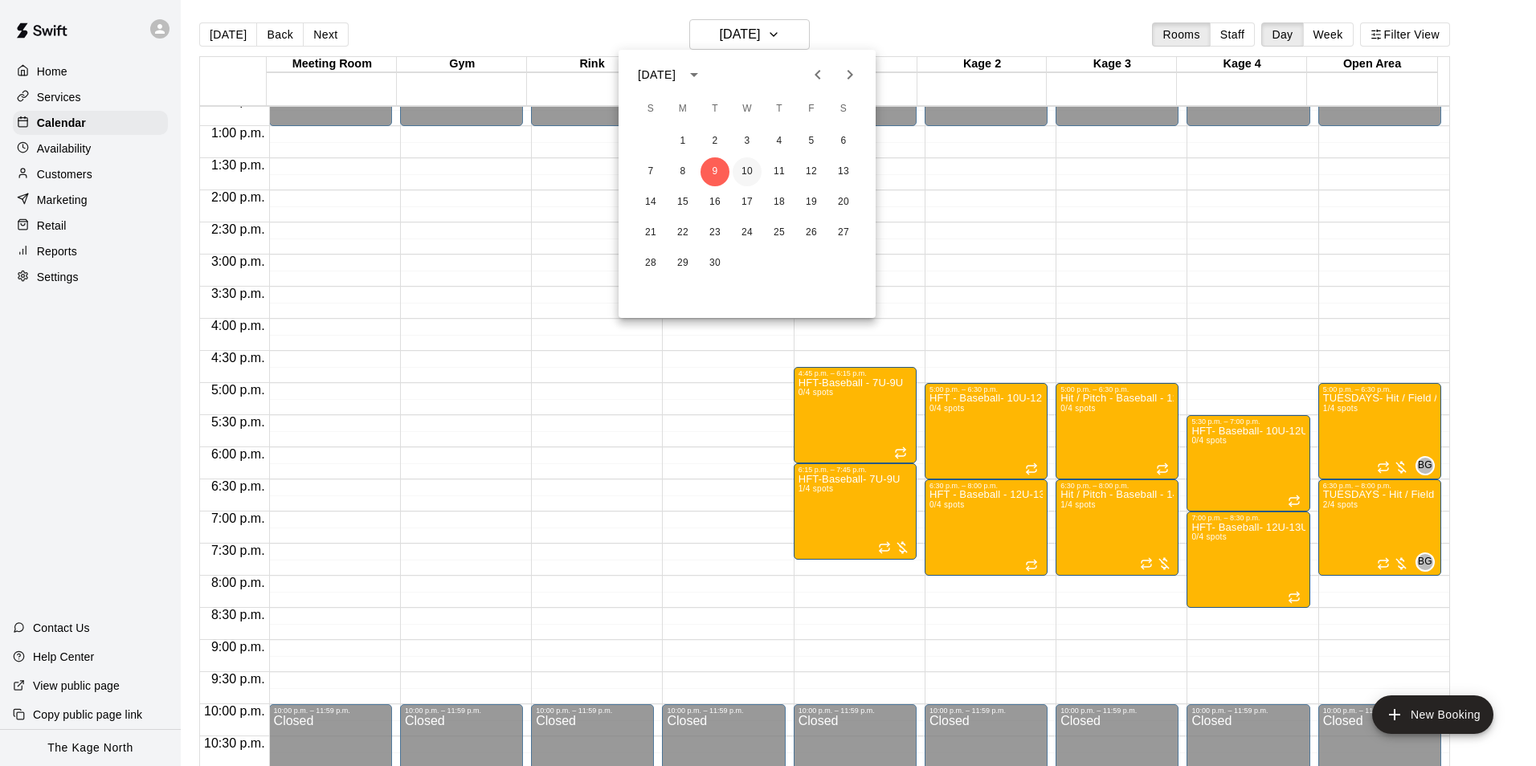
click at [744, 171] on button "10" at bounding box center [747, 171] width 29 height 29
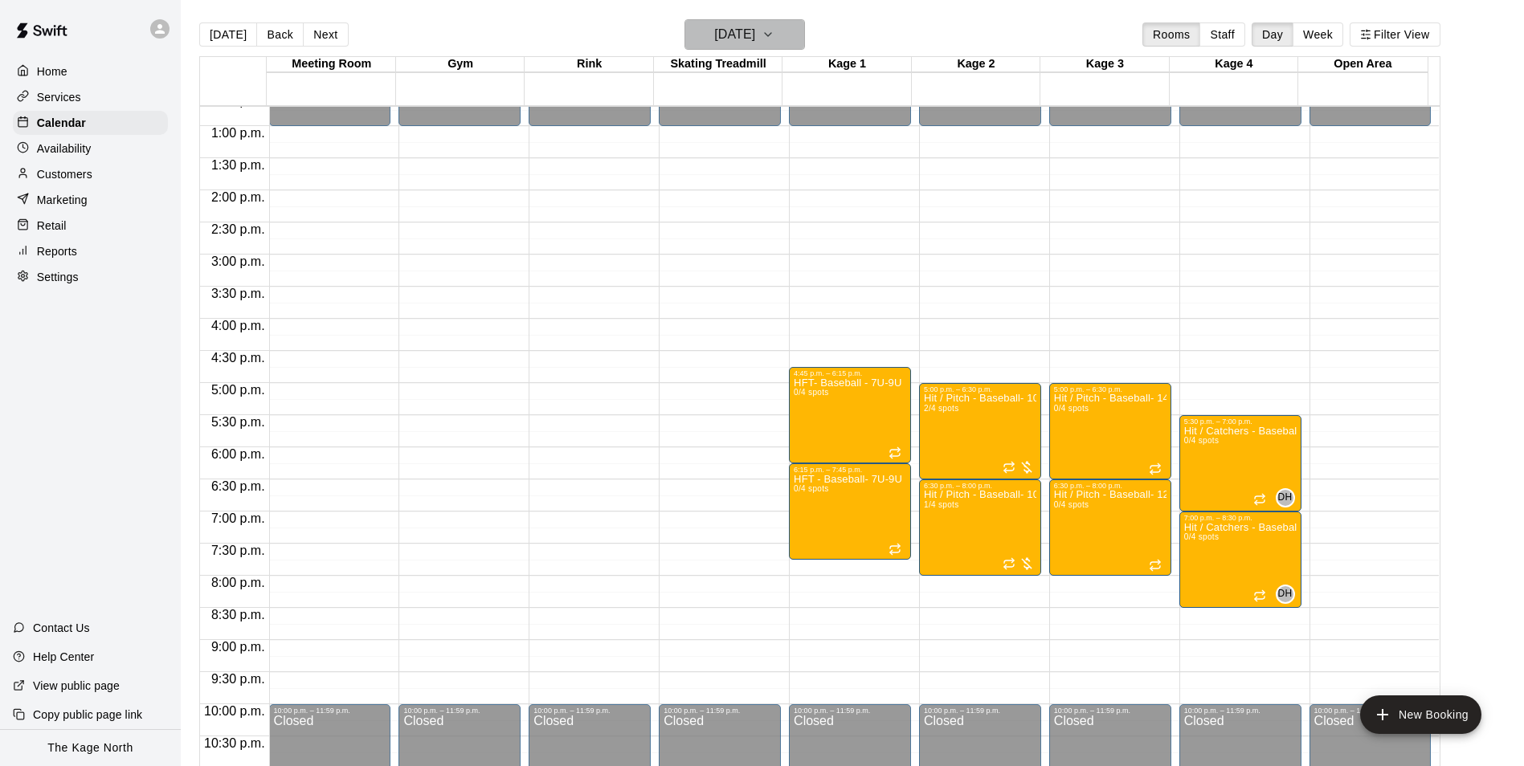
click at [755, 38] on h6 "[DATE]" at bounding box center [734, 34] width 41 height 22
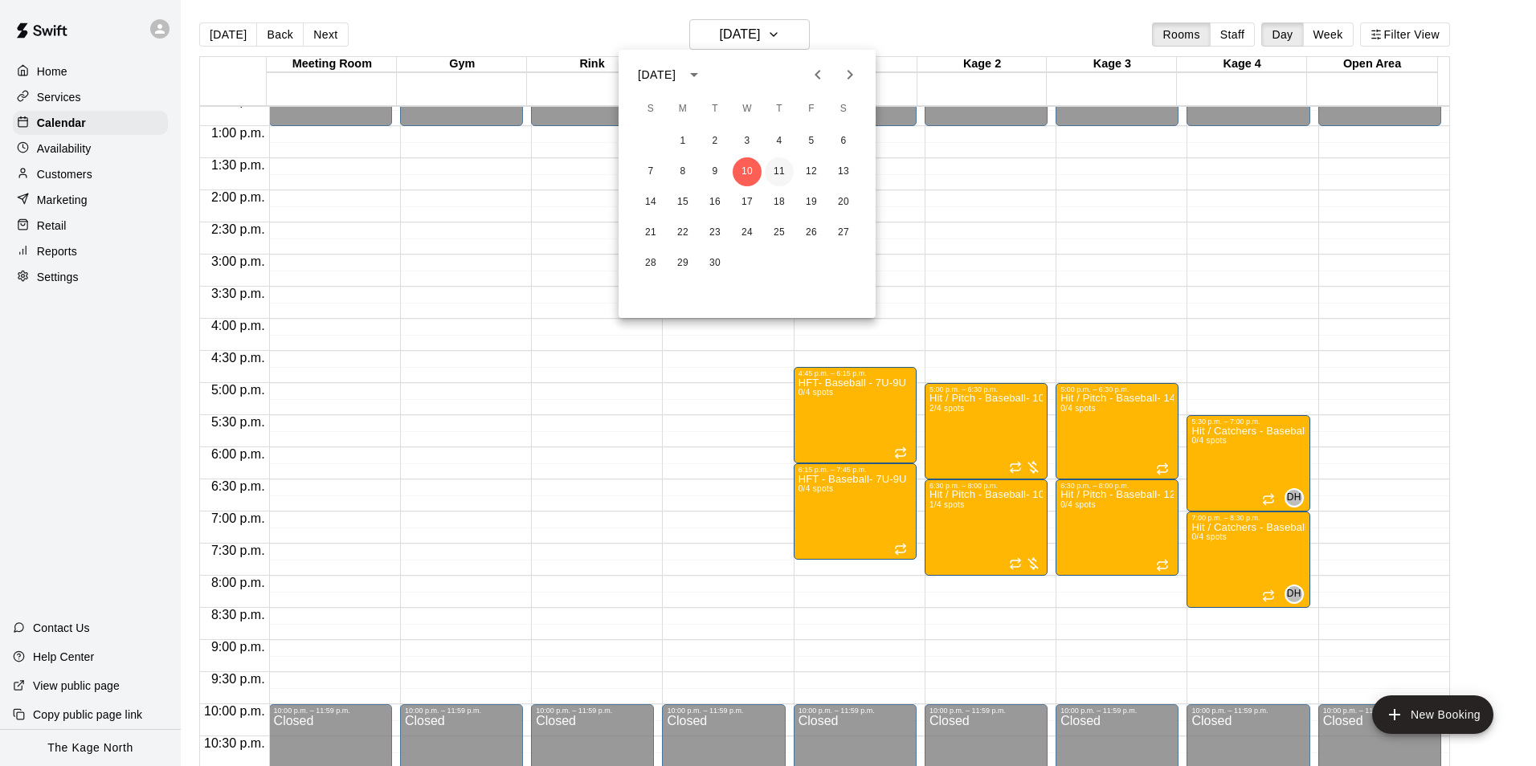
click at [778, 170] on button "11" at bounding box center [779, 171] width 29 height 29
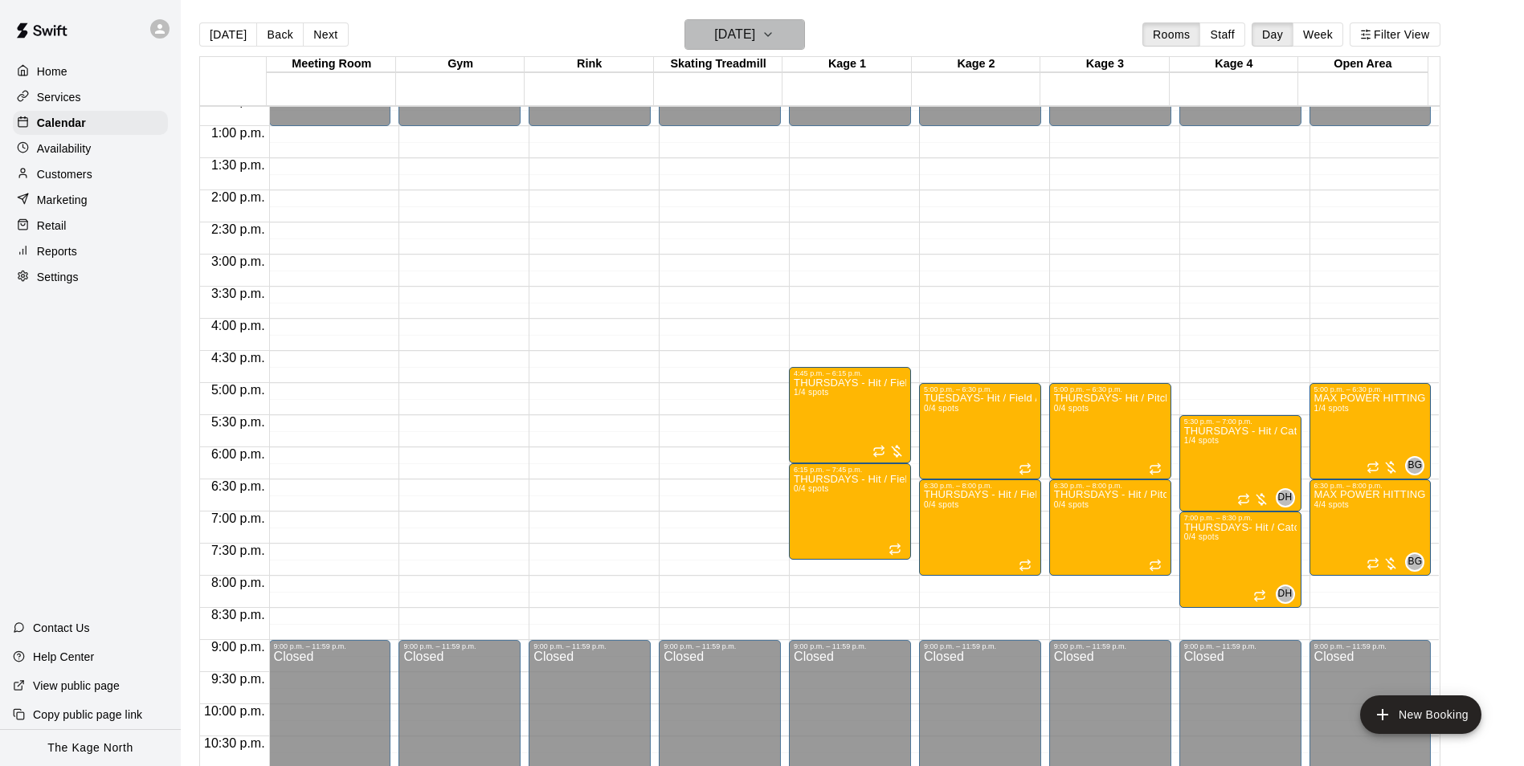
click at [755, 39] on h6 "[DATE]" at bounding box center [734, 34] width 41 height 22
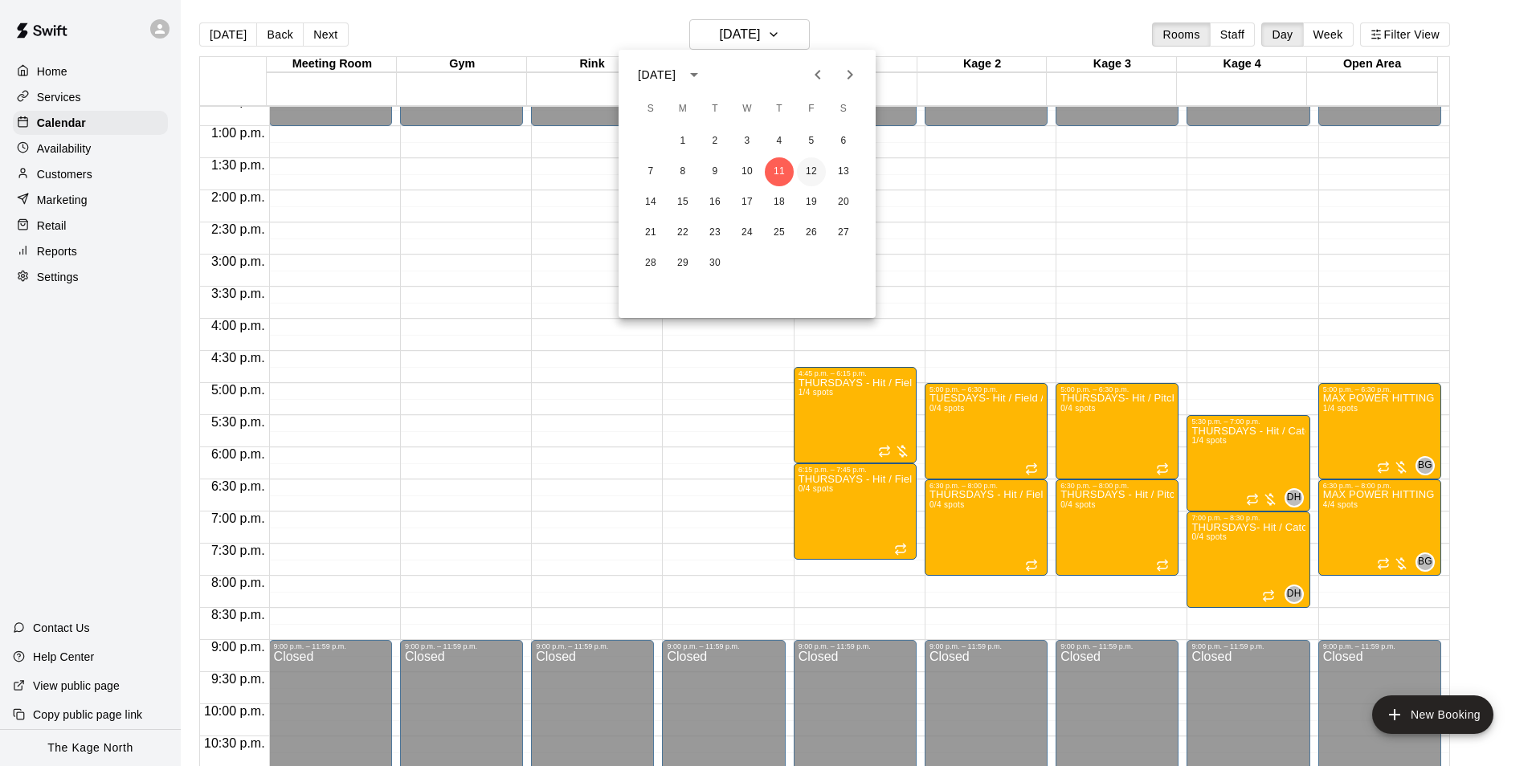
click at [812, 165] on button "12" at bounding box center [811, 171] width 29 height 29
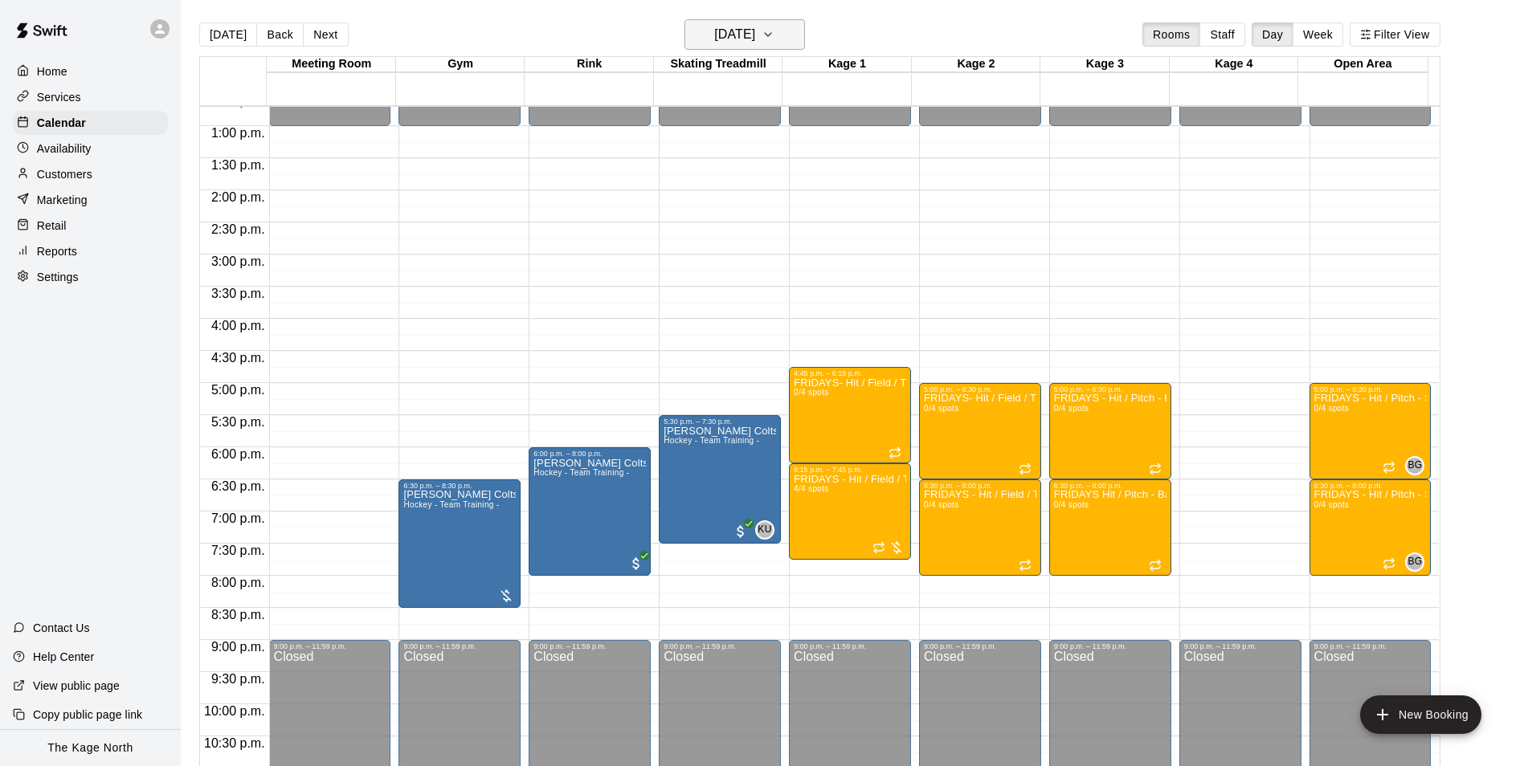
click at [755, 41] on h6 "[DATE]" at bounding box center [734, 34] width 41 height 22
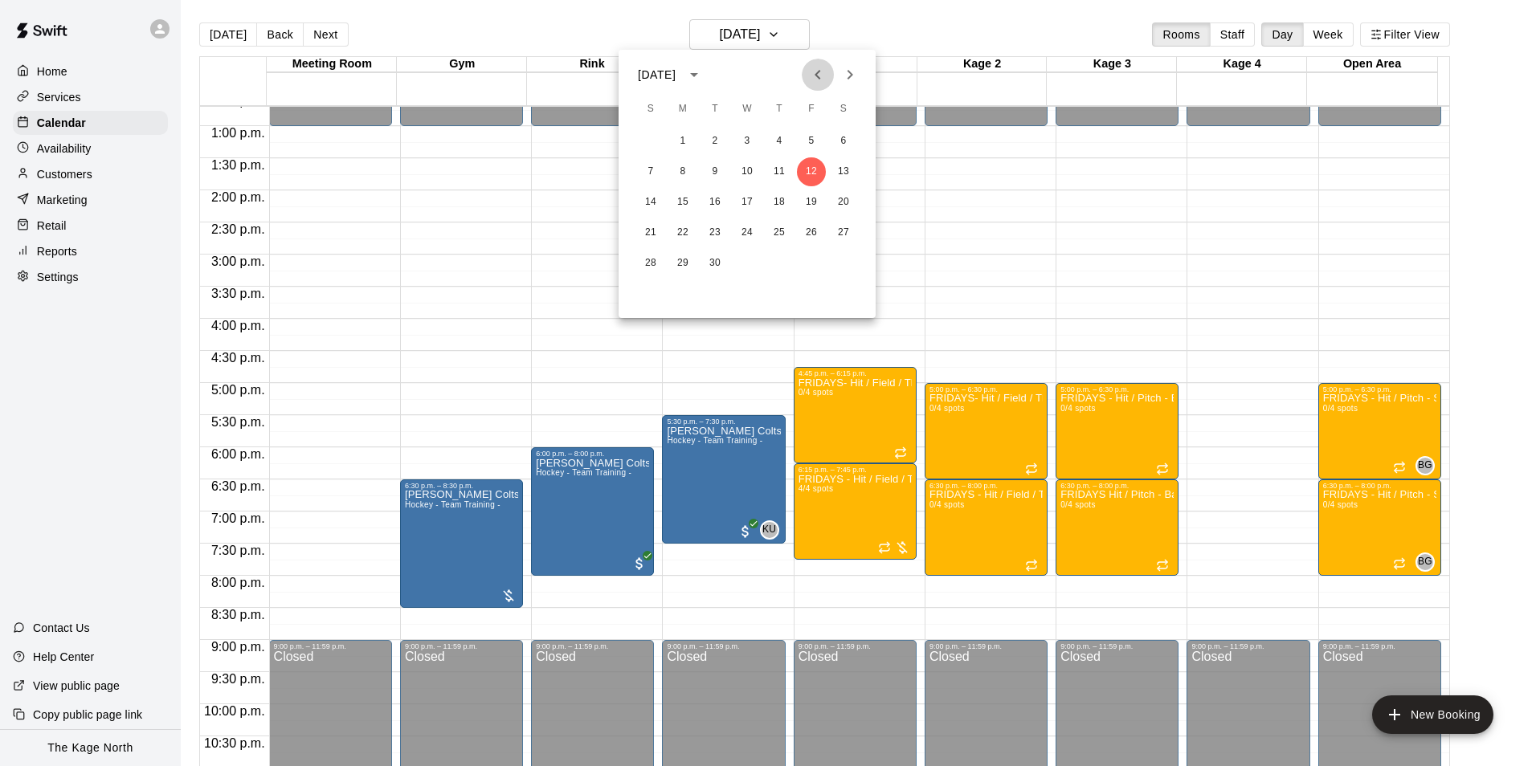
click at [819, 80] on icon "Previous month" at bounding box center [817, 75] width 6 height 10
click at [813, 196] on button "15" at bounding box center [811, 202] width 29 height 29
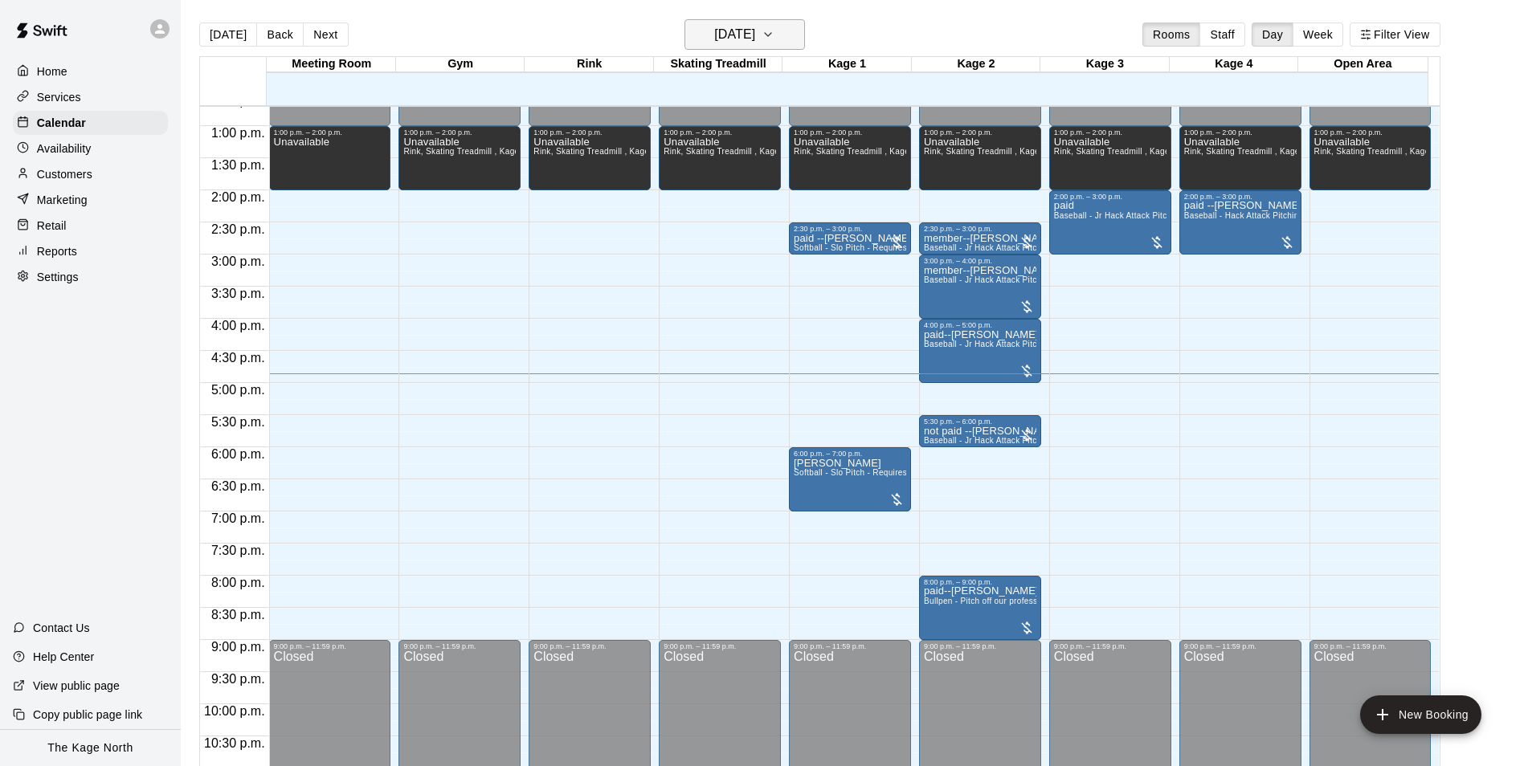
click at [755, 31] on h6 "[DATE]" at bounding box center [734, 34] width 41 height 22
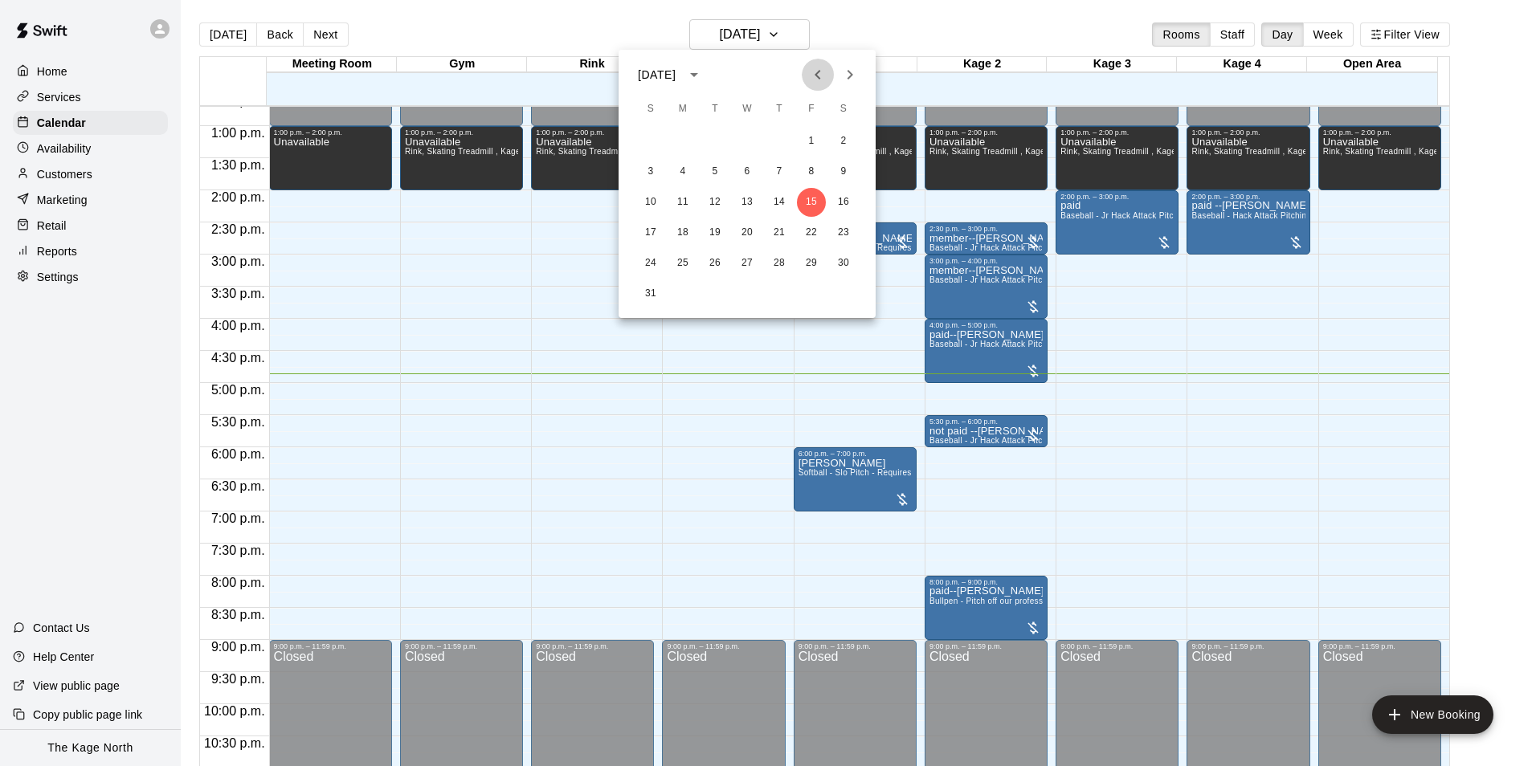
click at [824, 79] on icon "Previous month" at bounding box center [817, 74] width 19 height 19
click at [882, 19] on div at bounding box center [768, 383] width 1536 height 766
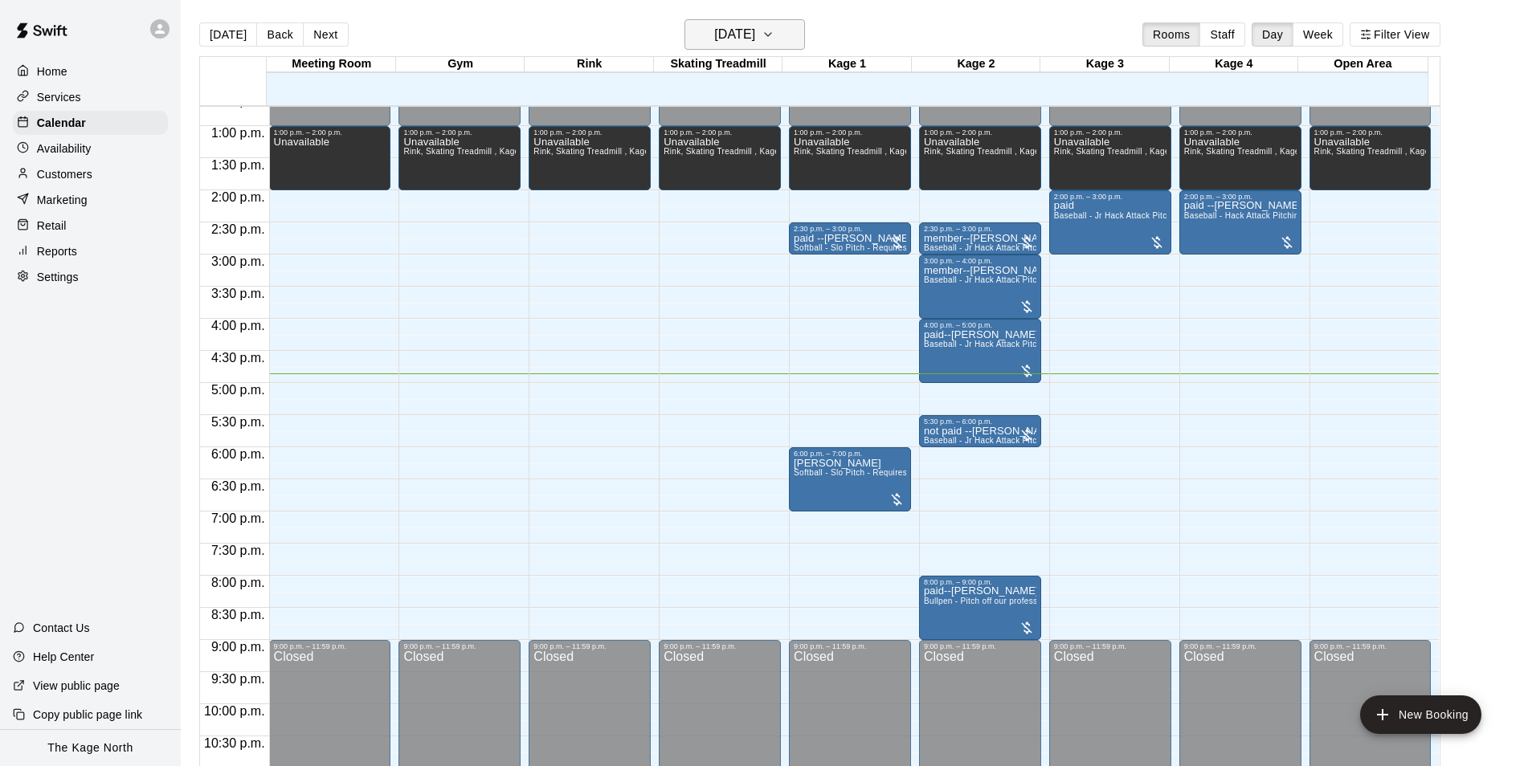
click at [755, 28] on h6 "[DATE]" at bounding box center [734, 34] width 41 height 22
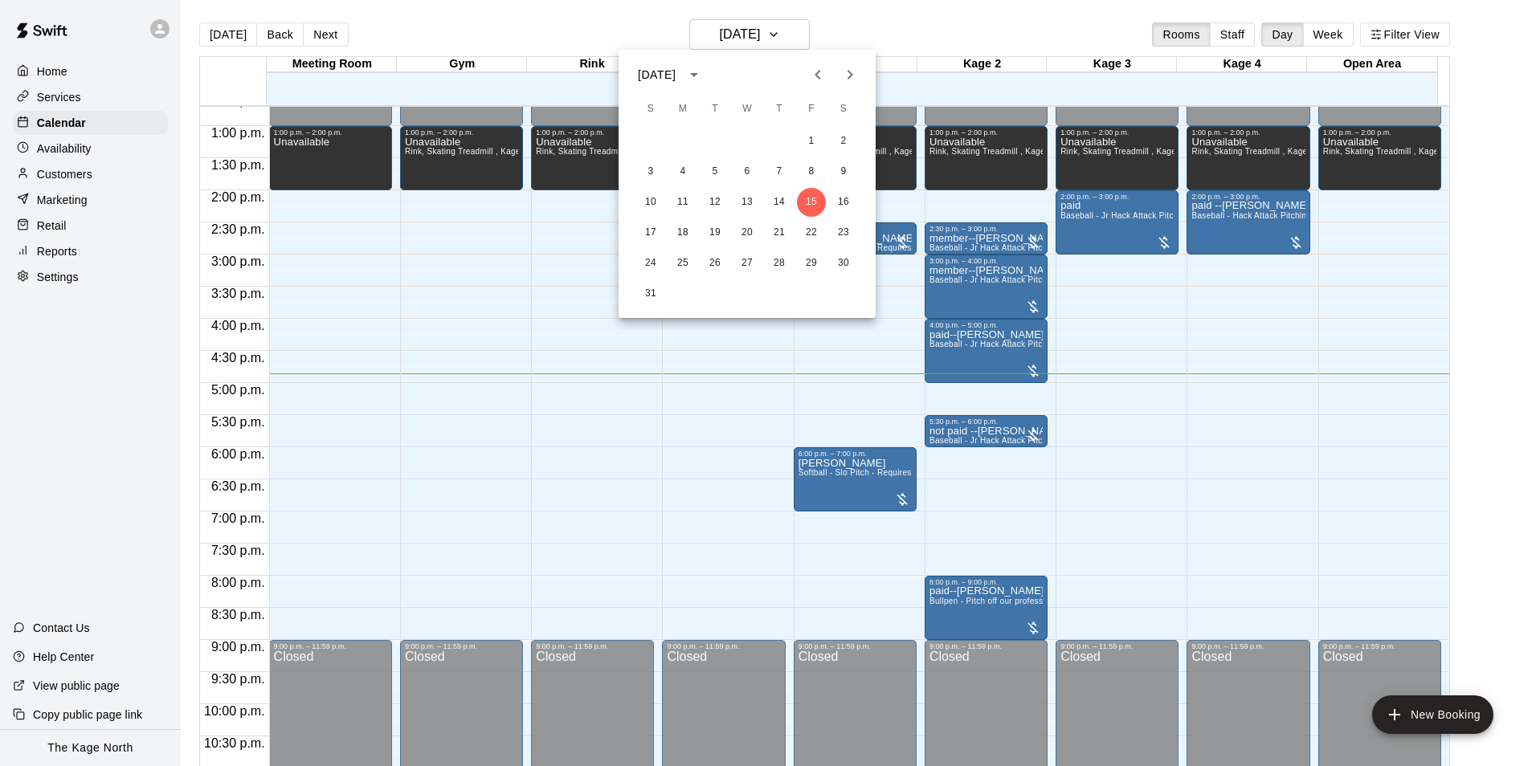
click at [844, 67] on icon "Next month" at bounding box center [849, 74] width 19 height 19
click at [809, 139] on button "5" at bounding box center [811, 141] width 29 height 29
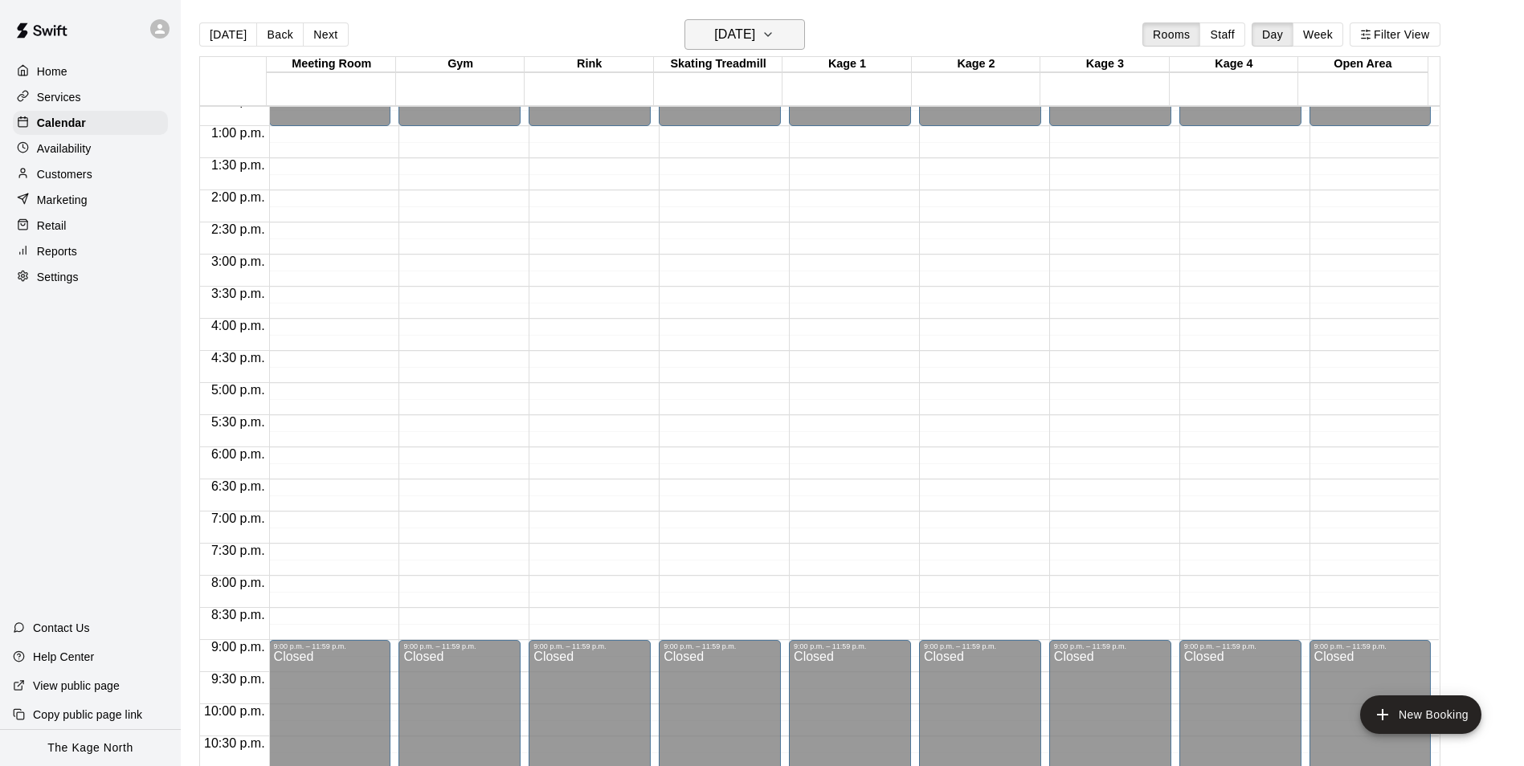
click at [755, 27] on h6 "[DATE]" at bounding box center [734, 34] width 41 height 22
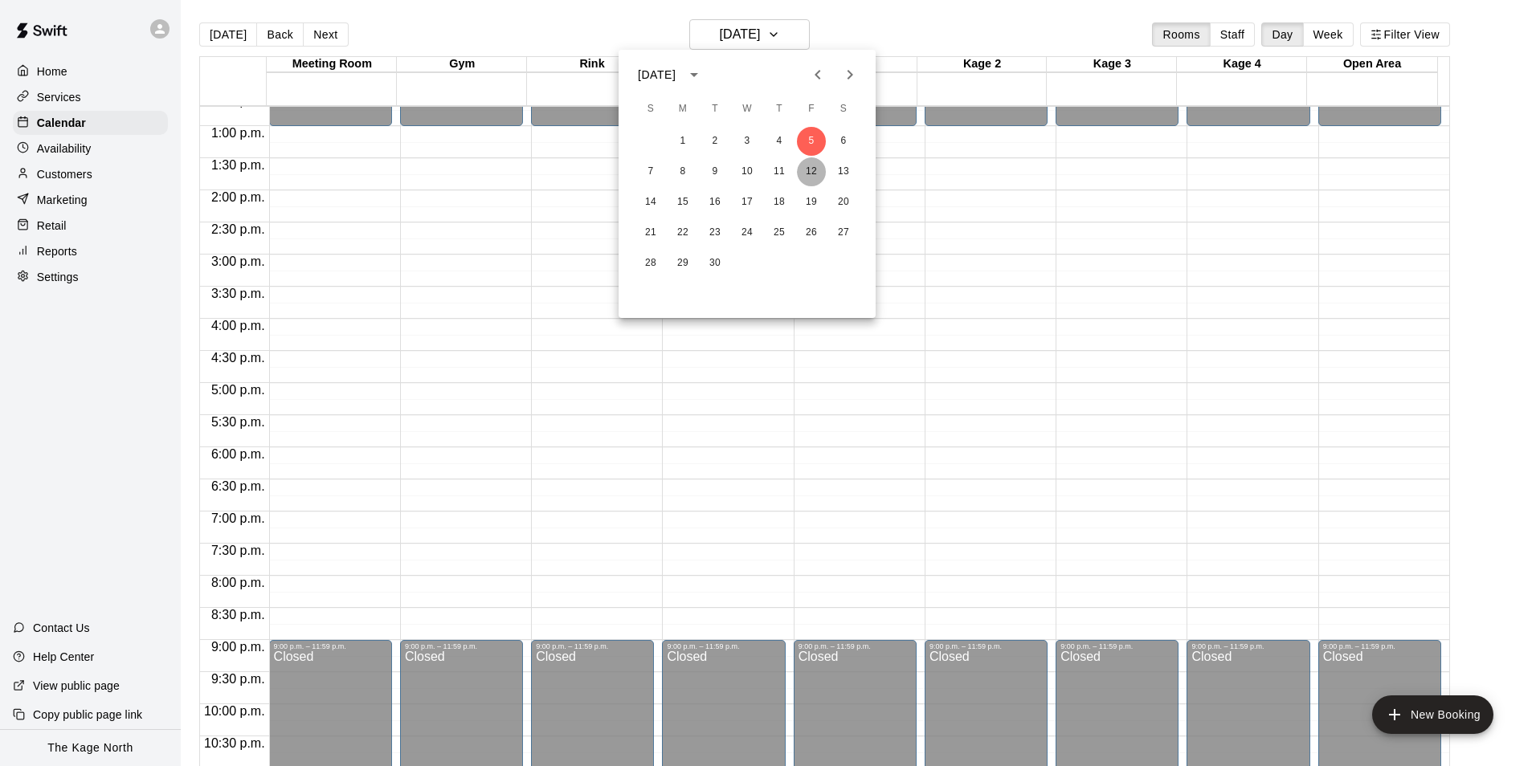
click at [805, 169] on button "12" at bounding box center [811, 171] width 29 height 29
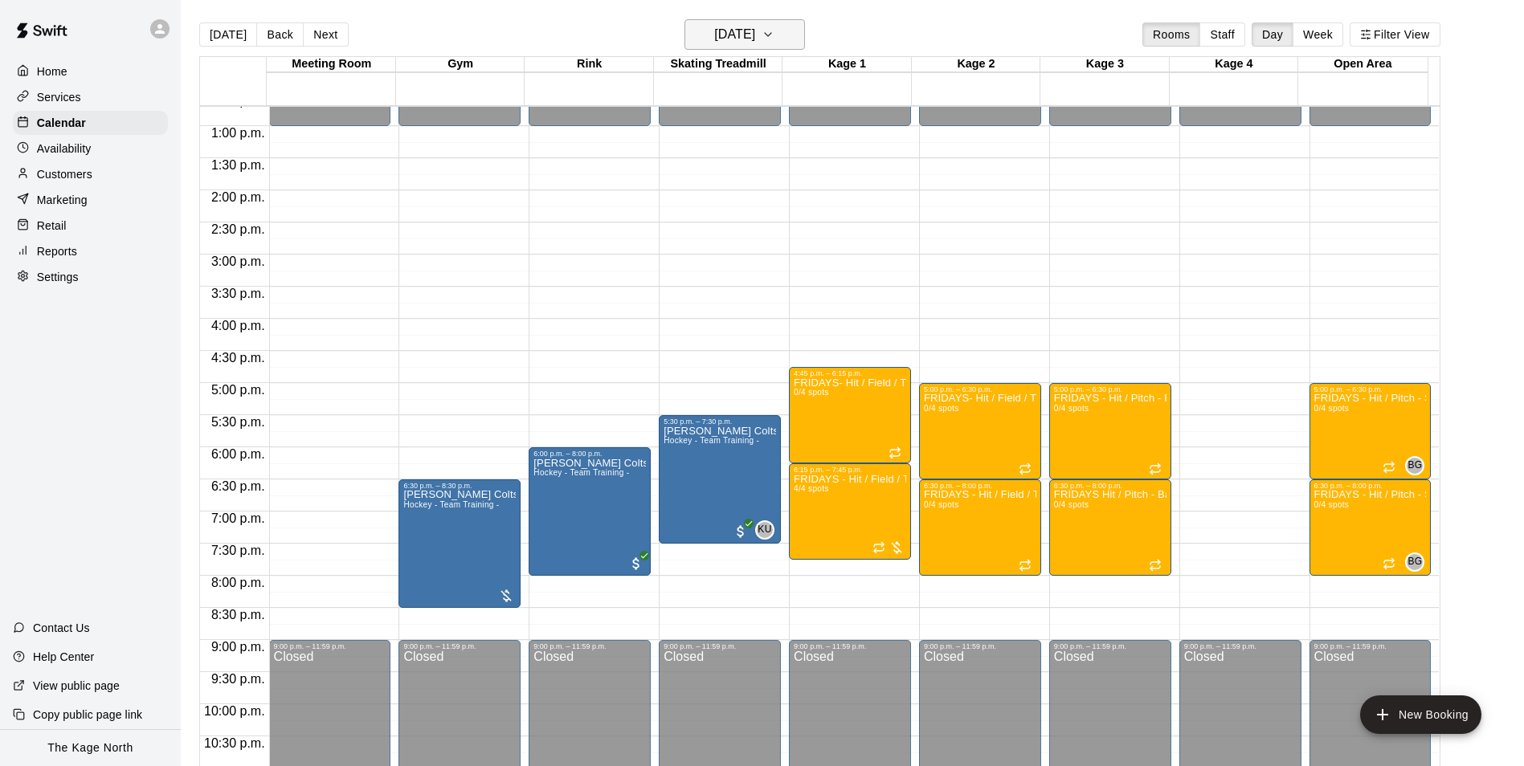
click at [780, 40] on button "[DATE]" at bounding box center [744, 34] width 120 height 31
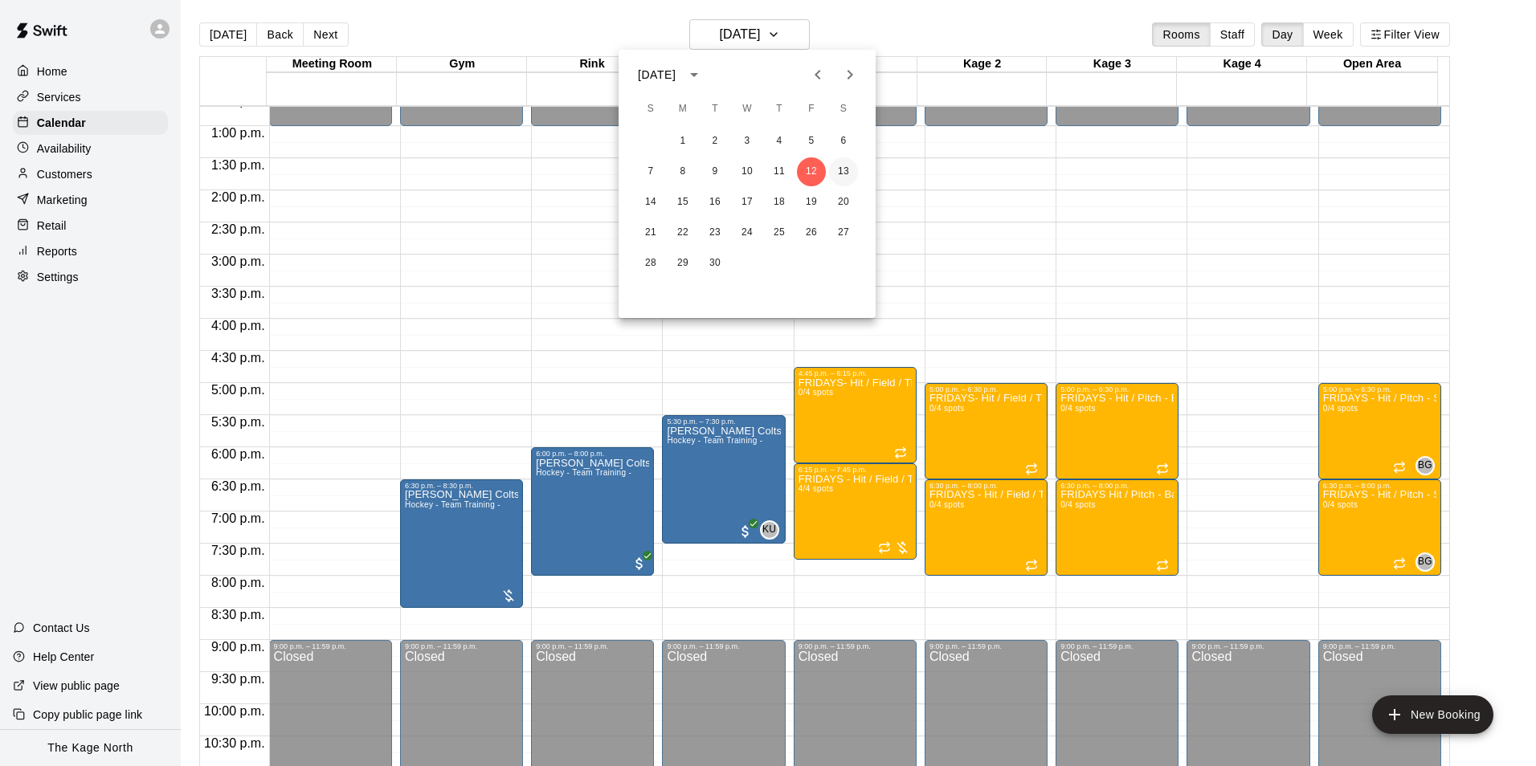
click at [836, 169] on button "13" at bounding box center [843, 171] width 29 height 29
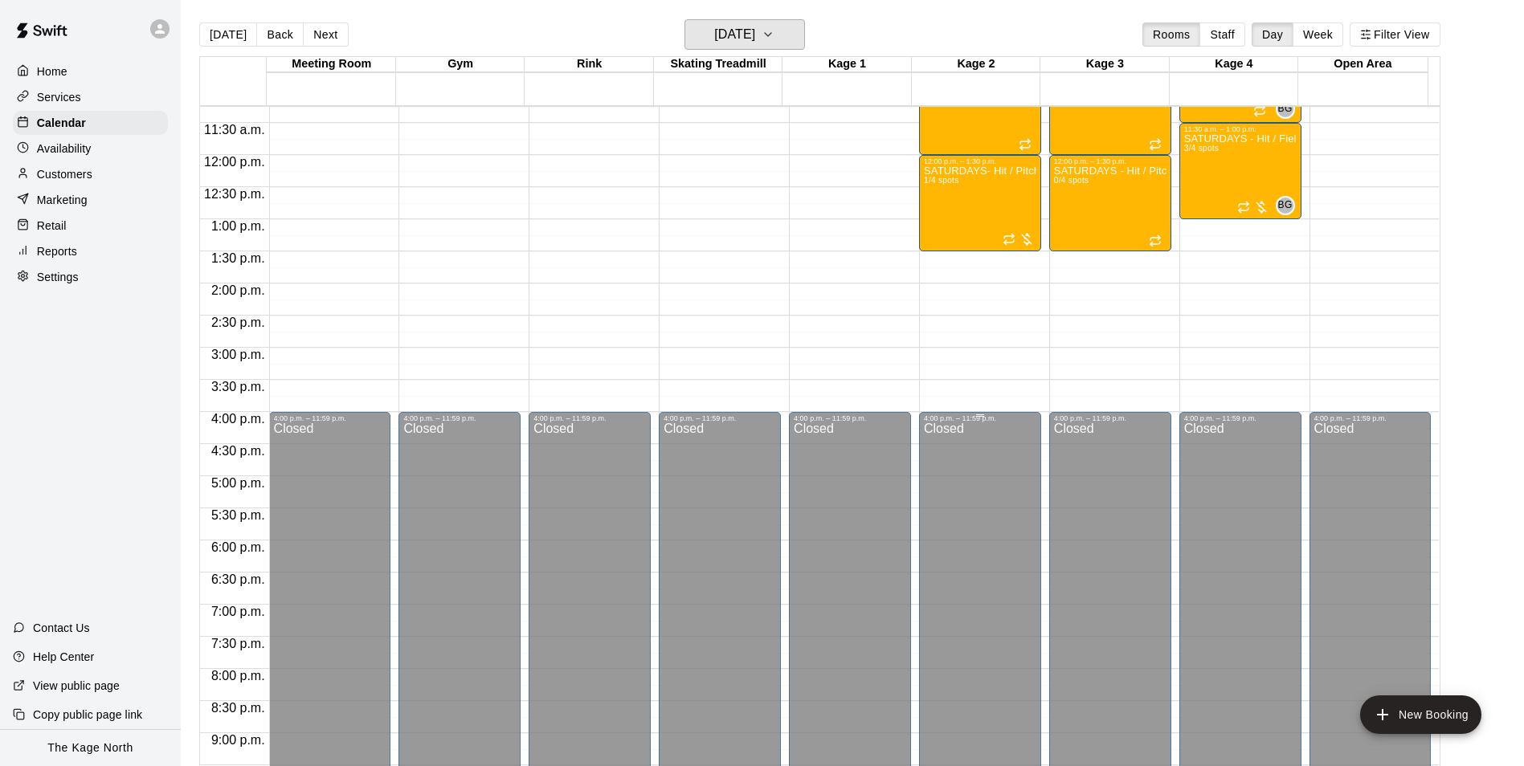
scroll to position [575, 0]
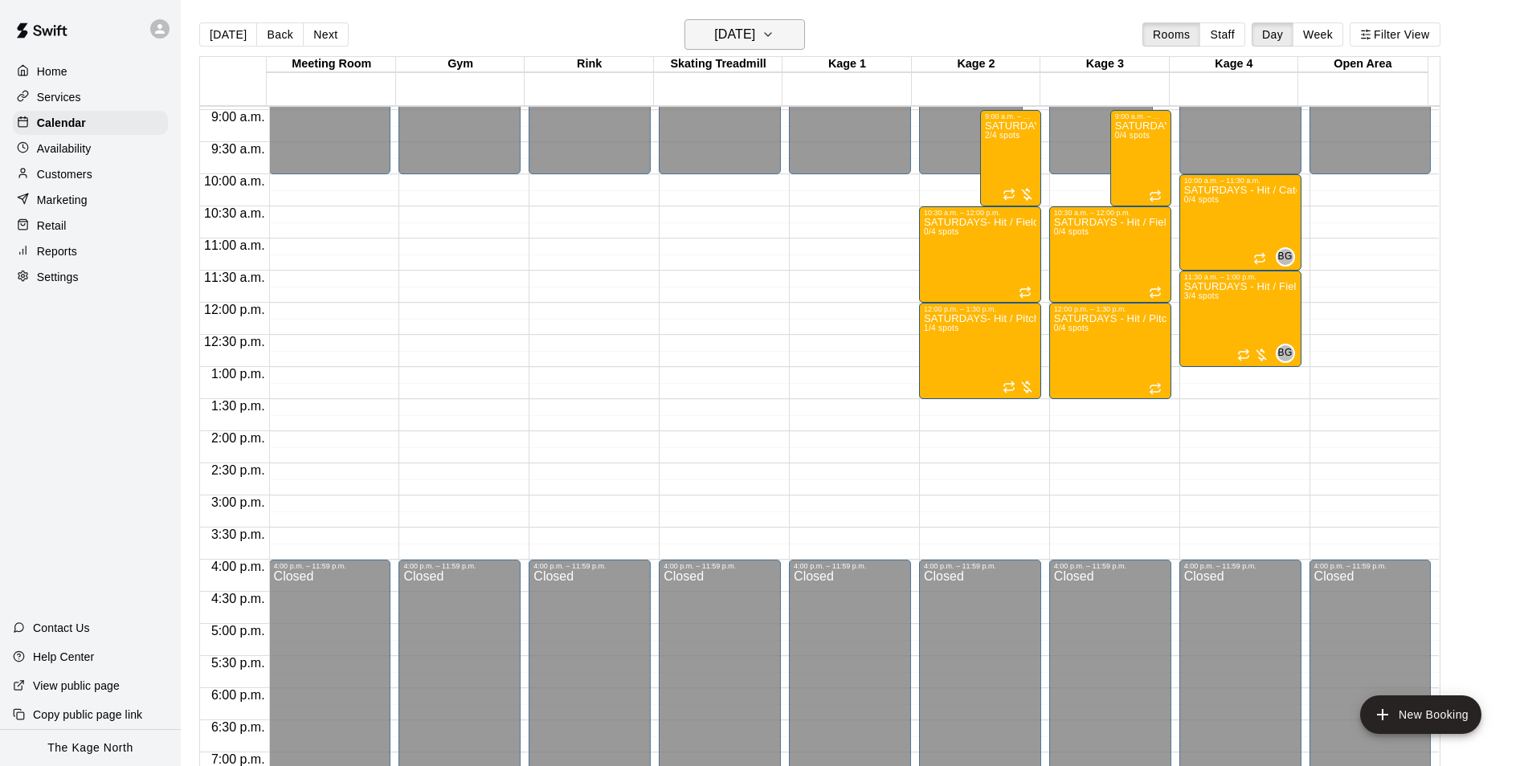
click at [755, 29] on h6 "[DATE]" at bounding box center [734, 34] width 41 height 22
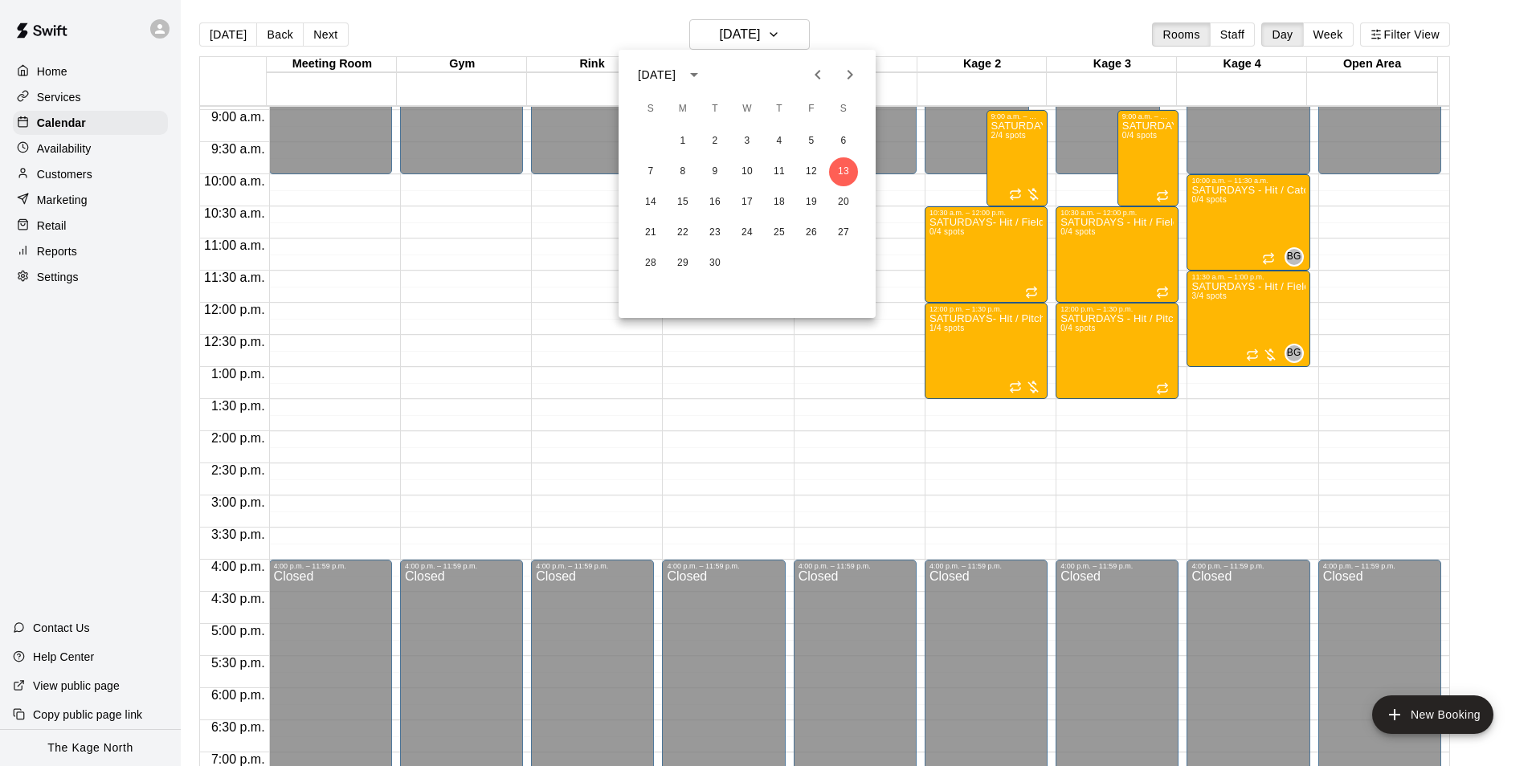
click at [835, 25] on div at bounding box center [768, 383] width 1536 height 766
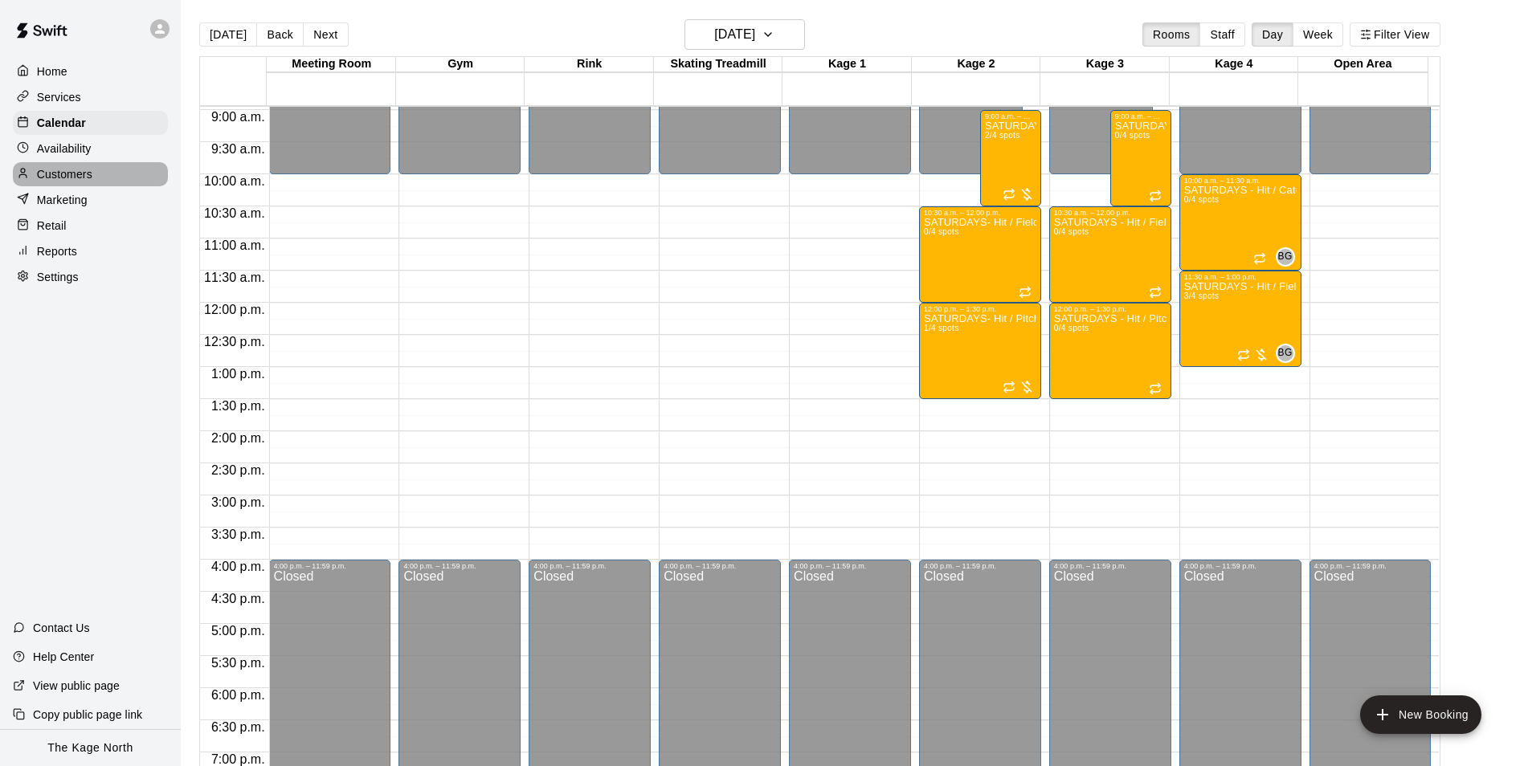
drag, startPoint x: 71, startPoint y: 172, endPoint x: 94, endPoint y: 176, distance: 22.8
click at [71, 172] on p "Customers" at bounding box center [64, 174] width 55 height 16
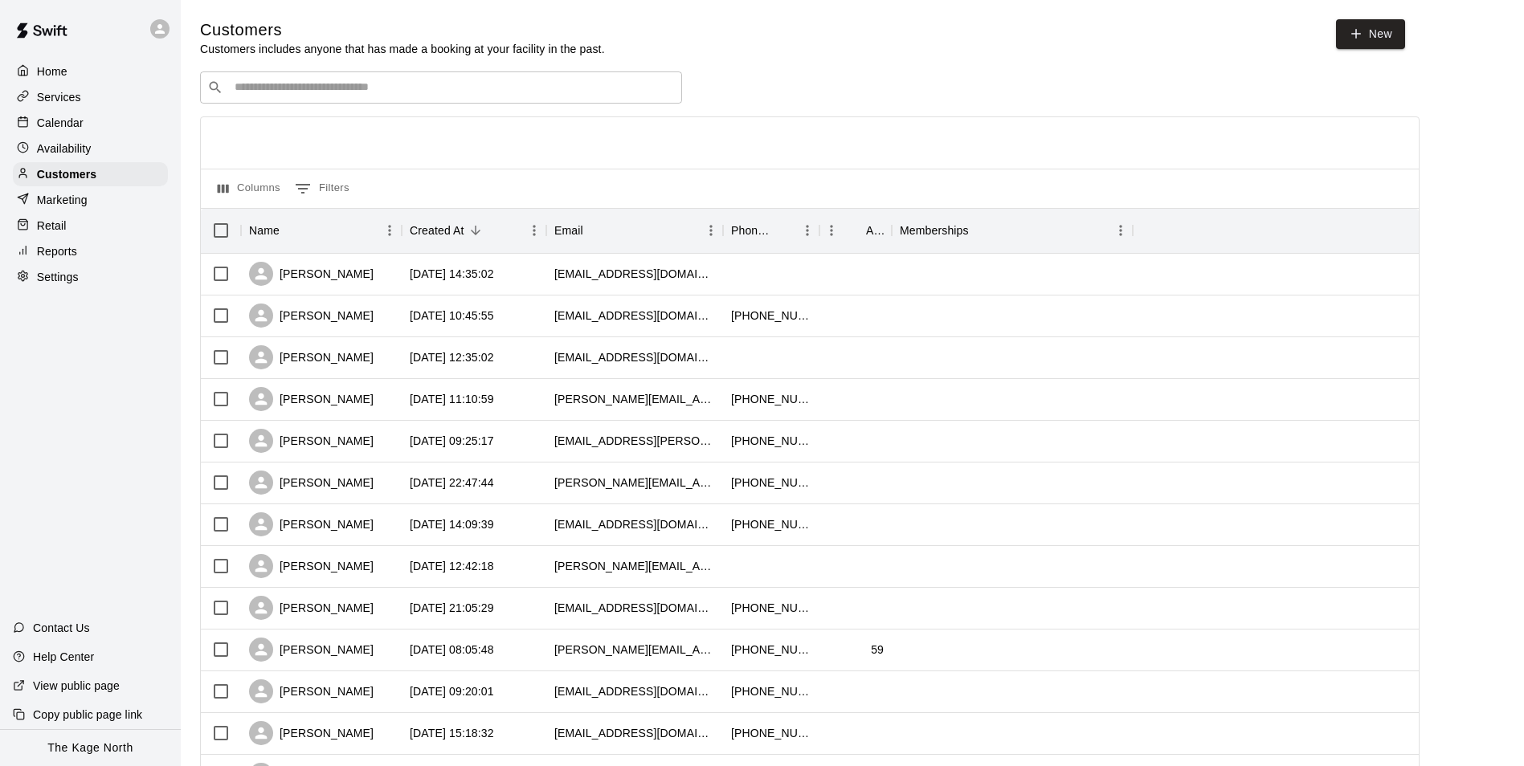
click at [51, 65] on p "Home" at bounding box center [52, 71] width 31 height 16
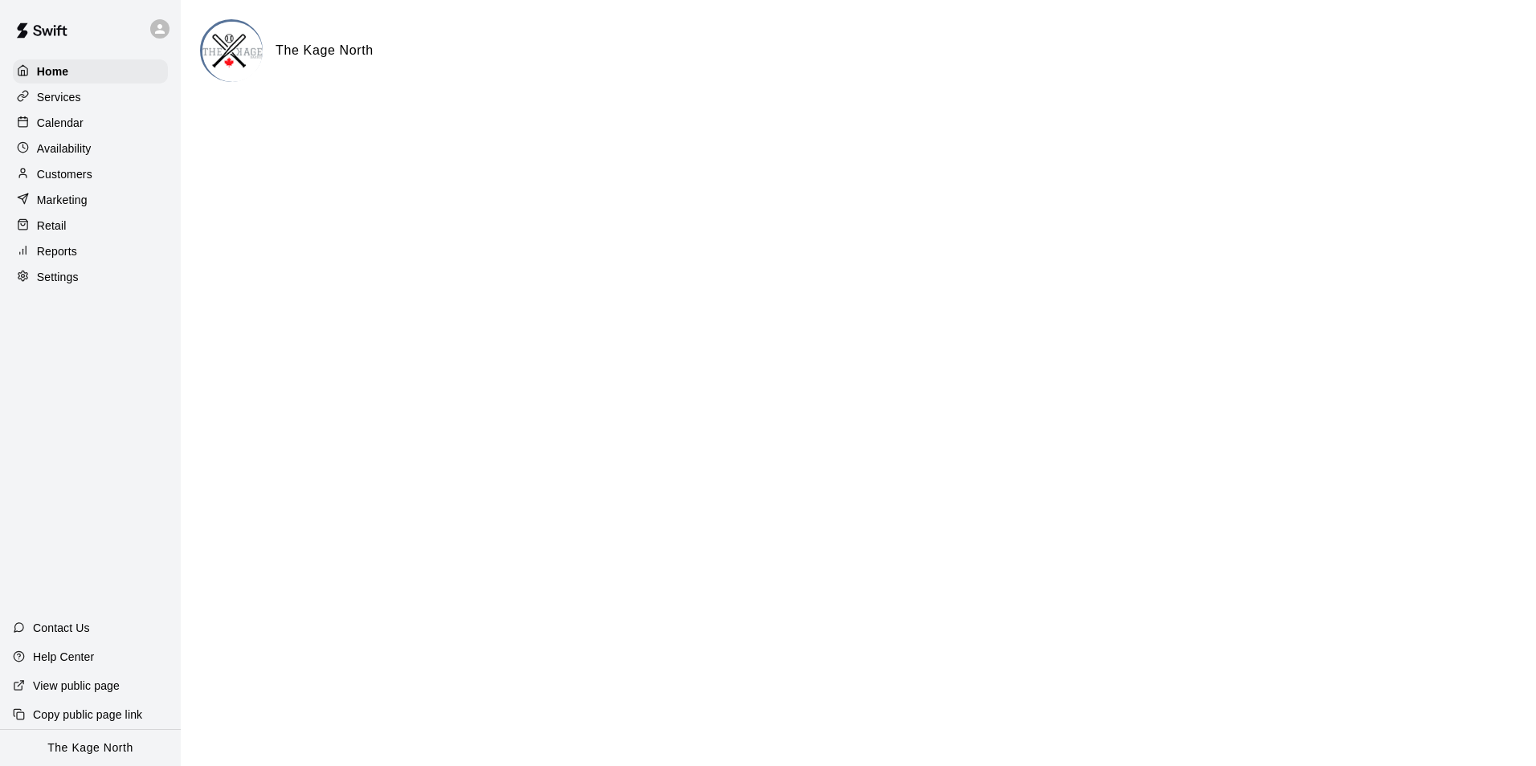
click at [59, 124] on p "Calendar" at bounding box center [60, 123] width 47 height 16
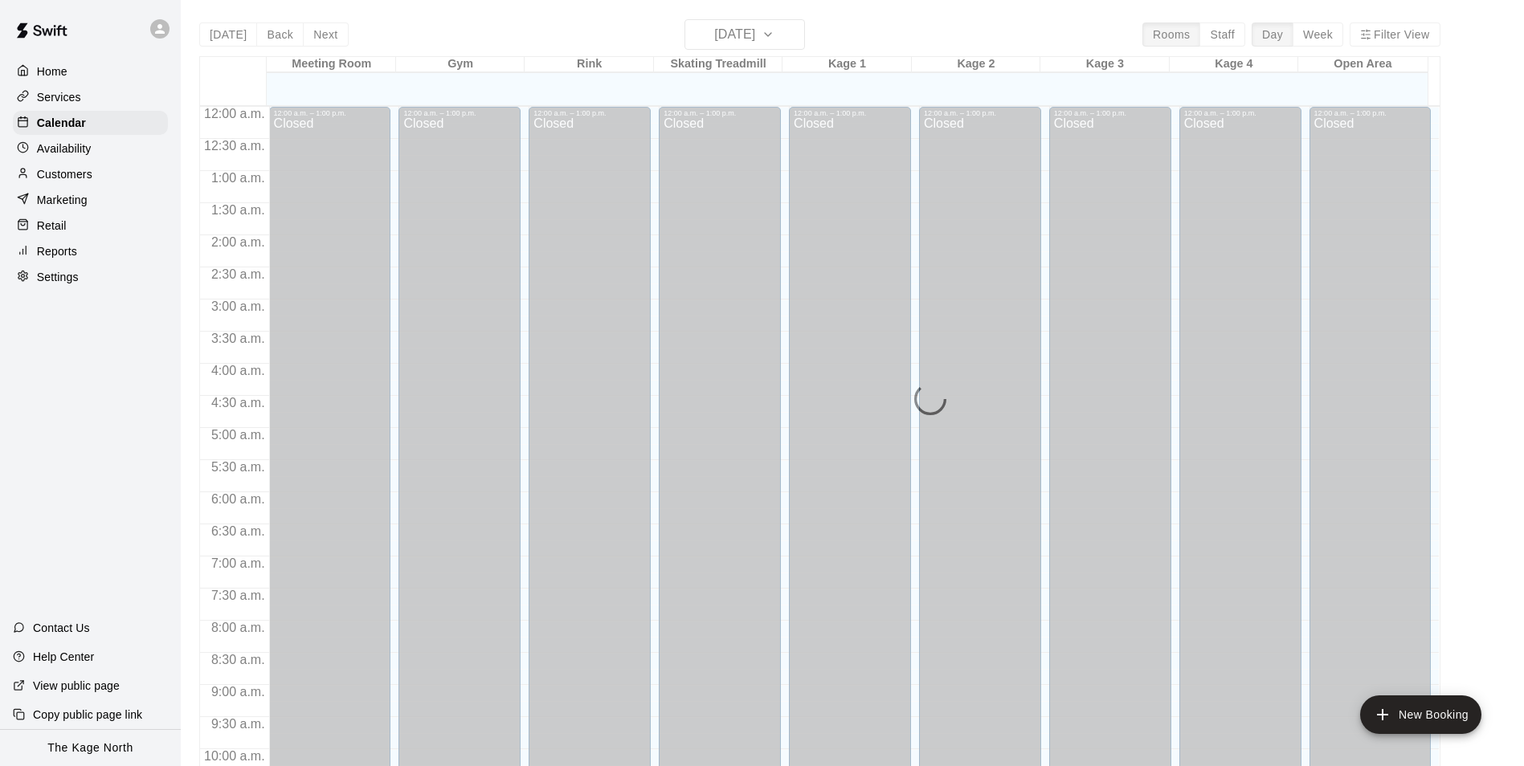
scroll to position [816, 0]
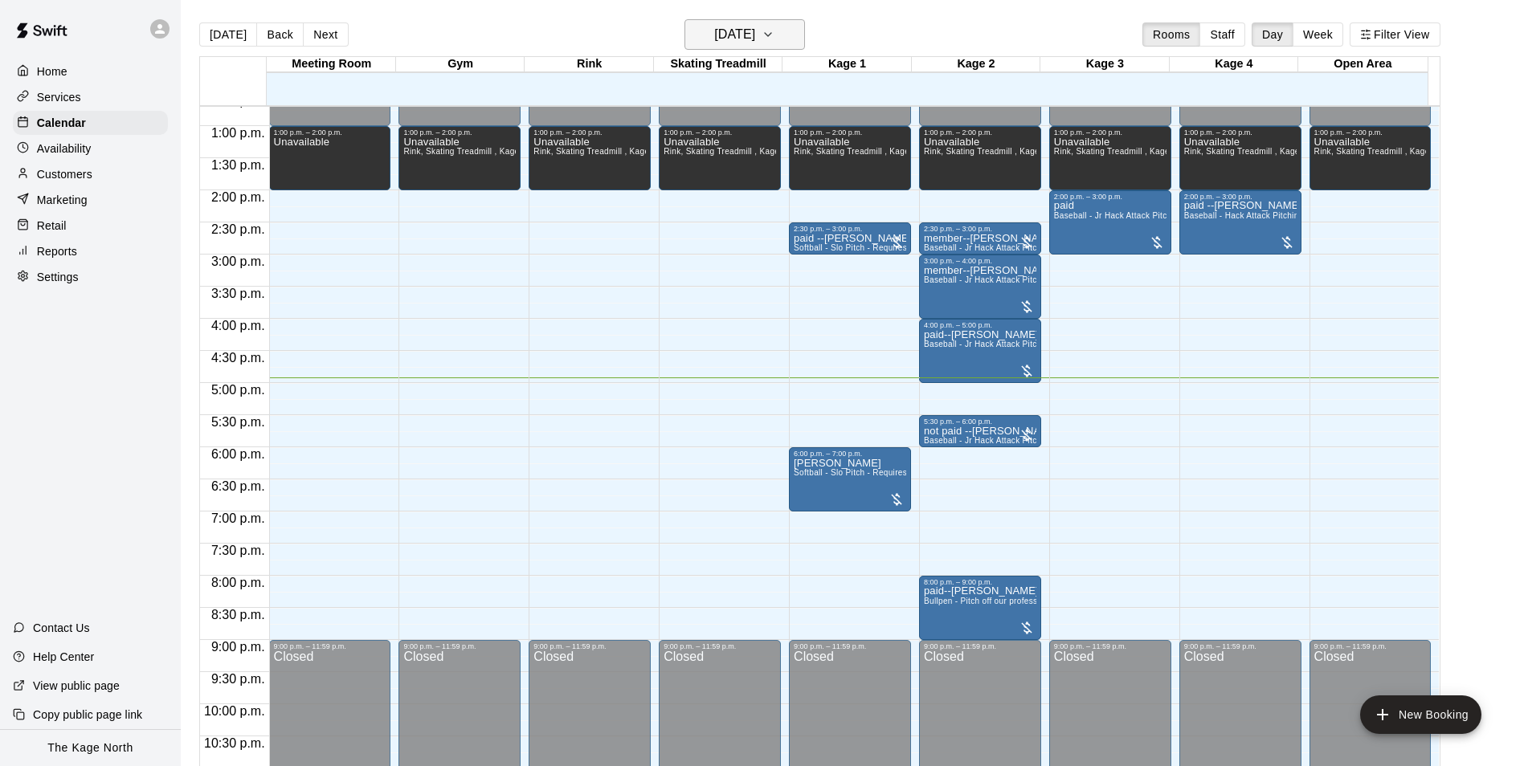
click at [755, 35] on h6 "[DATE]" at bounding box center [734, 34] width 41 height 22
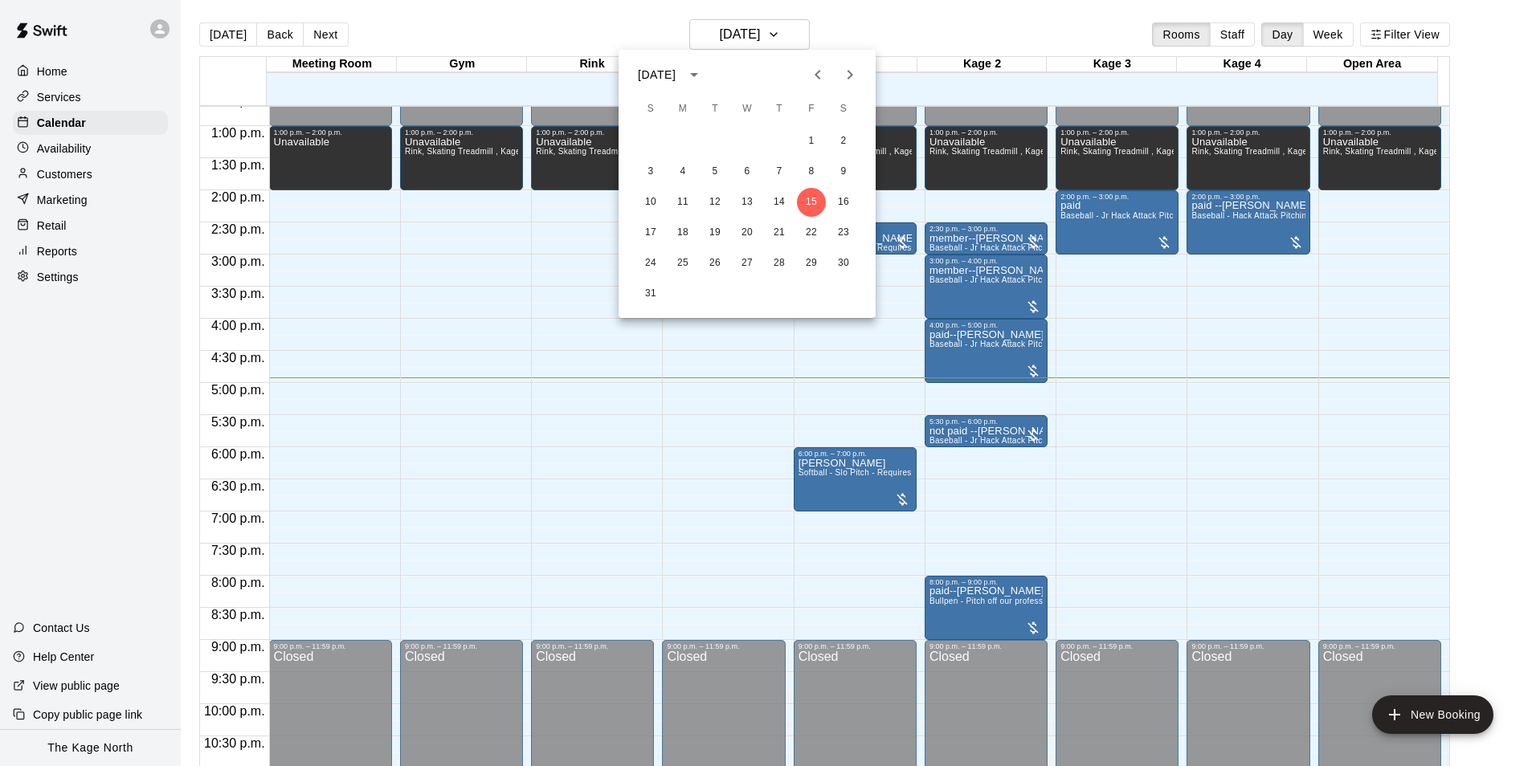
click at [859, 25] on div at bounding box center [768, 383] width 1536 height 766
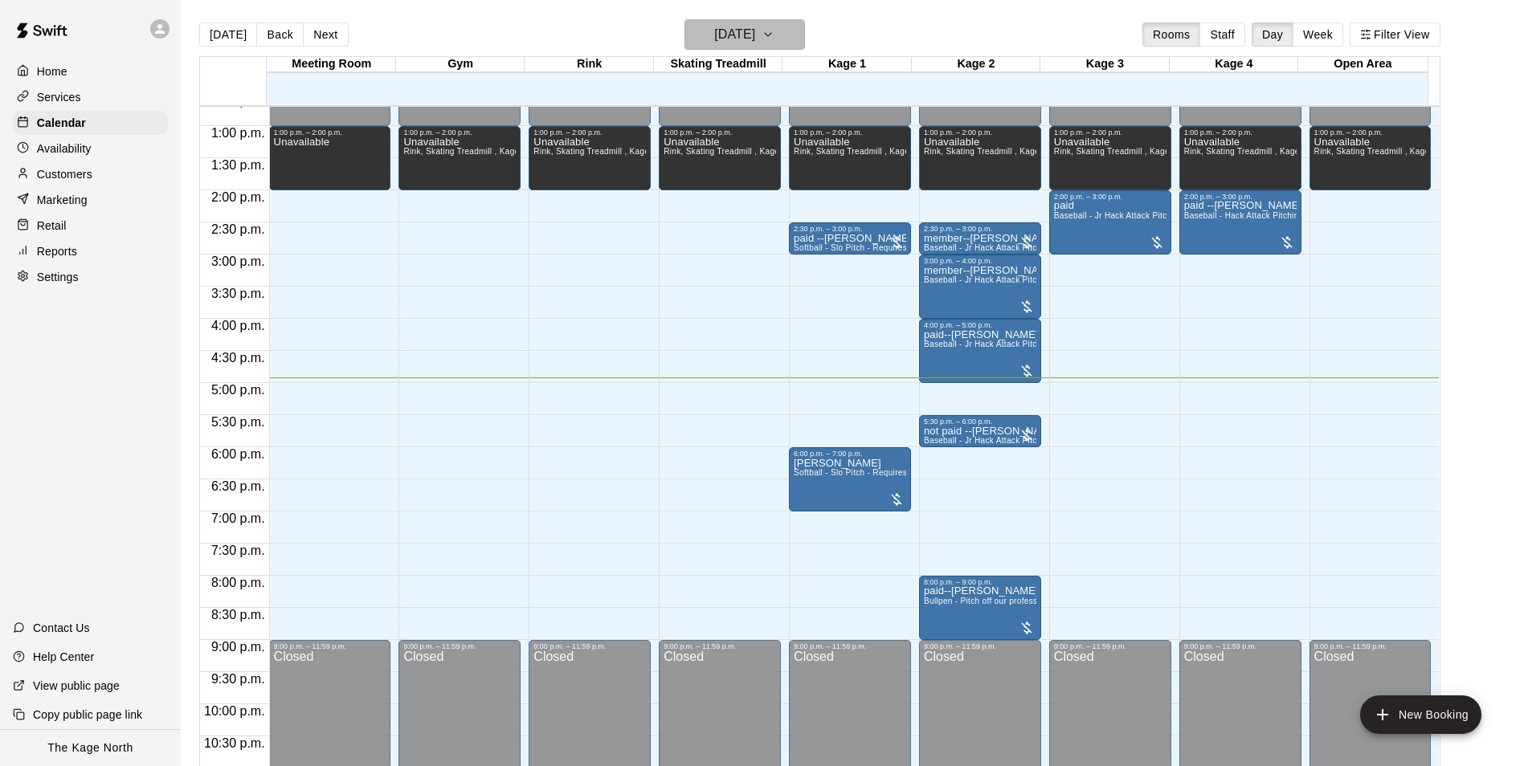
click at [755, 25] on h6 "[DATE]" at bounding box center [734, 34] width 41 height 22
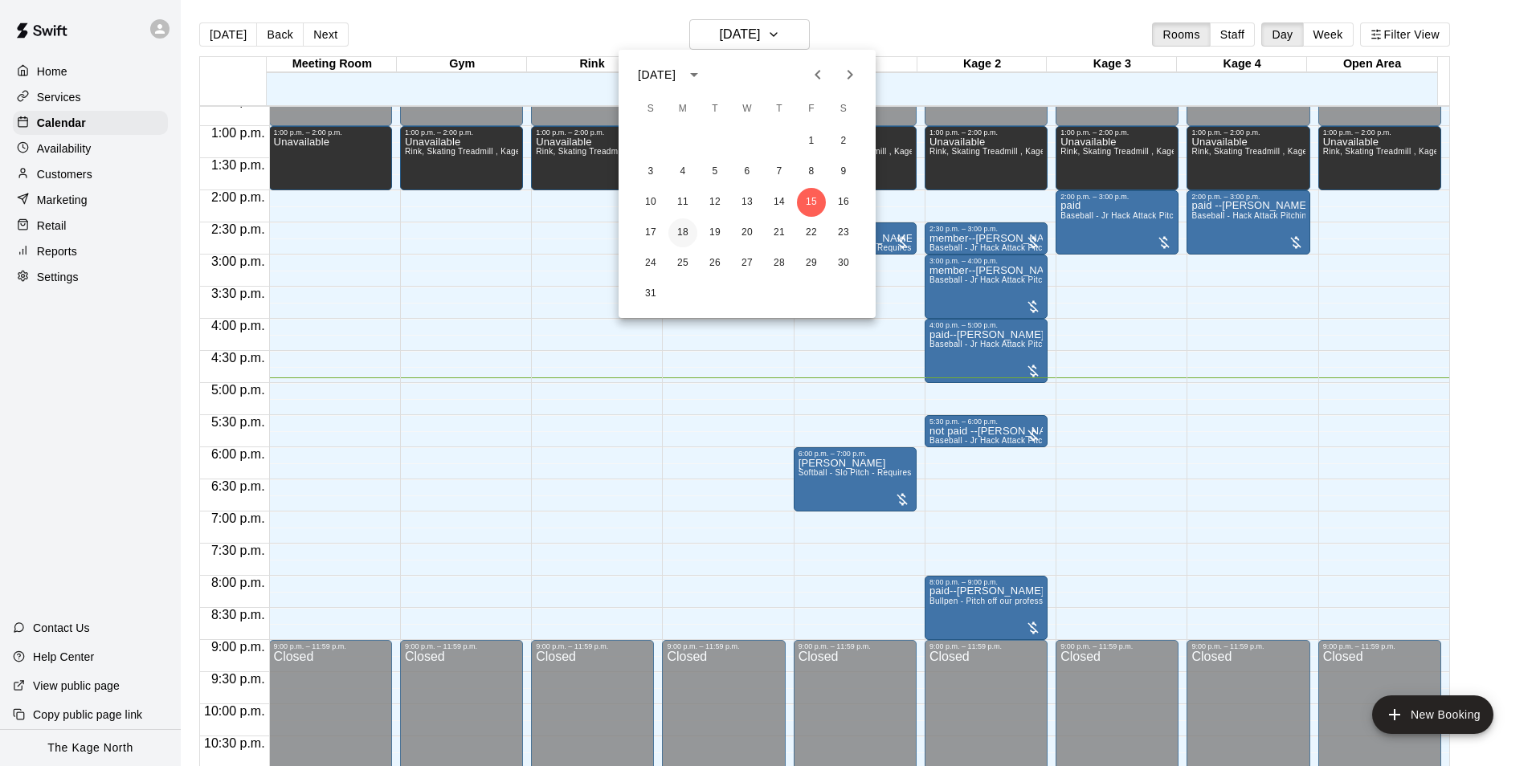
click at [684, 228] on button "18" at bounding box center [682, 232] width 29 height 29
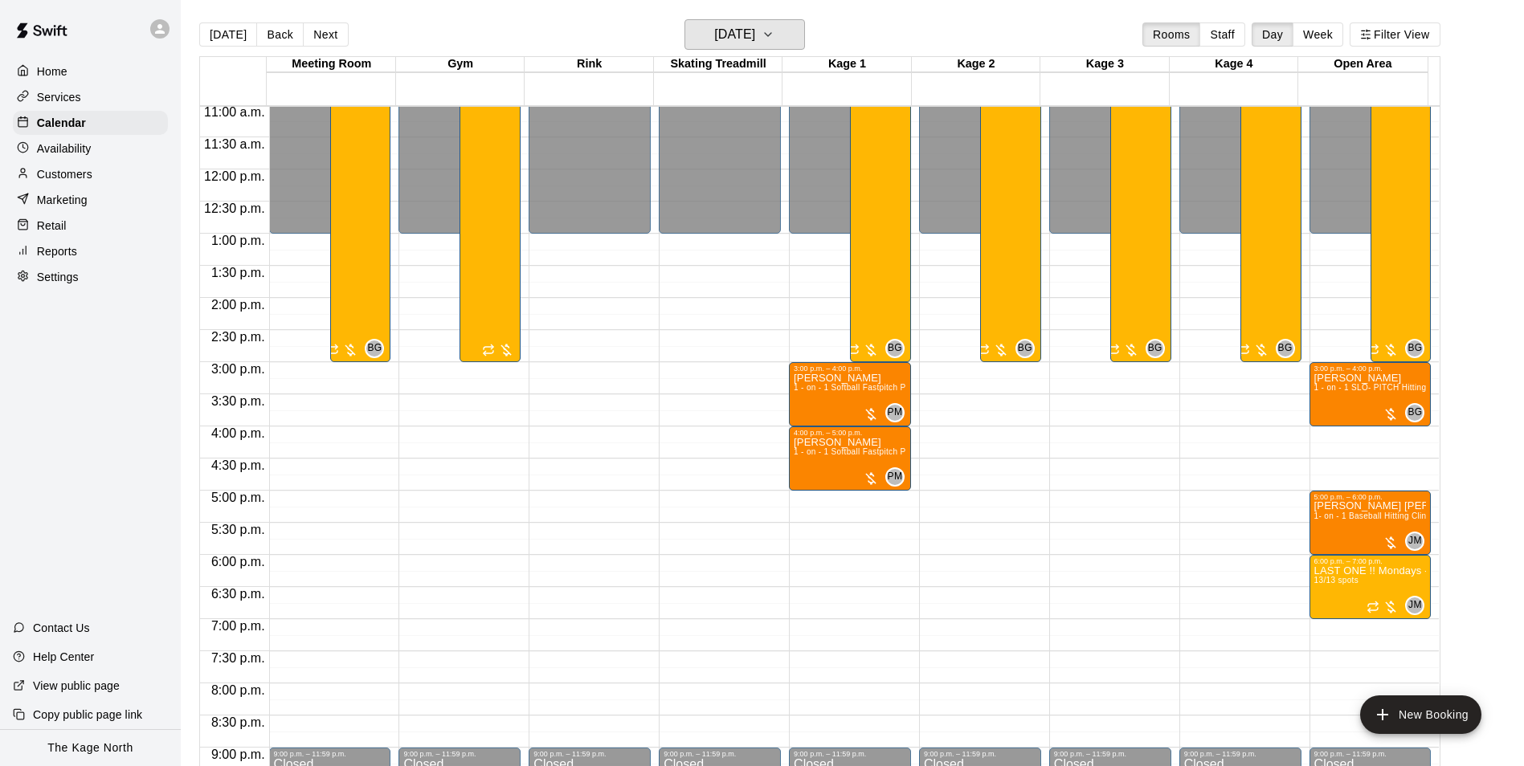
scroll to position [736, 0]
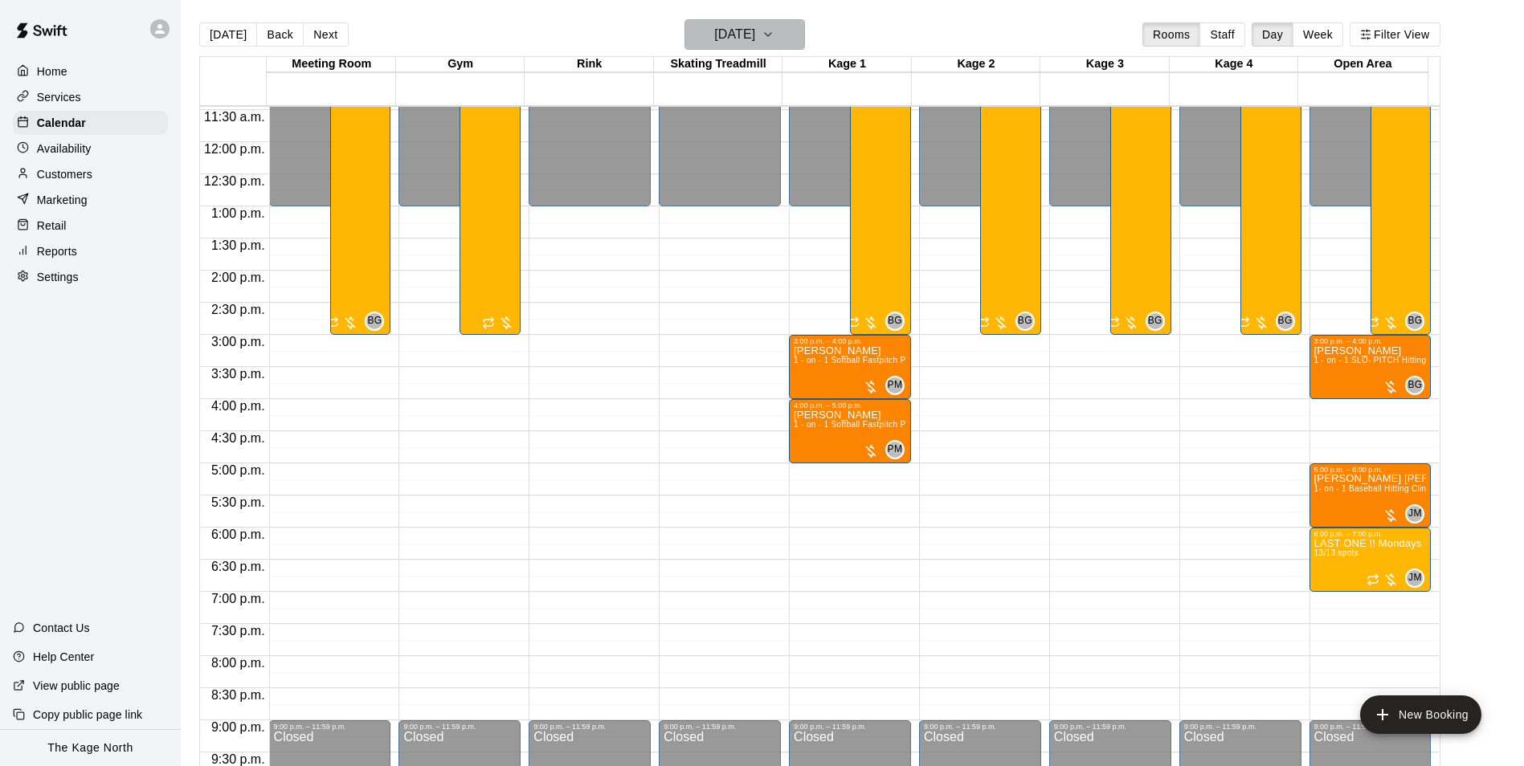
click at [755, 39] on h6 "[DATE]" at bounding box center [734, 34] width 41 height 22
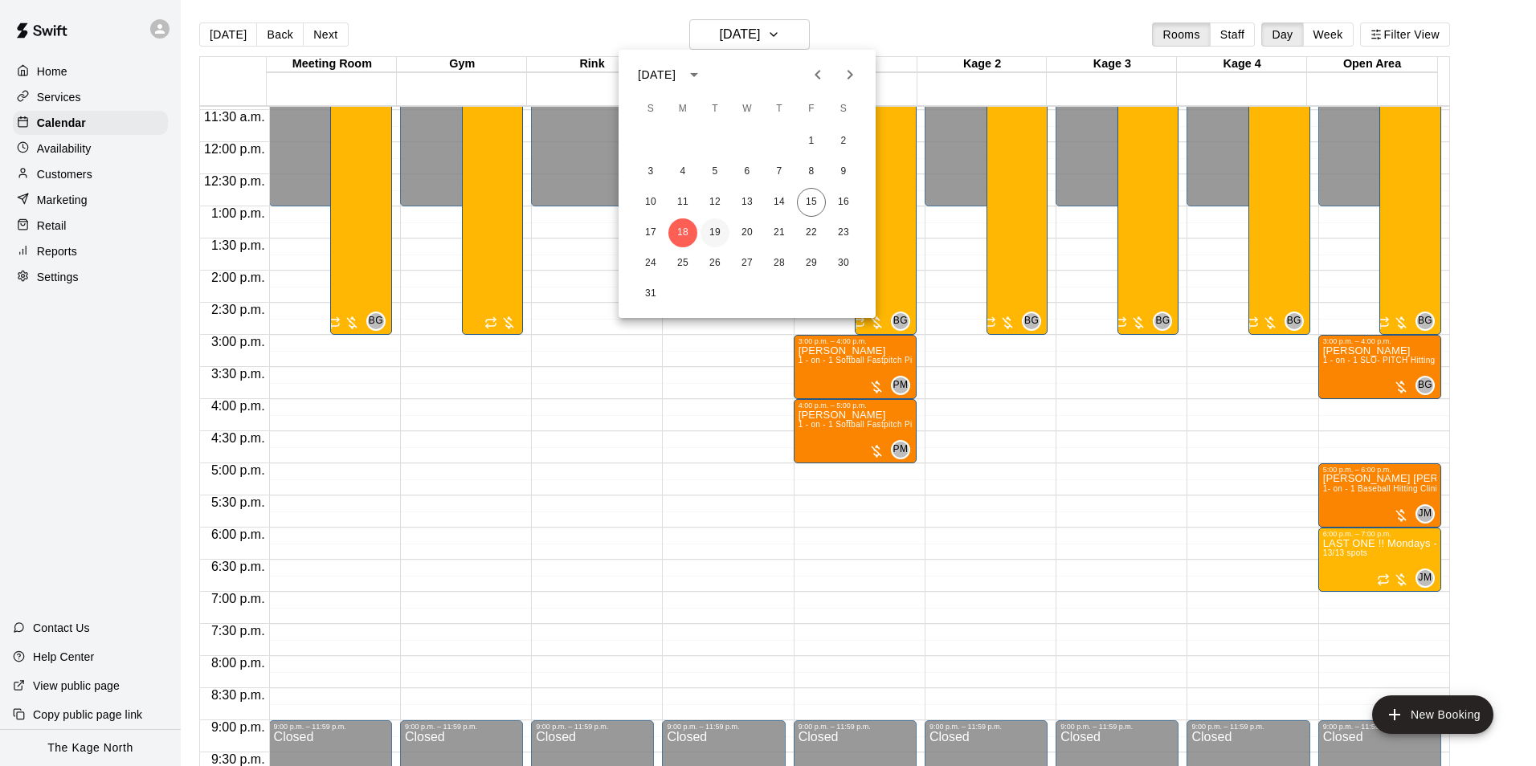
click at [718, 231] on button "19" at bounding box center [714, 232] width 29 height 29
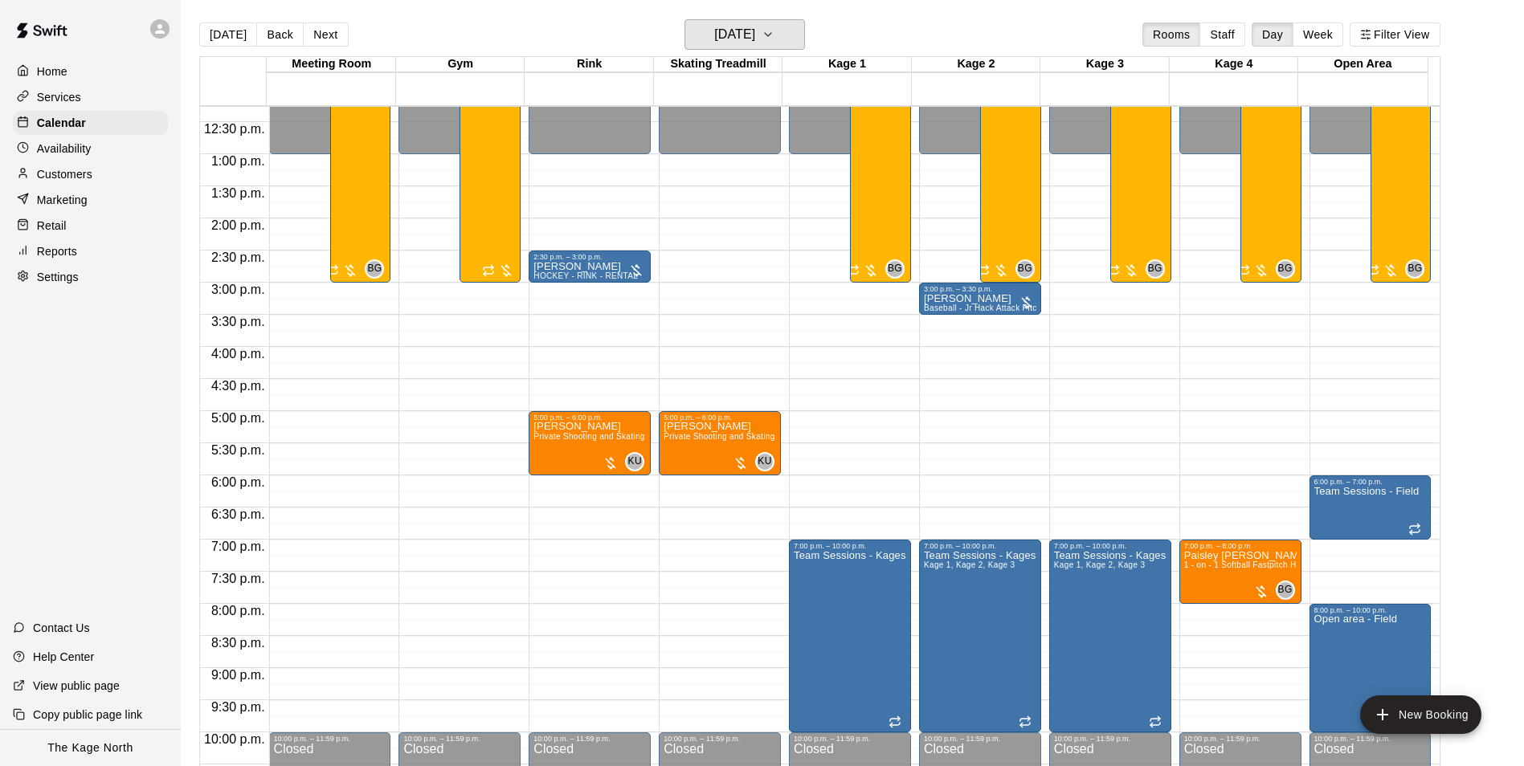
scroll to position [816, 0]
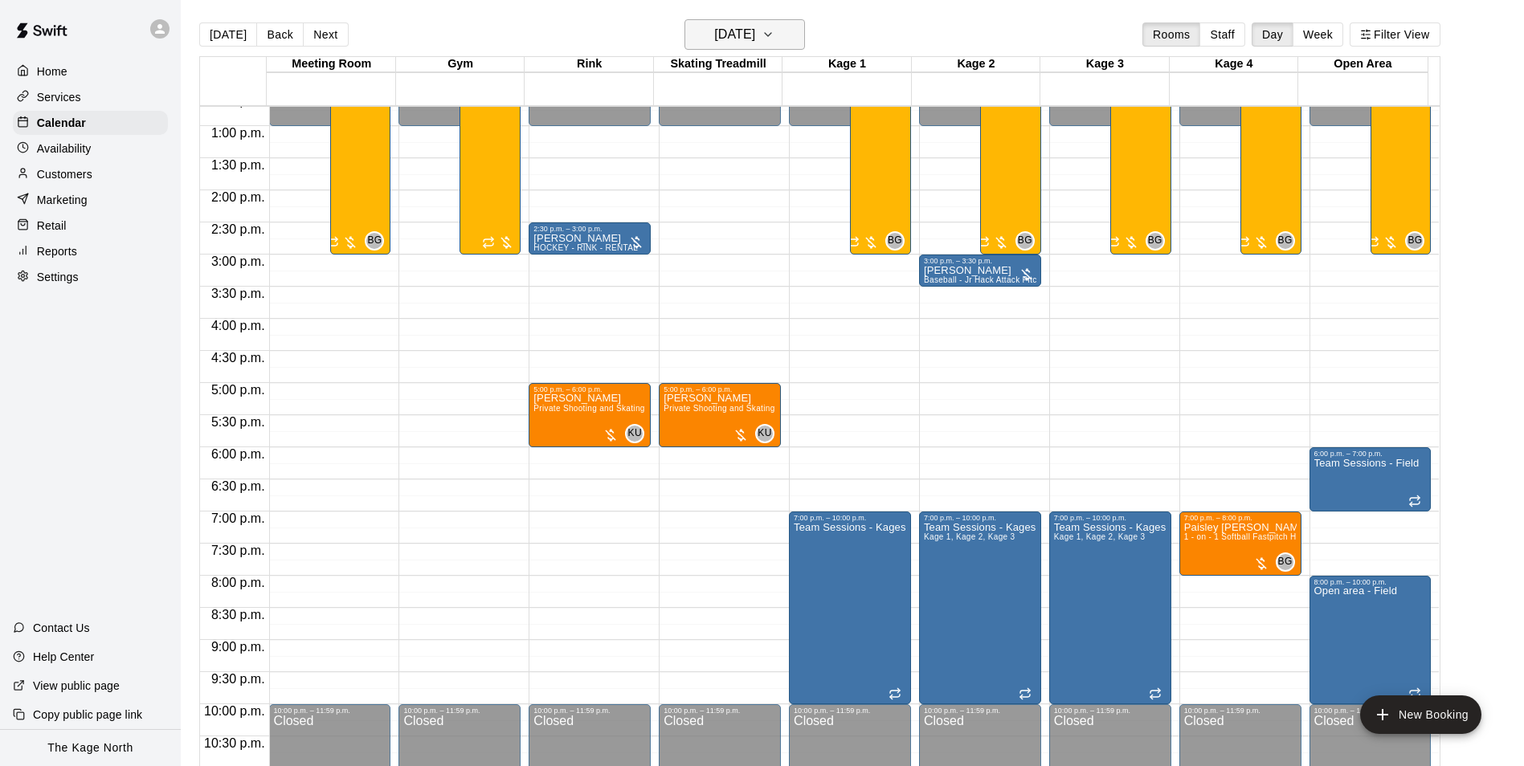
click at [749, 39] on h6 "[DATE]" at bounding box center [734, 34] width 41 height 22
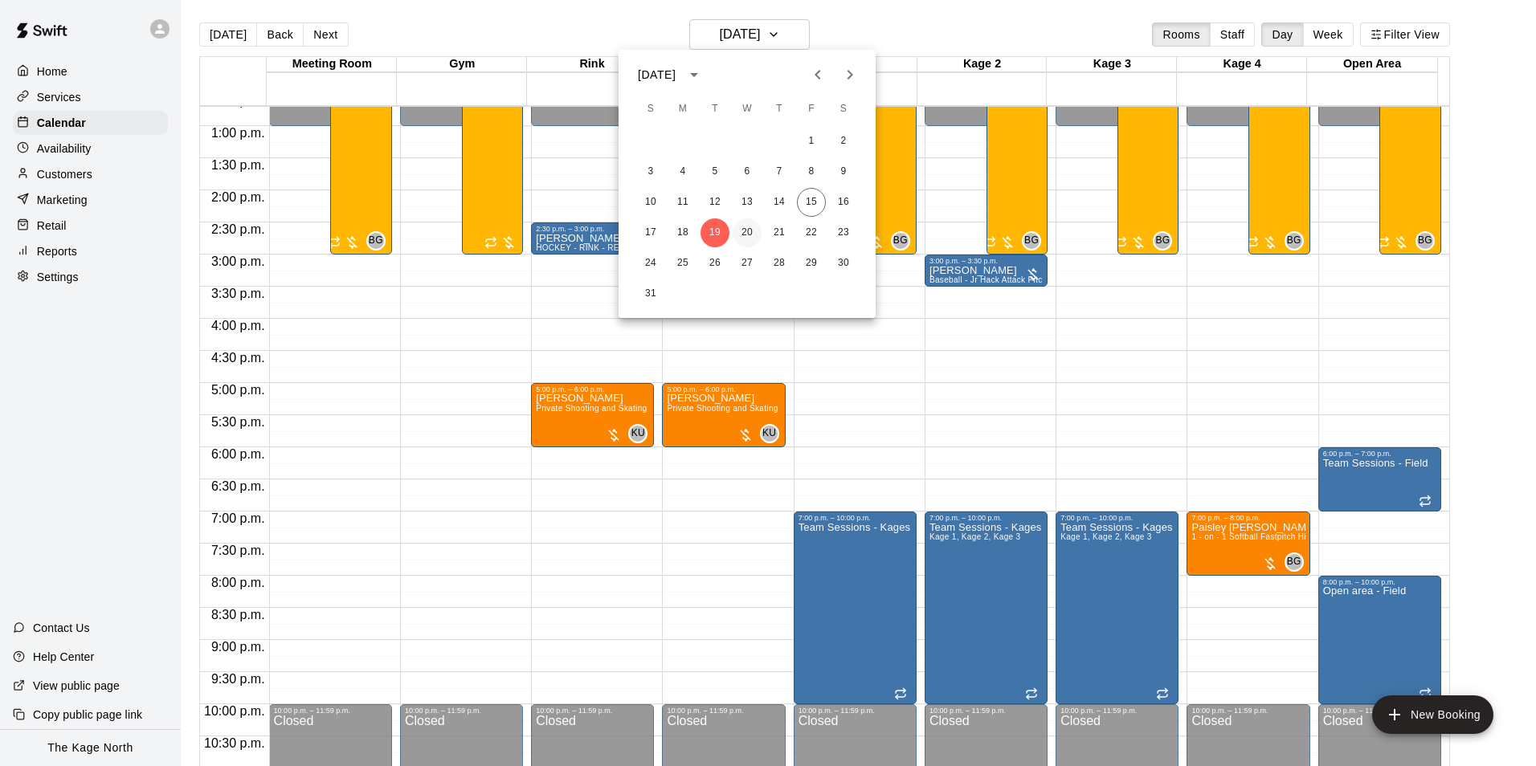
click at [753, 228] on button "20" at bounding box center [747, 232] width 29 height 29
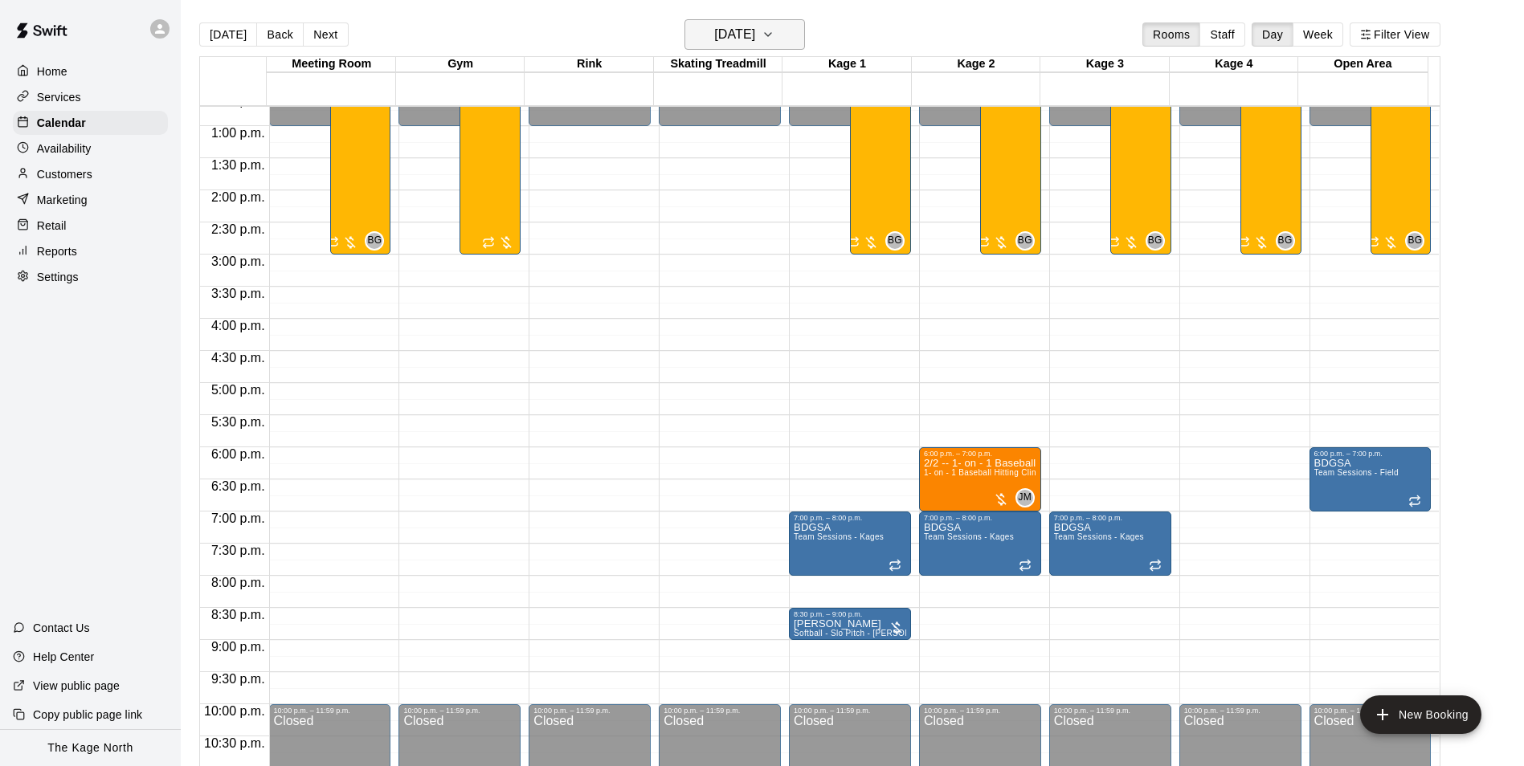
click at [755, 24] on h6 "[DATE]" at bounding box center [734, 34] width 41 height 22
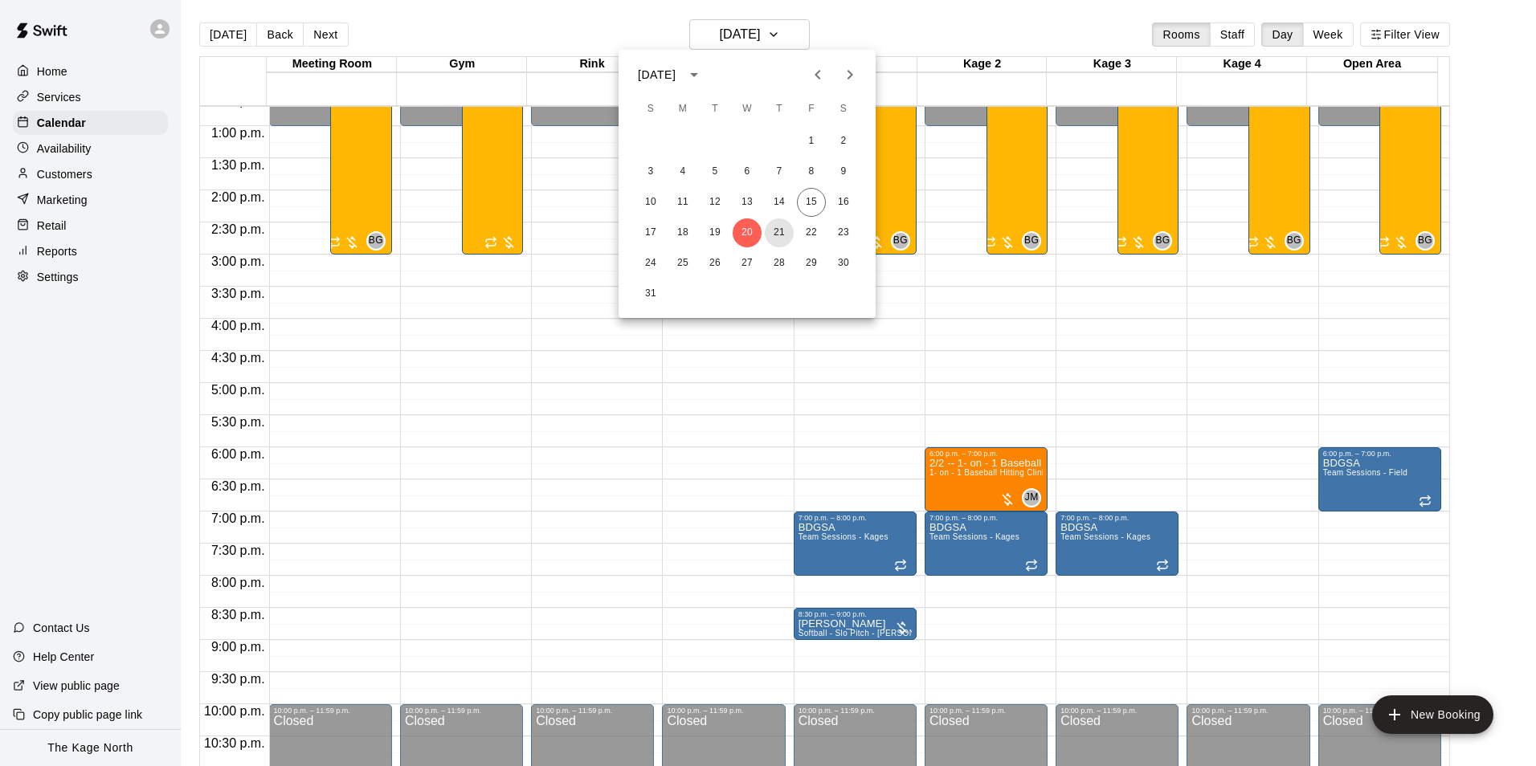
click at [773, 227] on button "21" at bounding box center [779, 232] width 29 height 29
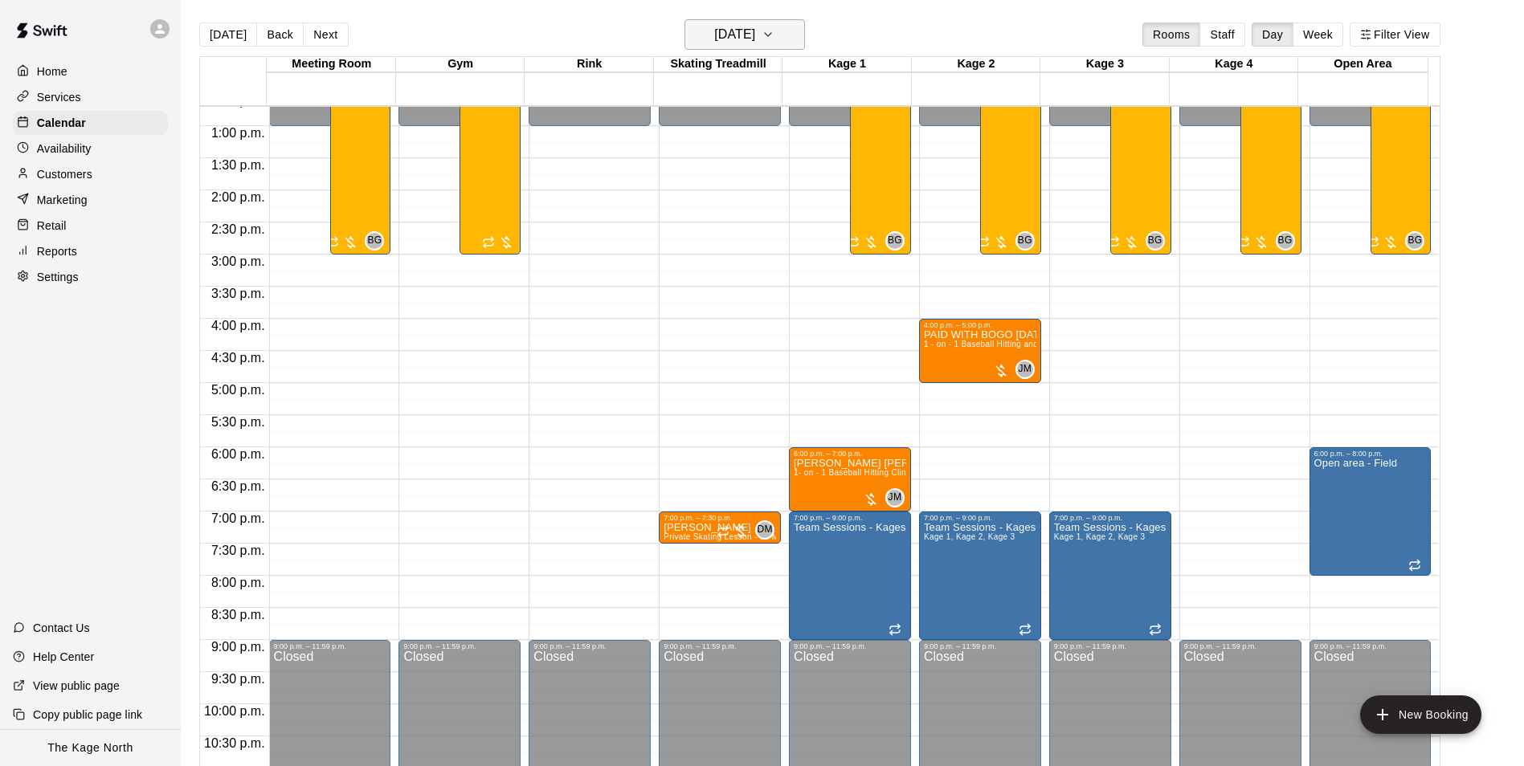
click at [774, 39] on icon "button" at bounding box center [767, 34] width 13 height 19
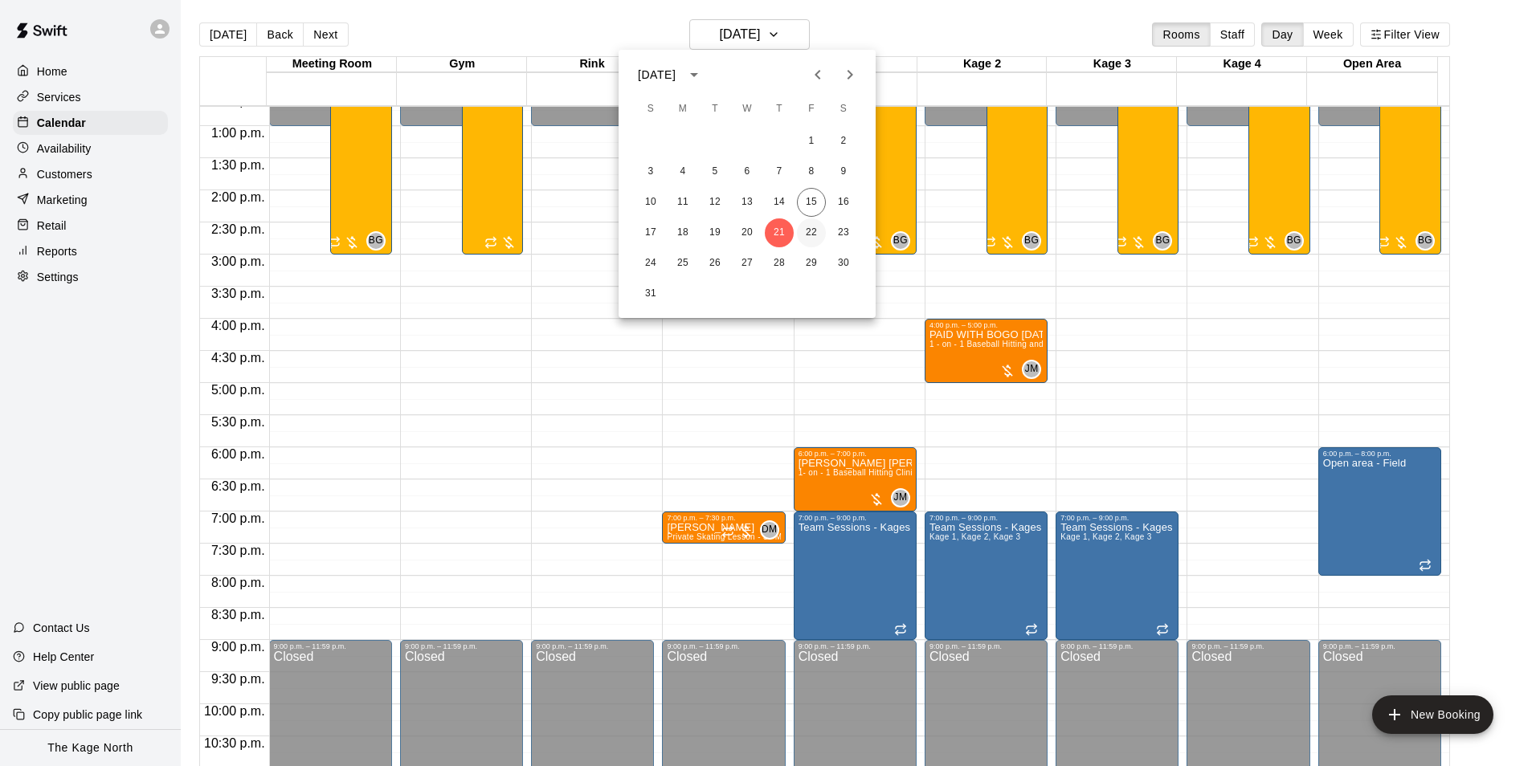
click at [806, 231] on button "22" at bounding box center [811, 232] width 29 height 29
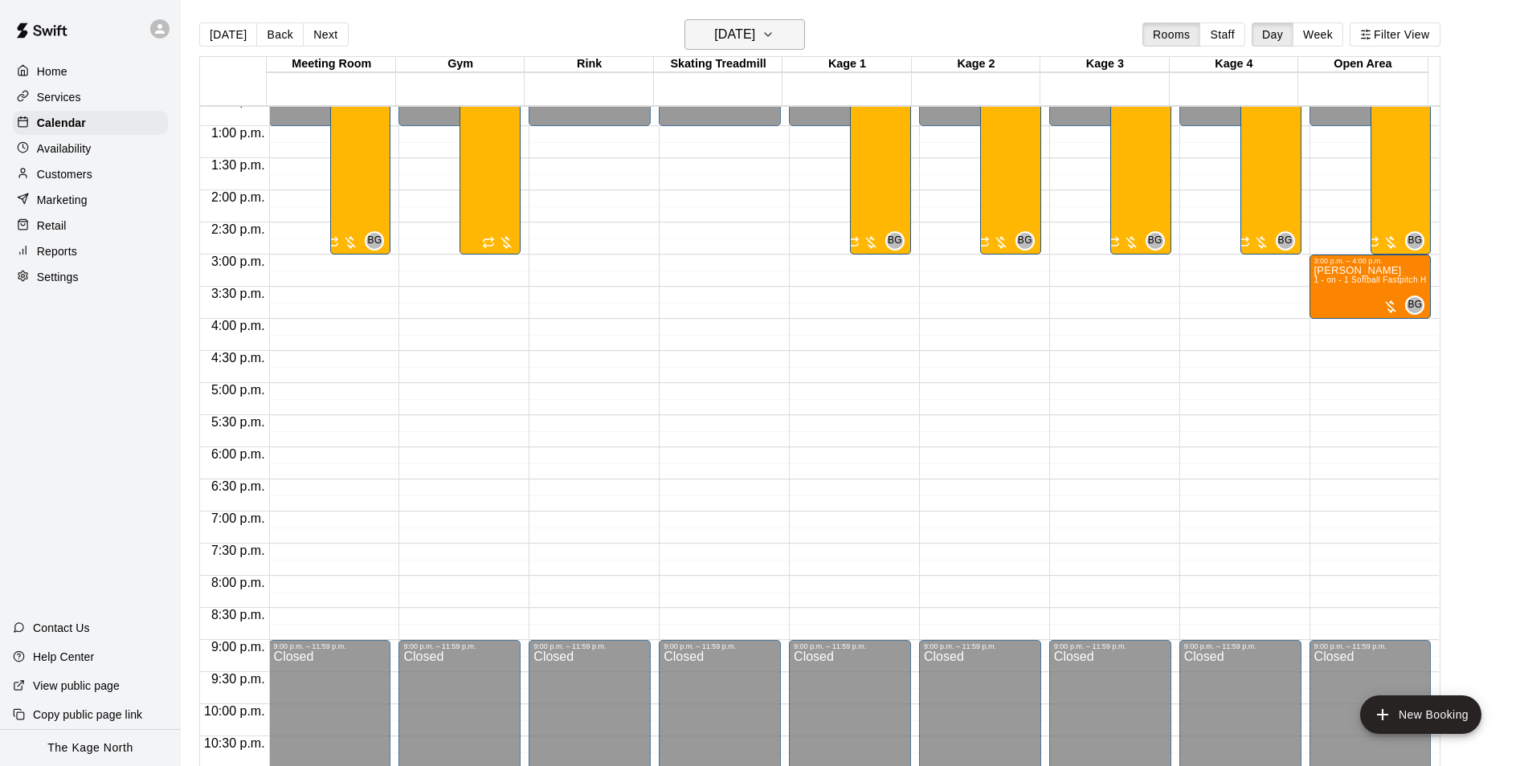
click at [753, 37] on h6 "[DATE]" at bounding box center [734, 34] width 41 height 22
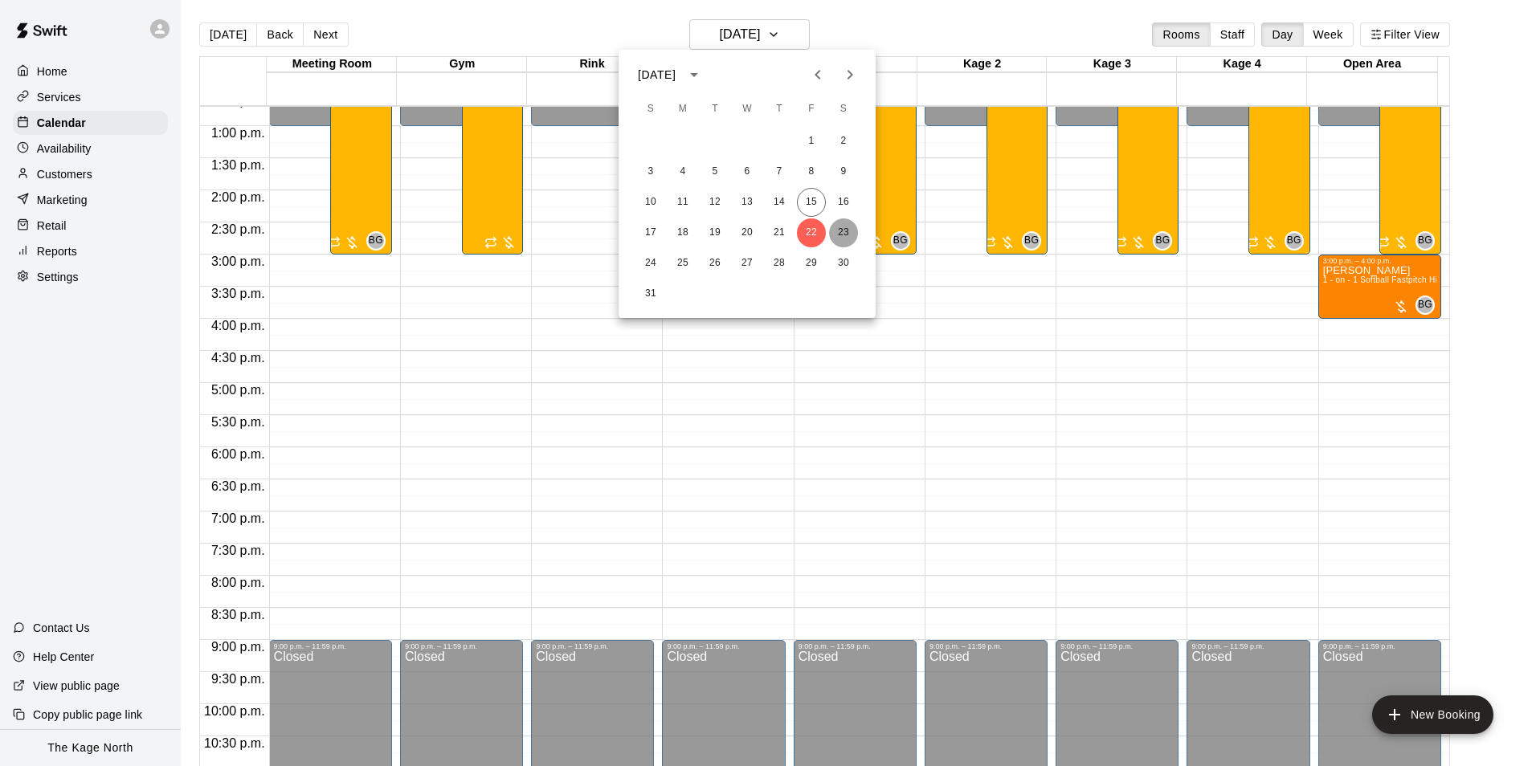
drag, startPoint x: 854, startPoint y: 230, endPoint x: 860, endPoint y: 238, distance: 10.3
click at [853, 230] on button "23" at bounding box center [843, 232] width 29 height 29
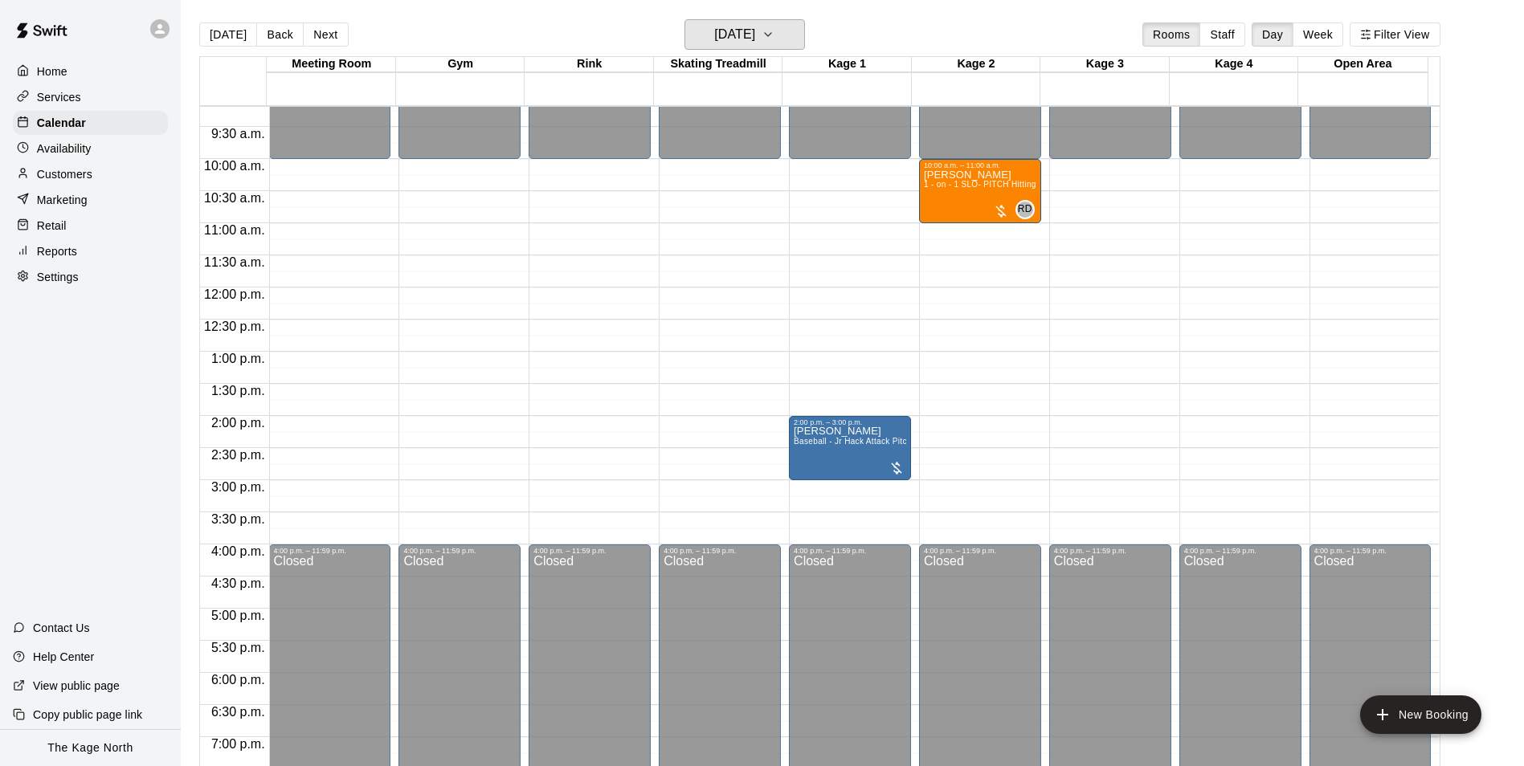
scroll to position [575, 0]
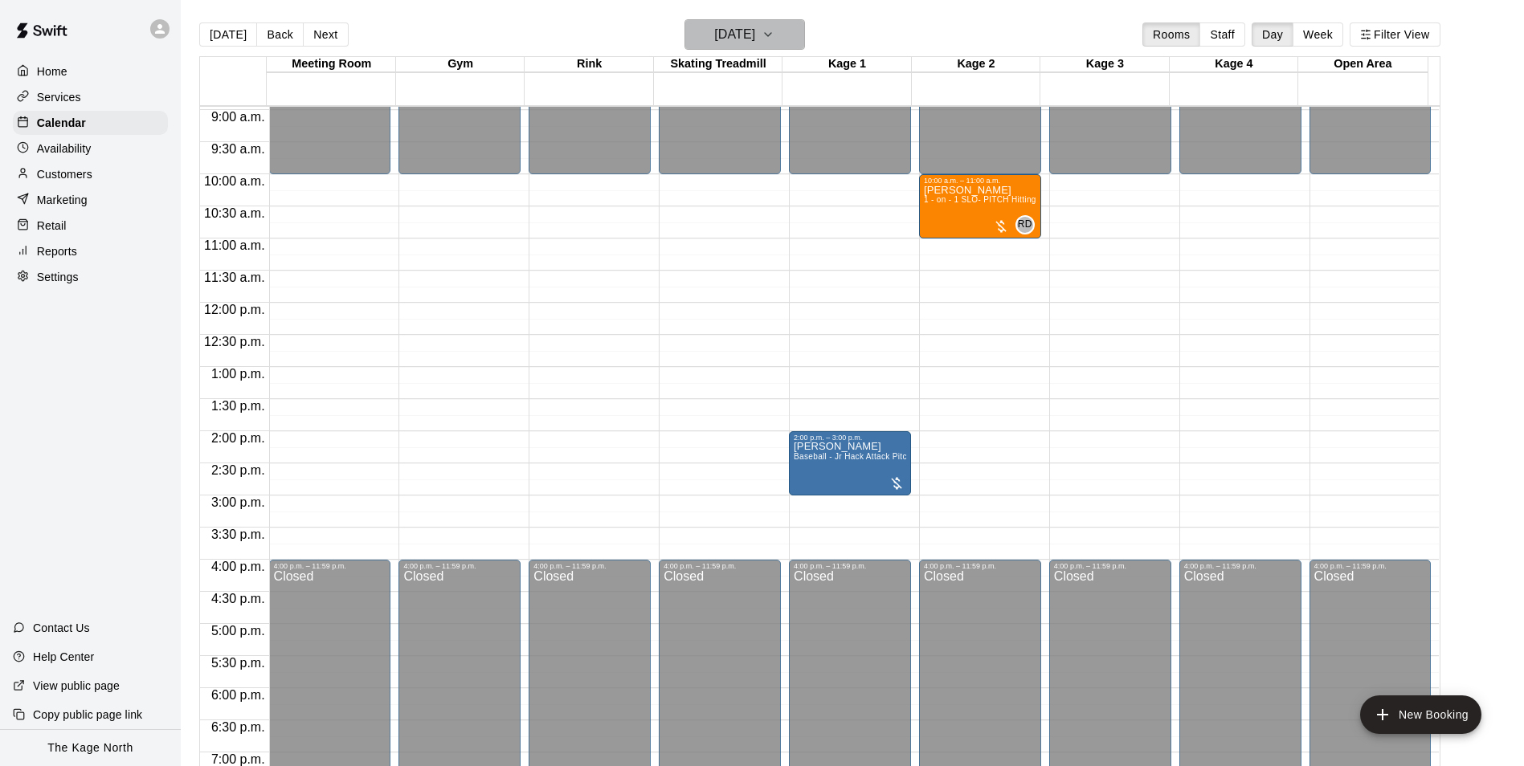
click at [752, 22] on button "[DATE]" at bounding box center [744, 34] width 120 height 31
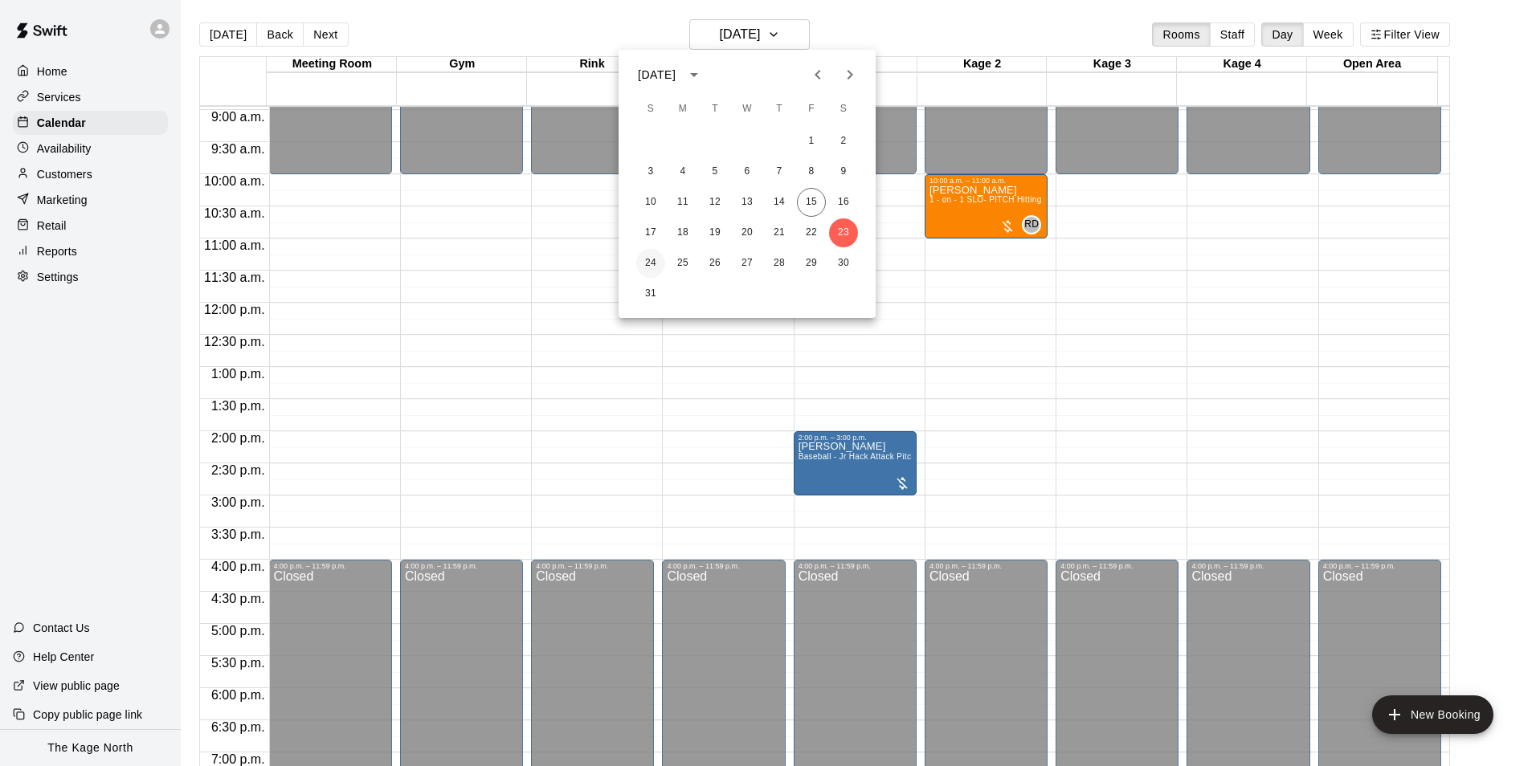
click at [650, 263] on button "24" at bounding box center [650, 263] width 29 height 29
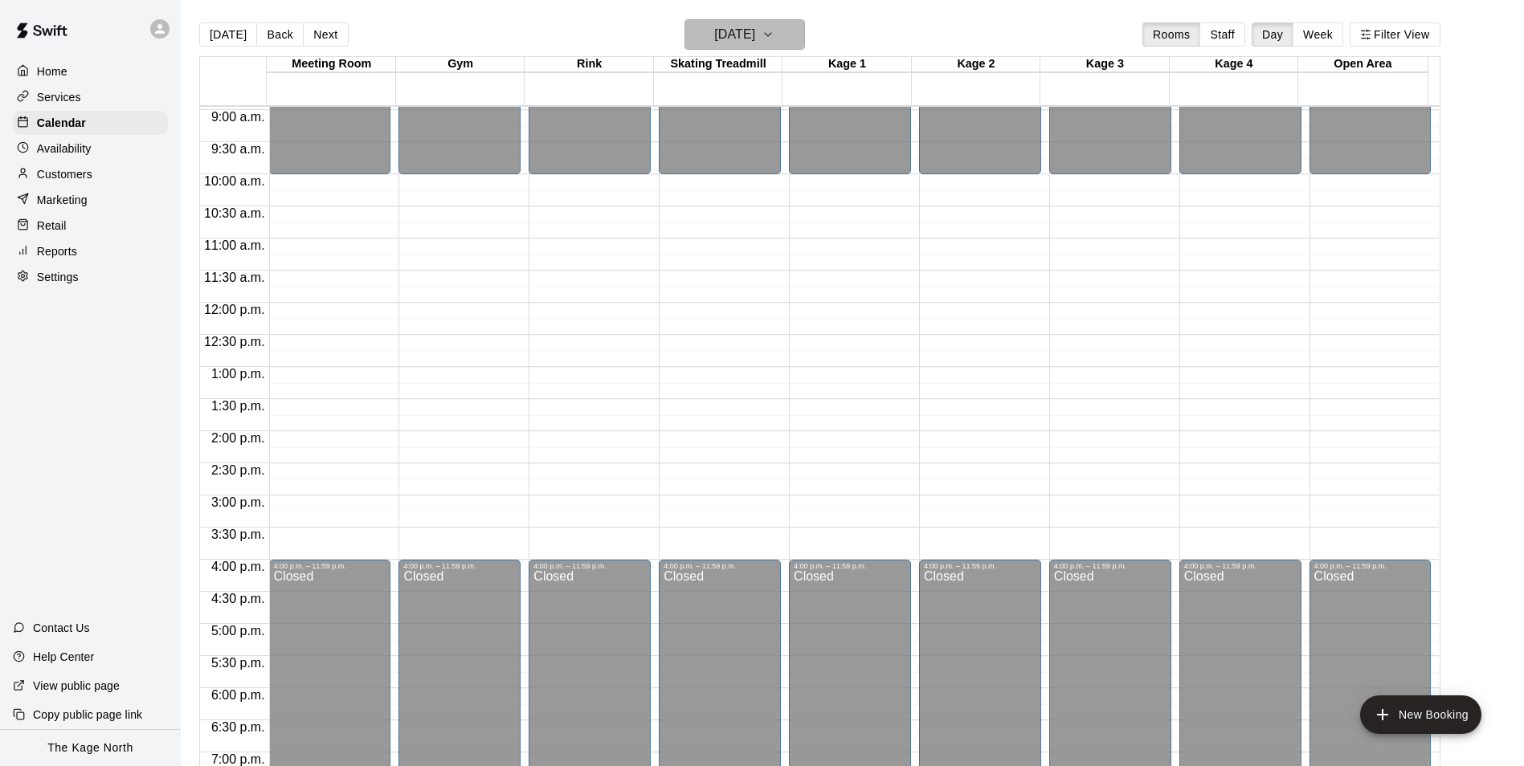
click at [755, 29] on h6 "[DATE]" at bounding box center [734, 34] width 41 height 22
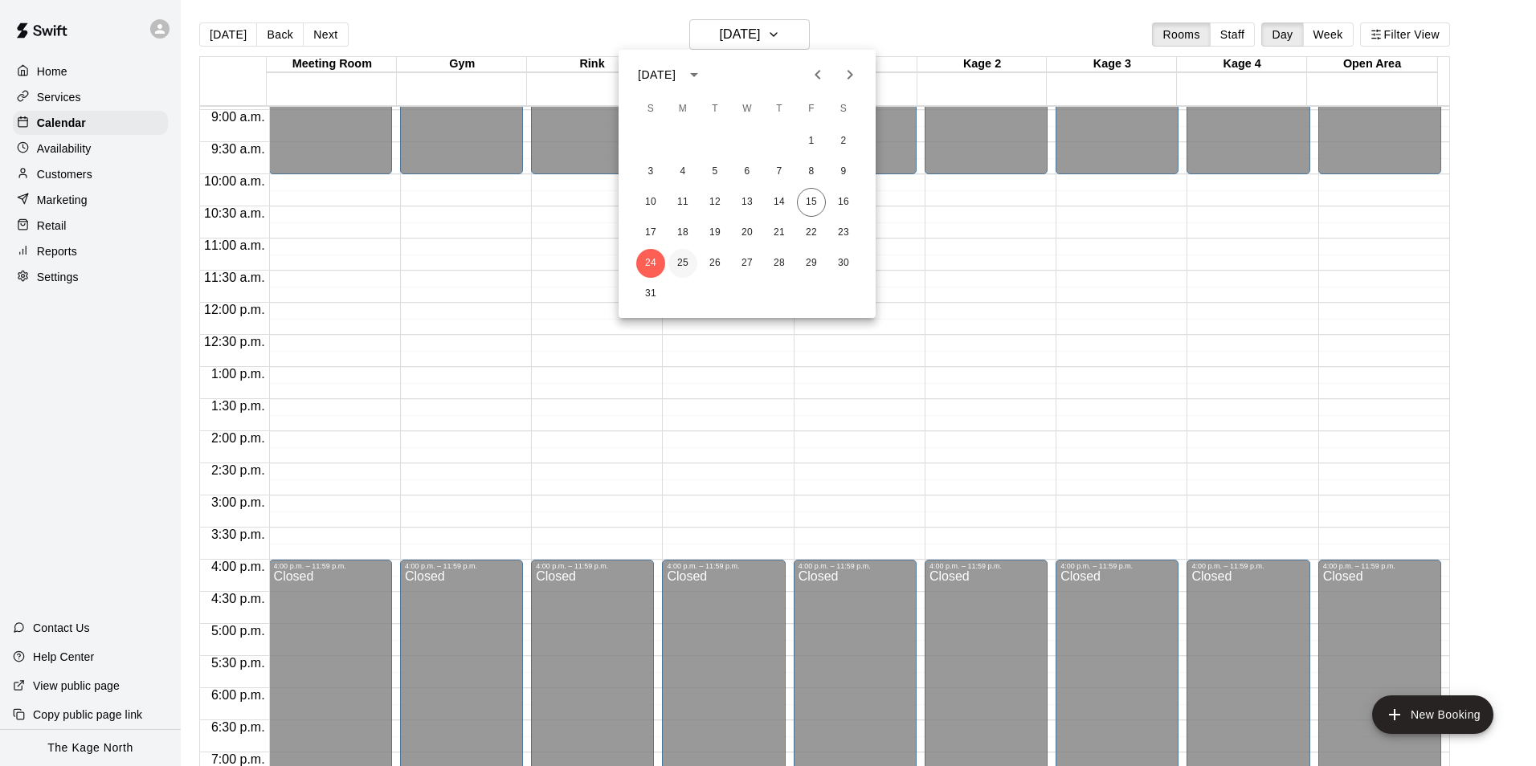
click at [692, 257] on button "25" at bounding box center [682, 263] width 29 height 29
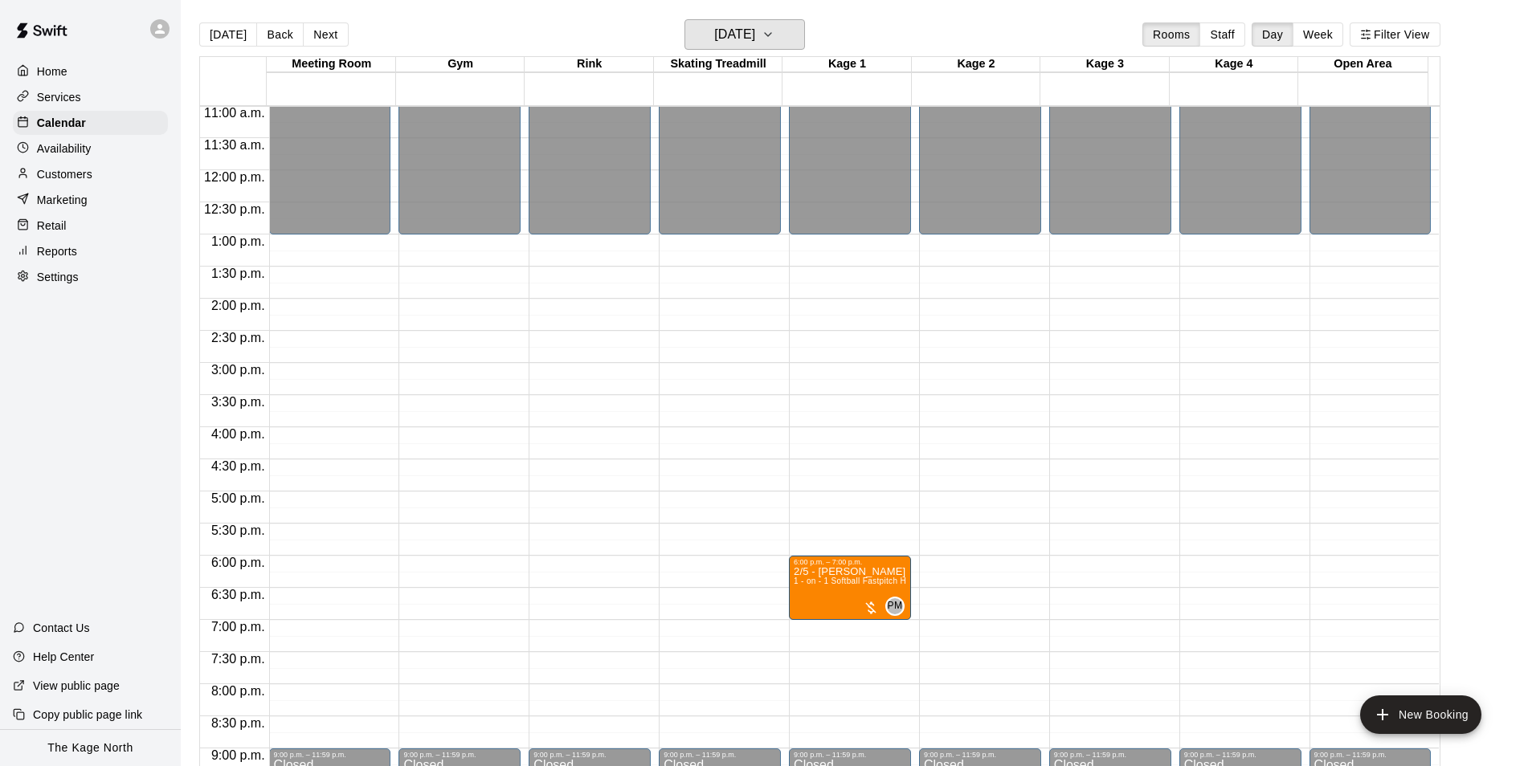
scroll to position [816, 0]
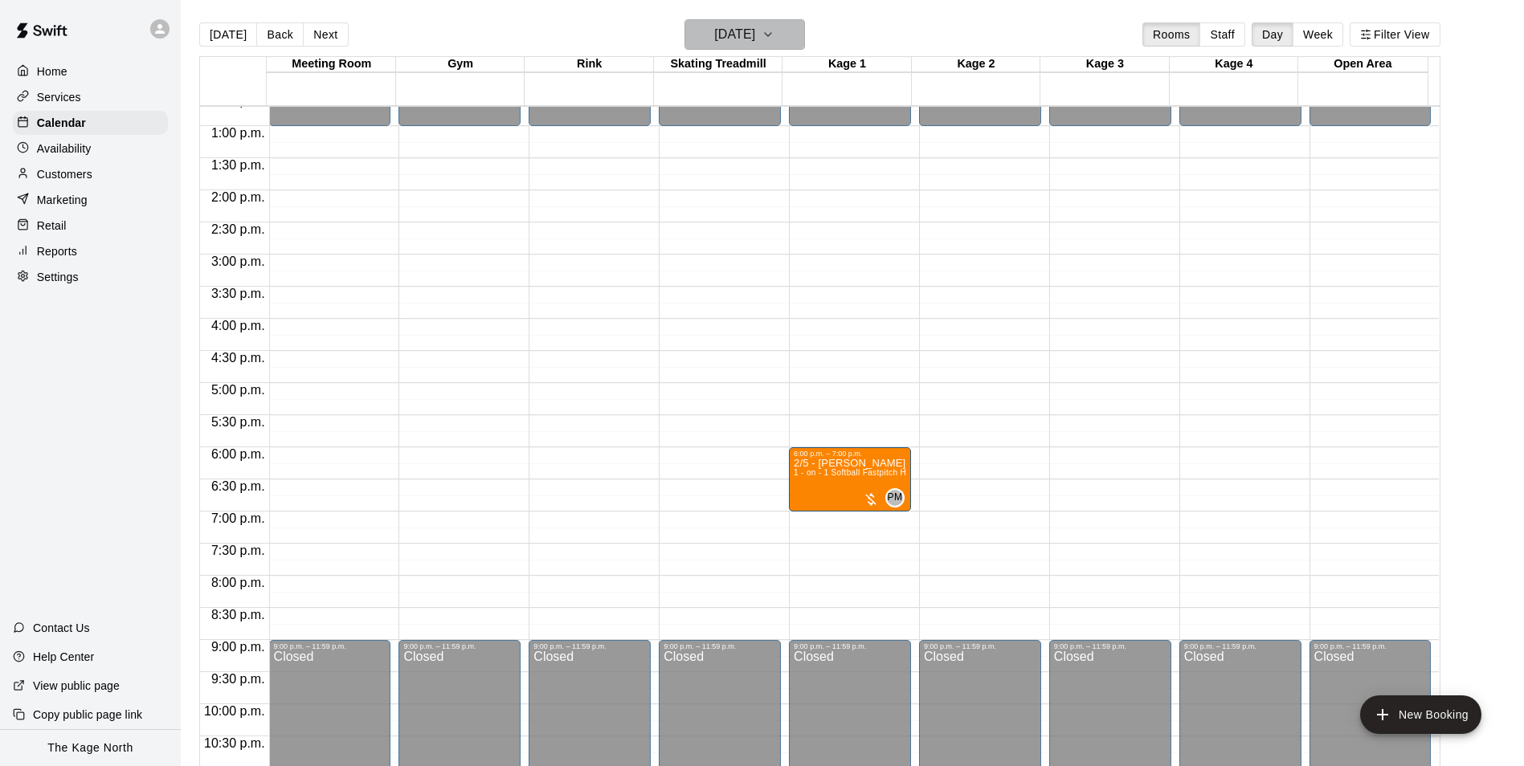
click at [755, 33] on h6 "[DATE]" at bounding box center [734, 34] width 41 height 22
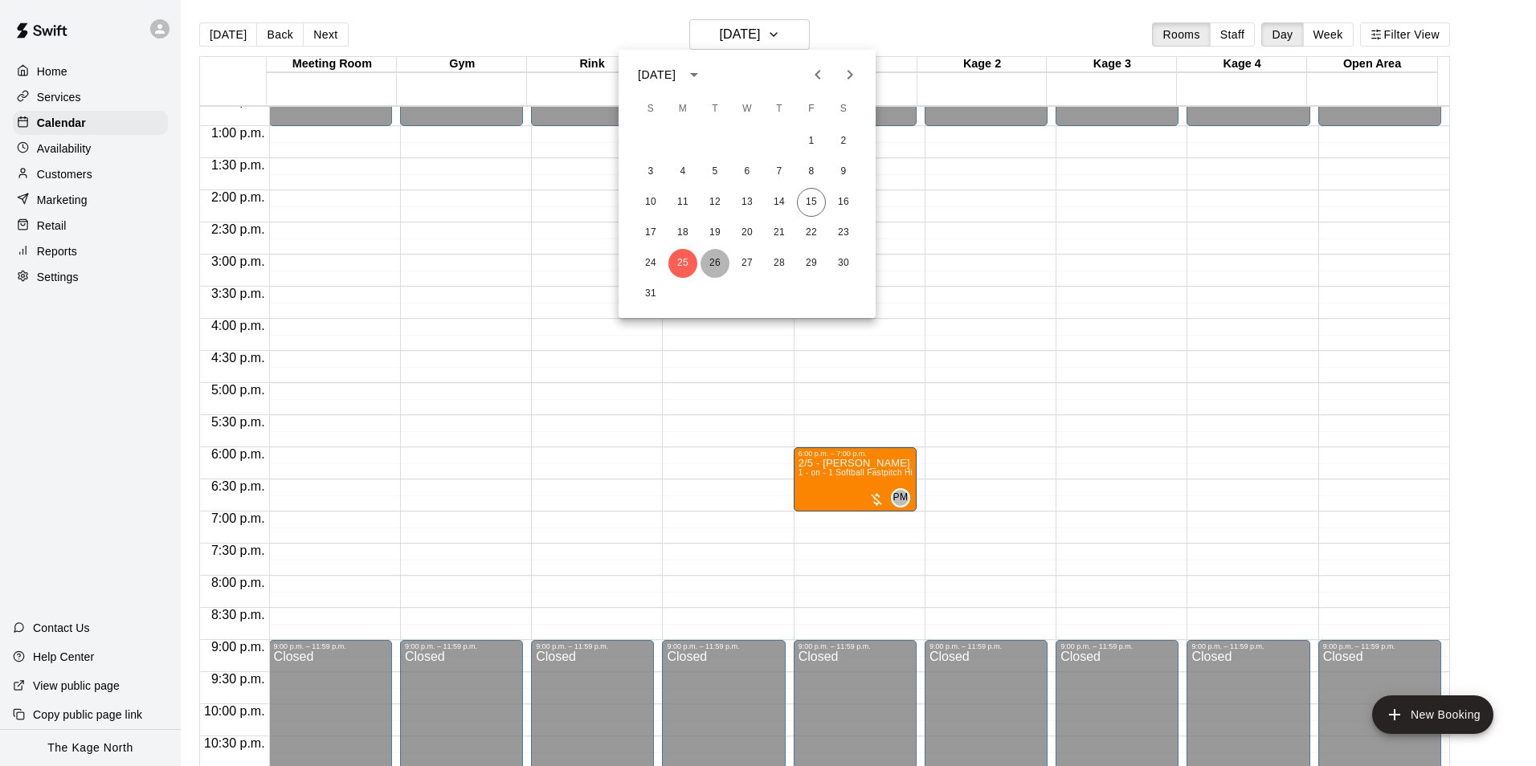
click at [720, 257] on button "26" at bounding box center [714, 263] width 29 height 29
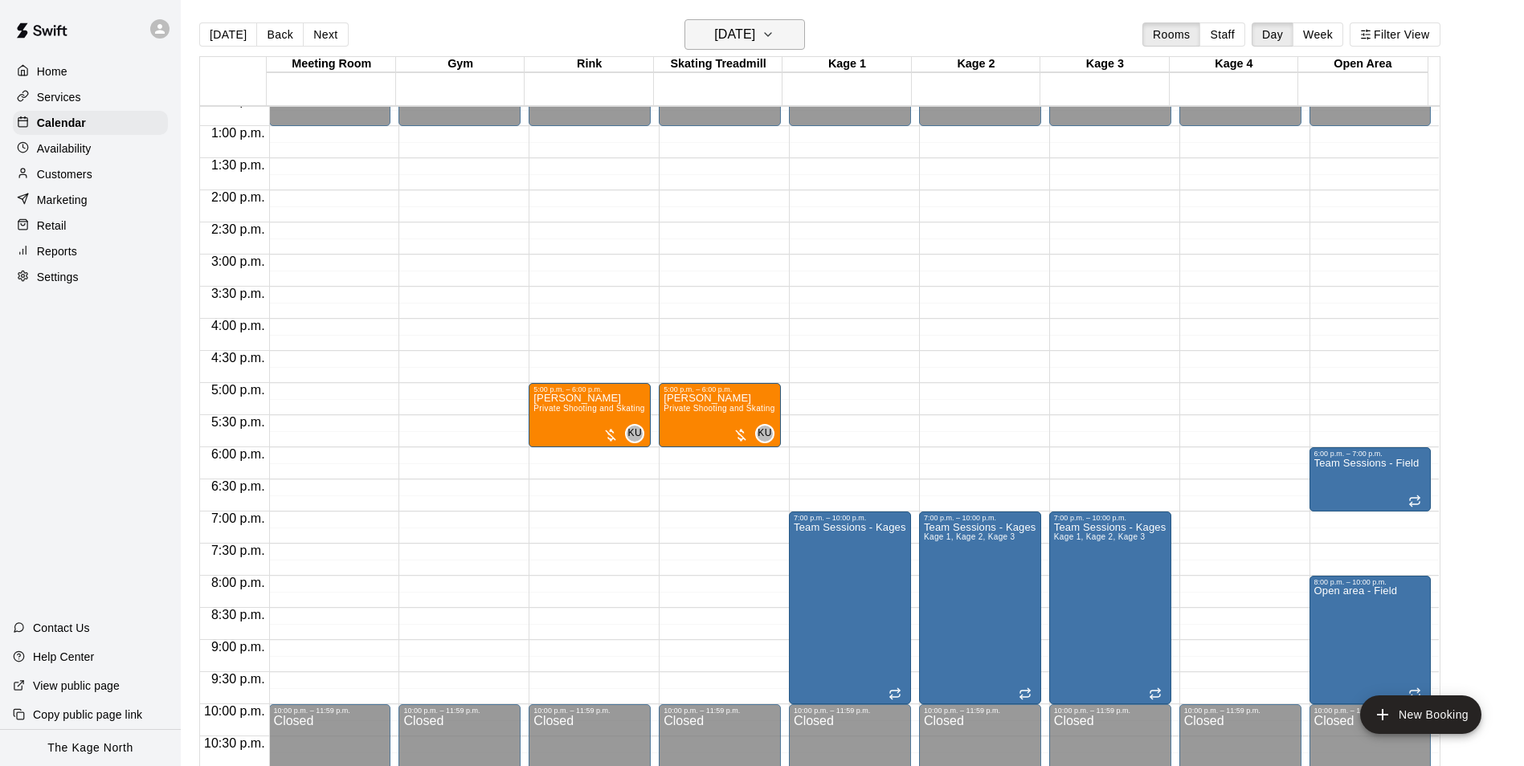
click at [755, 39] on h6 "[DATE]" at bounding box center [734, 34] width 41 height 22
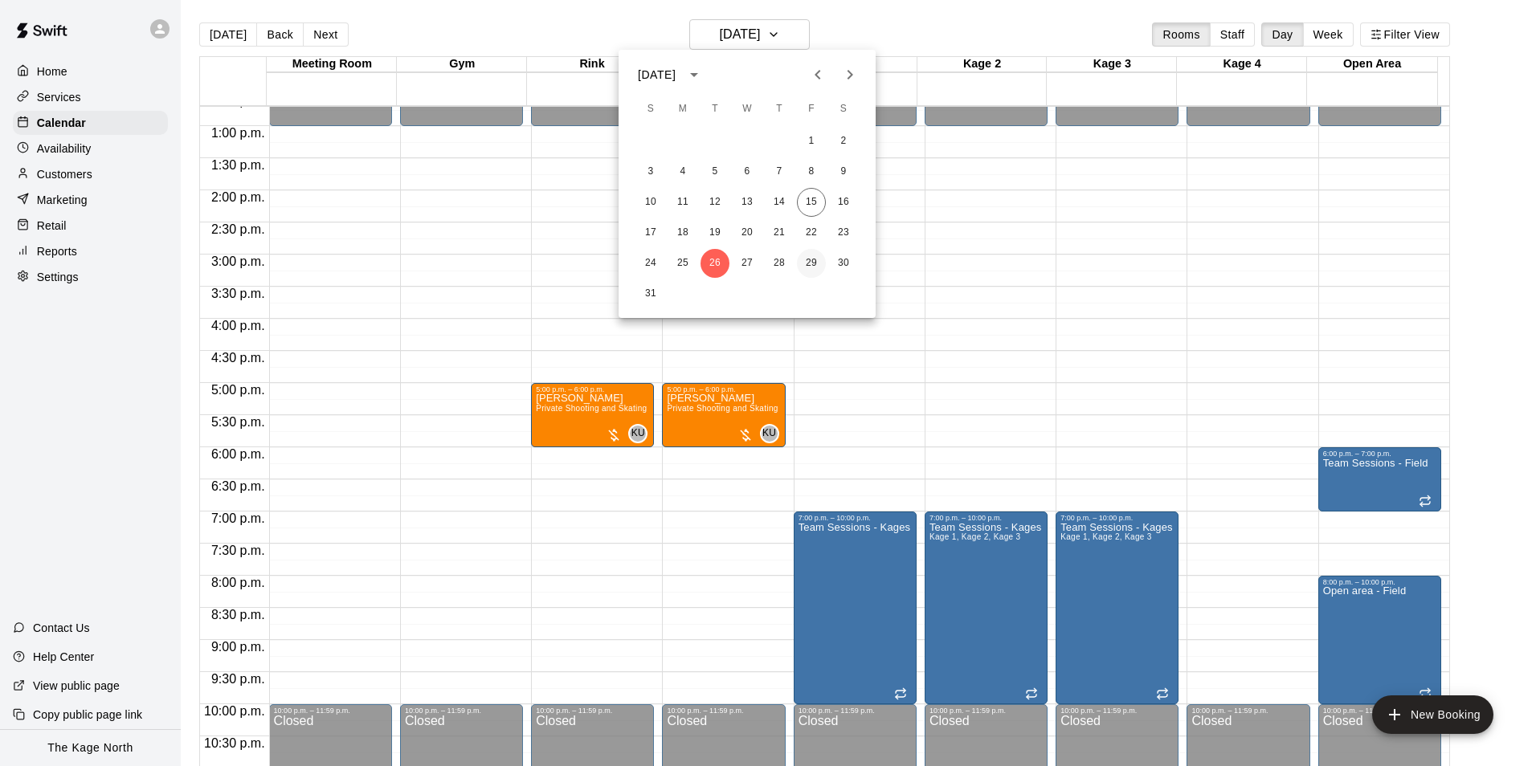
click at [806, 258] on button "29" at bounding box center [811, 263] width 29 height 29
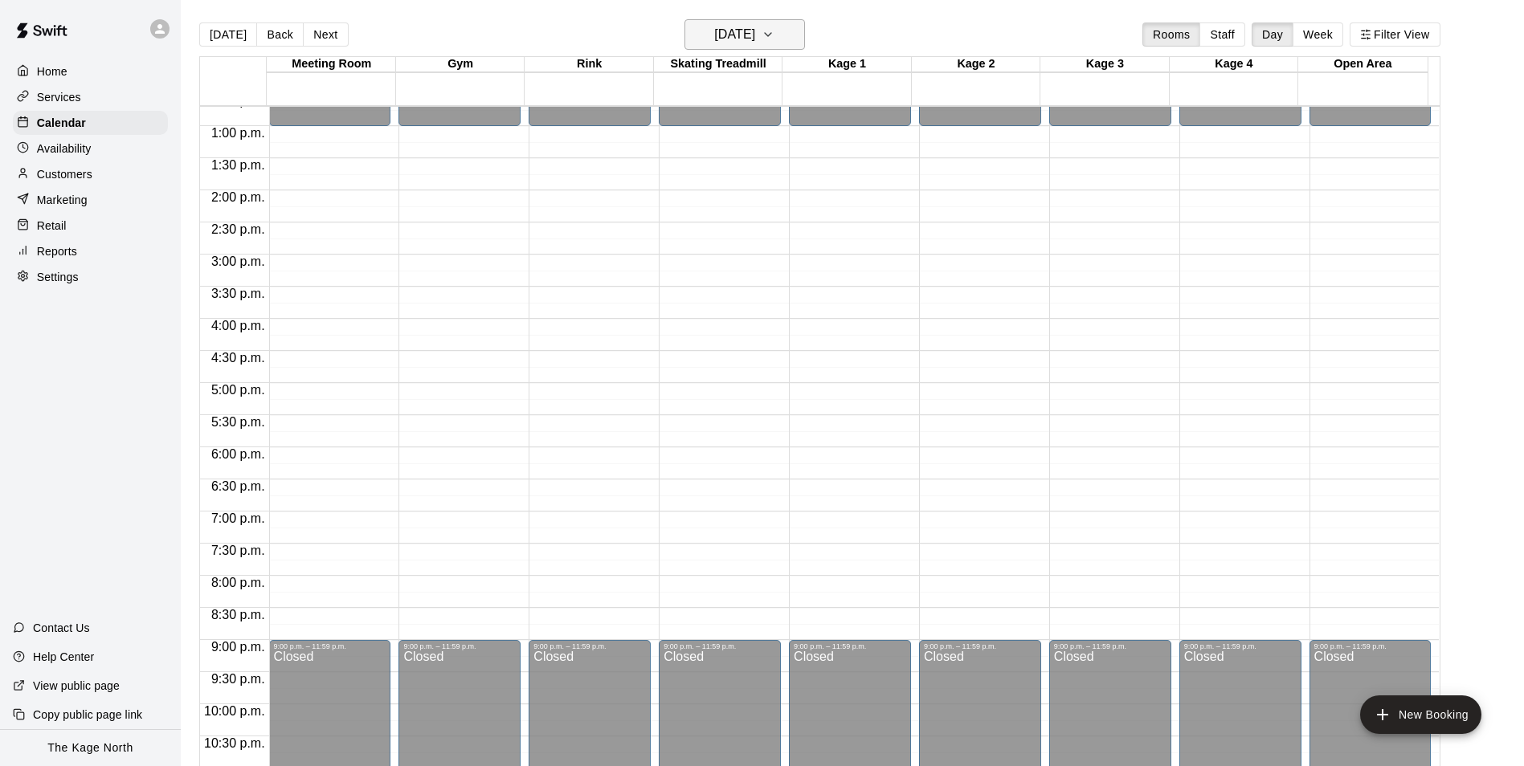
click at [755, 37] on h6 "[DATE]" at bounding box center [734, 34] width 41 height 22
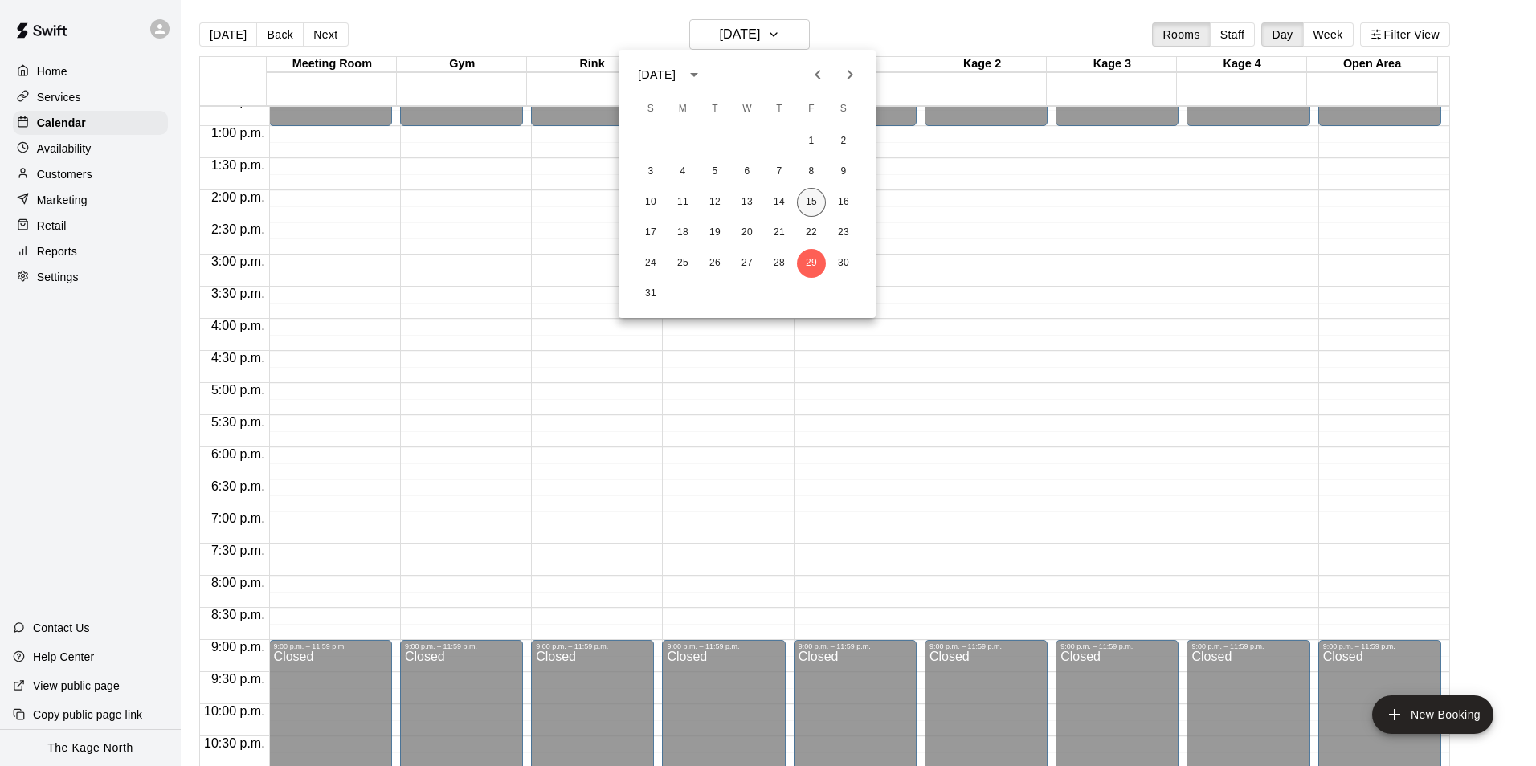
click at [815, 199] on button "15" at bounding box center [811, 202] width 29 height 29
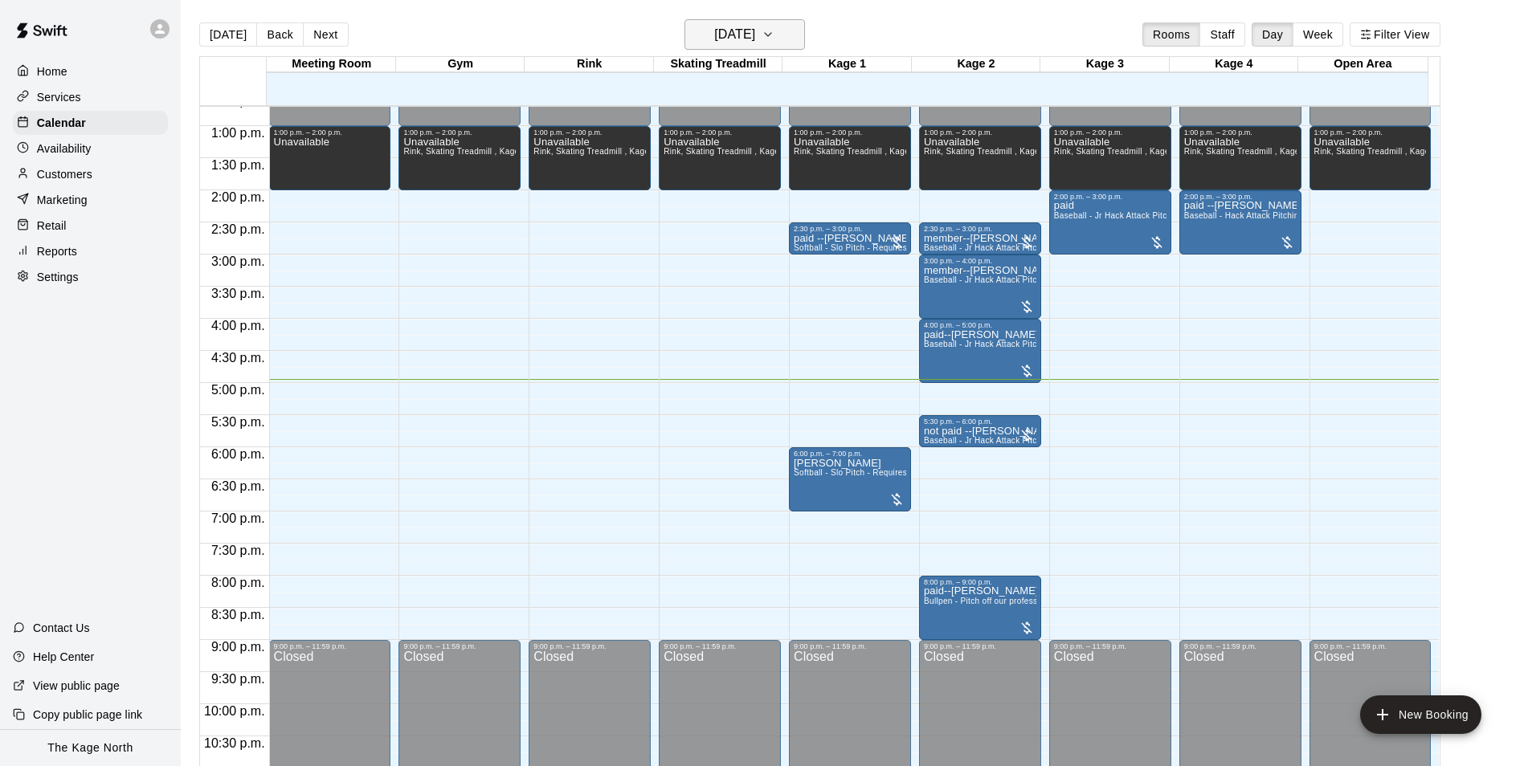
click at [755, 35] on h6 "[DATE]" at bounding box center [734, 34] width 41 height 22
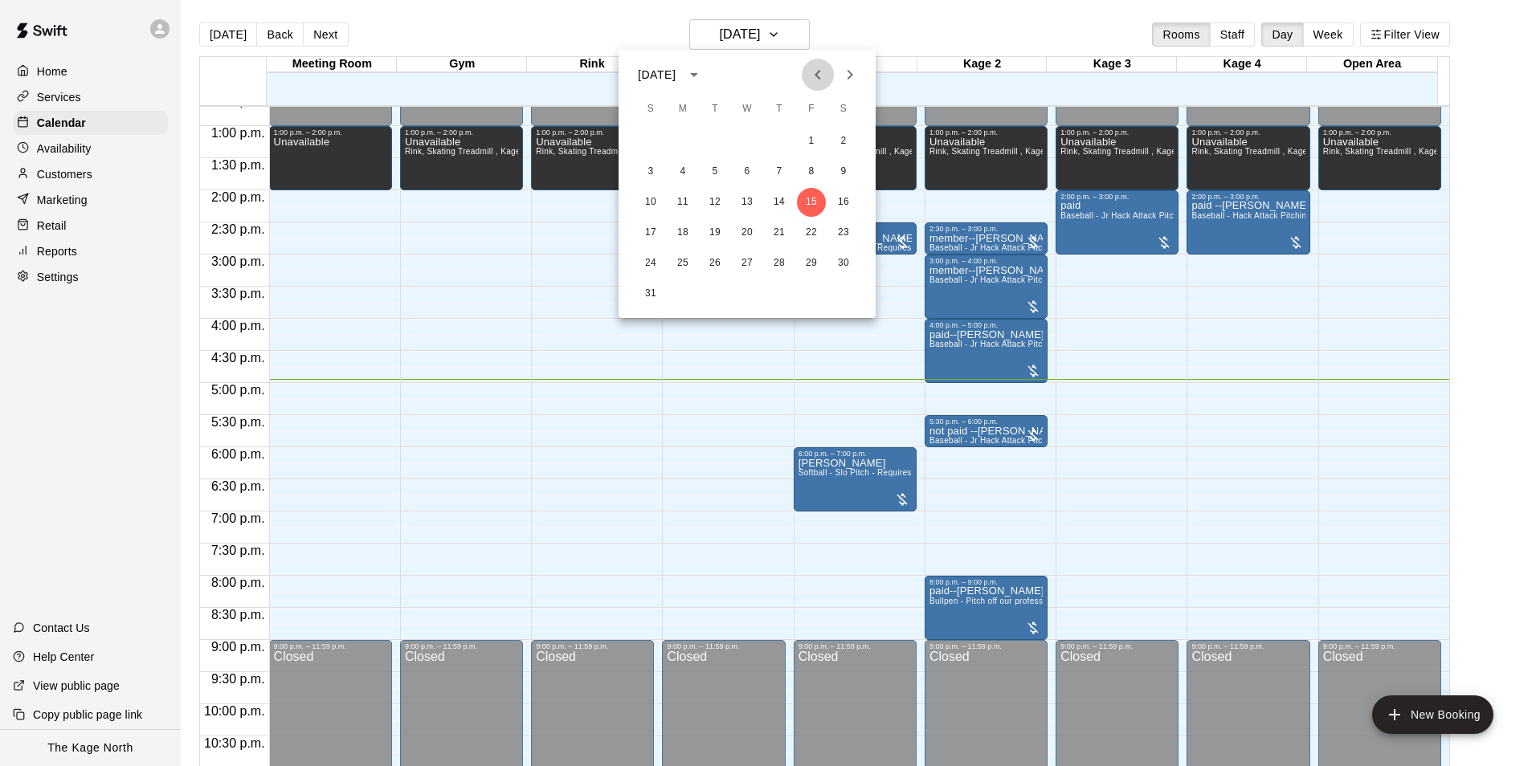
click at [815, 78] on icon "Previous month" at bounding box center [817, 74] width 19 height 19
click at [841, 86] on button "Next month" at bounding box center [850, 75] width 32 height 32
click at [841, 83] on icon "Next month" at bounding box center [849, 74] width 19 height 19
click at [819, 71] on icon "Previous month" at bounding box center [817, 75] width 6 height 10
click at [808, 196] on button "15" at bounding box center [811, 202] width 29 height 29
